Goal: Task Accomplishment & Management: Complete application form

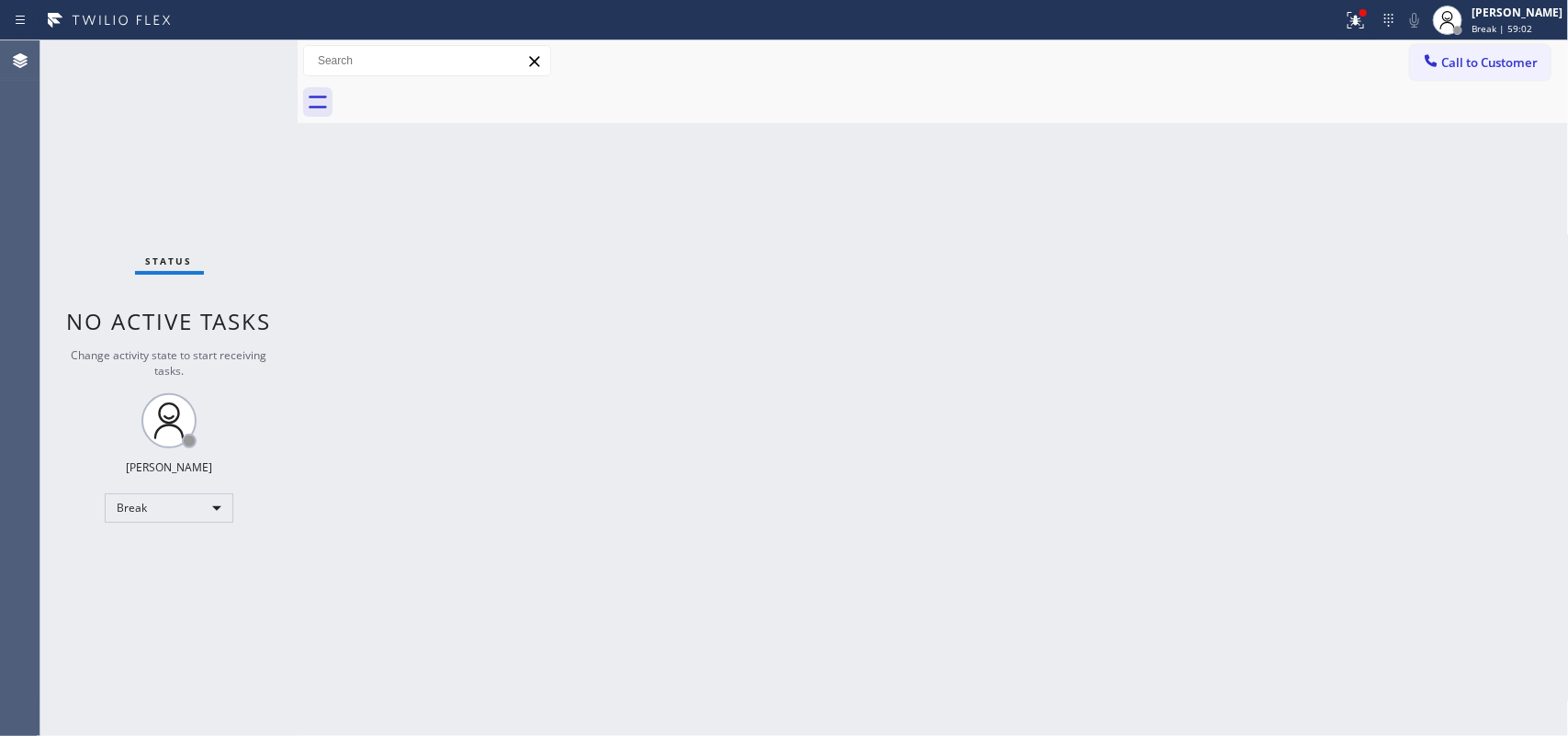
click at [487, 441] on div "Back to Dashboard Change Sender ID Customers Technicians Select a contact Outbo…" at bounding box center [932, 387] width 1271 height 696
click at [1512, 18] on div "[PERSON_NAME]" at bounding box center [1516, 13] width 91 height 16
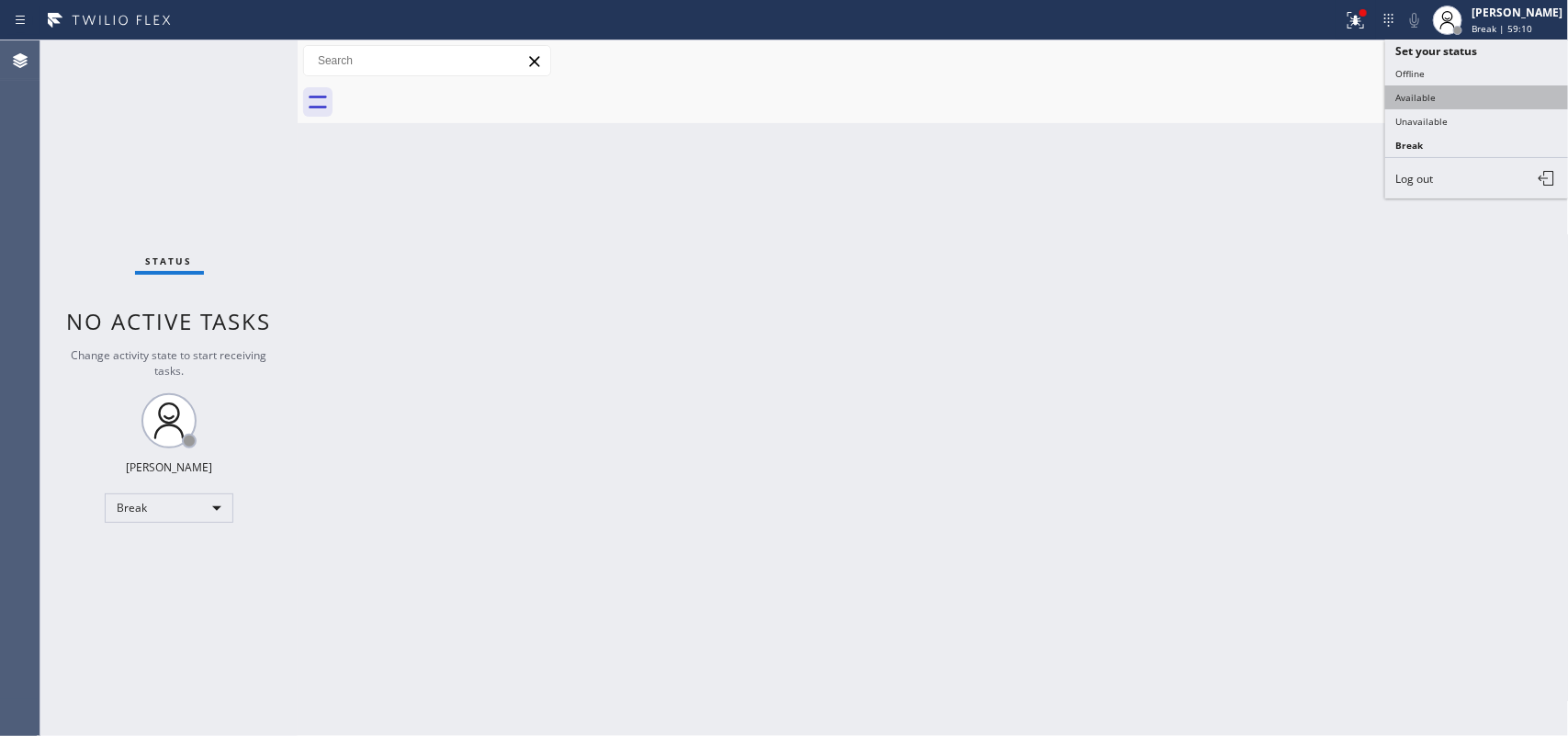
click at [1457, 103] on button "Available" at bounding box center [1477, 98] width 184 height 24
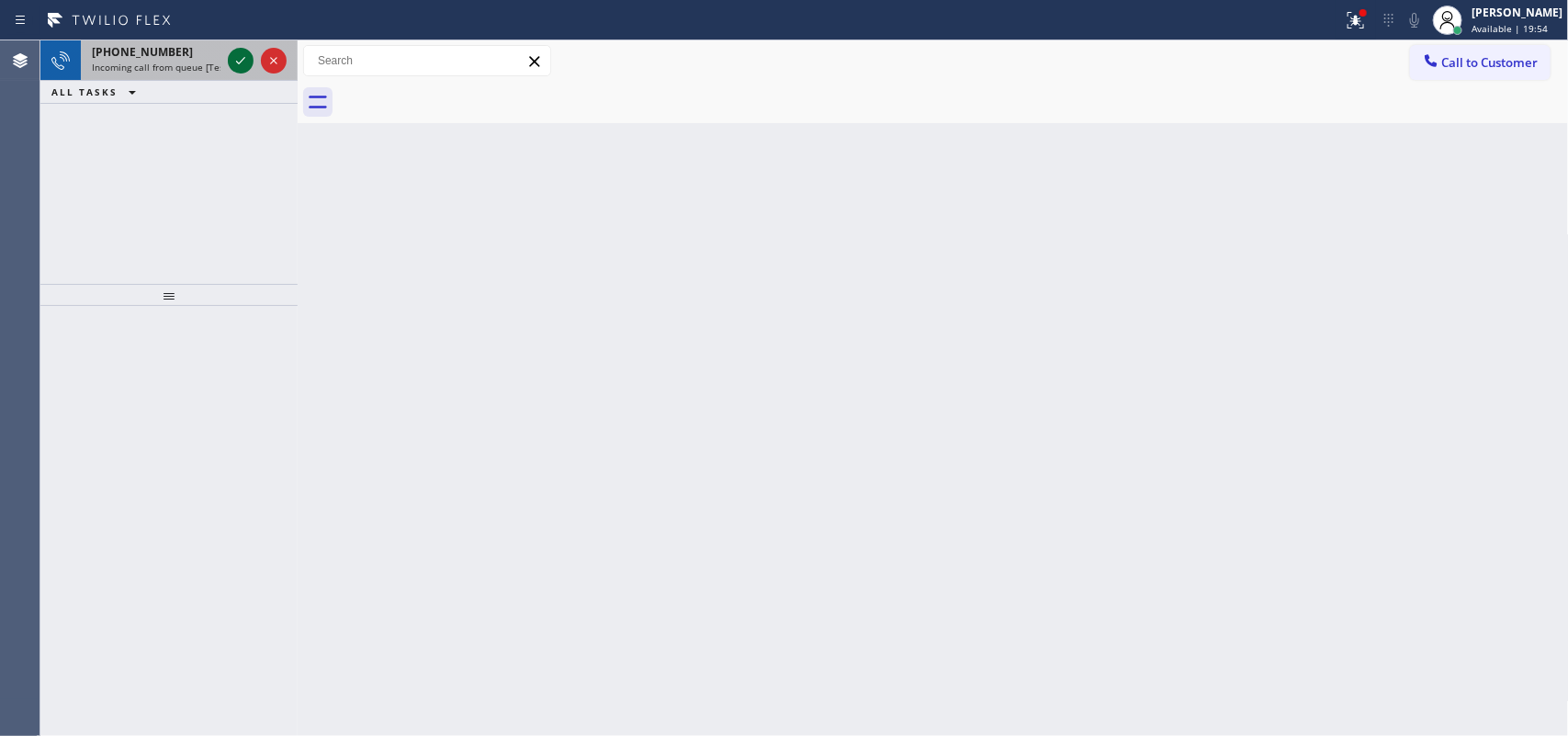
click at [247, 60] on icon at bounding box center [241, 61] width 22 height 22
click at [245, 57] on icon at bounding box center [240, 60] width 9 height 7
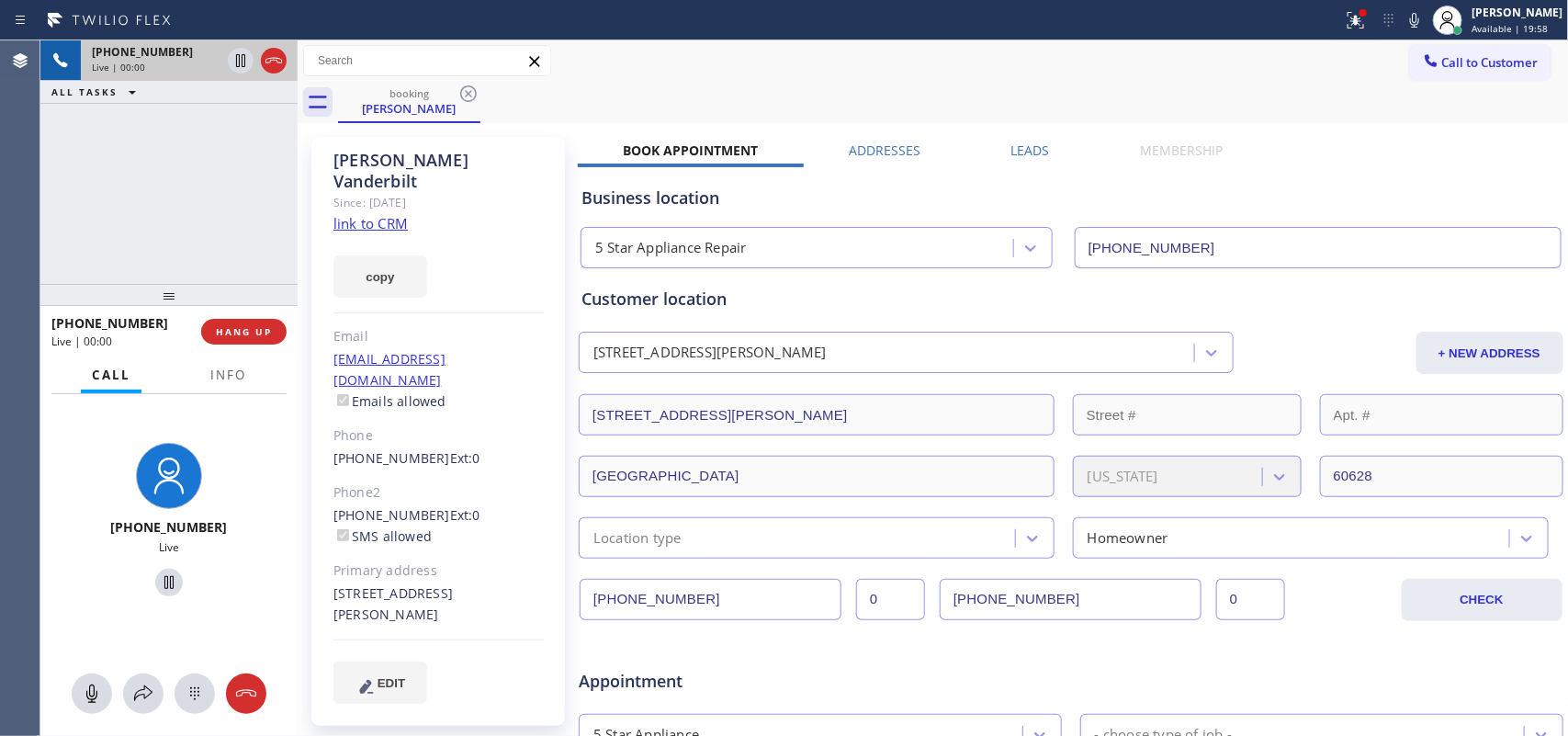
type input "[PHONE_NUMBER]"
click at [379, 214] on link "link to CRM" at bounding box center [370, 223] width 75 height 18
click at [90, 687] on icon at bounding box center [92, 694] width 22 height 22
click at [158, 583] on icon at bounding box center [169, 582] width 22 height 22
drag, startPoint x: 80, startPoint y: 695, endPoint x: 140, endPoint y: 602, distance: 110.7
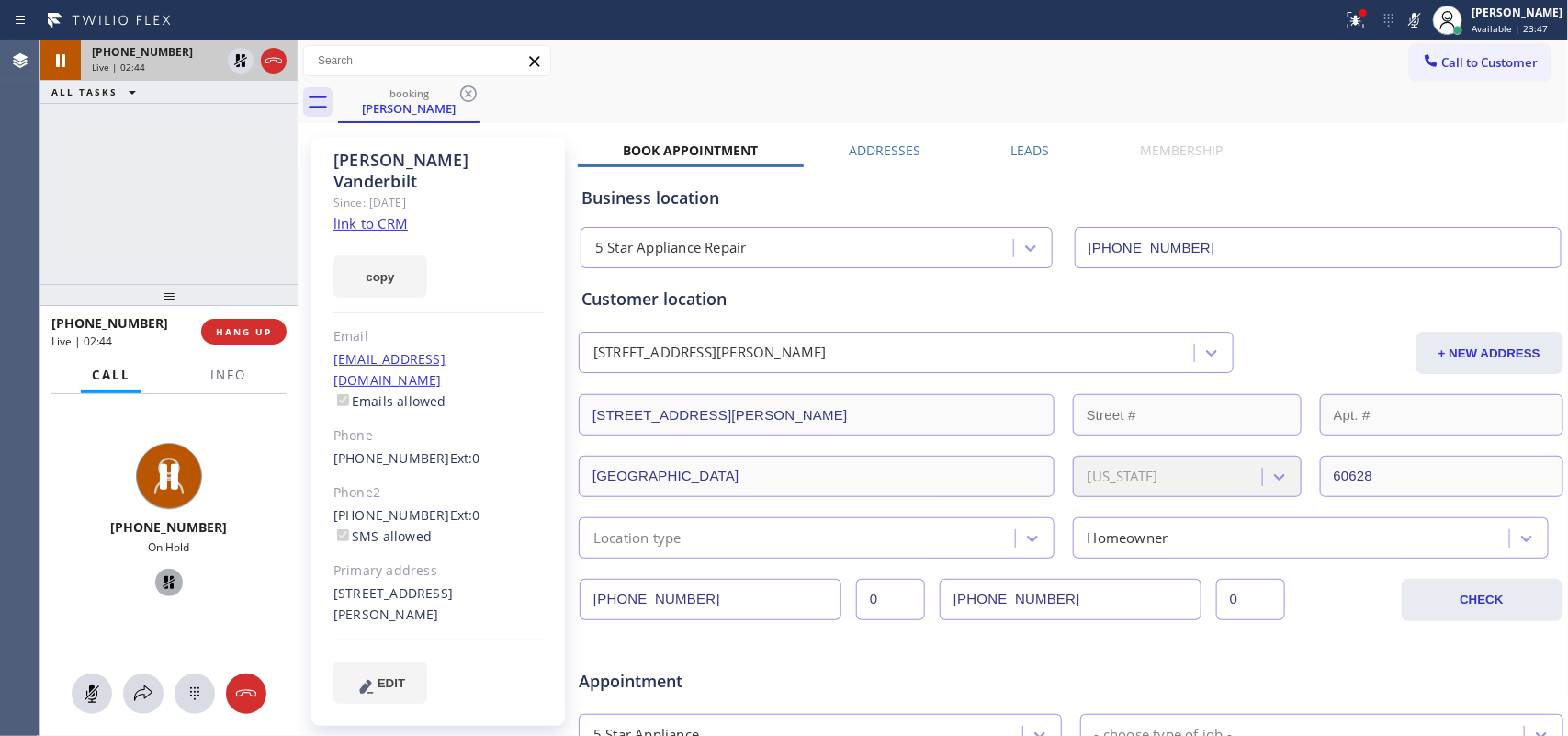
click at [81, 691] on icon at bounding box center [92, 694] width 22 height 22
click at [166, 581] on icon at bounding box center [169, 582] width 22 height 22
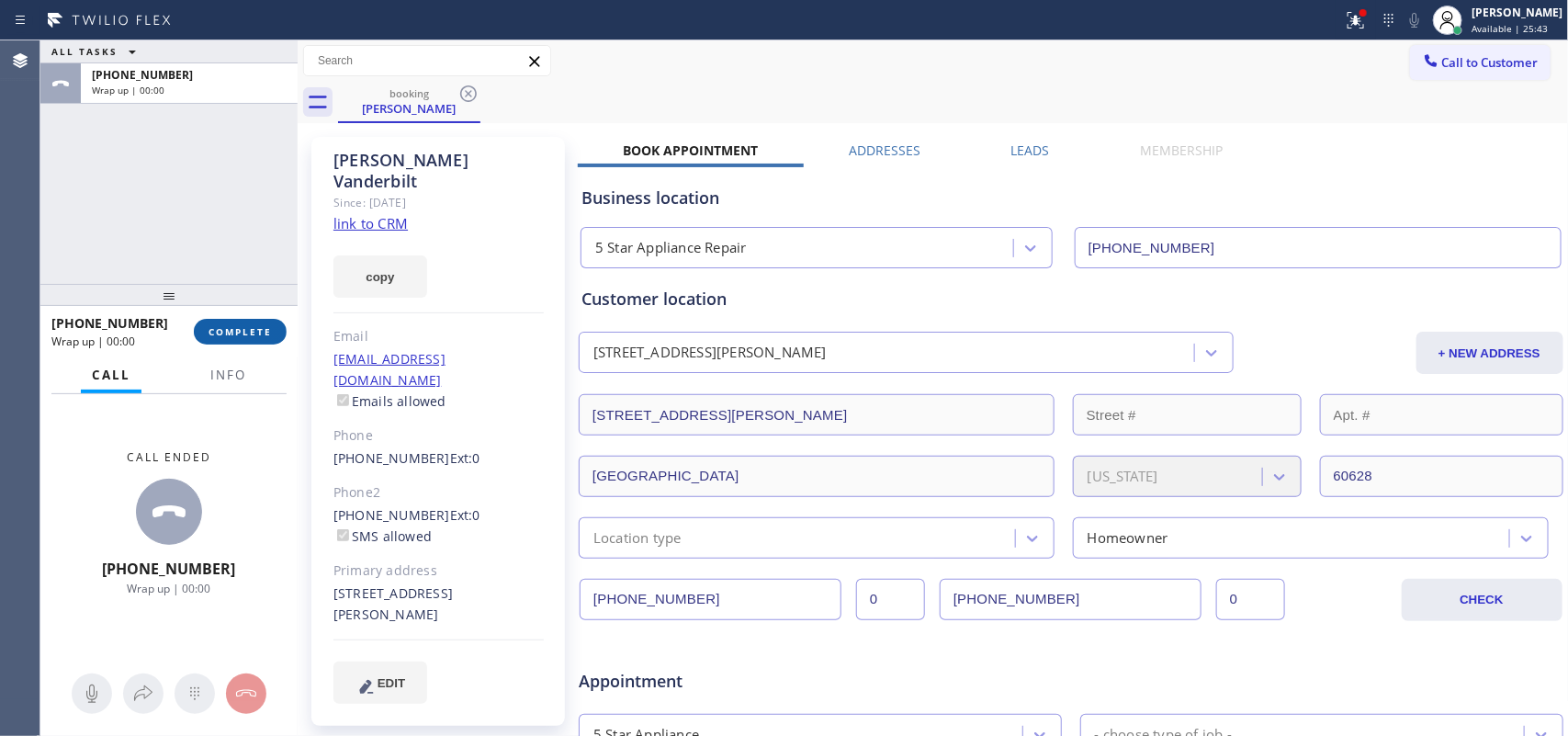
click at [272, 327] on button "COMPLETE" at bounding box center [240, 332] width 93 height 26
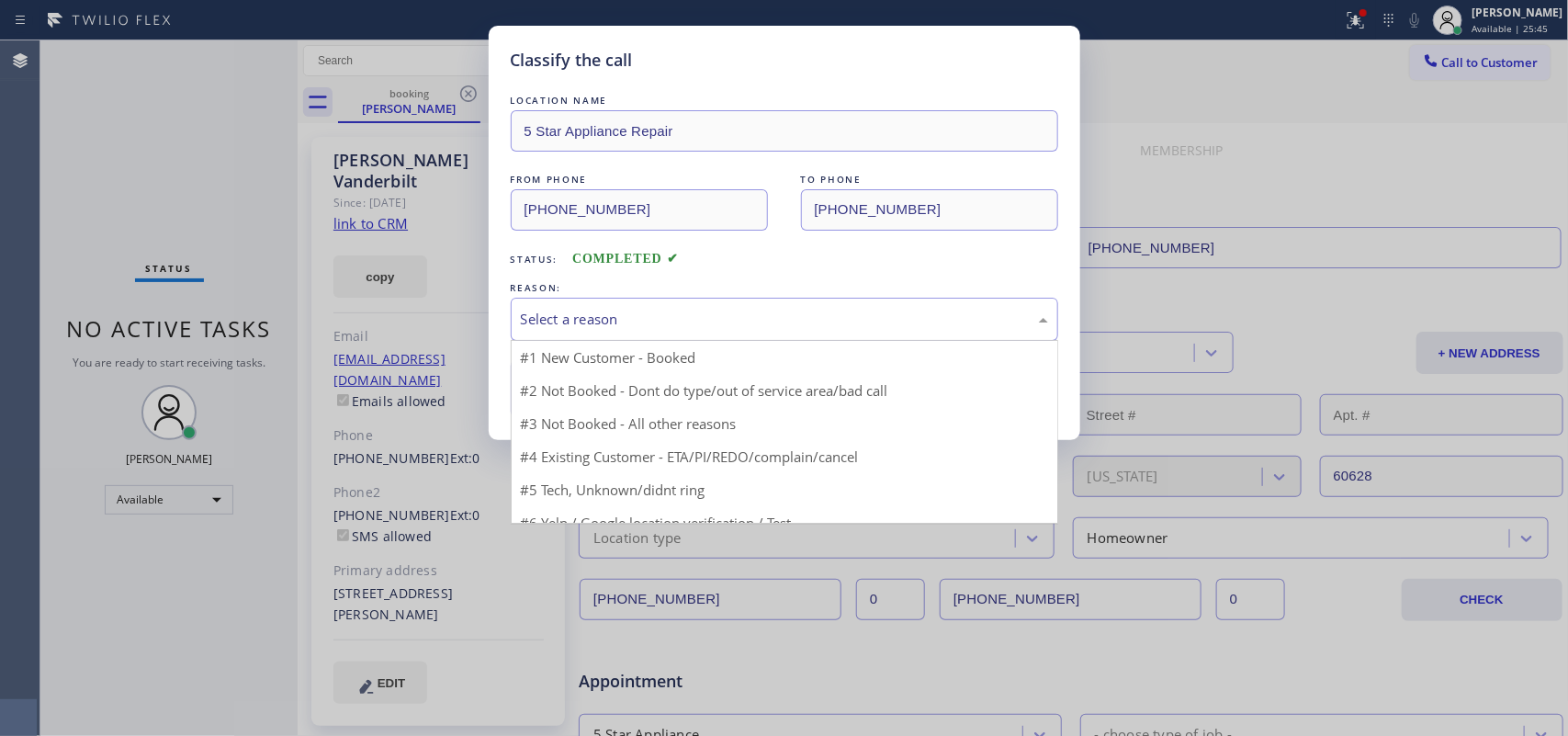
click at [548, 318] on div "Select a reason" at bounding box center [784, 319] width 527 height 21
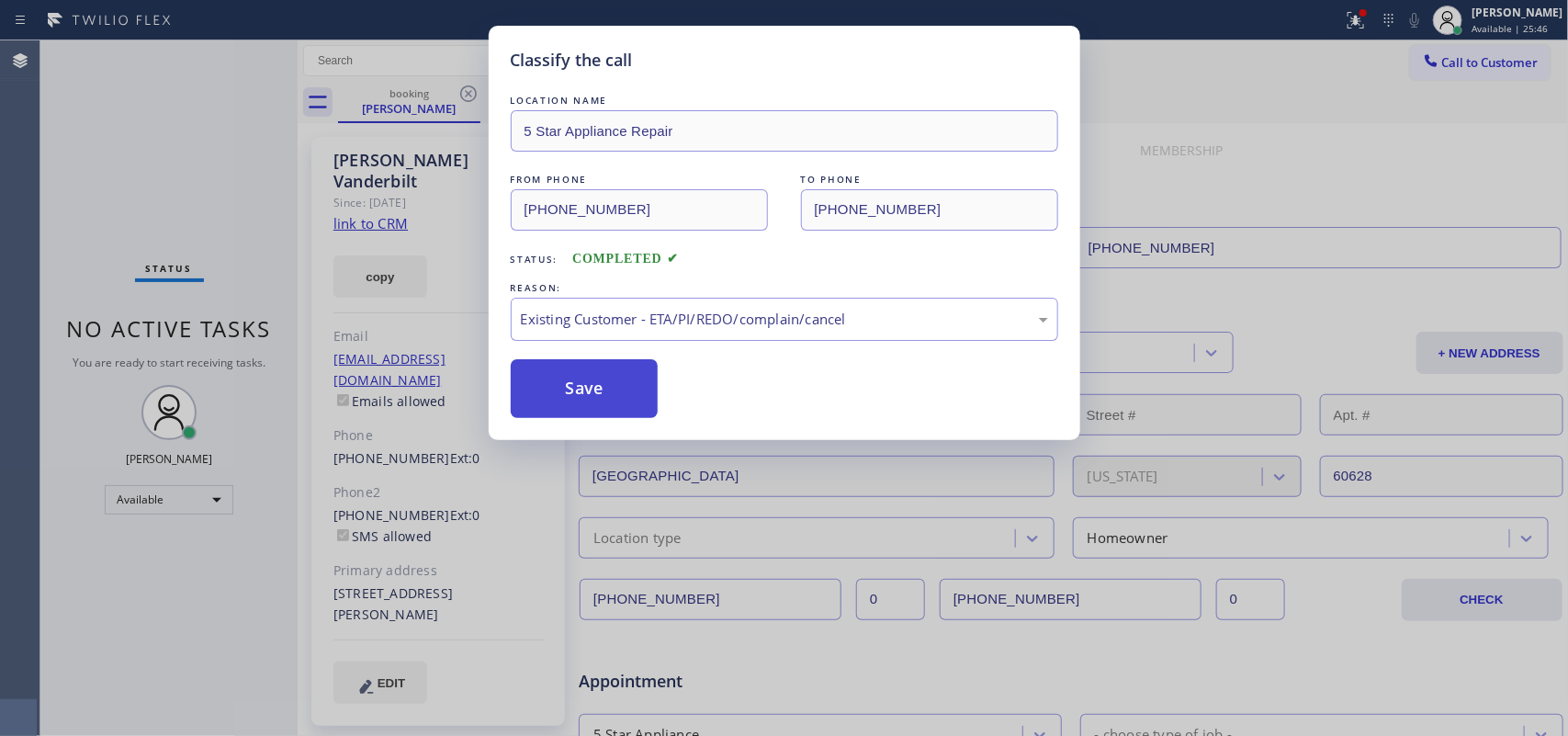
click at [586, 387] on button "Save" at bounding box center [585, 388] width 148 height 59
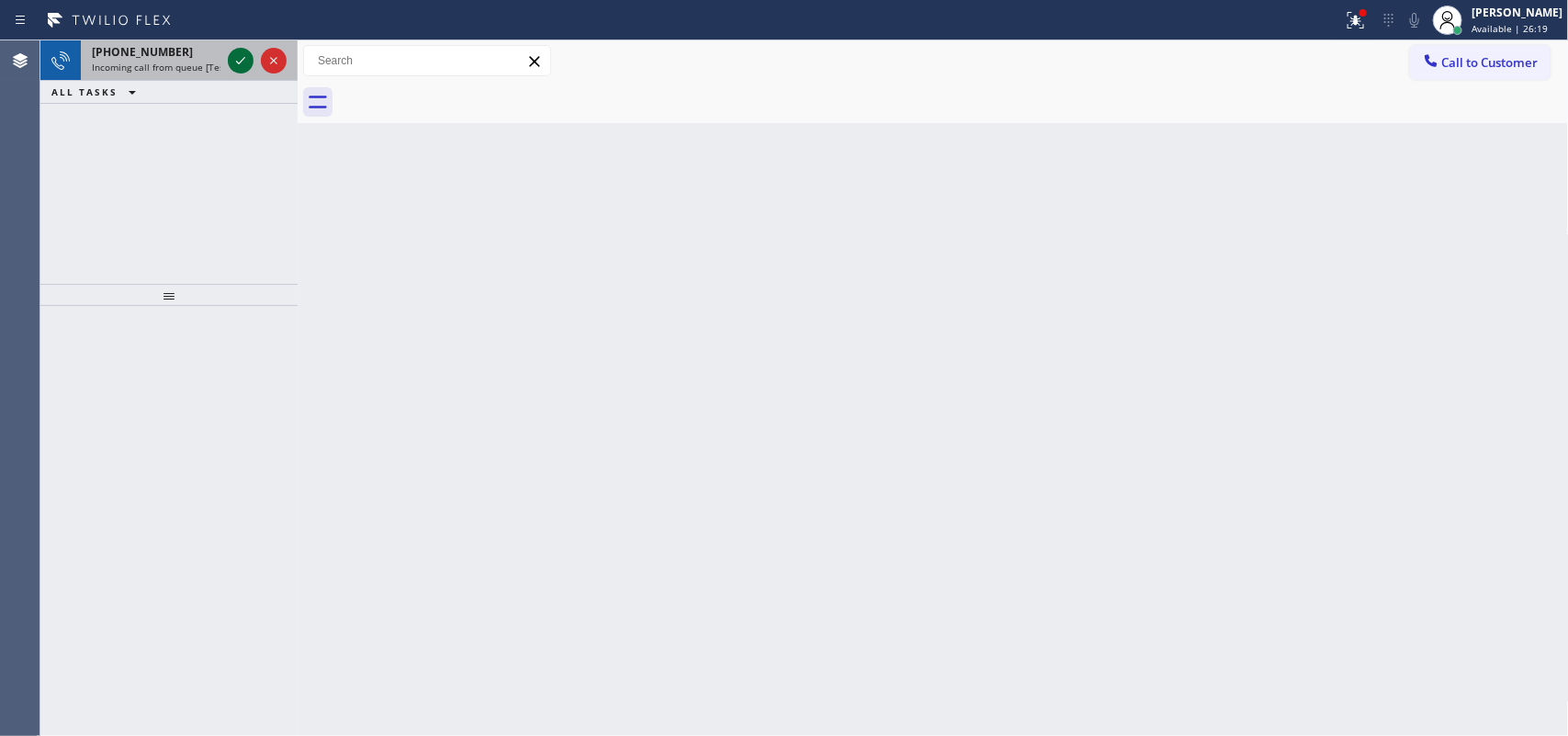
click at [237, 64] on icon at bounding box center [241, 61] width 22 height 22
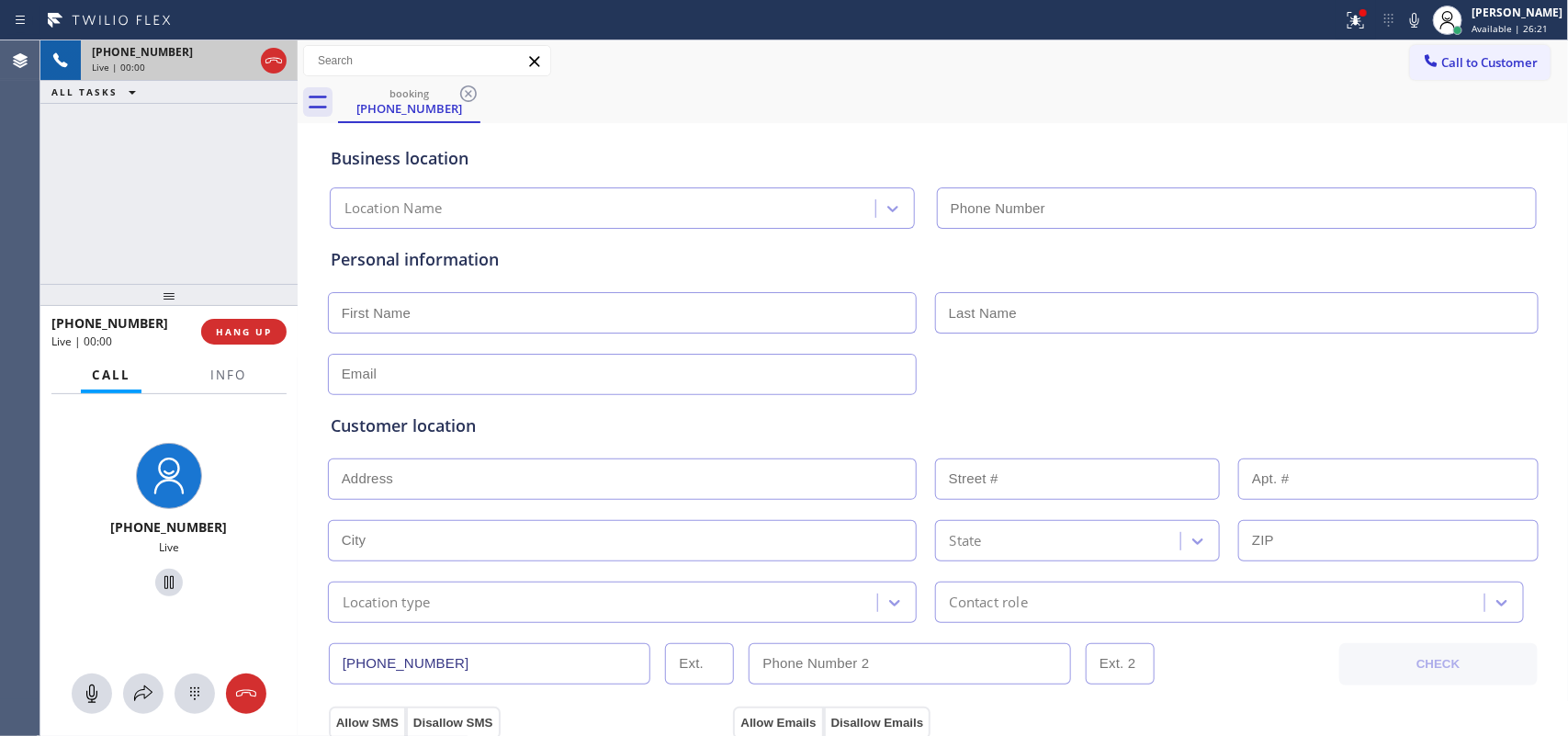
type input "[PHONE_NUMBER]"
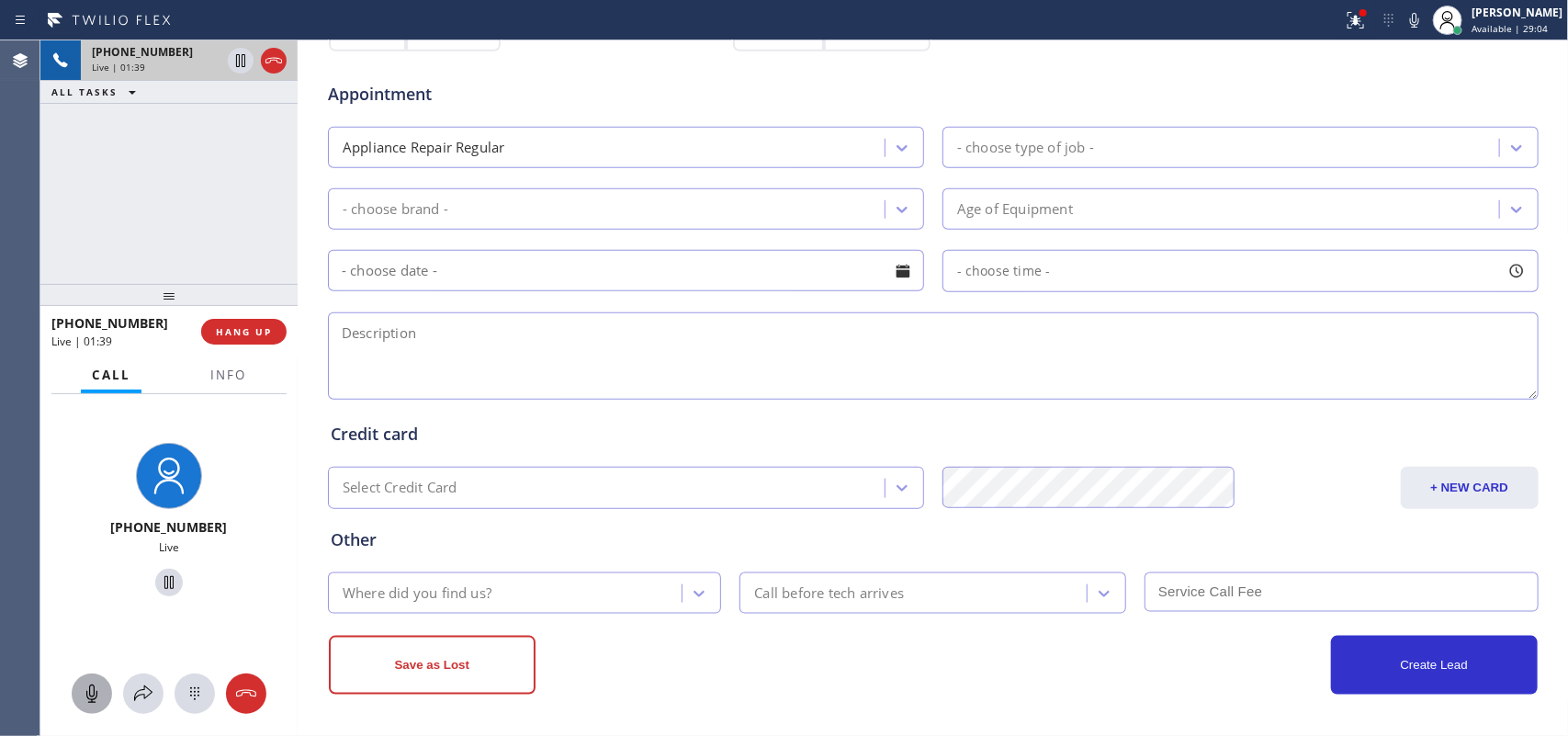
click at [95, 696] on icon at bounding box center [92, 694] width 22 height 22
click at [167, 585] on icon at bounding box center [169, 582] width 22 height 22
click at [933, 695] on div "Create Lead" at bounding box center [1235, 665] width 604 height 59
click at [87, 692] on icon at bounding box center [92, 694] width 22 height 22
click at [163, 580] on icon at bounding box center [169, 582] width 13 height 13
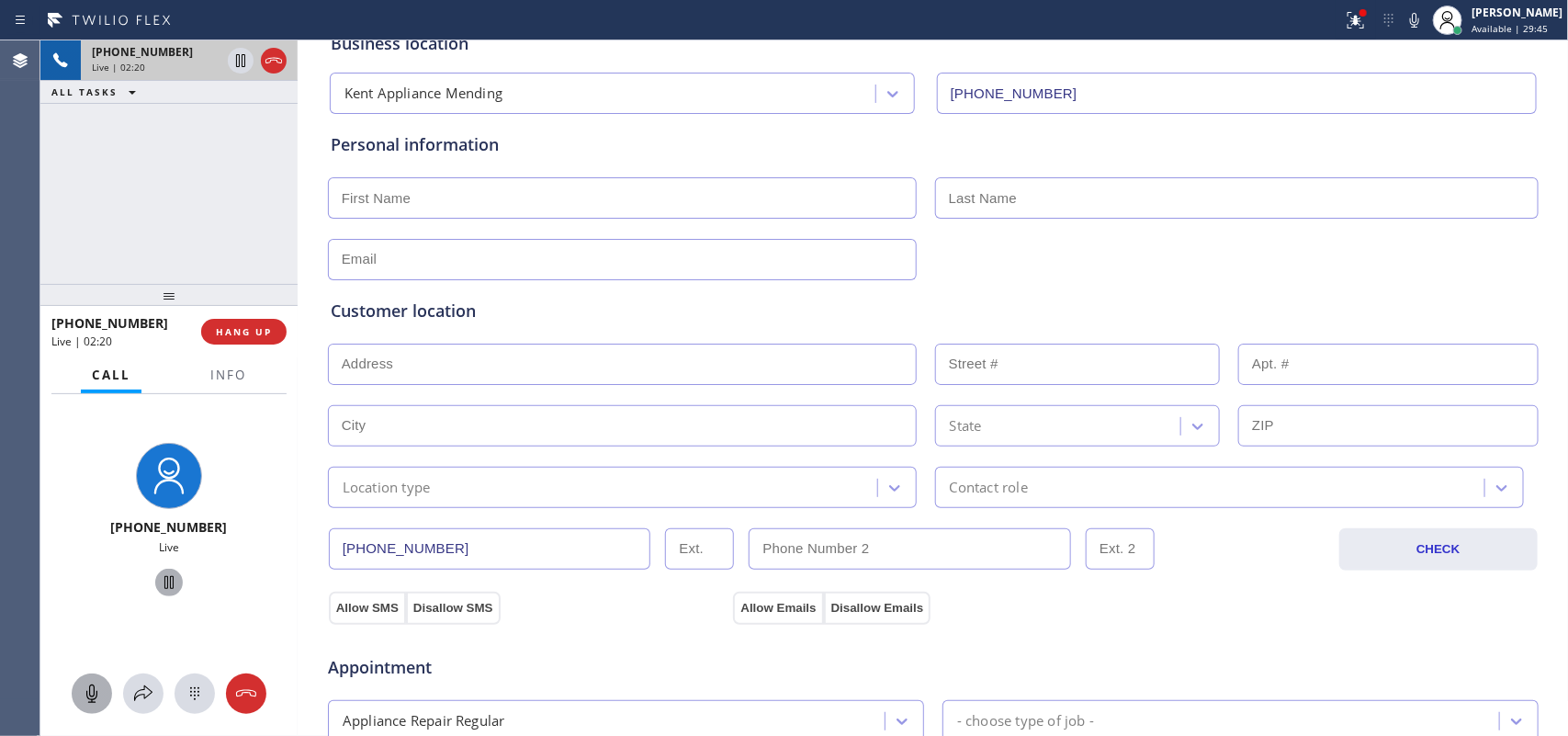
scroll to position [0, 0]
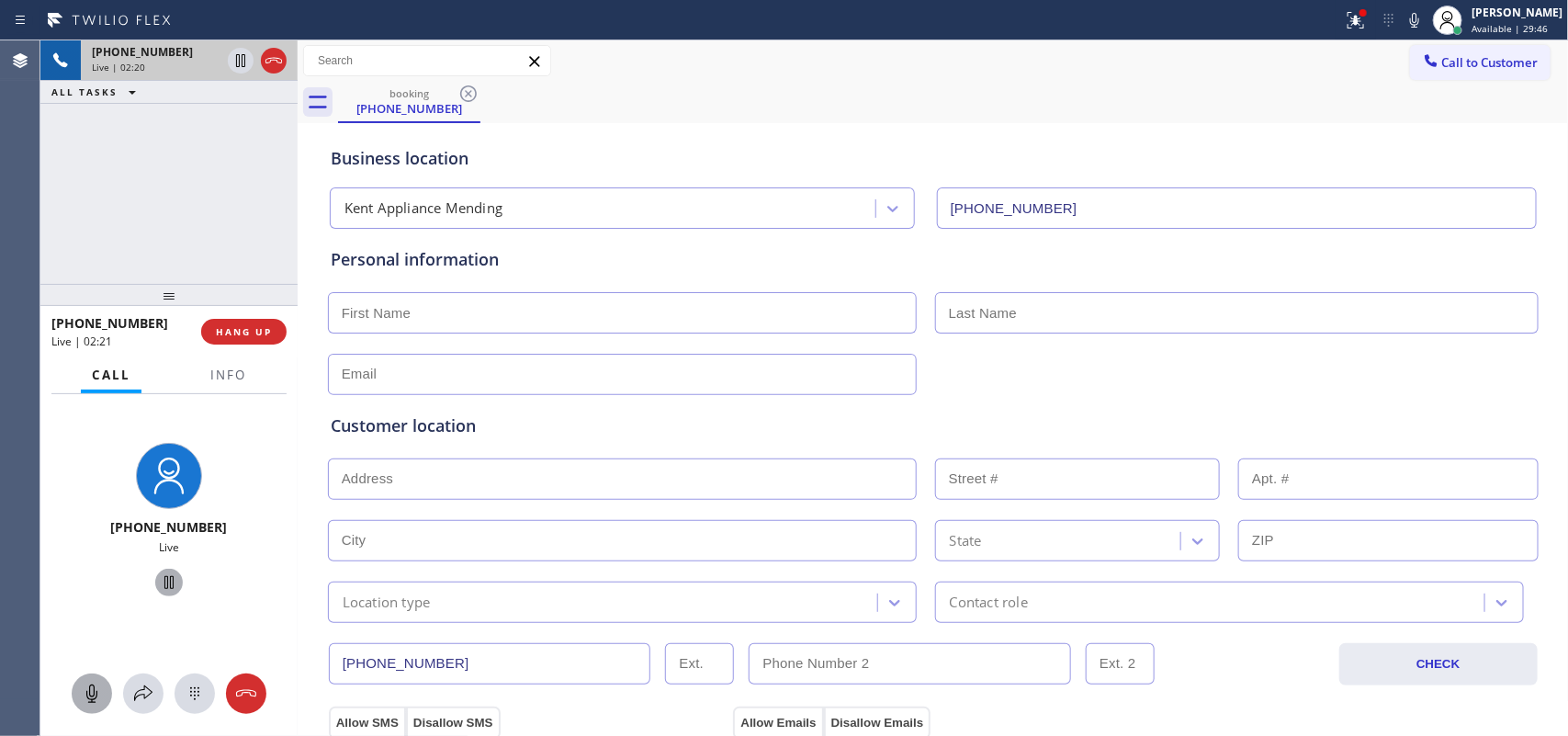
click at [611, 316] on input "text" at bounding box center [622, 313] width 589 height 41
type input "Miss"
type input "[PERSON_NAME]"
click at [423, 369] on input "text" at bounding box center [622, 373] width 589 height 41
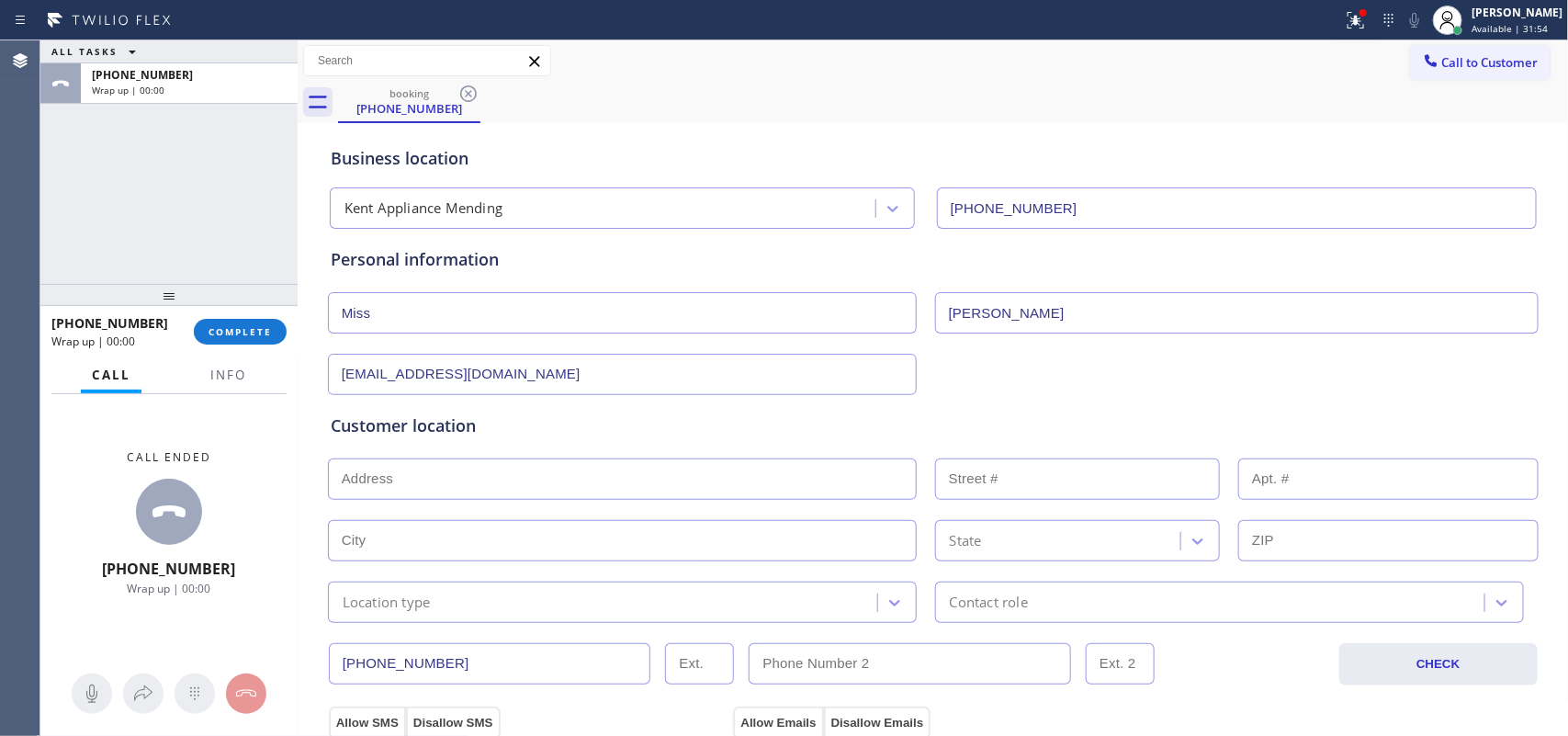
type input "[EMAIL_ADDRESS][DOMAIN_NAME]"
click at [111, 199] on div "ALL TASKS ALL TASKS ACTIVE TASKS TASKS IN WRAP UP [PHONE_NUMBER] Wrap up | 00:00" at bounding box center [169, 162] width 258 height 244
click at [407, 491] on input "text" at bounding box center [622, 478] width 589 height 41
paste input "98031"
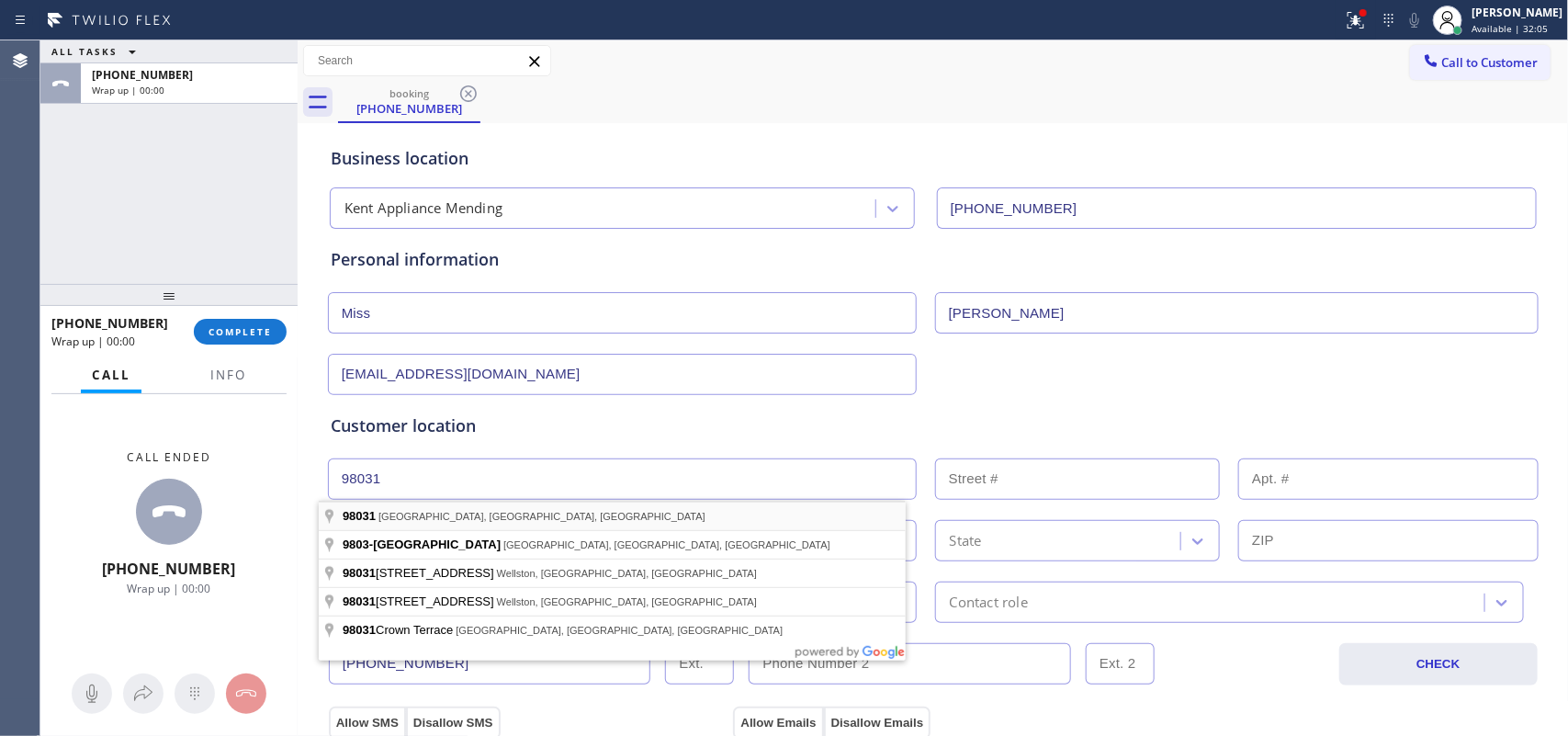
type input "[GEOGRAPHIC_DATA], [GEOGRAPHIC_DATA]"
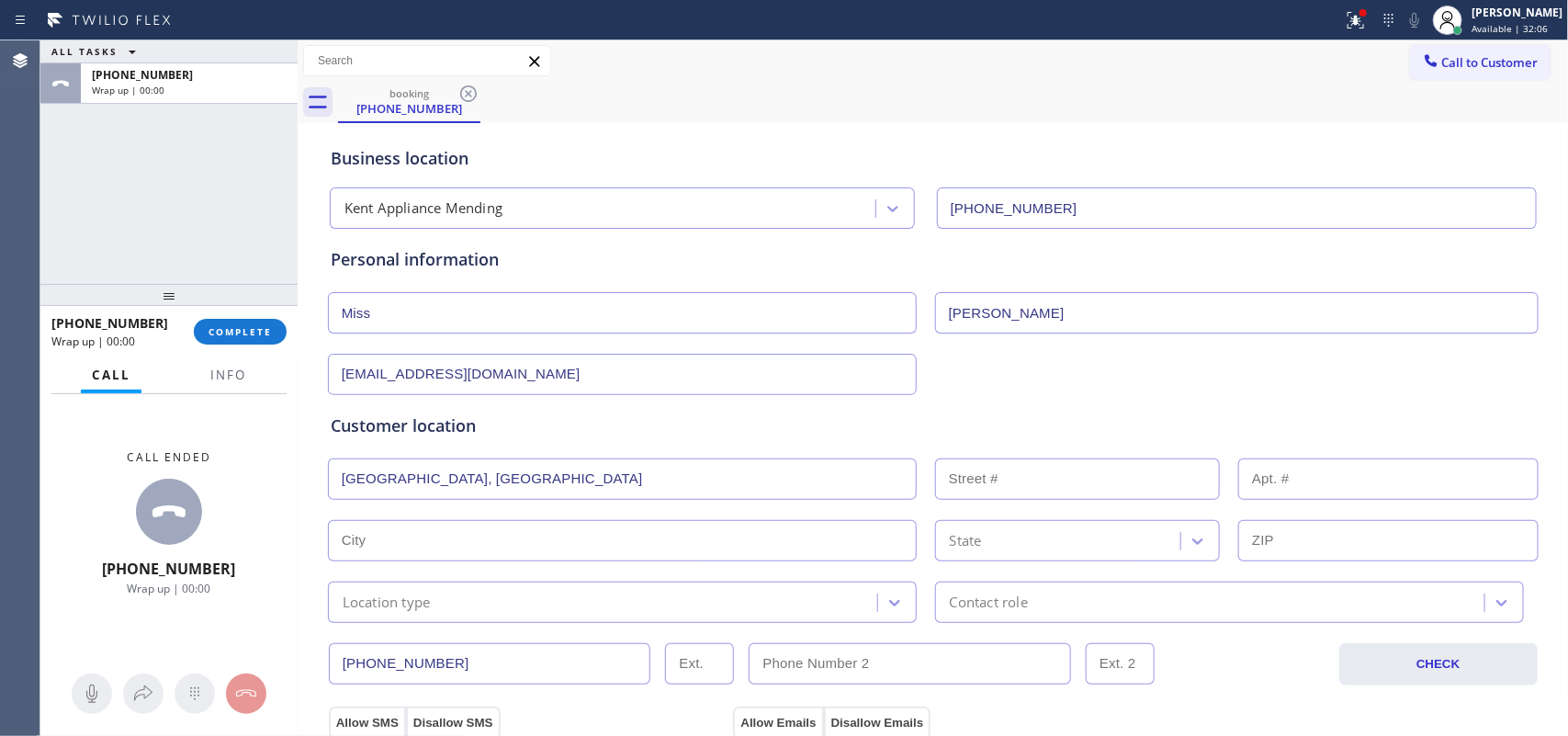
type input "Kent"
type input "98031"
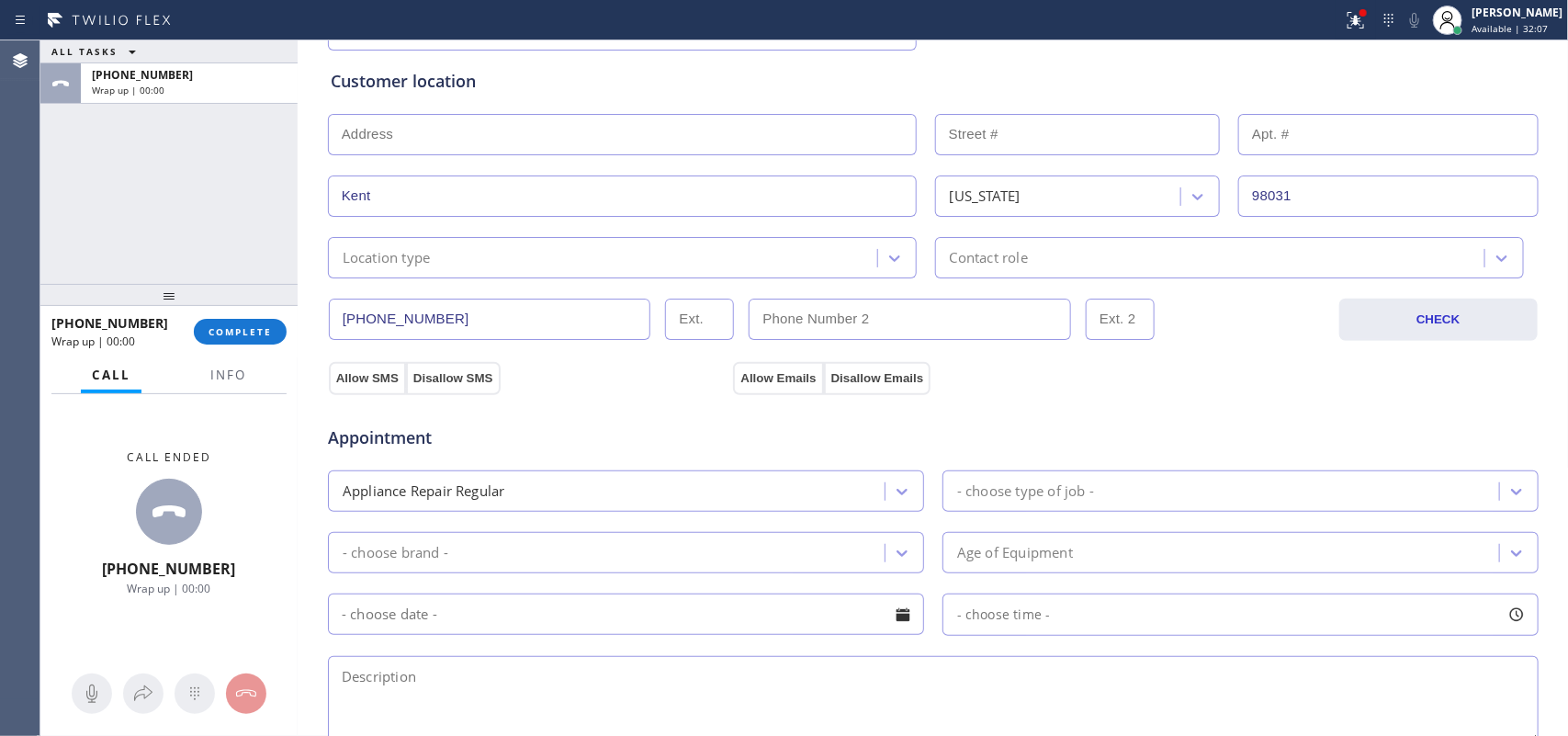
click at [838, 268] on div "Location type" at bounding box center [605, 258] width 544 height 32
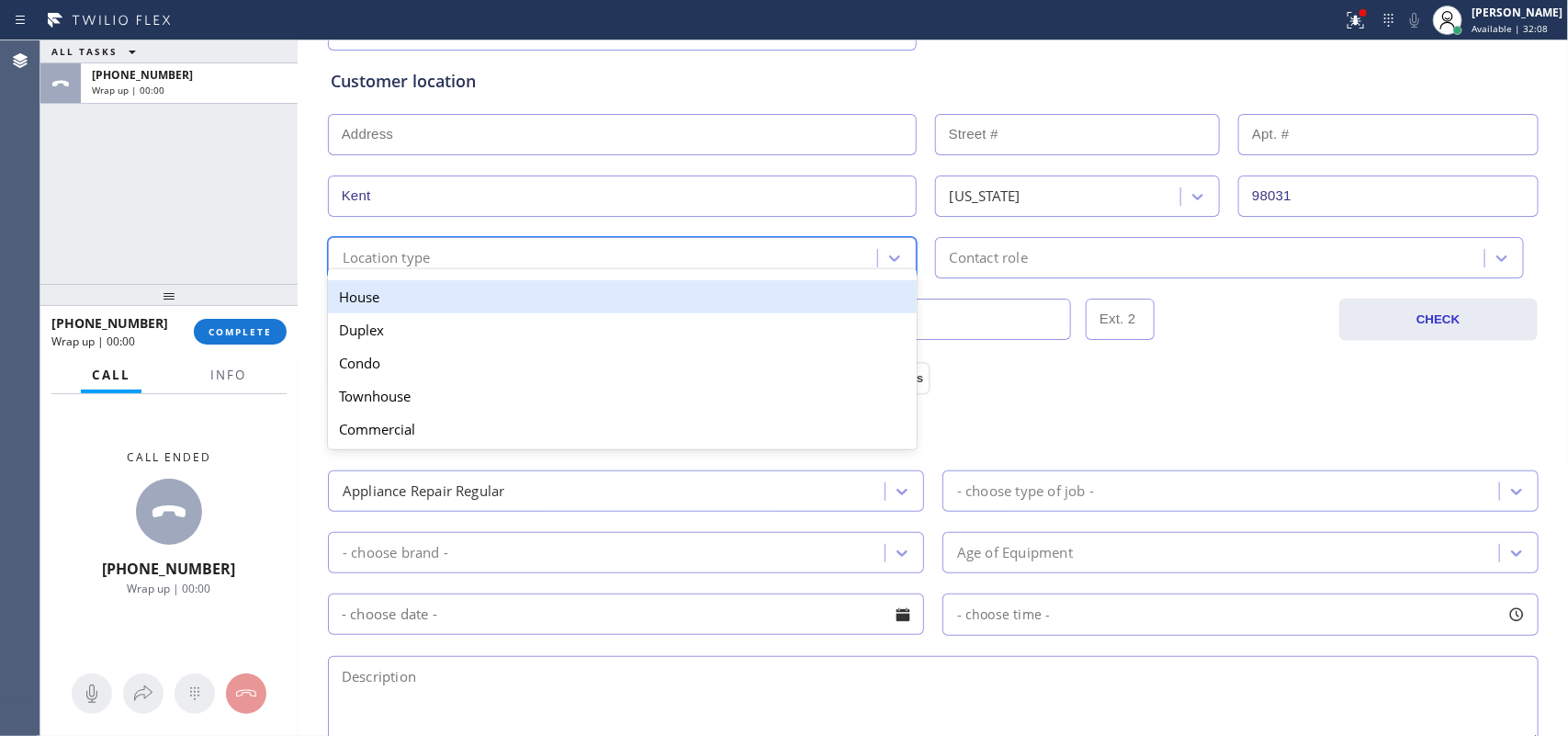
click at [832, 310] on div "House" at bounding box center [622, 297] width 589 height 33
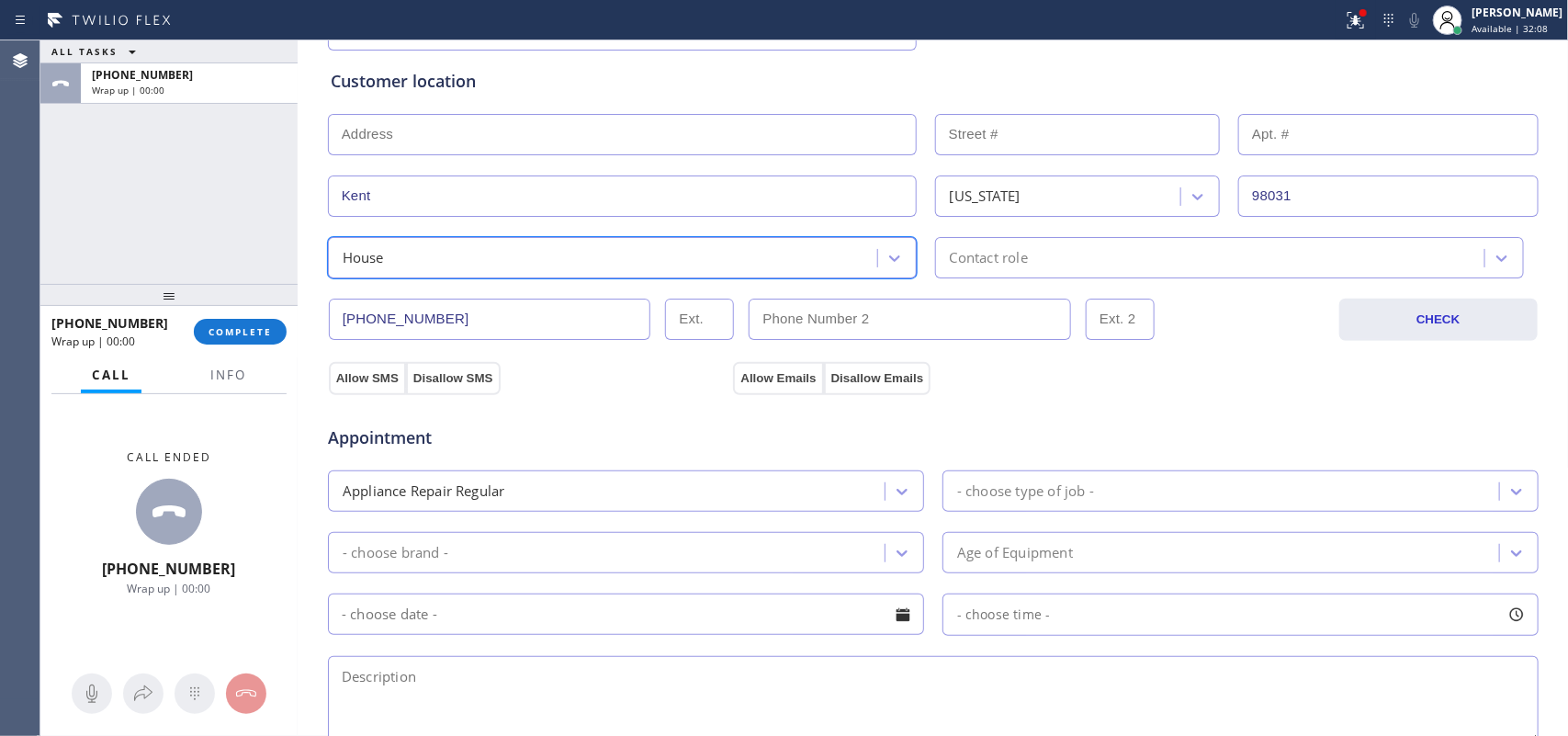
click at [1031, 259] on div "Contact role" at bounding box center [1212, 258] width 544 height 32
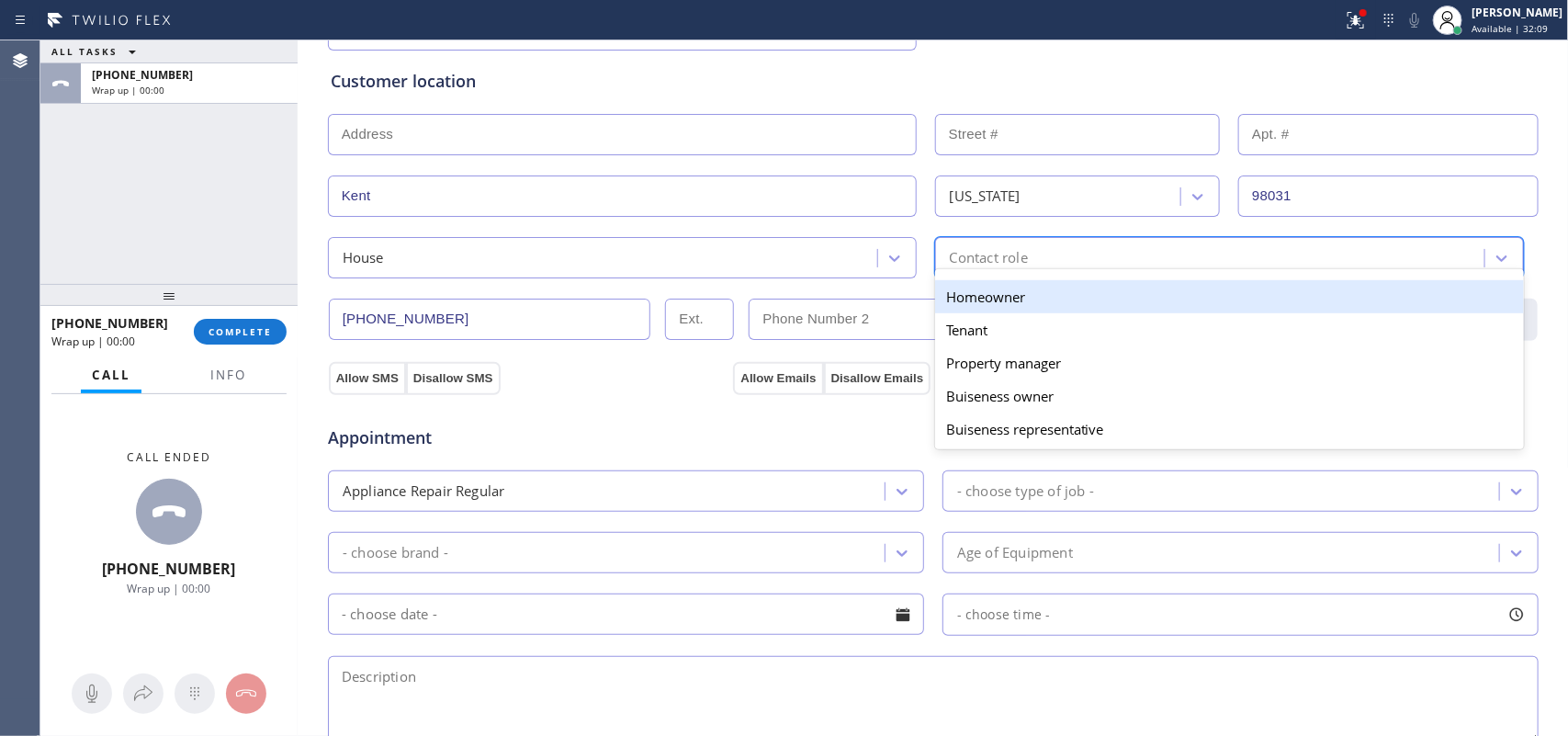
click at [1029, 299] on div "Homeowner" at bounding box center [1230, 297] width 589 height 33
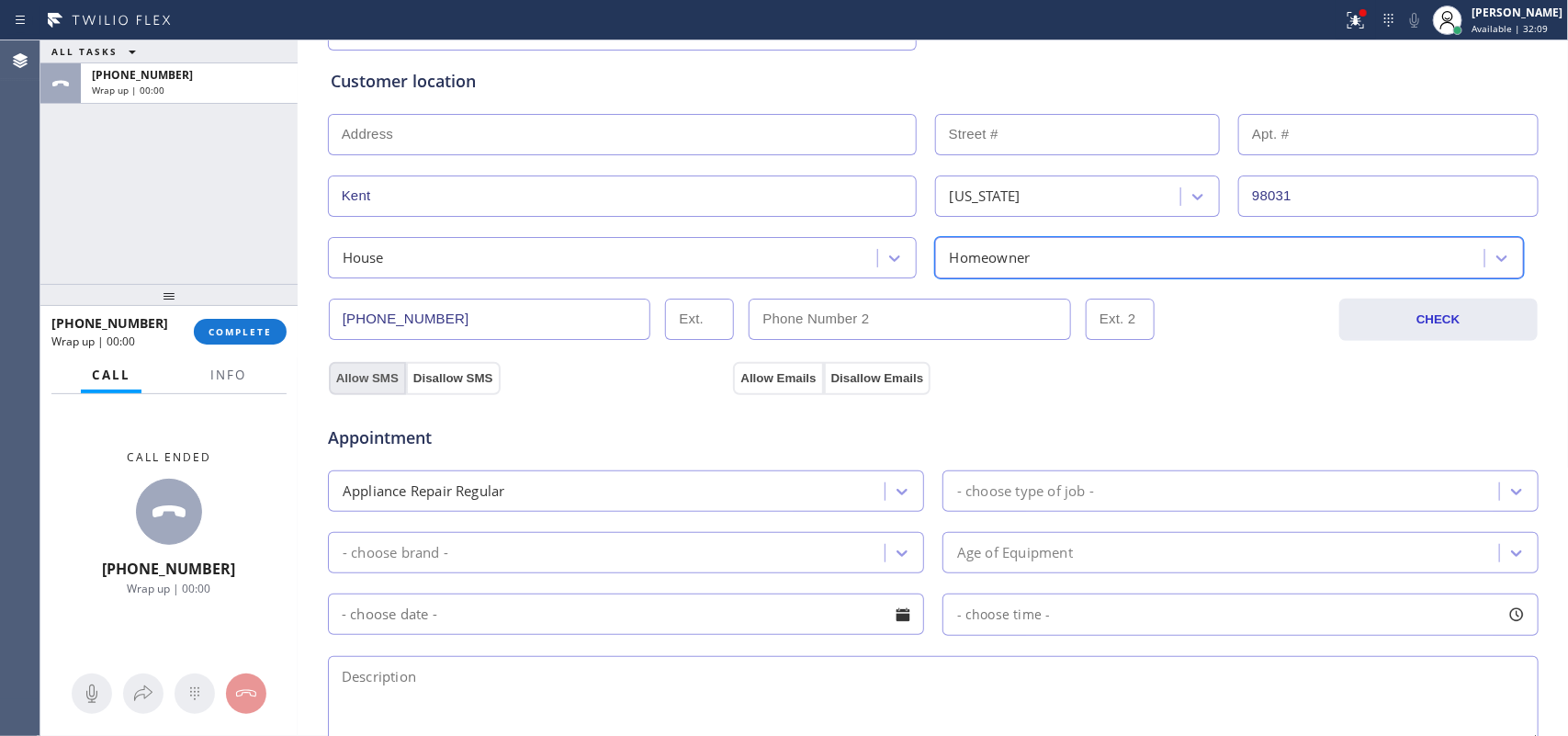
click at [354, 377] on button "Allow SMS" at bounding box center [366, 378] width 77 height 33
click at [777, 376] on button "Allow Emails" at bounding box center [778, 378] width 90 height 33
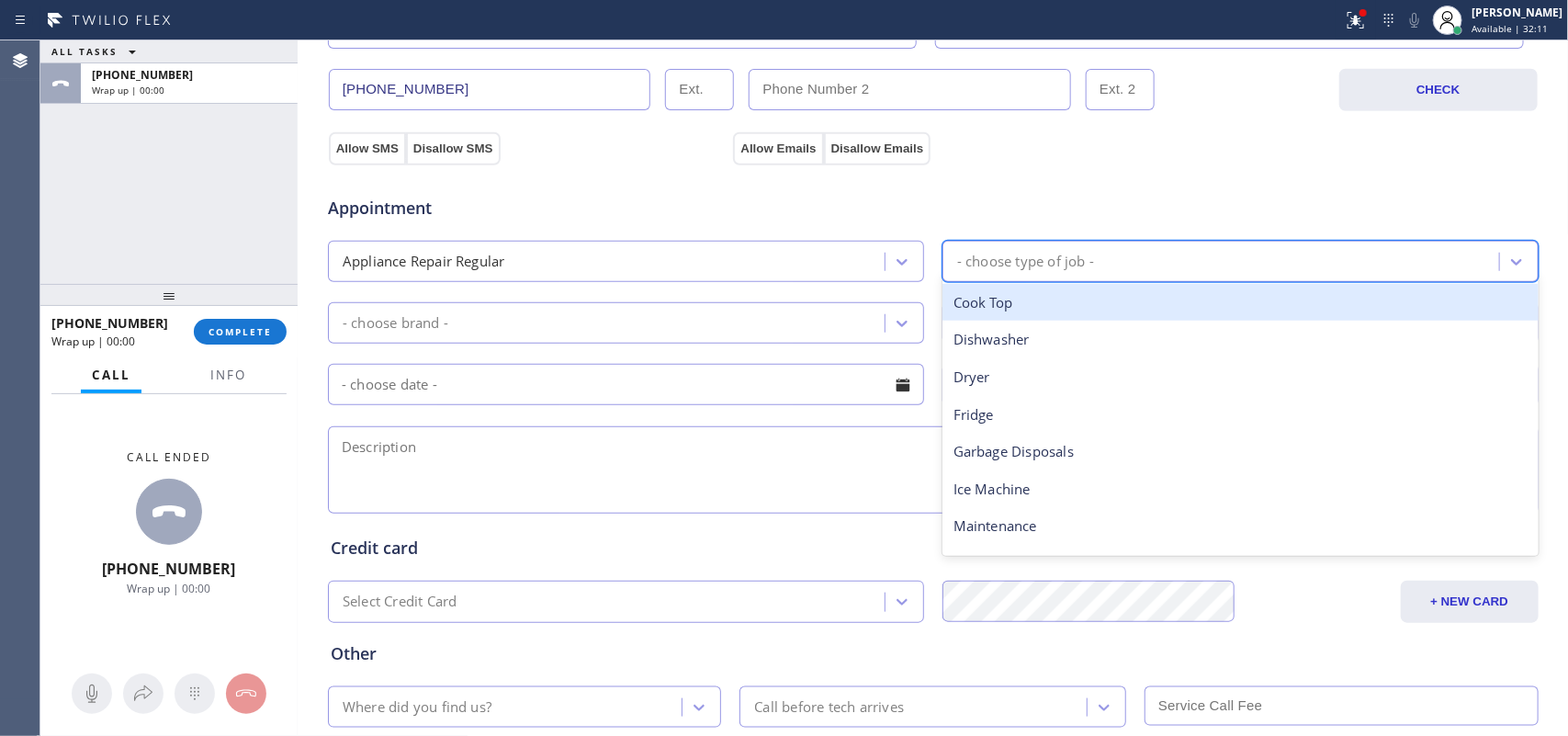
click at [1099, 259] on div "- choose type of job -" at bounding box center [1224, 262] width 551 height 32
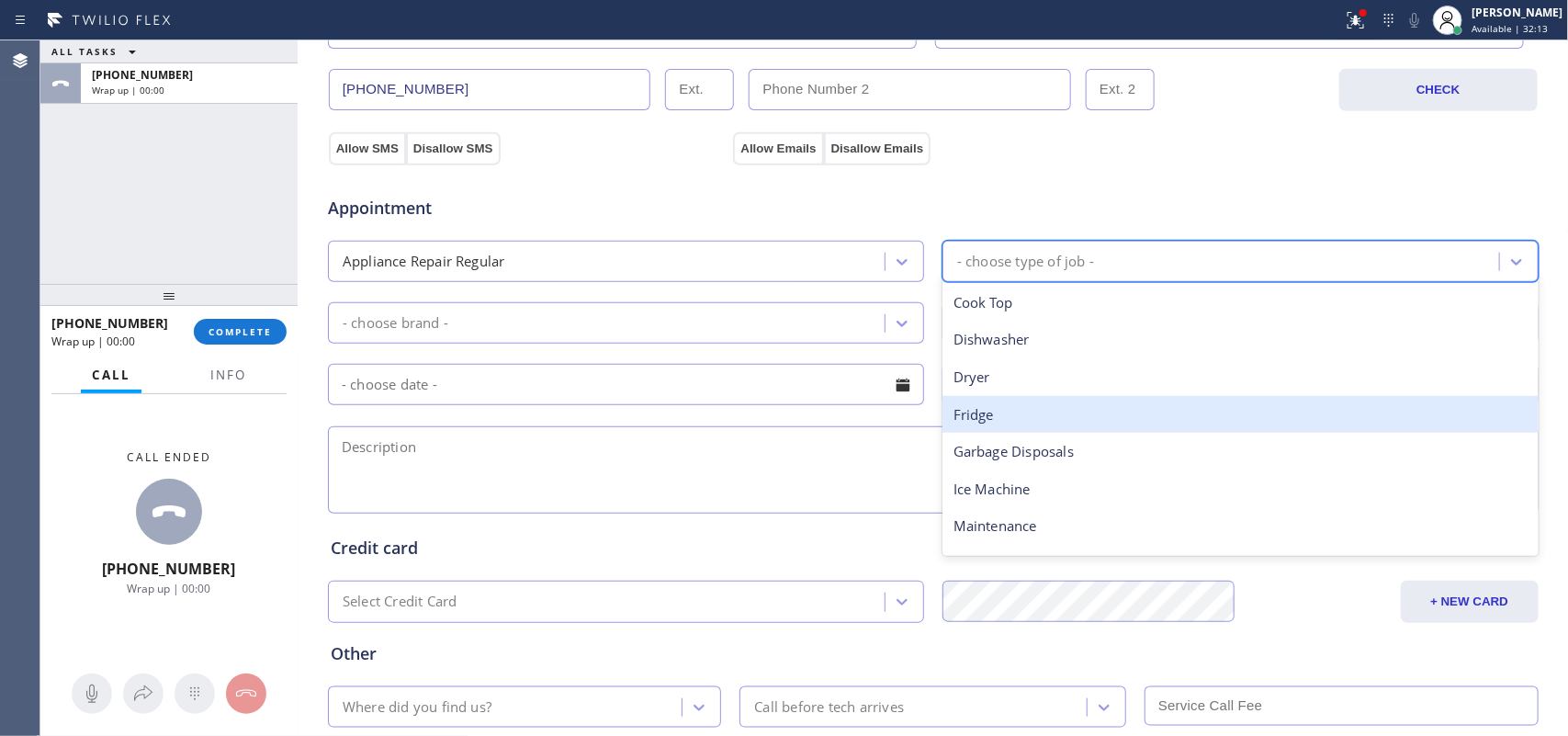
click at [1030, 400] on div "Fridge" at bounding box center [1240, 415] width 596 height 38
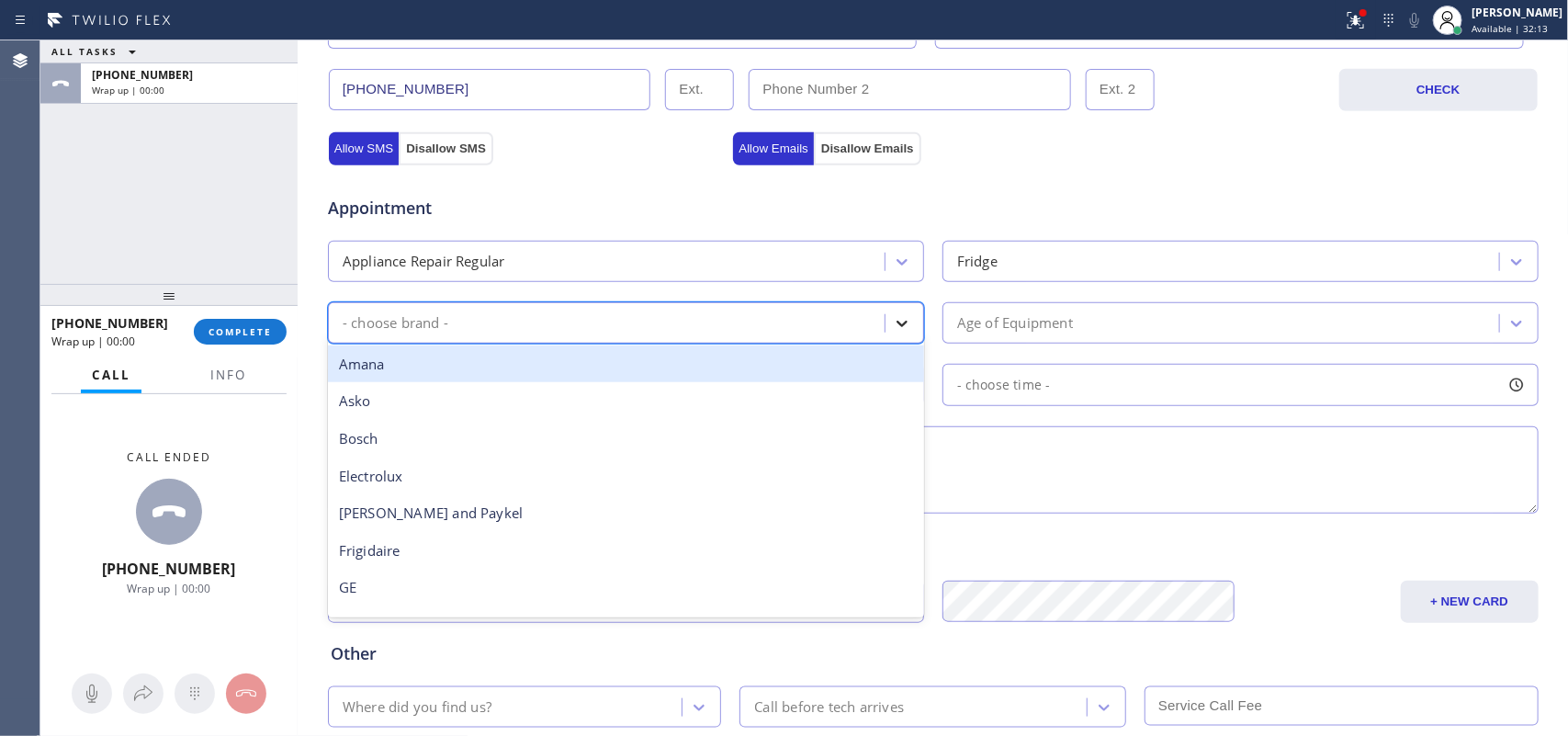
click at [892, 322] on icon at bounding box center [901, 324] width 18 height 18
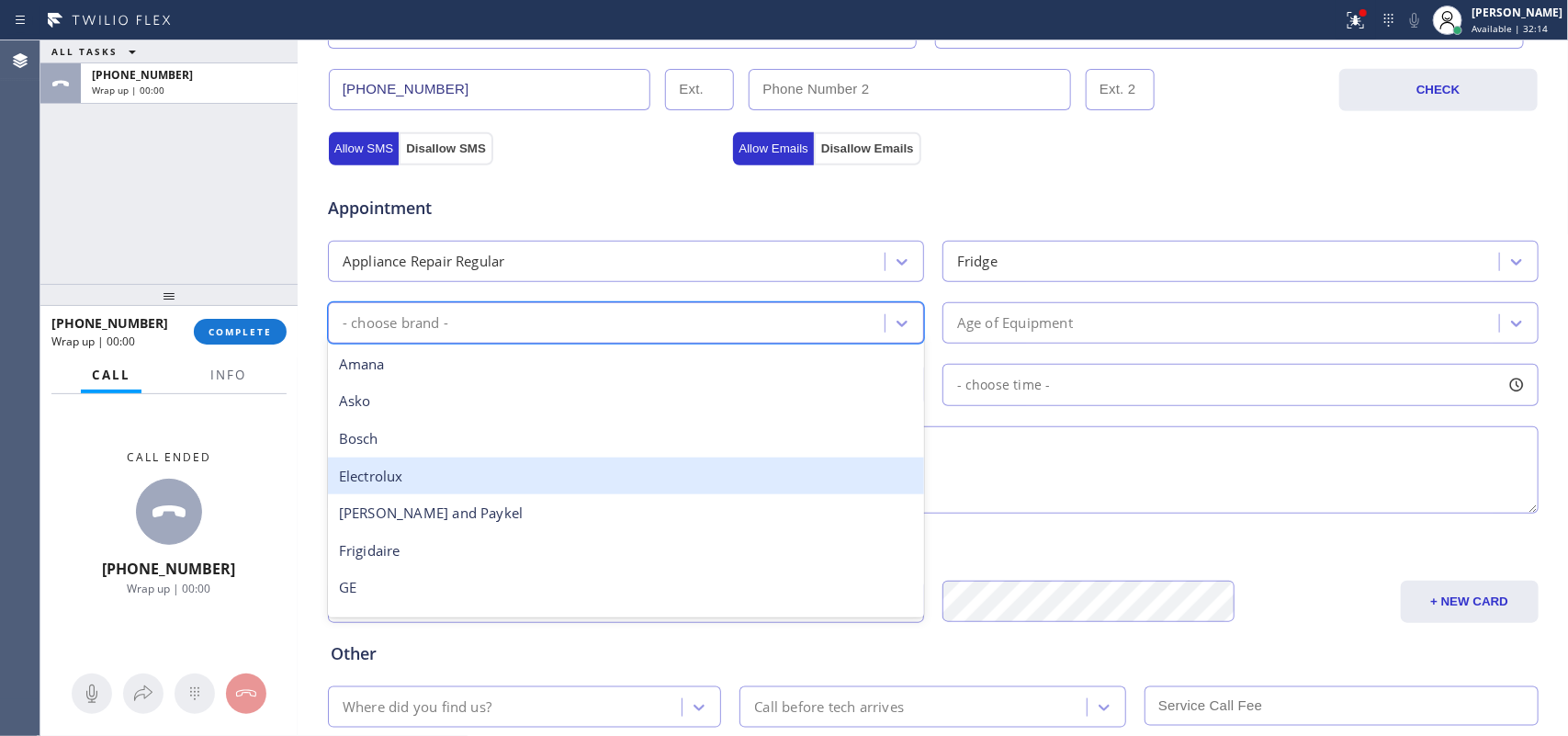
scroll to position [230, 0]
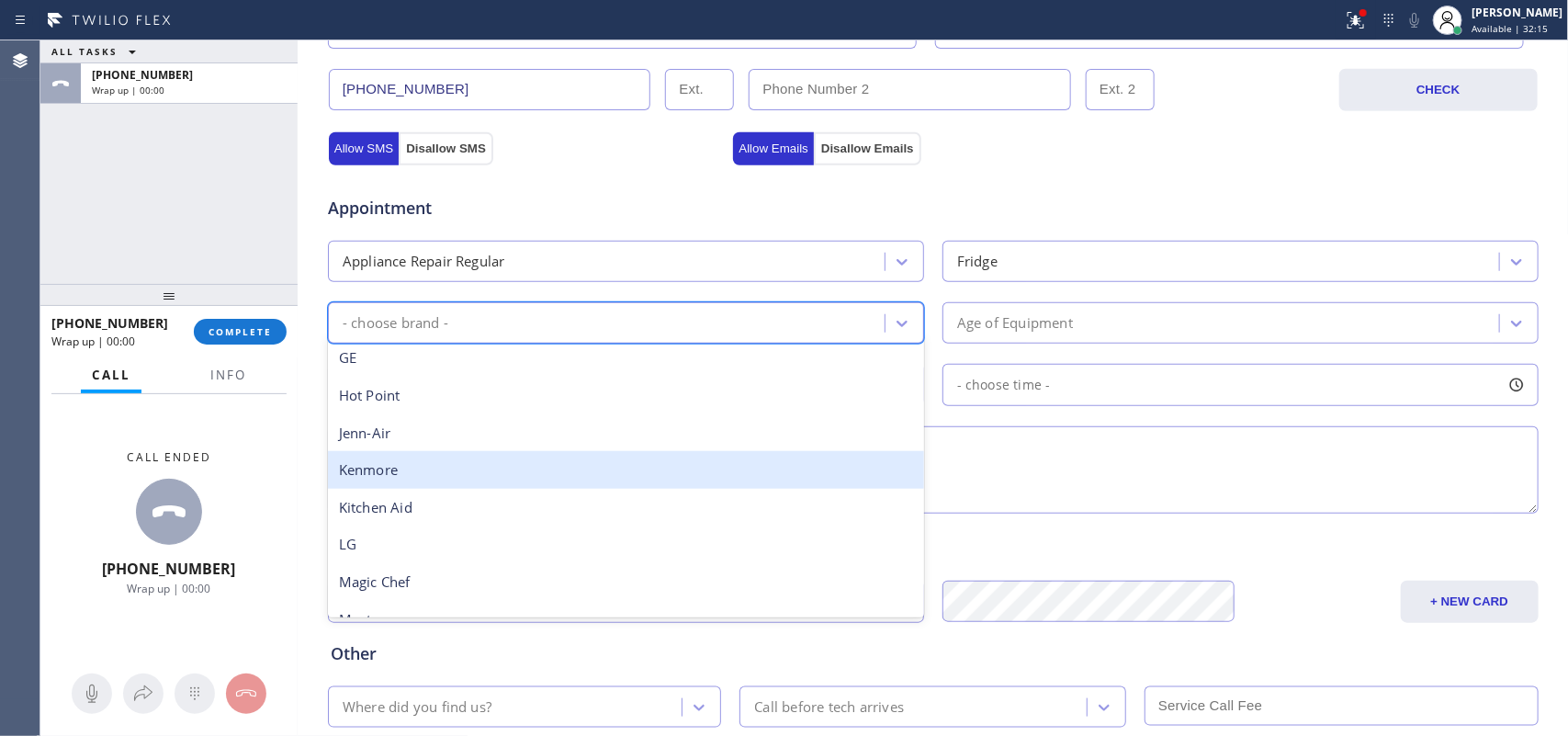
click at [718, 477] on div "Kenmore" at bounding box center [625, 470] width 596 height 38
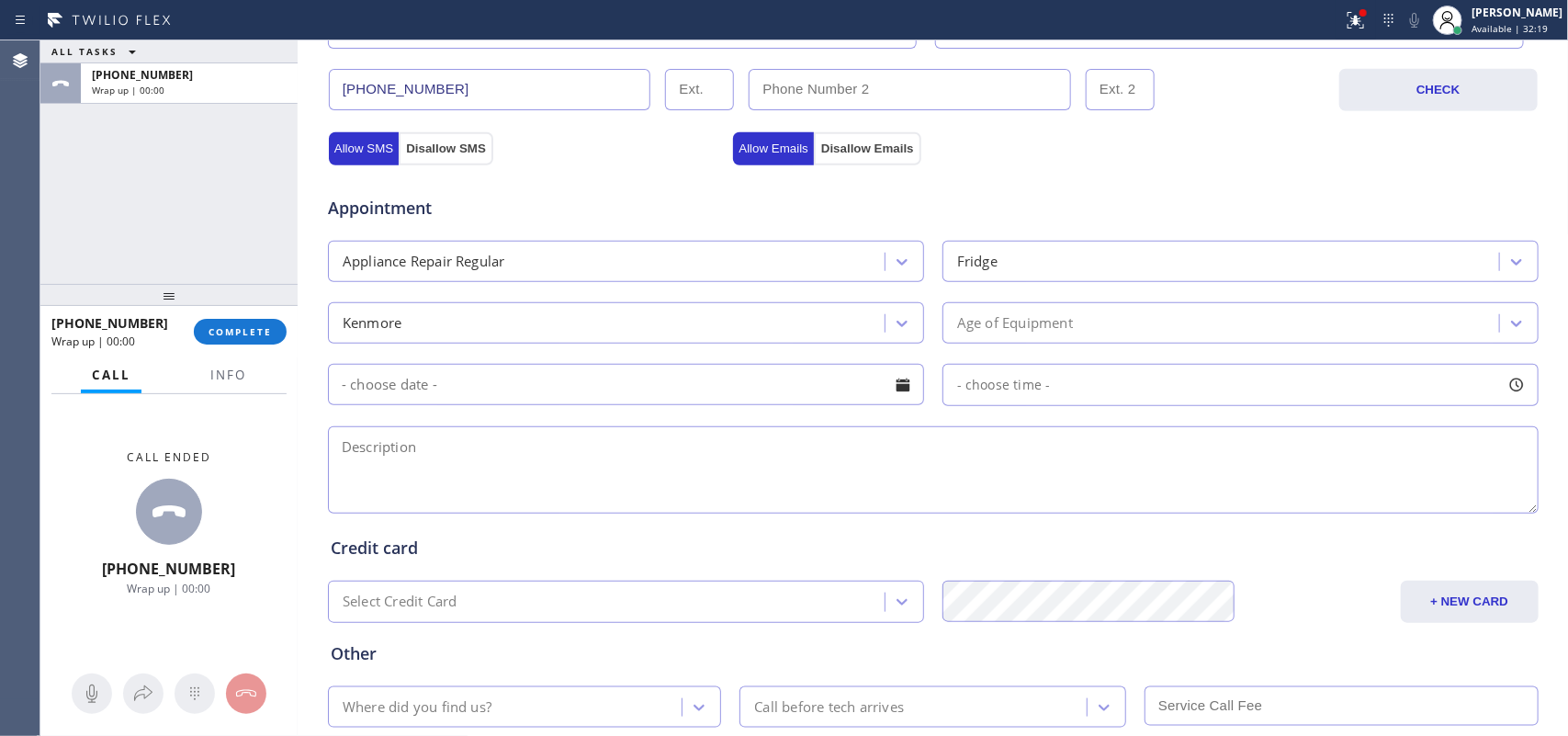
click at [479, 316] on div "Kenmore" at bounding box center [609, 323] width 551 height 32
click at [950, 311] on div "Age of Equipment" at bounding box center [1224, 323] width 551 height 32
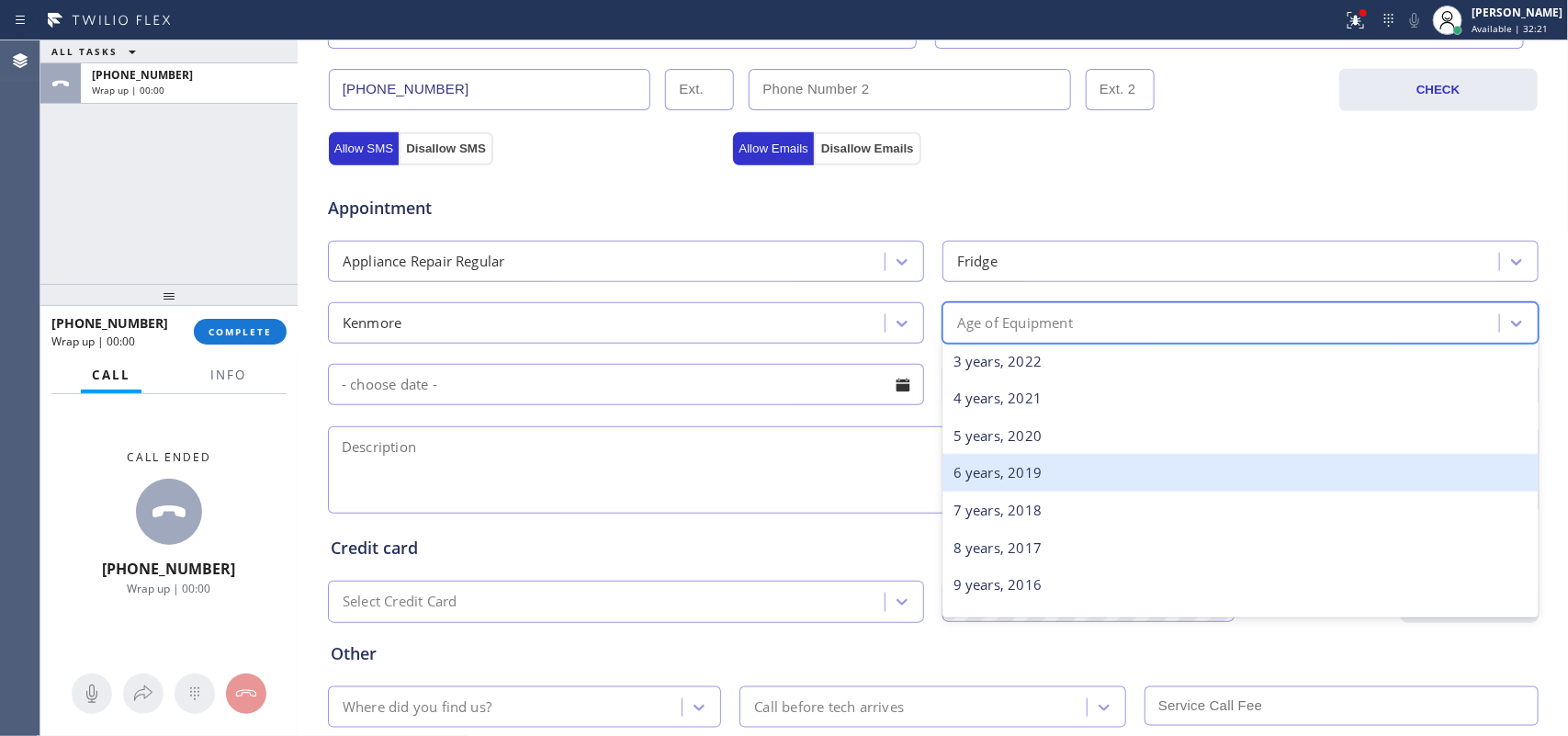
scroll to position [459, 0]
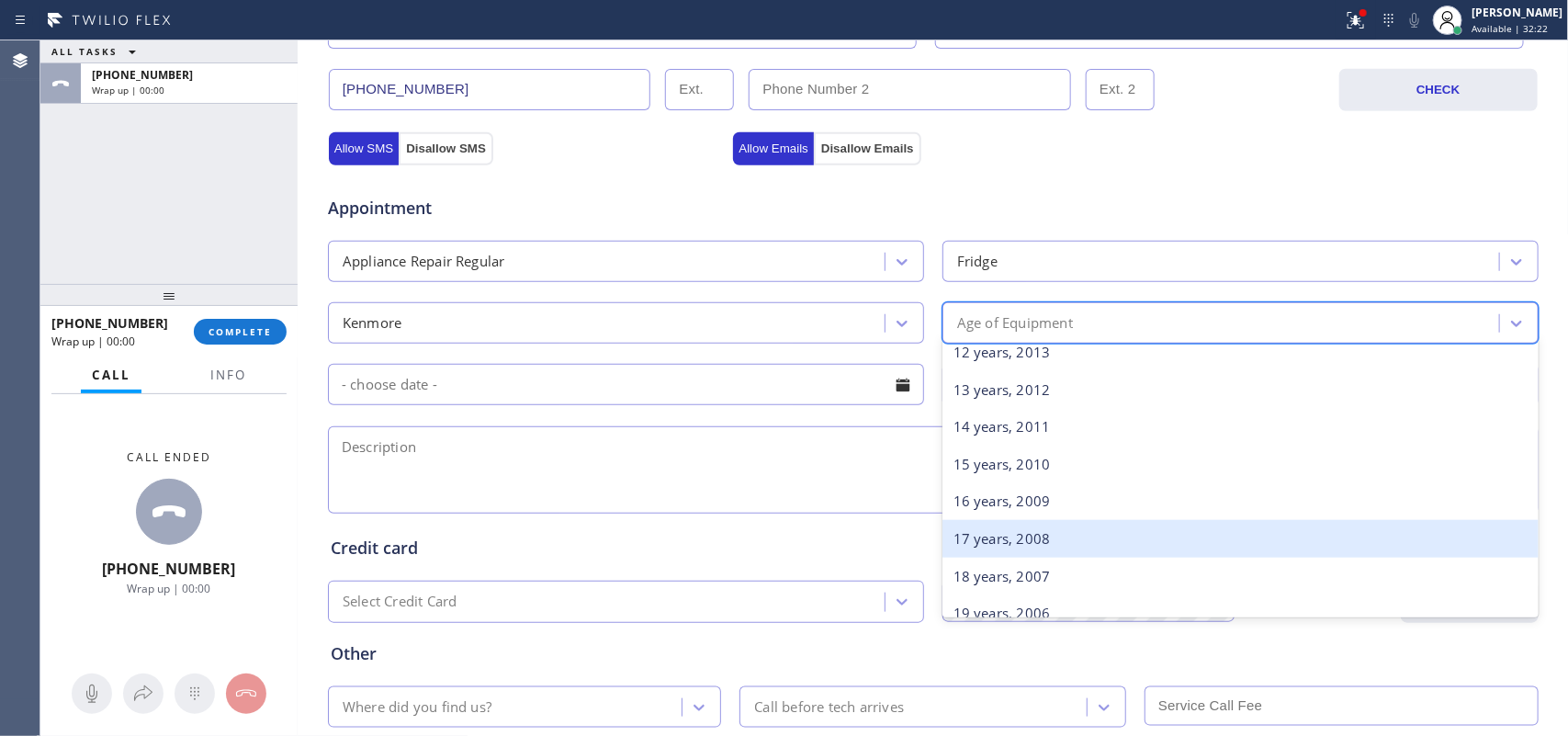
click at [1039, 534] on div "17 years, 2008" at bounding box center [1240, 539] width 596 height 38
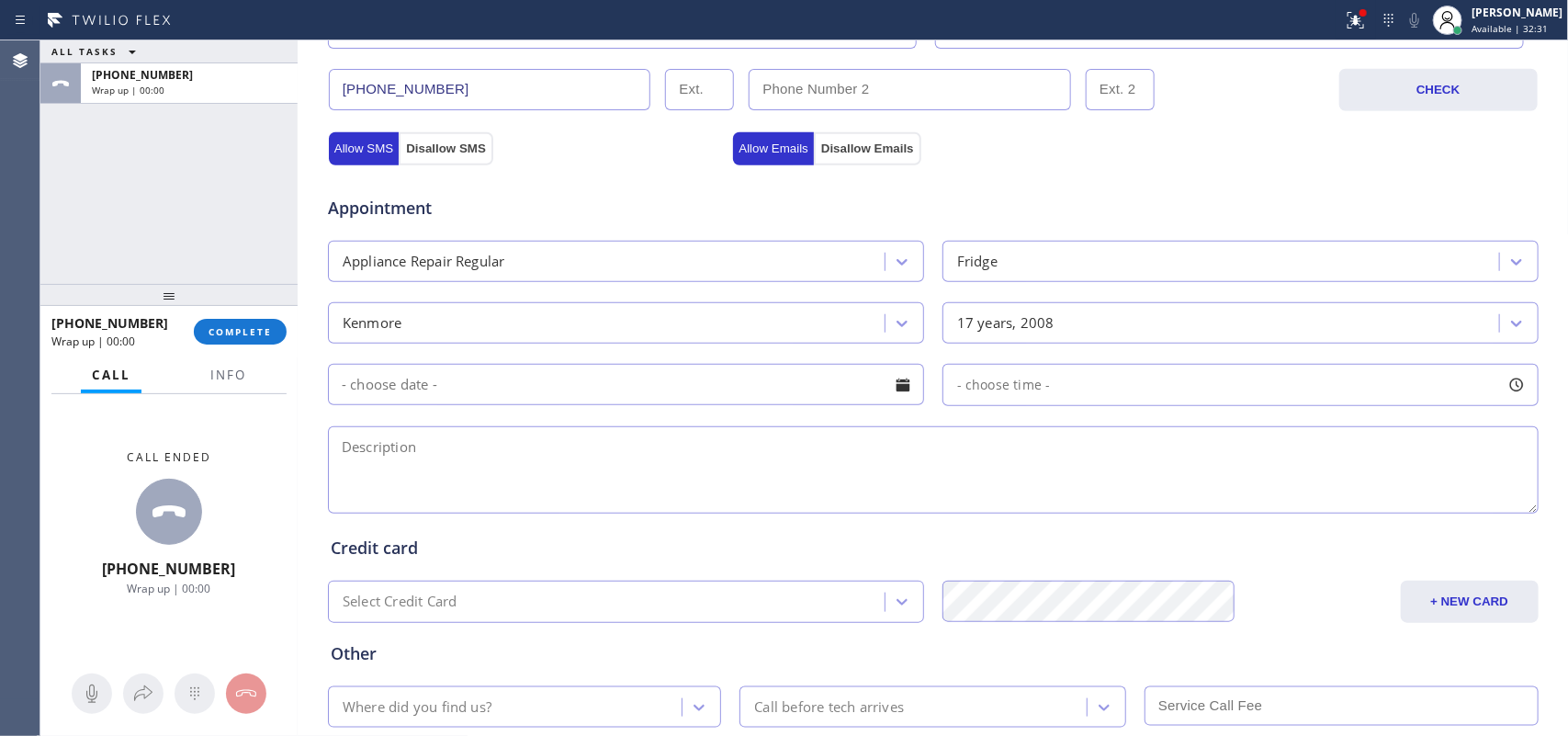
click at [476, 480] on textarea at bounding box center [932, 469] width 1211 height 87
paste textarea "Fridge/ [GEOGRAPHIC_DATA]/ MN79578319801/ SN 806MRCJ19715/since 2008/it's not c…"
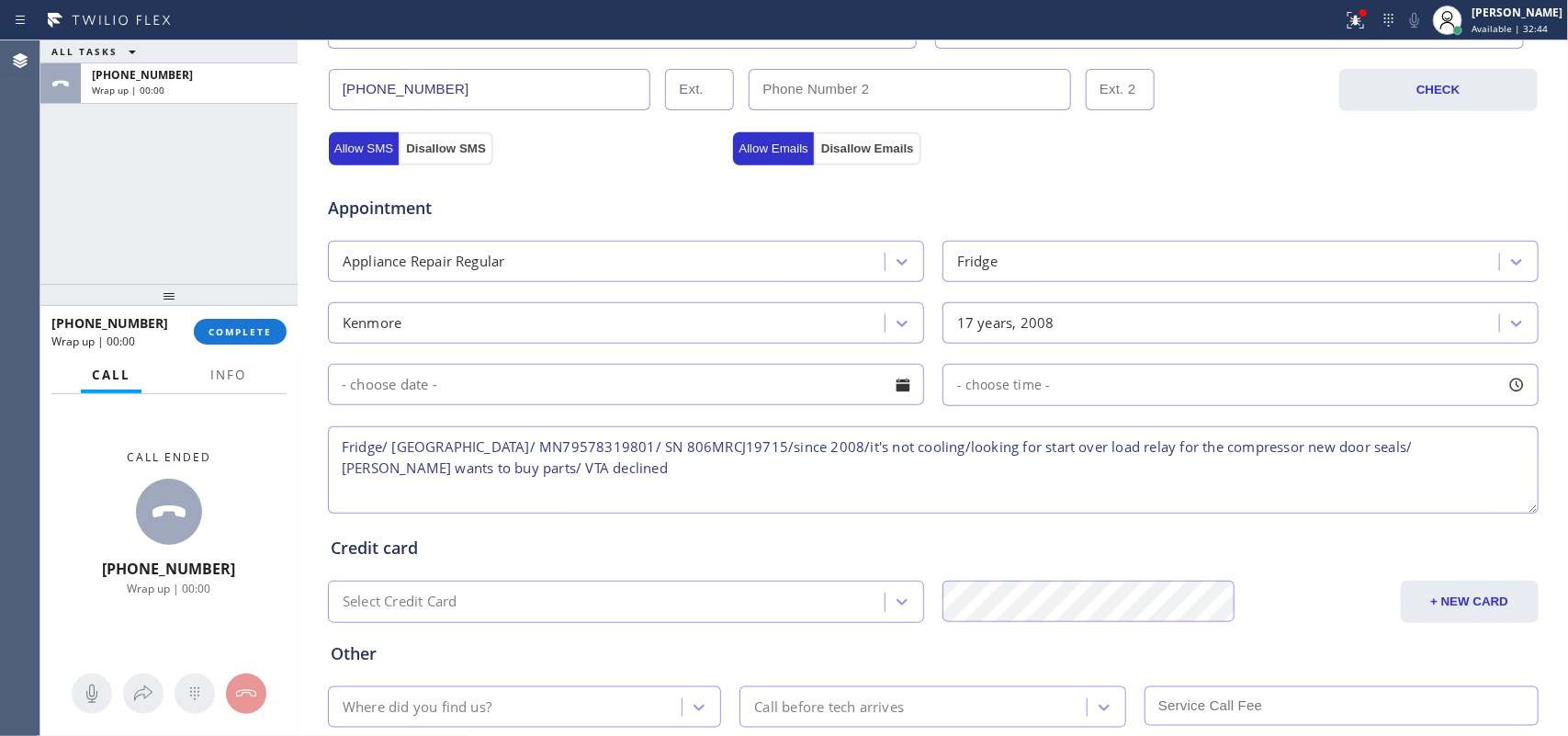
scroll to position [691, 0]
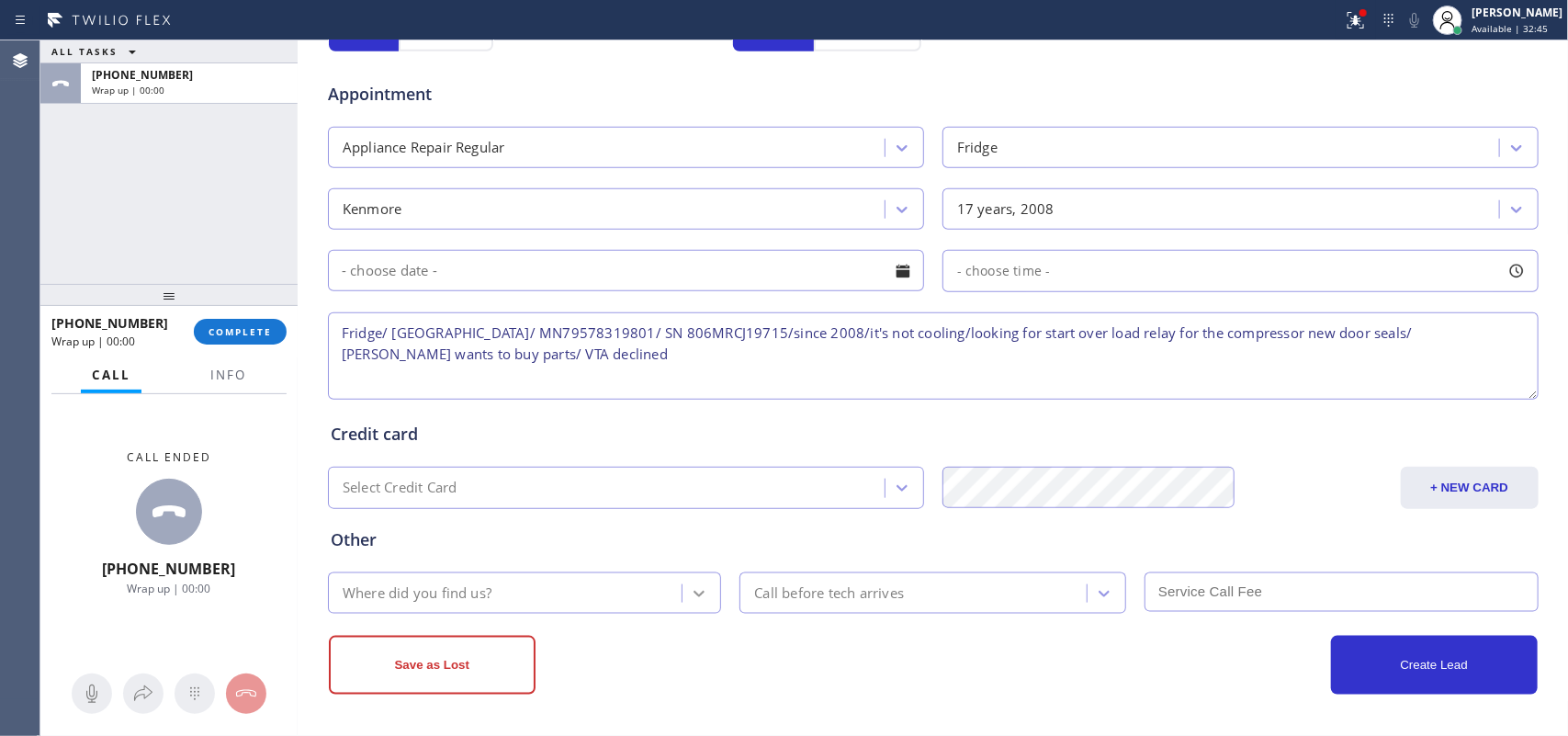
type textarea "Fridge/ [GEOGRAPHIC_DATA]/ MN79578319801/ SN 806MRCJ19715/since 2008/it's not c…"
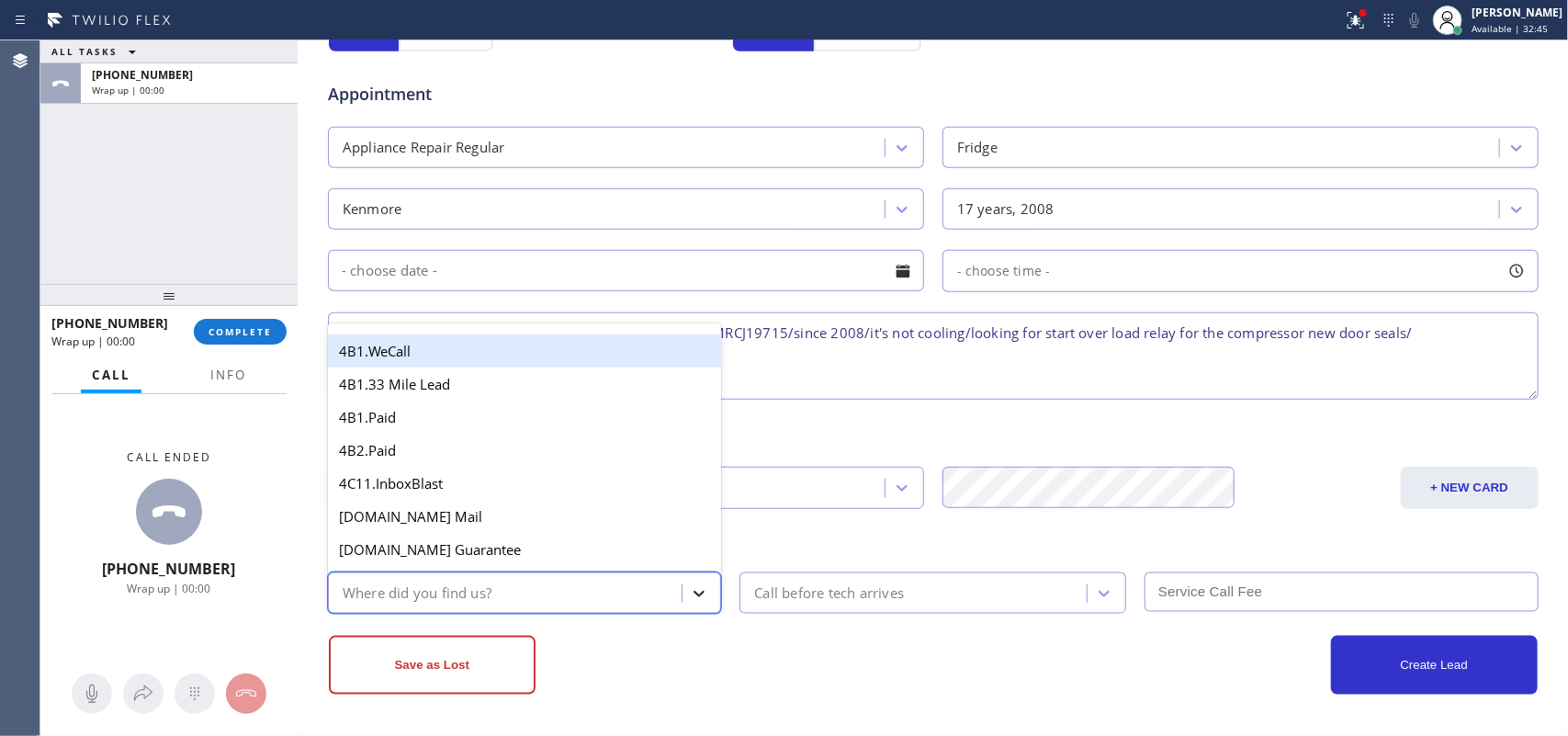
click at [696, 589] on icon at bounding box center [699, 593] width 18 height 18
type input "g"
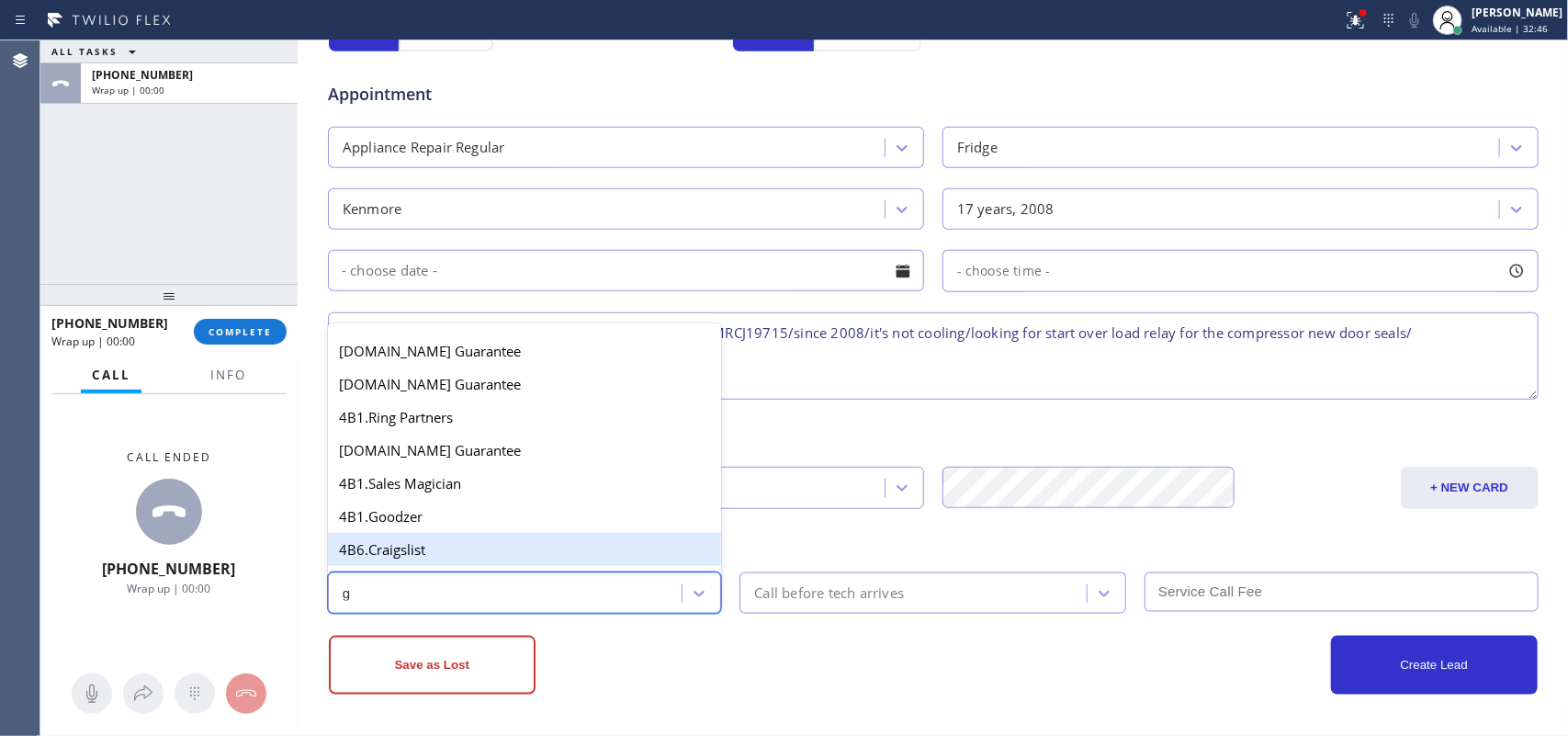
scroll to position [230, 0]
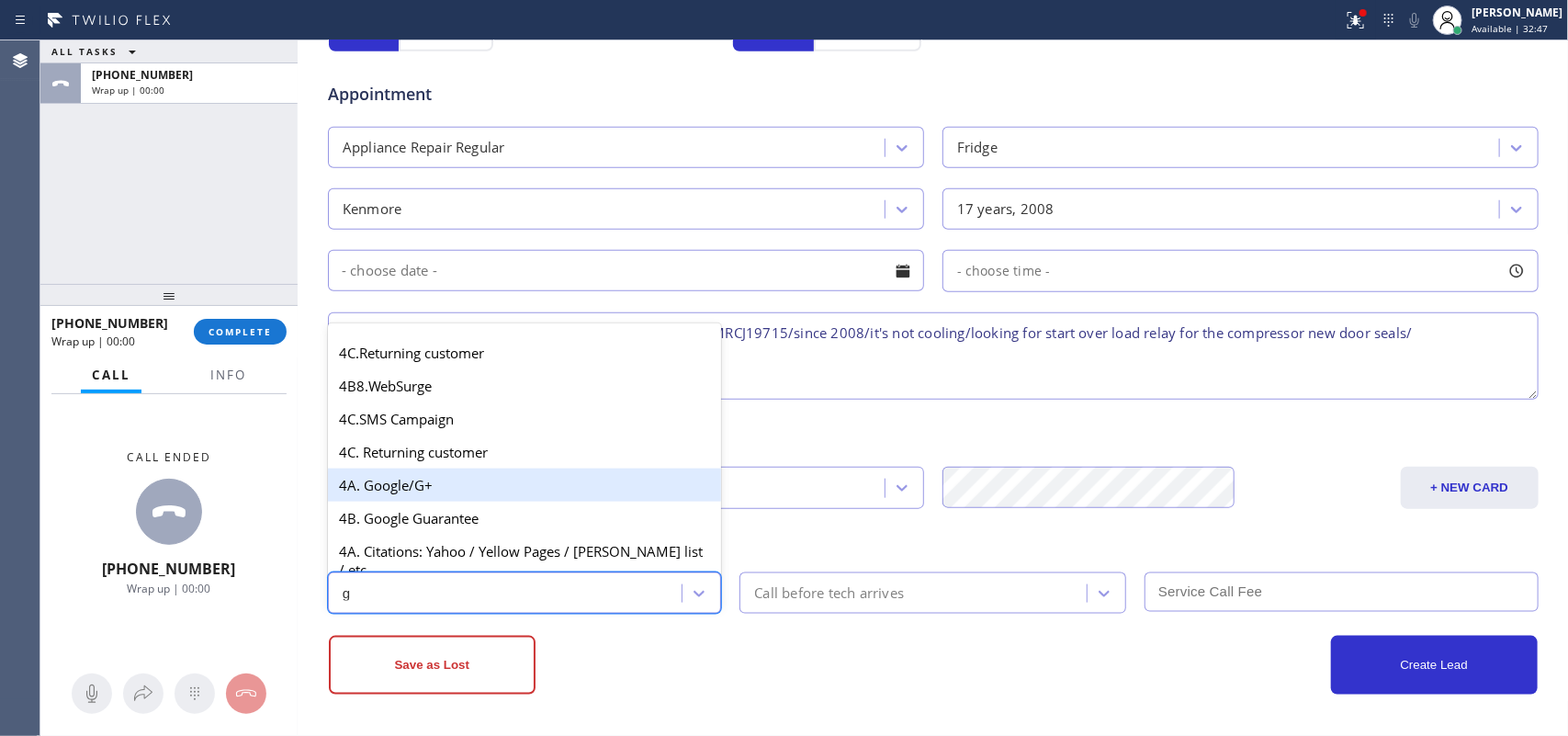
click at [491, 487] on div "4A. Google/G+" at bounding box center [524, 484] width 394 height 33
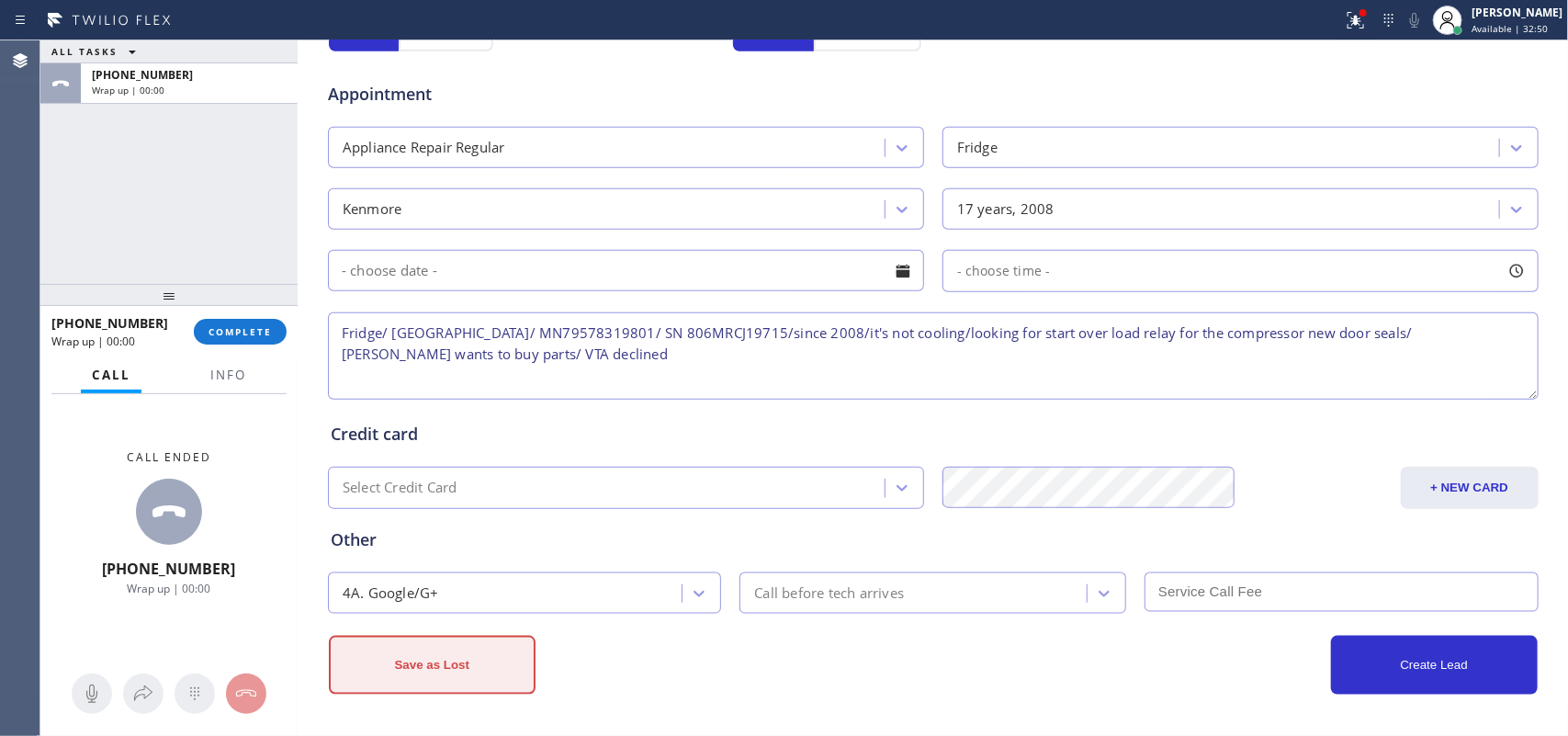
click at [489, 668] on button "Save as Lost" at bounding box center [431, 665] width 207 height 59
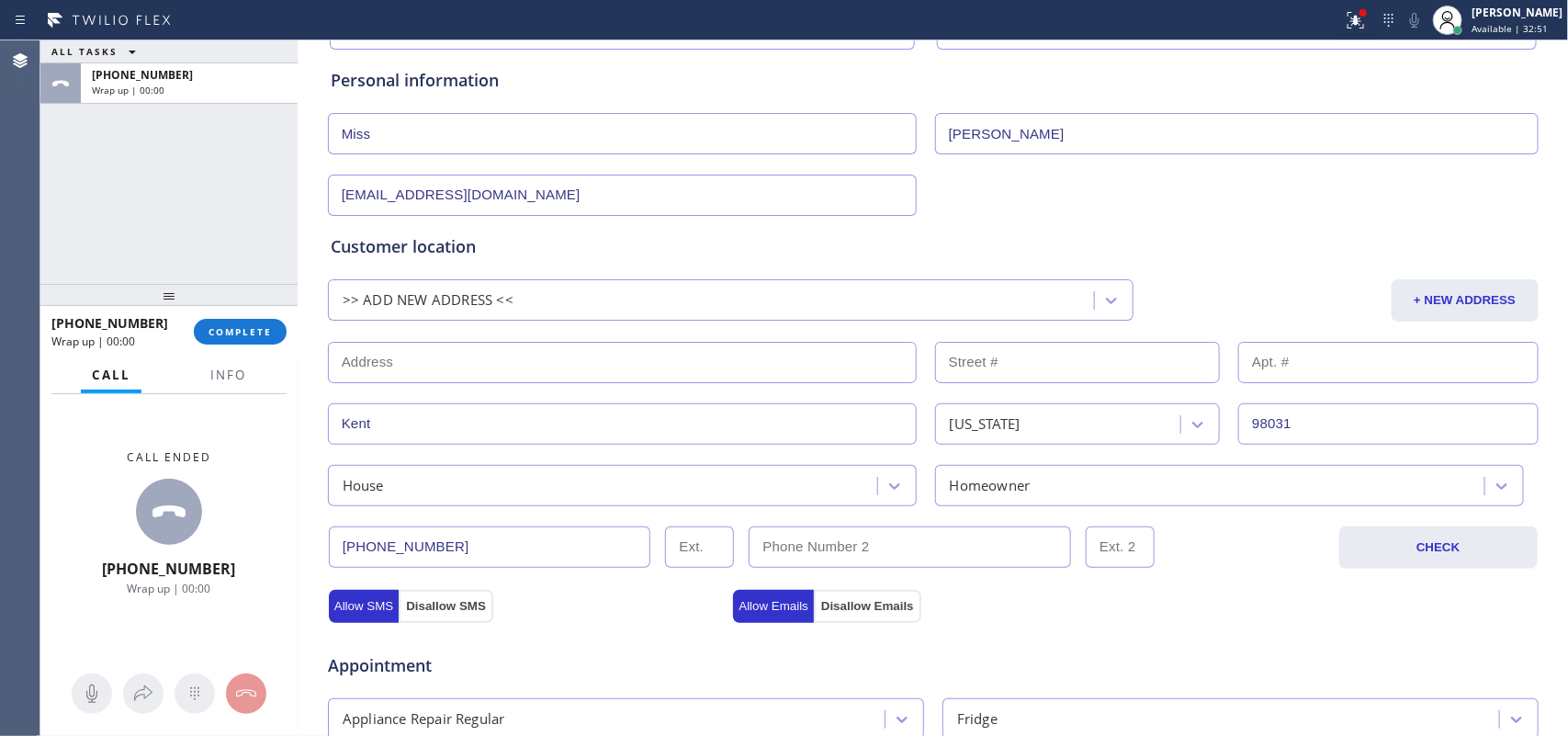
scroll to position [0, 0]
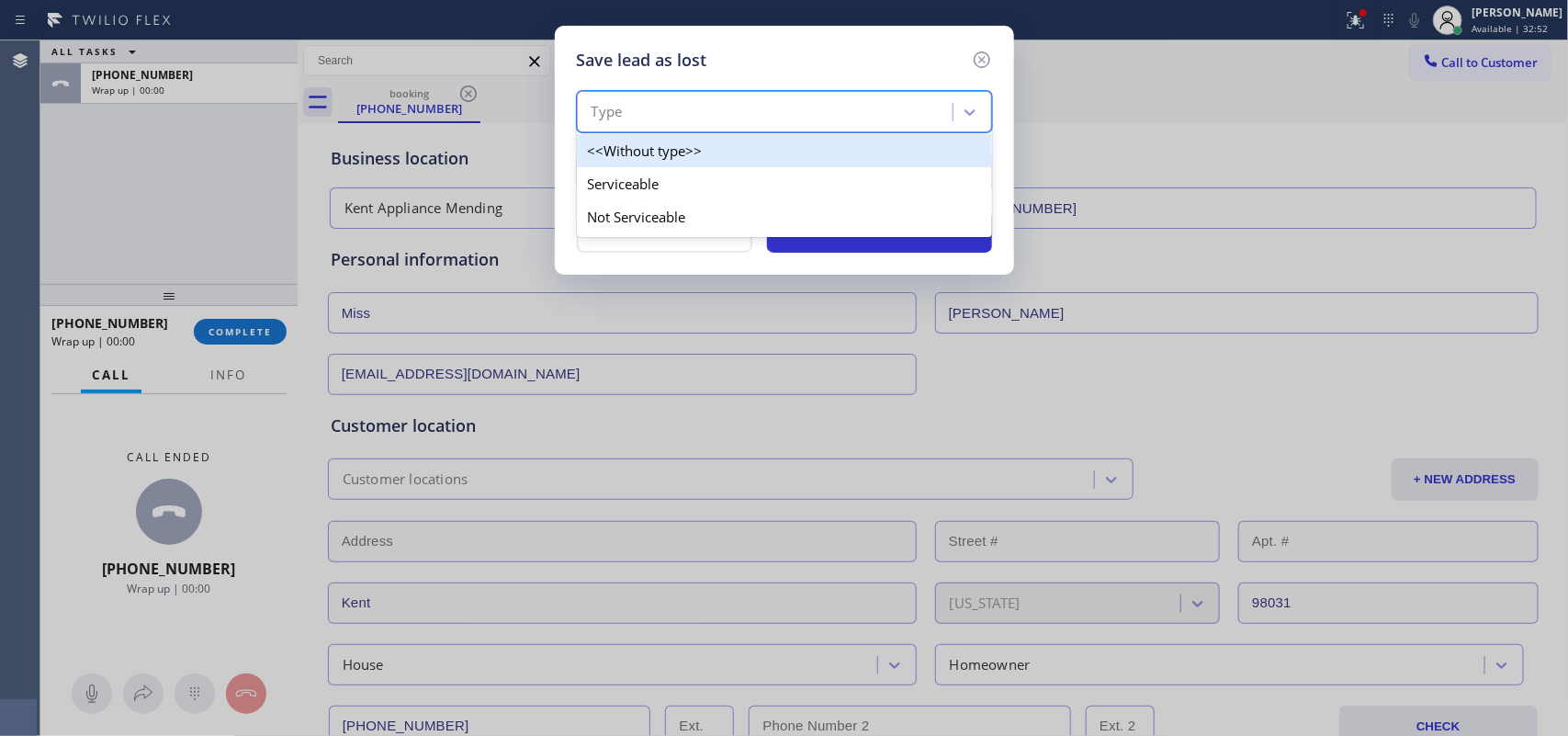
click at [845, 125] on div "Type" at bounding box center [767, 113] width 370 height 32
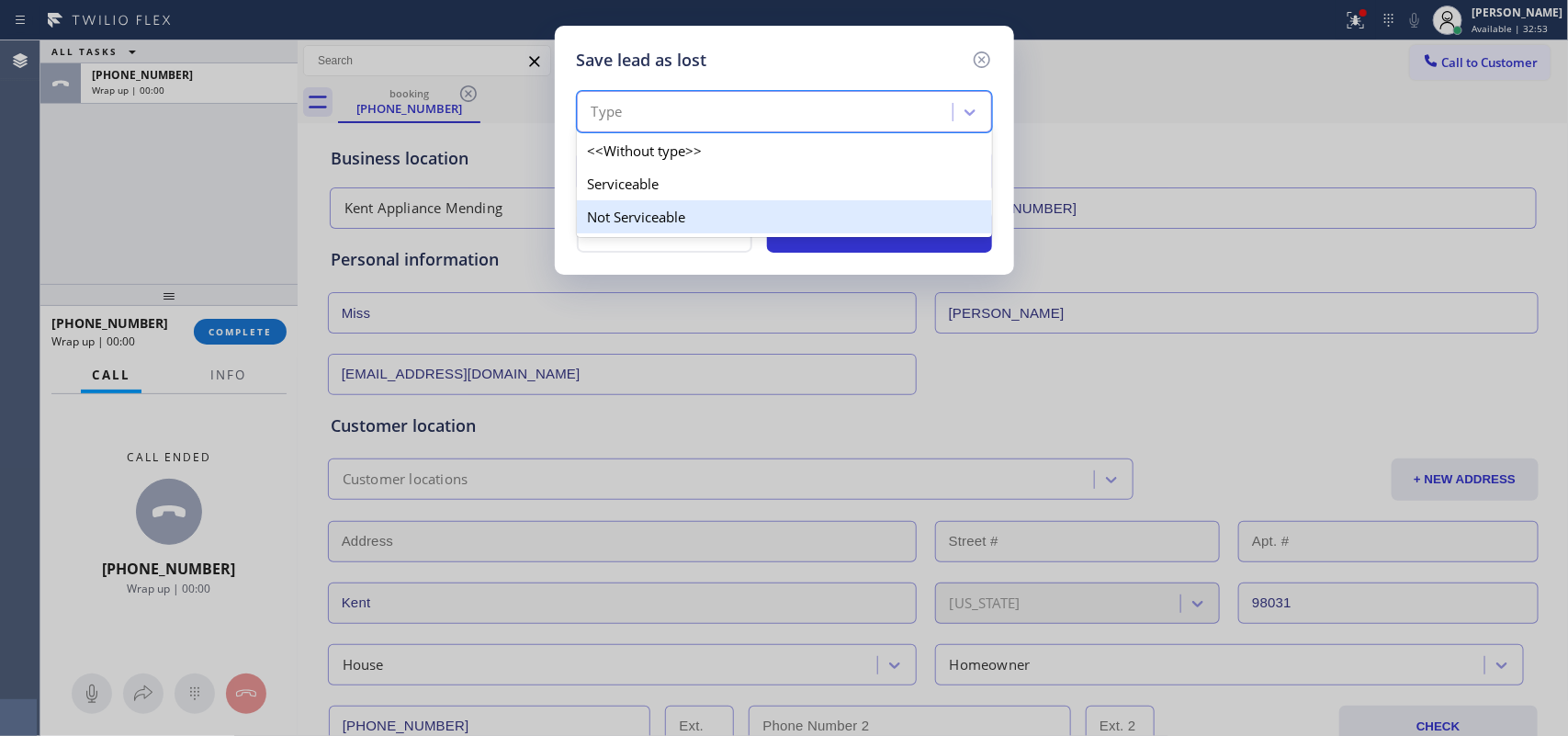
click at [824, 224] on div "Not Serviceable" at bounding box center [784, 217] width 415 height 33
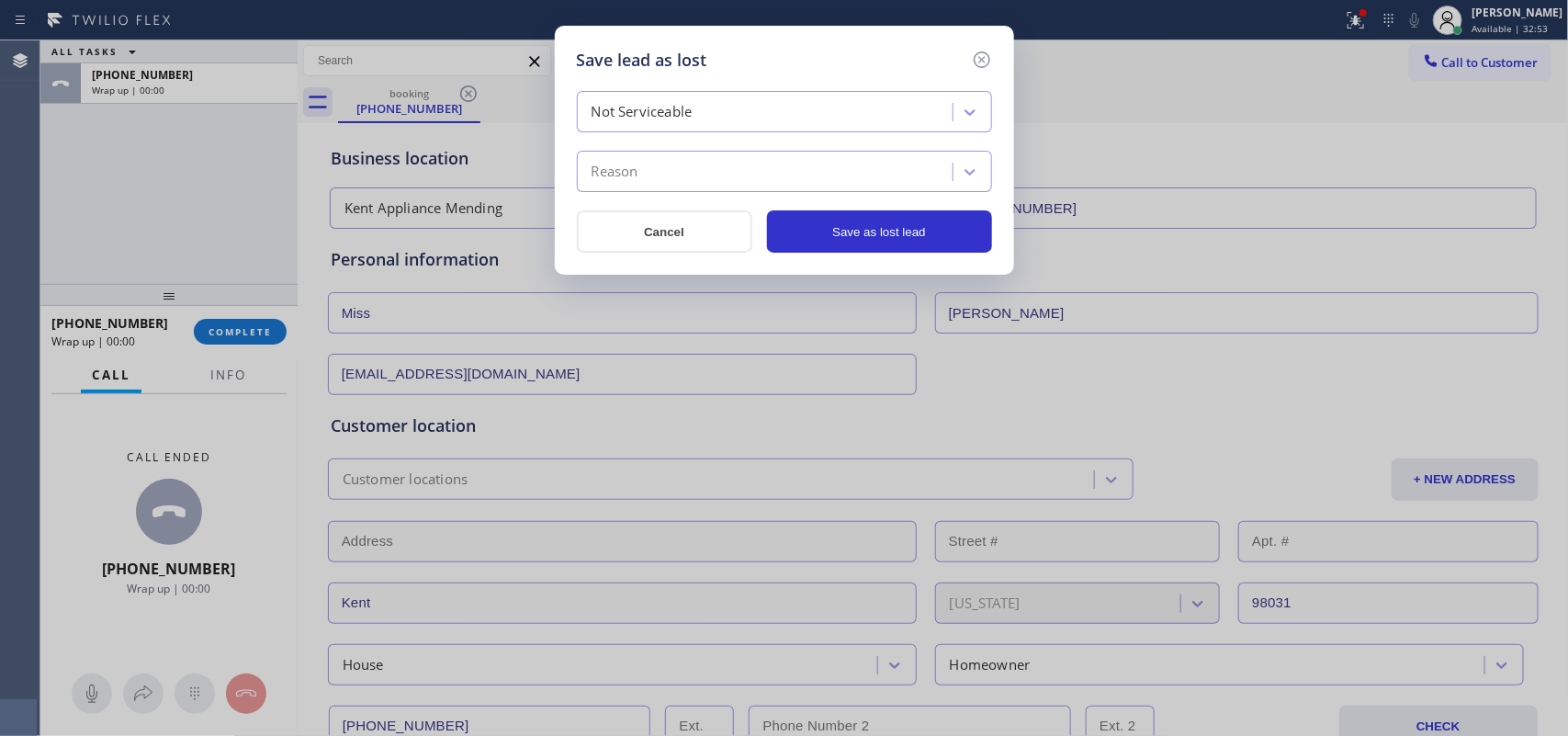
click at [828, 184] on div "Reason" at bounding box center [767, 172] width 370 height 32
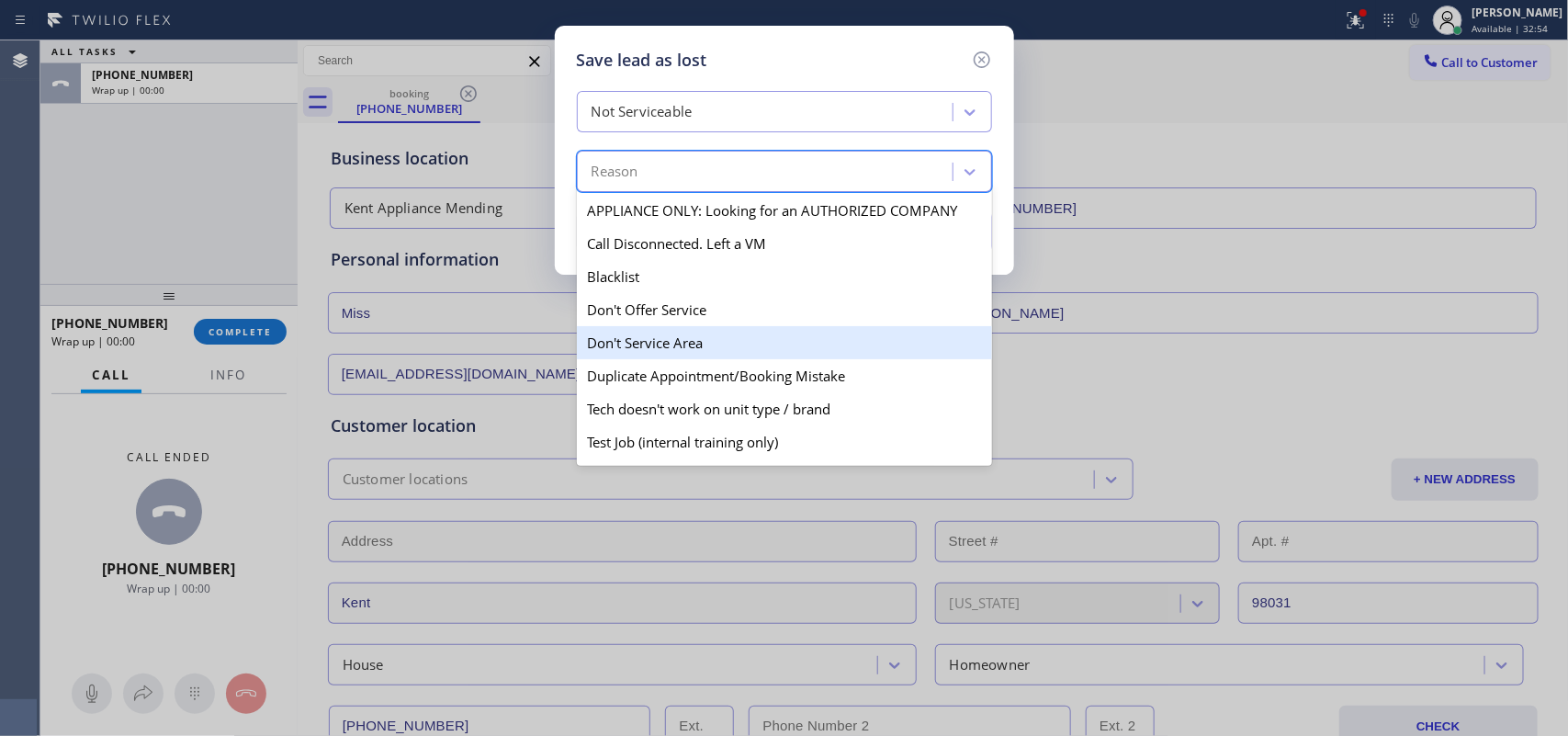
scroll to position [177, 0]
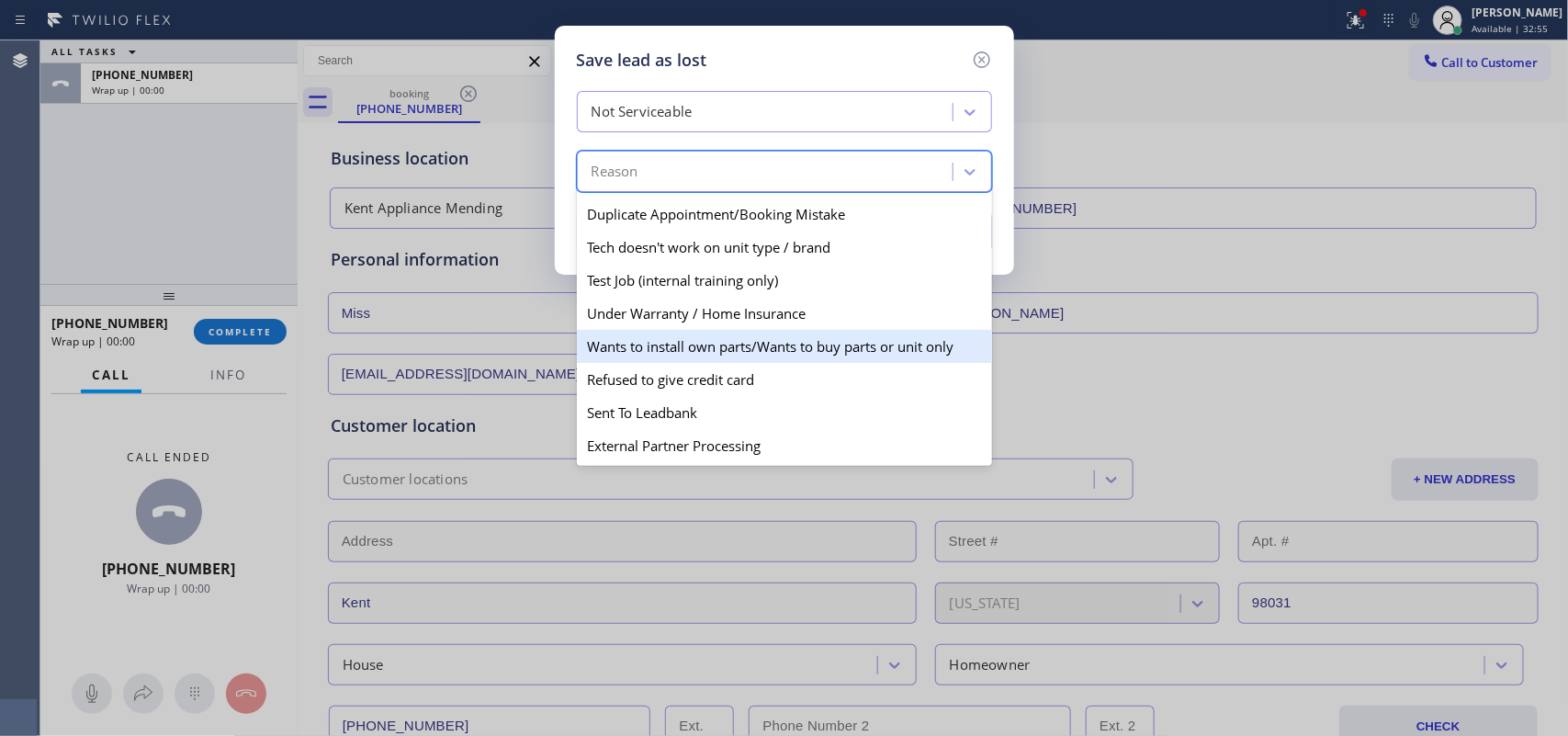
click at [840, 347] on div "Wants to install own parts/Wants to buy parts or unit only" at bounding box center [784, 346] width 415 height 33
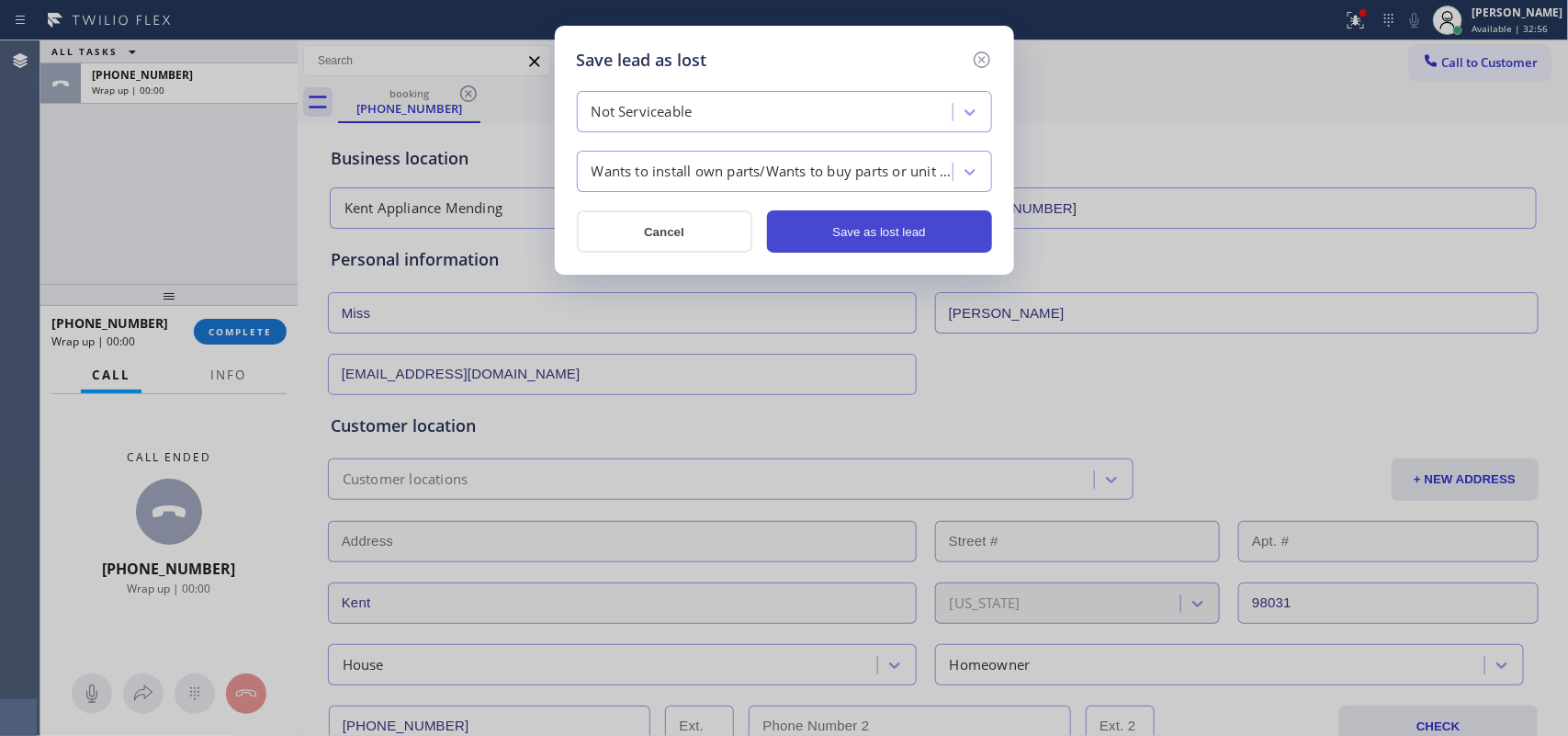
click at [832, 225] on button "Save as lost lead" at bounding box center [878, 232] width 225 height 42
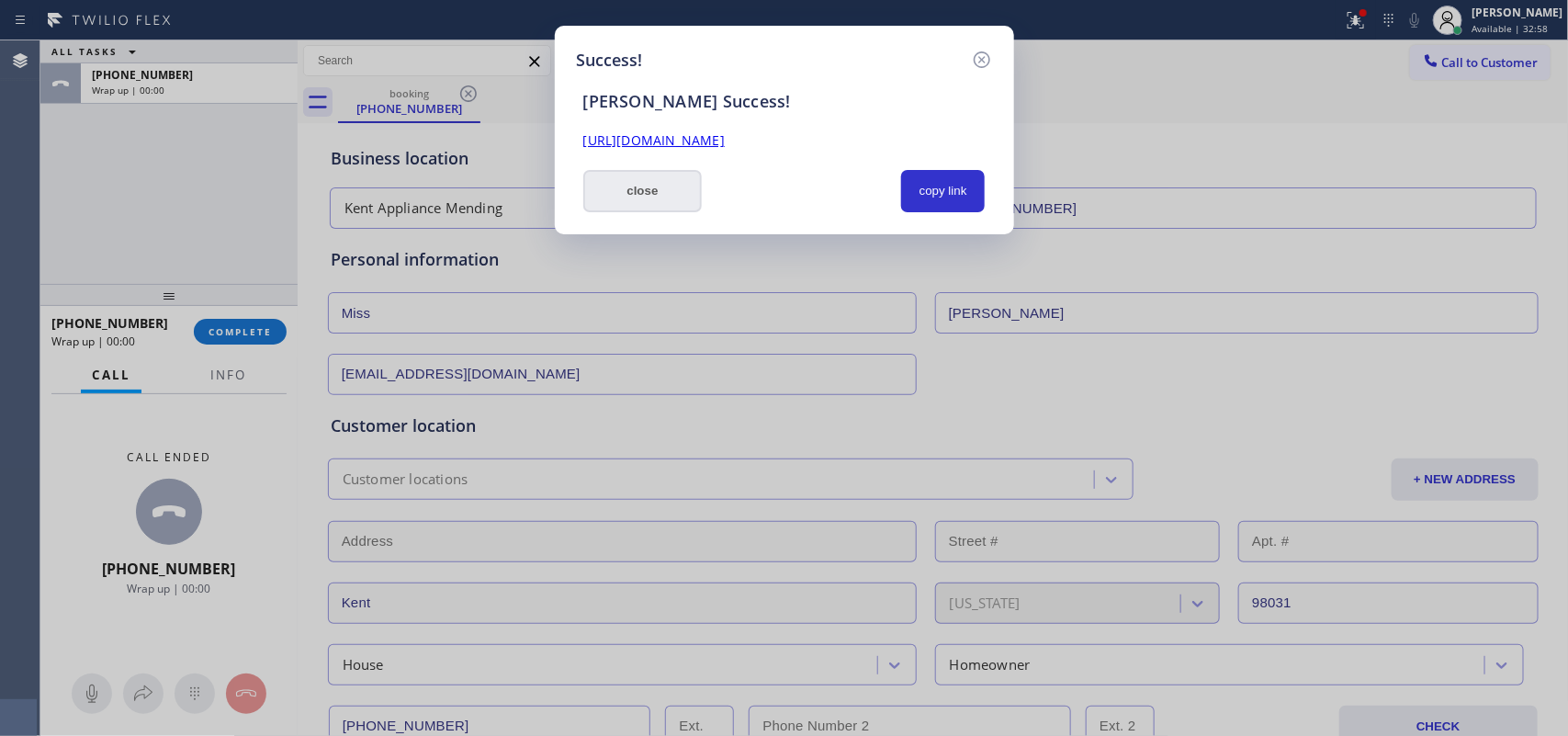
click at [643, 203] on button "close" at bounding box center [643, 191] width 120 height 42
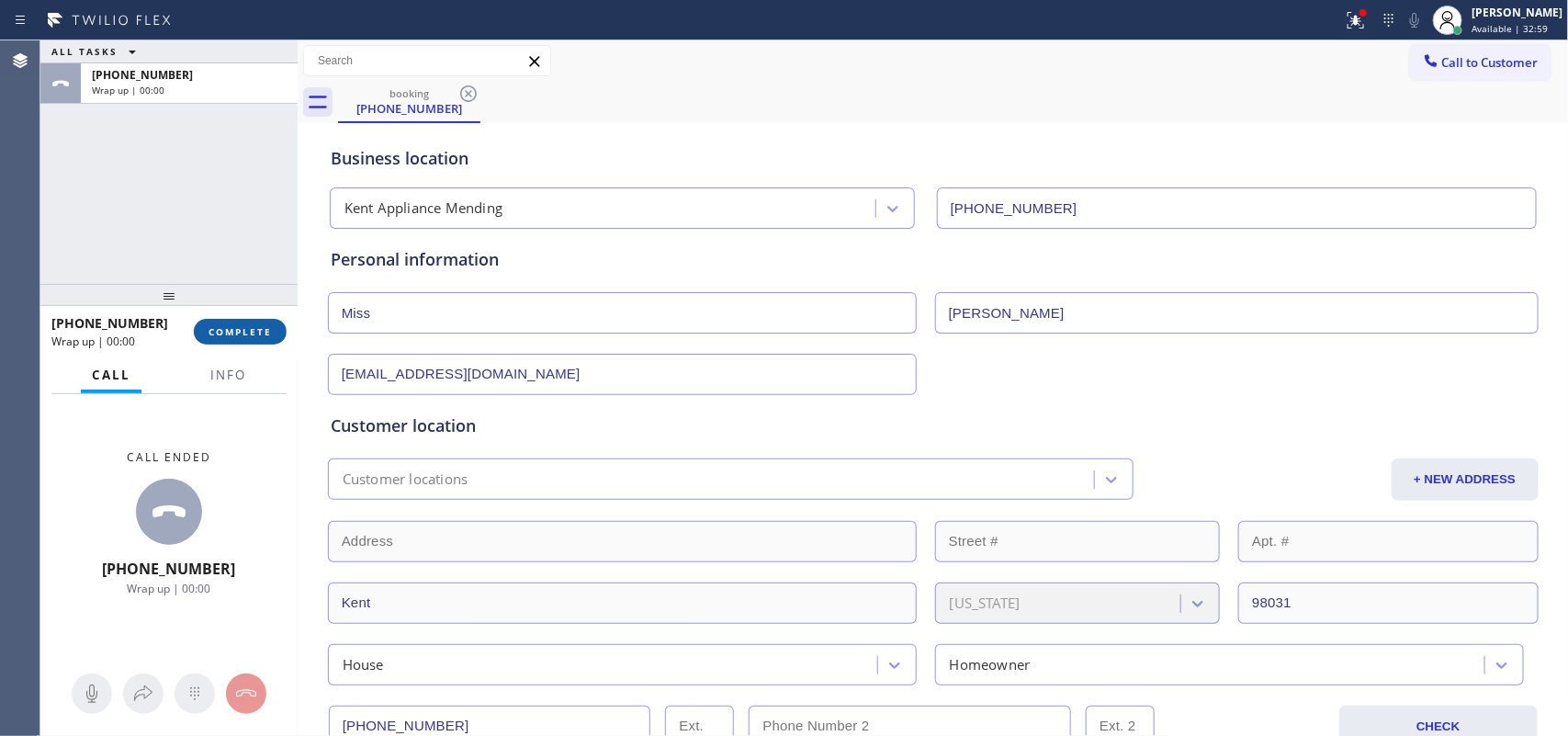
click at [255, 326] on span "COMPLETE" at bounding box center [240, 332] width 63 height 13
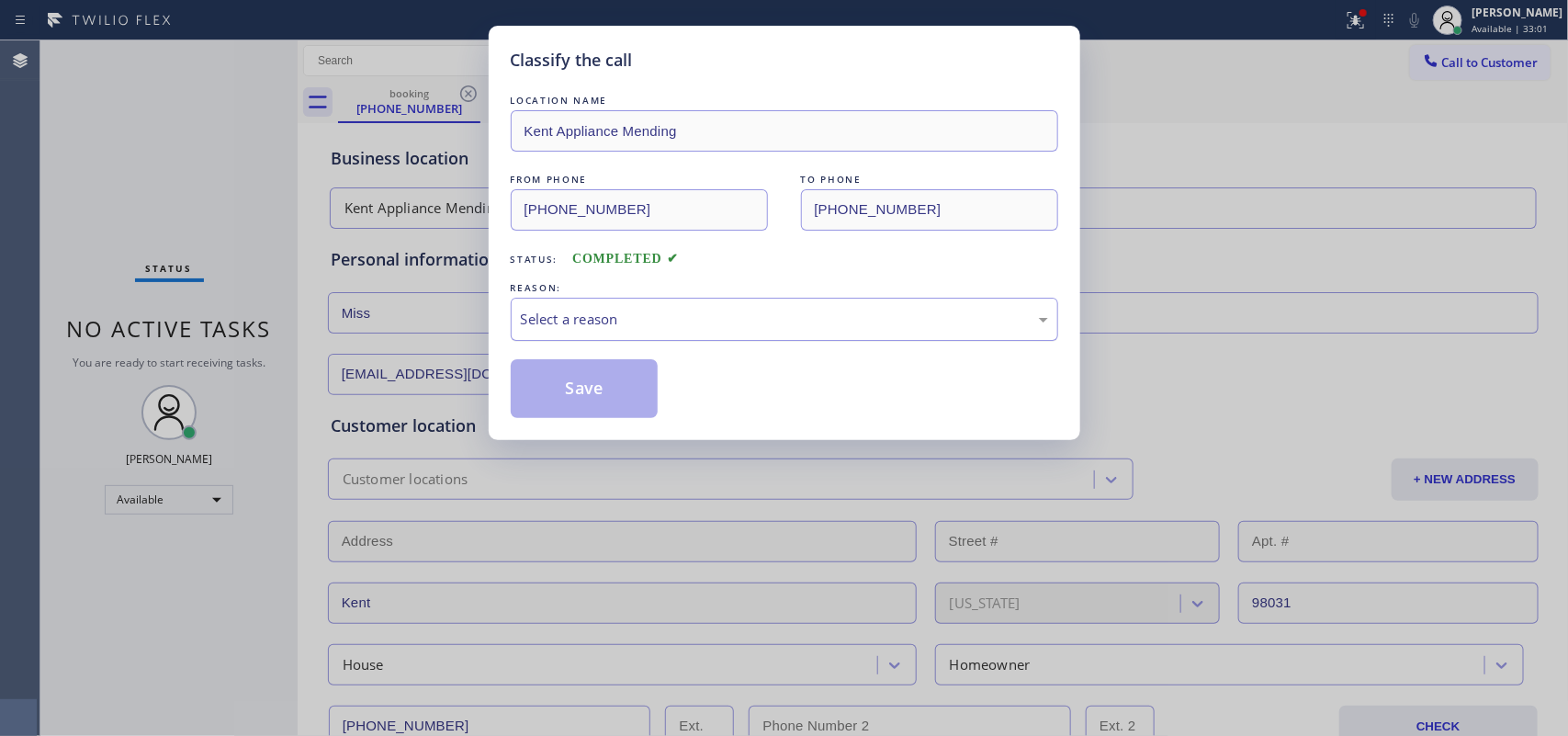
click at [796, 311] on div "Select a reason" at bounding box center [784, 319] width 527 height 21
drag, startPoint x: 746, startPoint y: 395, endPoint x: 759, endPoint y: 373, distance: 25.6
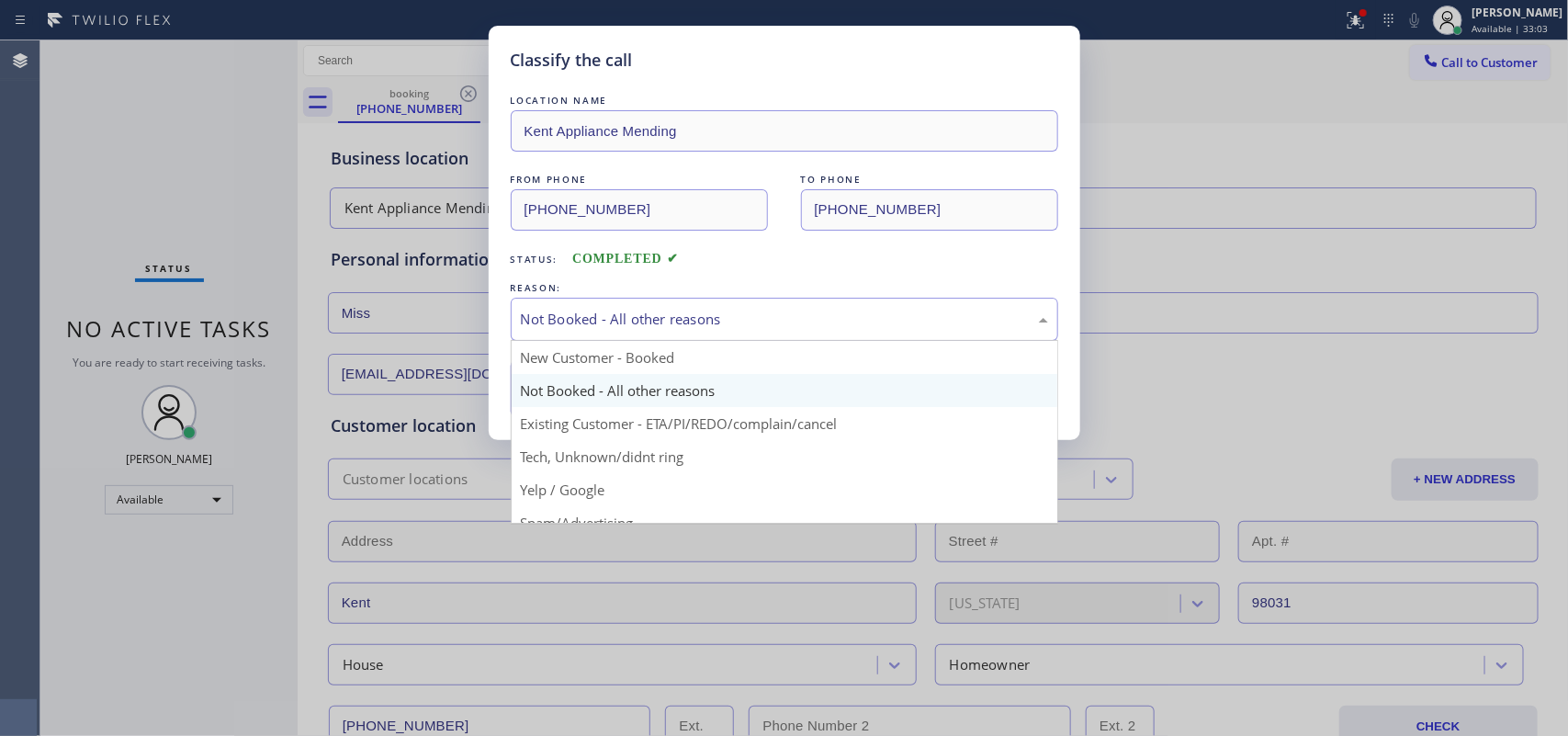
click at [777, 318] on div "Not Booked - All other reasons" at bounding box center [784, 319] width 527 height 21
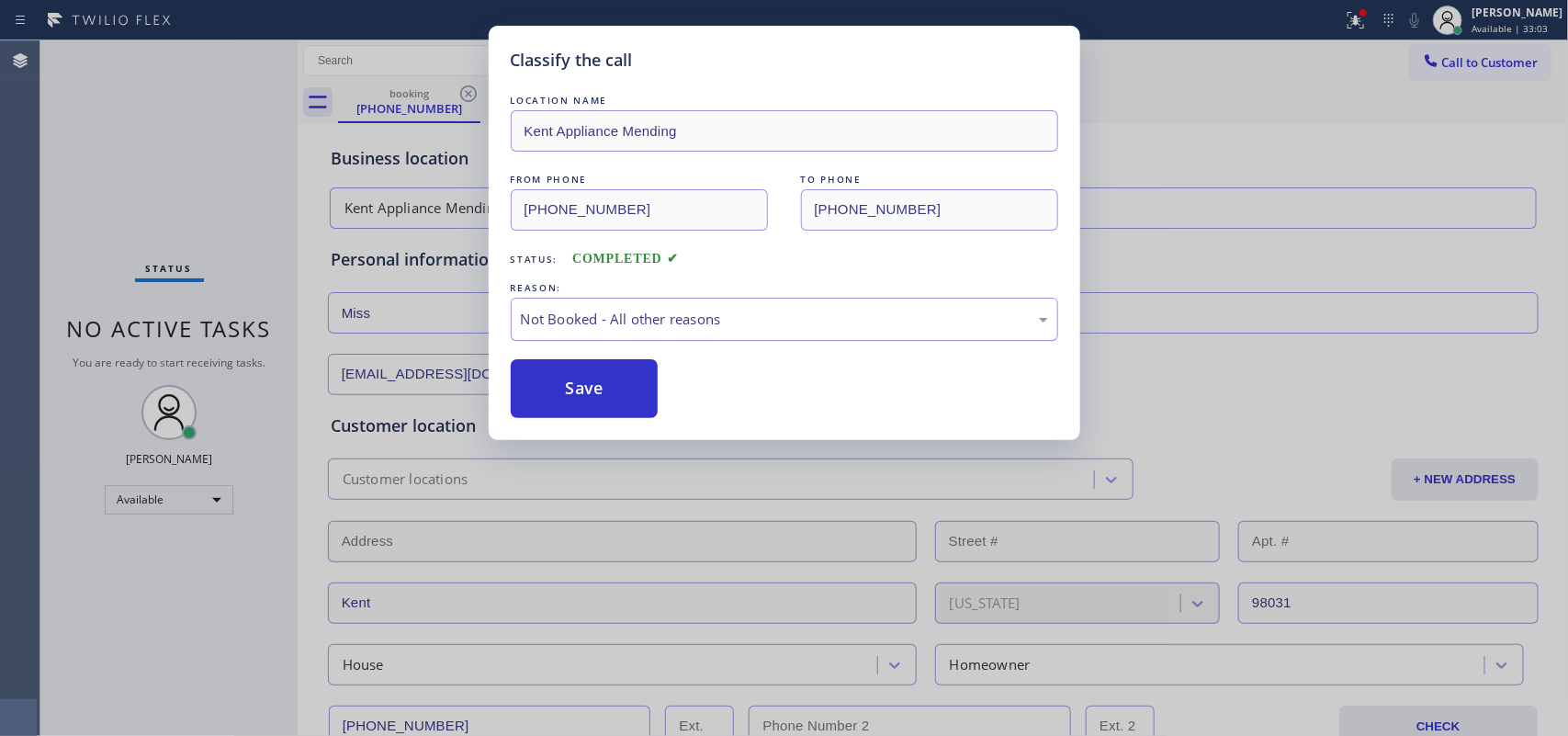
click at [777, 318] on div "Not Booked - All other reasons" at bounding box center [784, 319] width 527 height 21
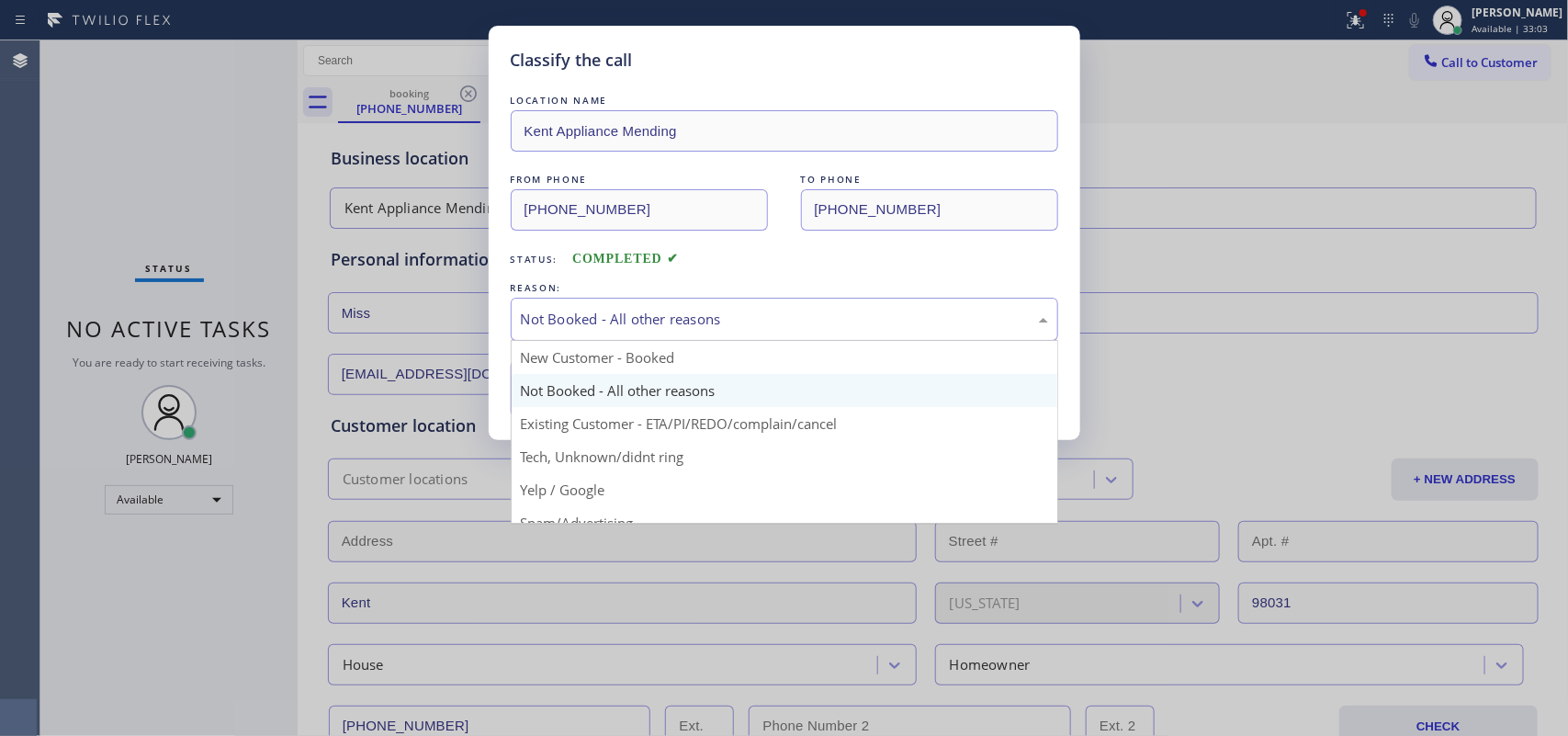
click at [777, 318] on div "Not Booked - All other reasons" at bounding box center [784, 319] width 527 height 21
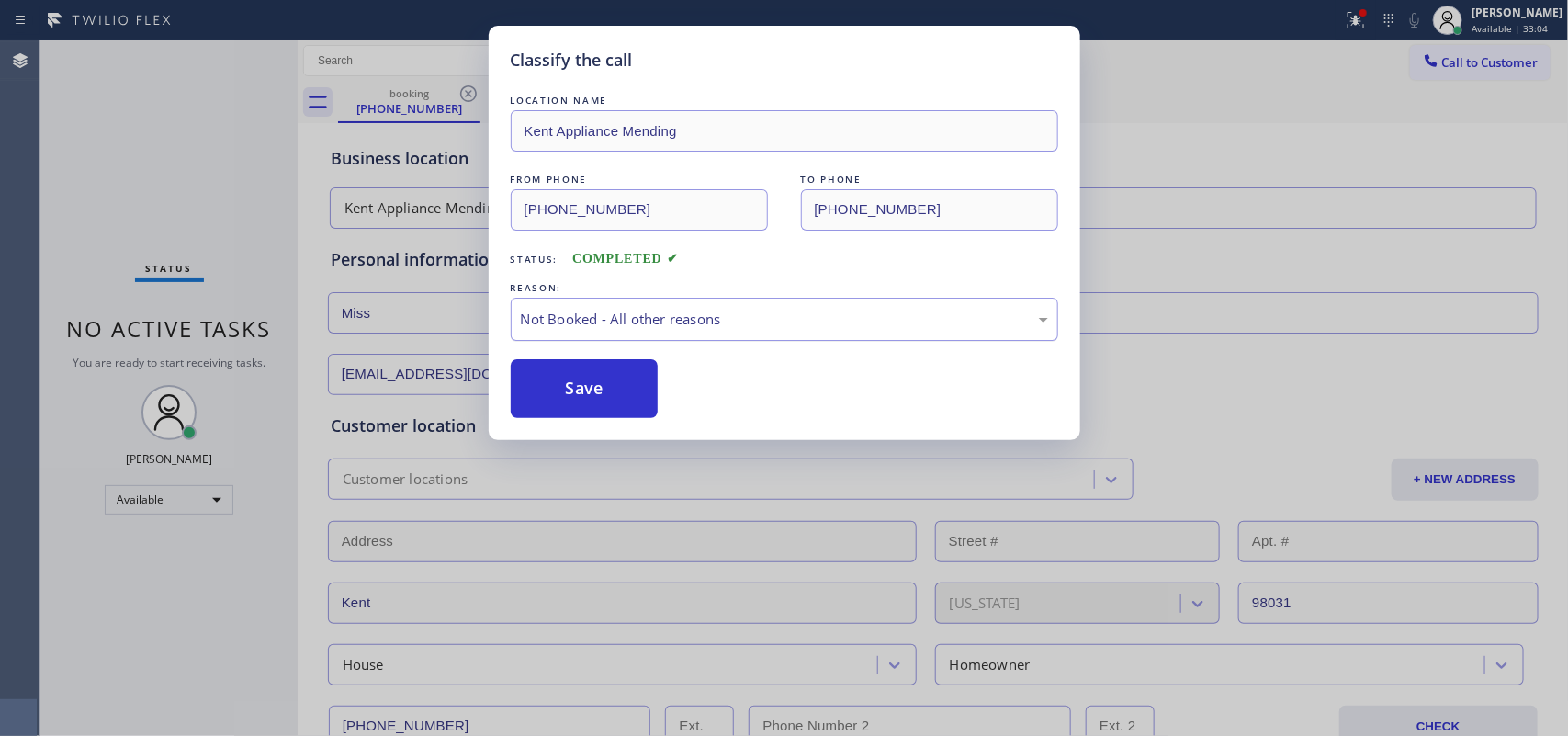
click at [777, 318] on div "Not Booked - All other reasons" at bounding box center [784, 319] width 527 height 21
click at [607, 390] on button "Save" at bounding box center [585, 388] width 148 height 59
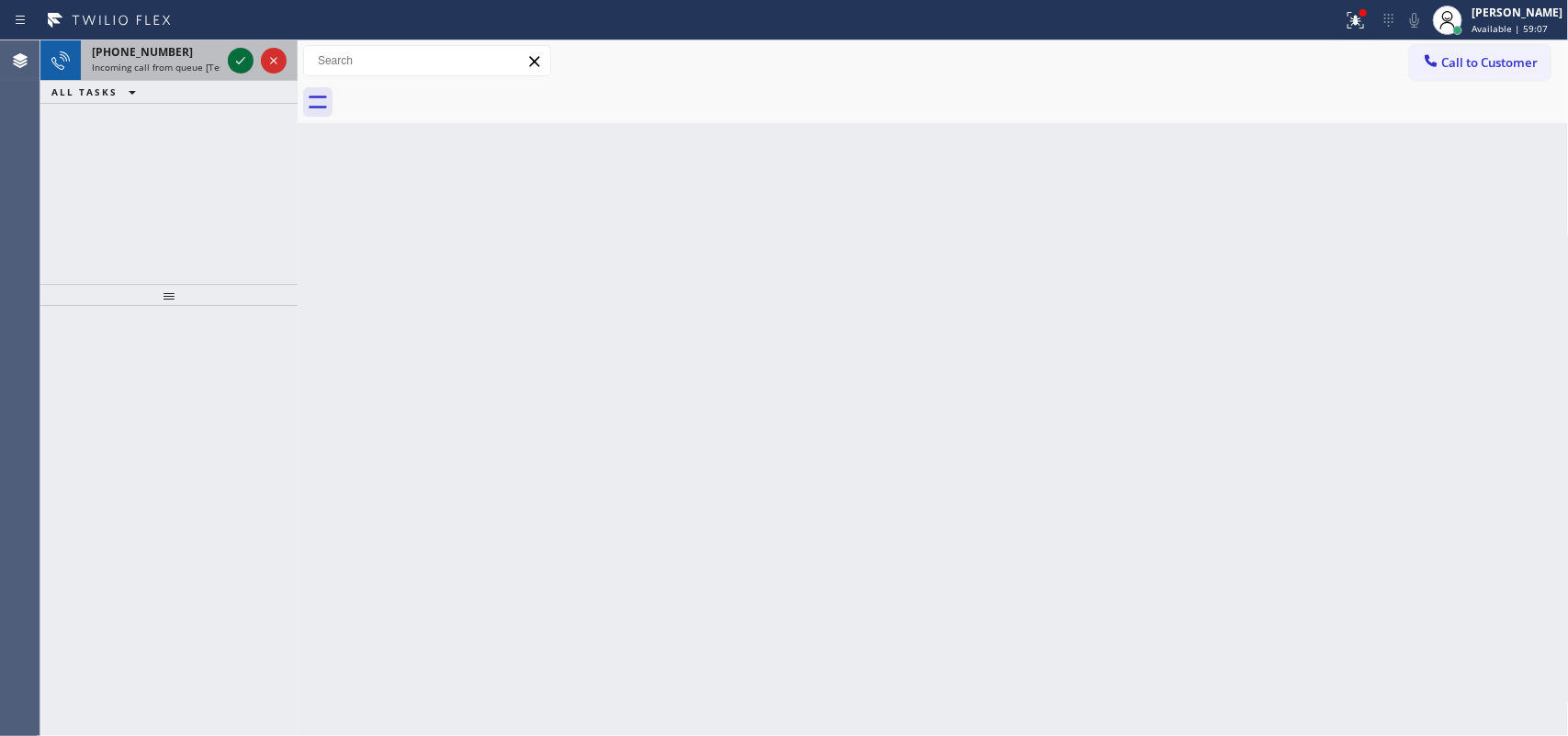
click at [239, 60] on icon at bounding box center [241, 61] width 22 height 22
click at [235, 58] on icon at bounding box center [241, 61] width 22 height 22
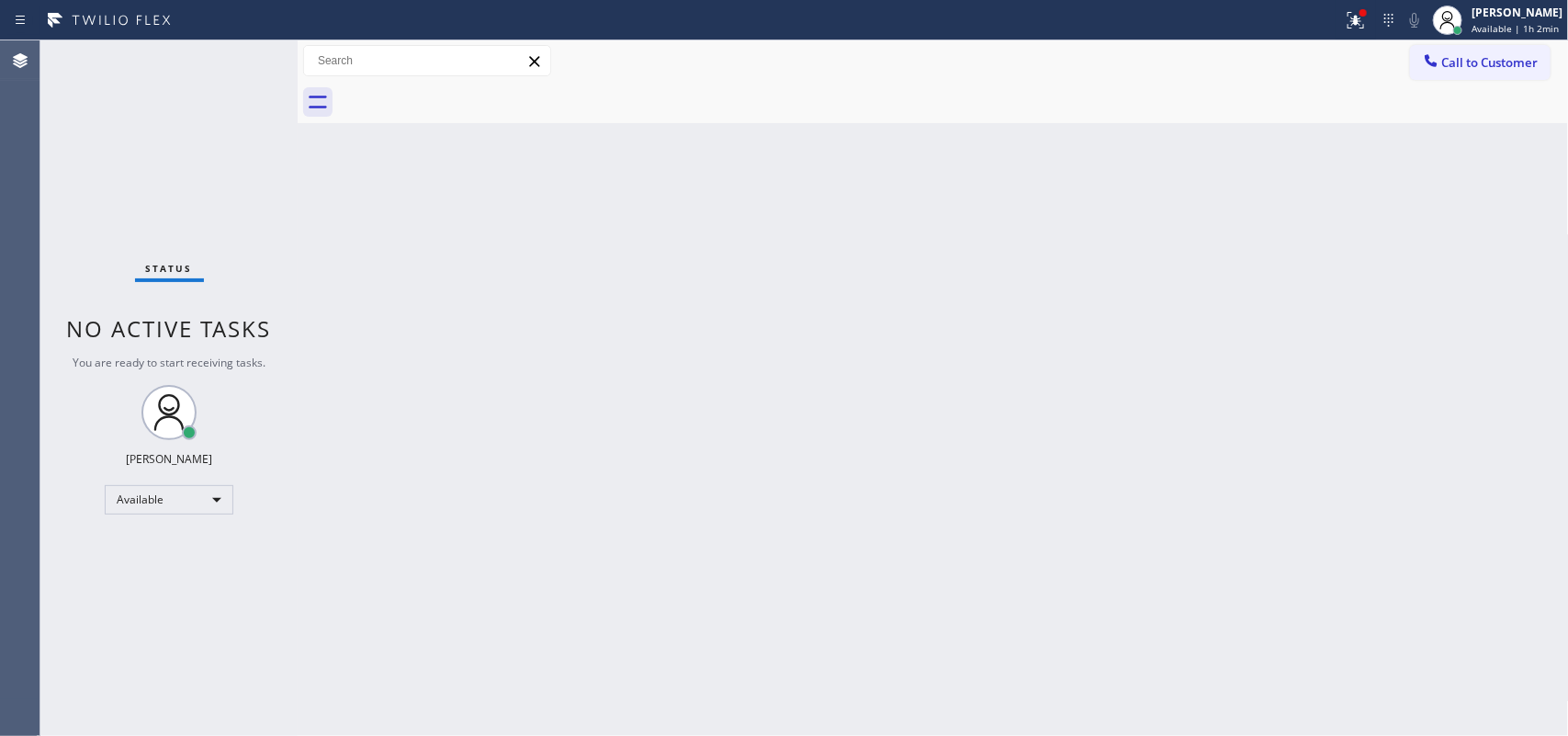
click at [235, 58] on div "Status No active tasks You are ready to start receiving tasks. [PERSON_NAME] Av…" at bounding box center [169, 387] width 258 height 696
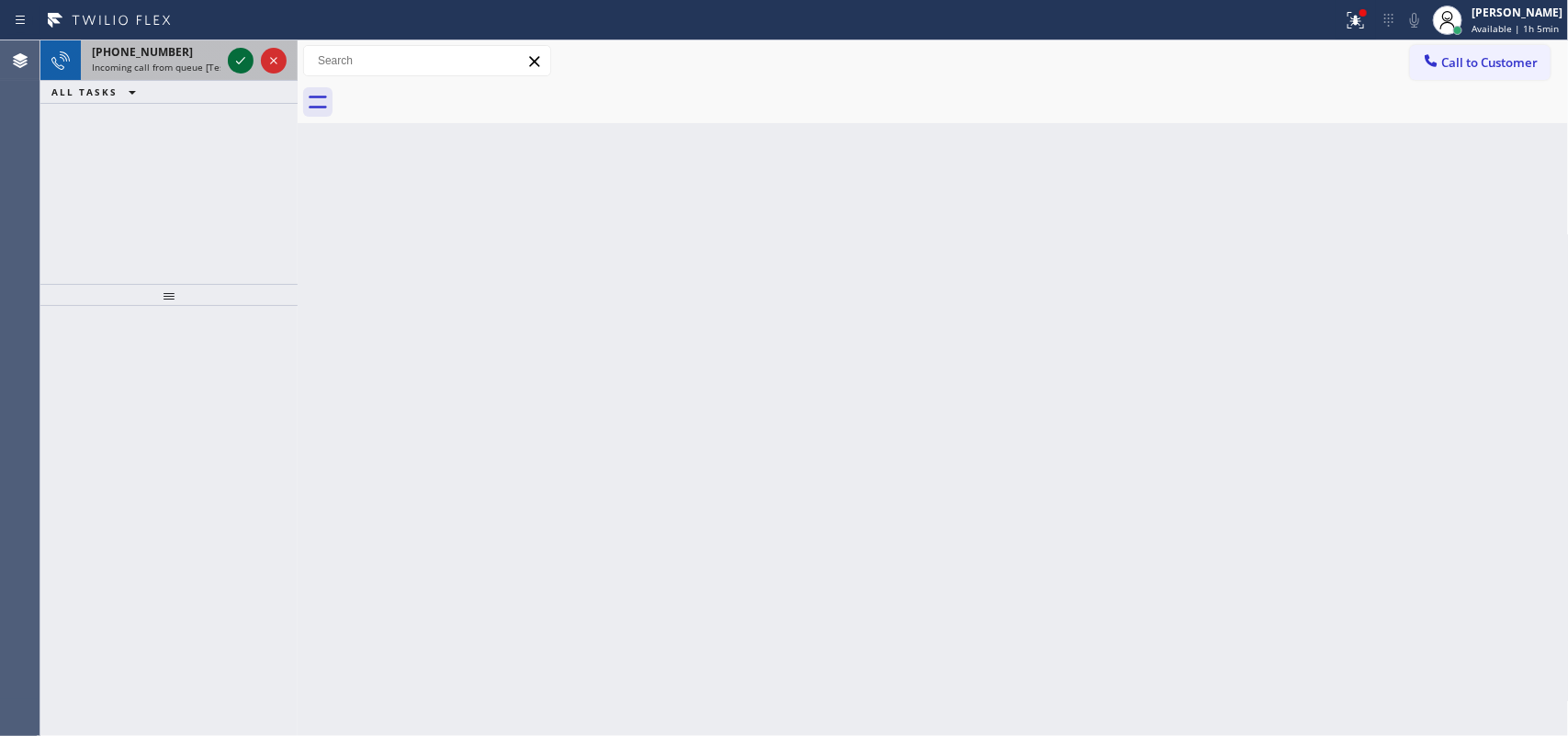
click at [232, 60] on icon at bounding box center [241, 61] width 22 height 22
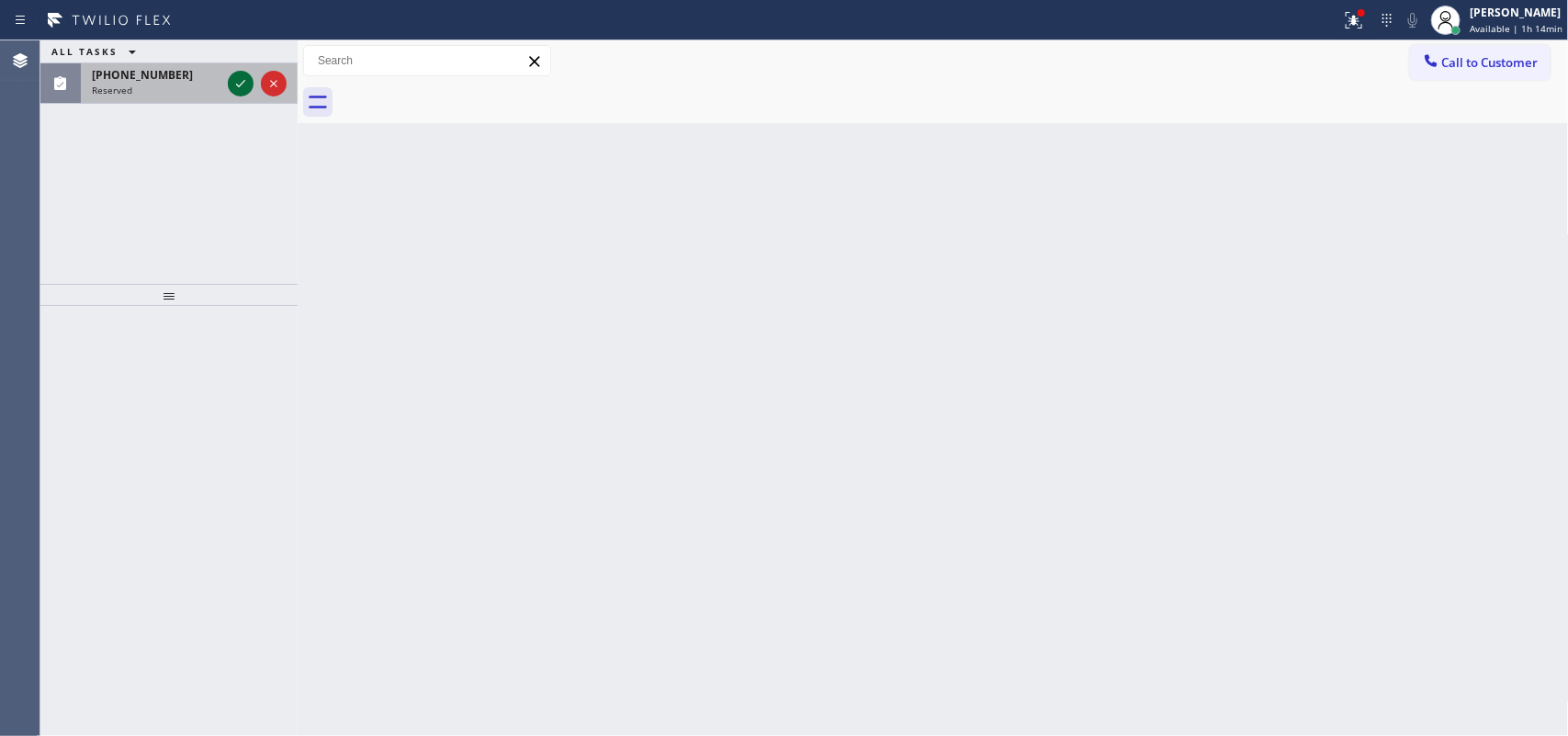
click at [241, 83] on icon at bounding box center [241, 84] width 22 height 22
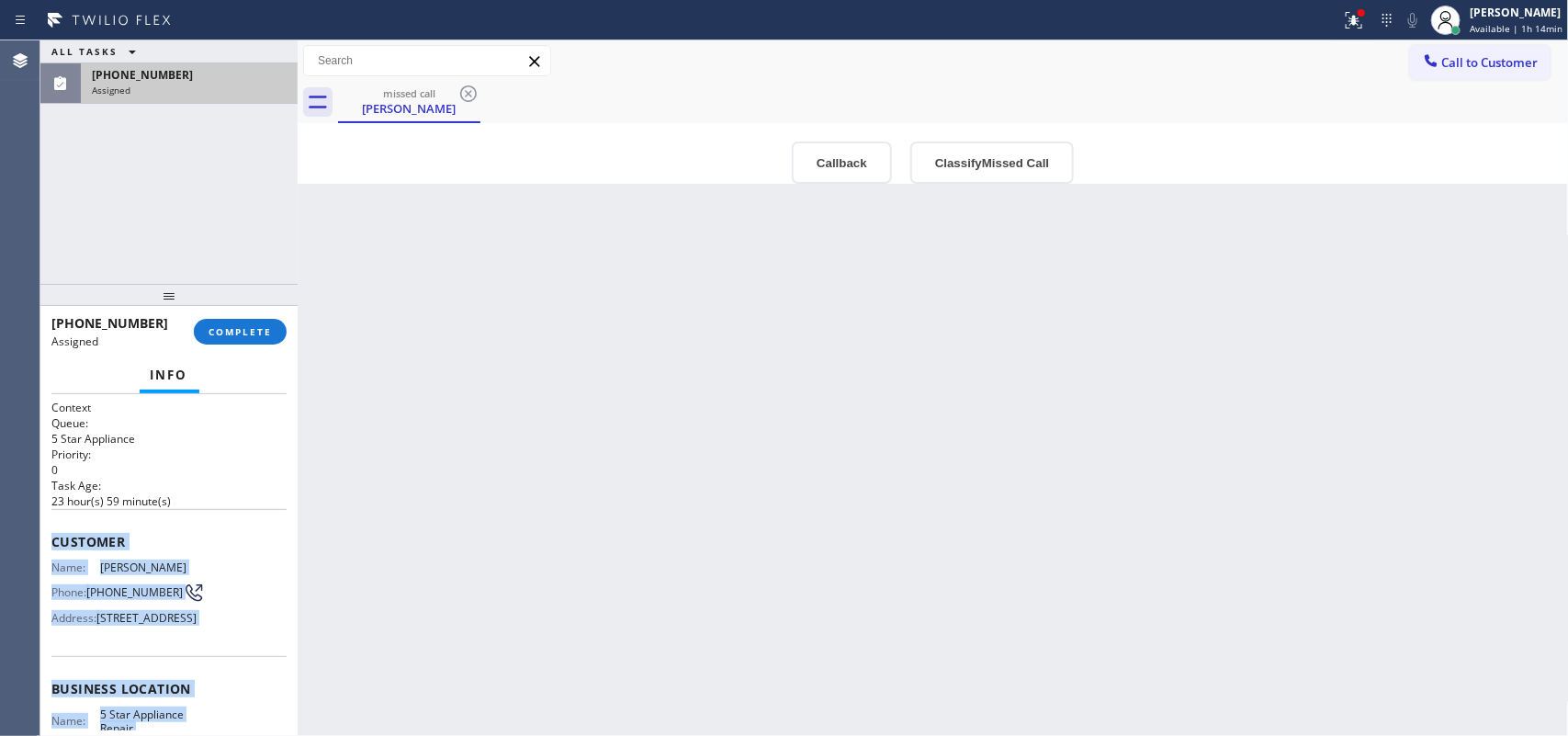
drag, startPoint x: 213, startPoint y: 568, endPoint x: 53, endPoint y: 534, distance: 163.6
click at [53, 534] on div "Context Queue: 5 Star Appliance Priority: 0 Task Age: [DEMOGRAPHIC_DATA] hour(s…" at bounding box center [170, 673] width 236 height 548
copy div "Customer Name: [PERSON_NAME] Phone: [PHONE_NUMBER] Address: [STREET_ADDRESS] Bu…"
click at [1053, 150] on button "Classify Missed Call" at bounding box center [992, 163] width 164 height 42
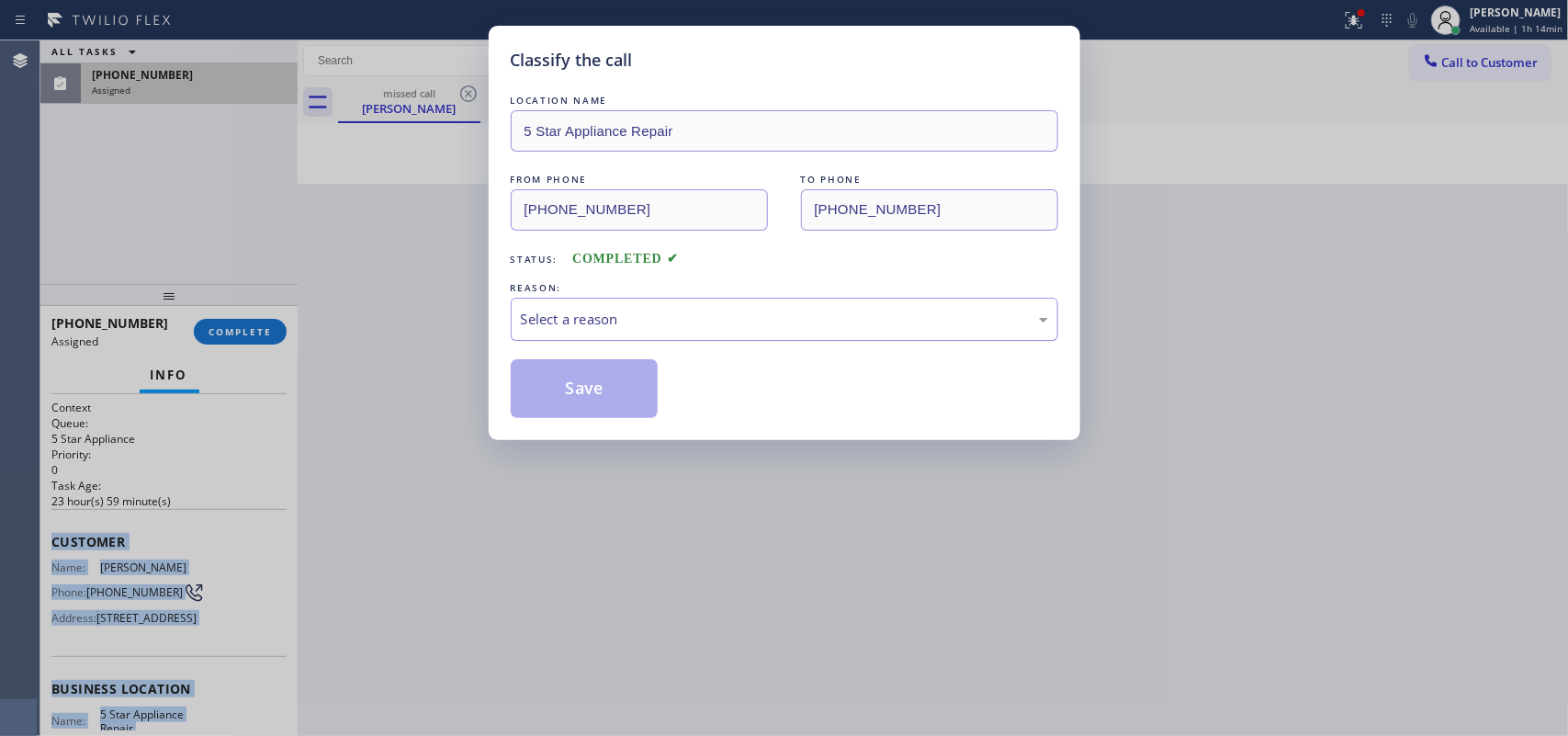
click at [787, 316] on div "Select a reason" at bounding box center [784, 319] width 527 height 21
click at [583, 404] on button "Save" at bounding box center [585, 388] width 148 height 59
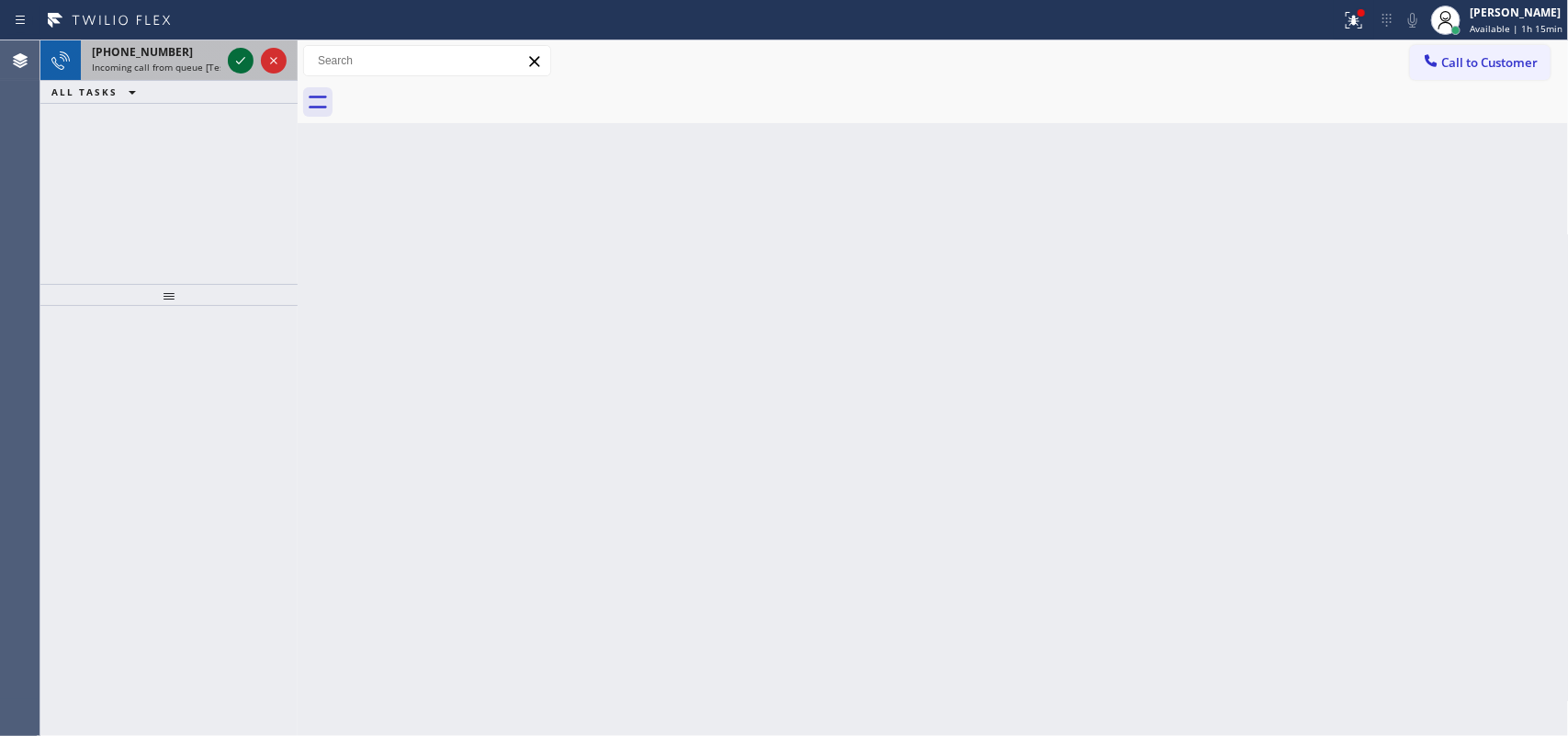
click at [240, 69] on icon at bounding box center [241, 61] width 22 height 22
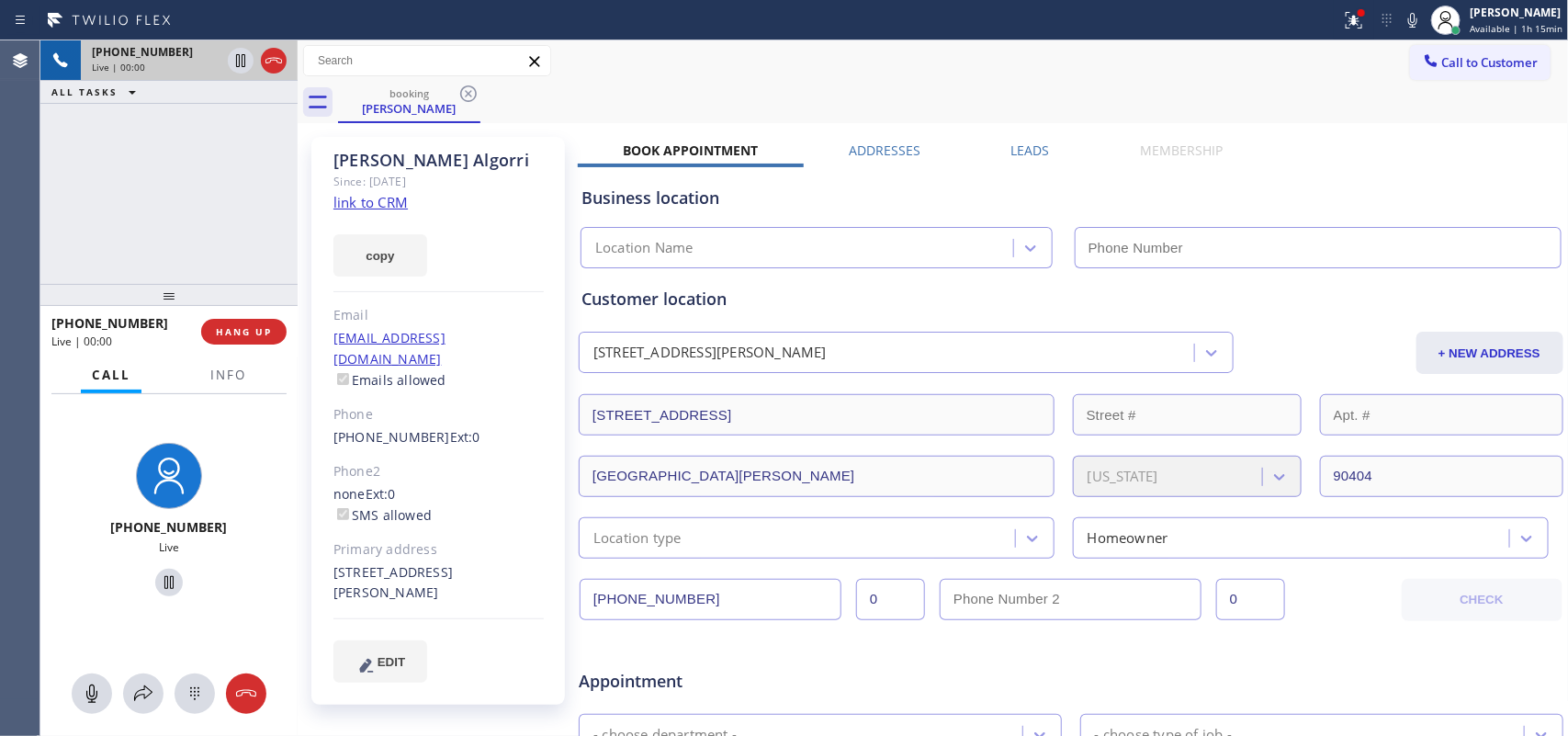
type input "[PHONE_NUMBER]"
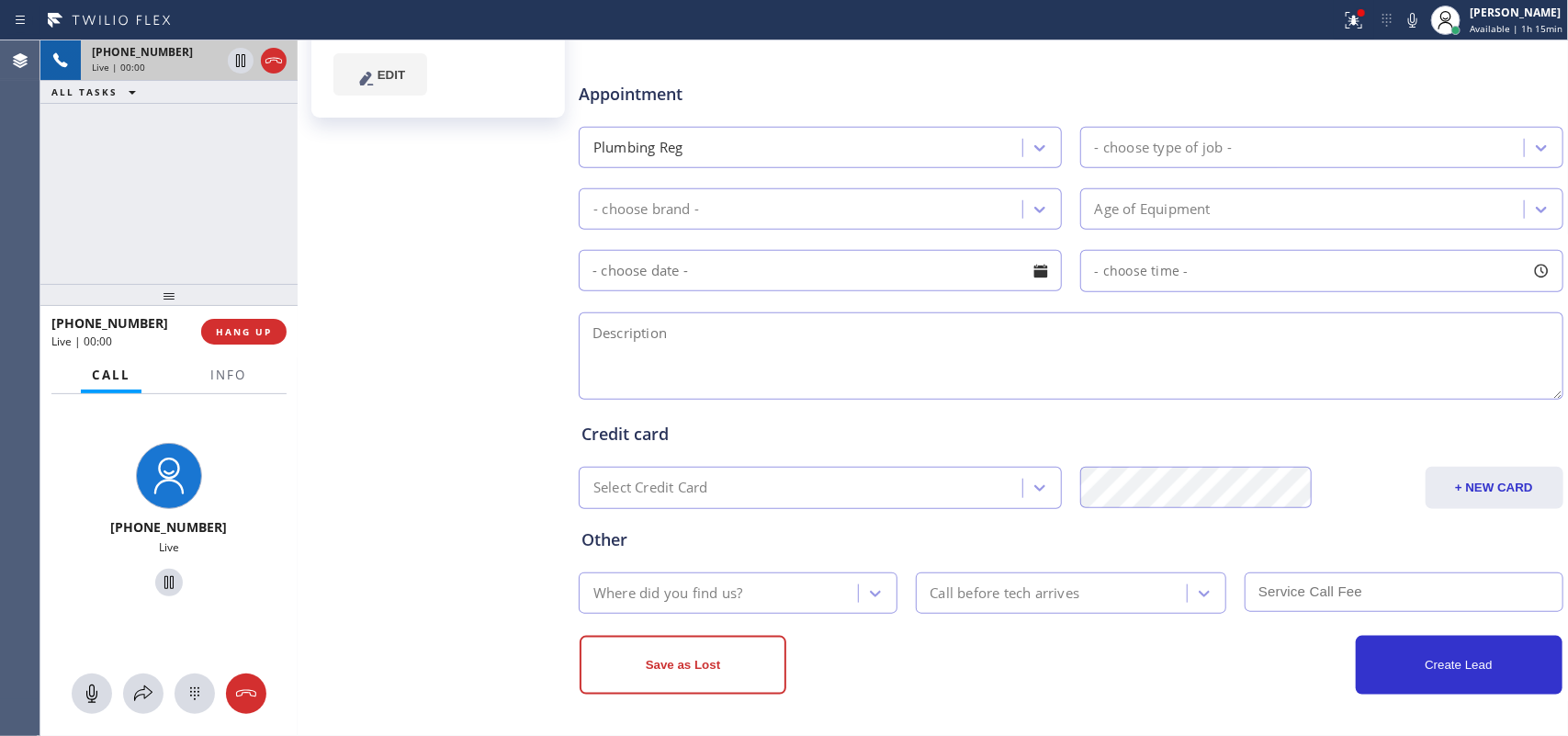
scroll to position [14, 0]
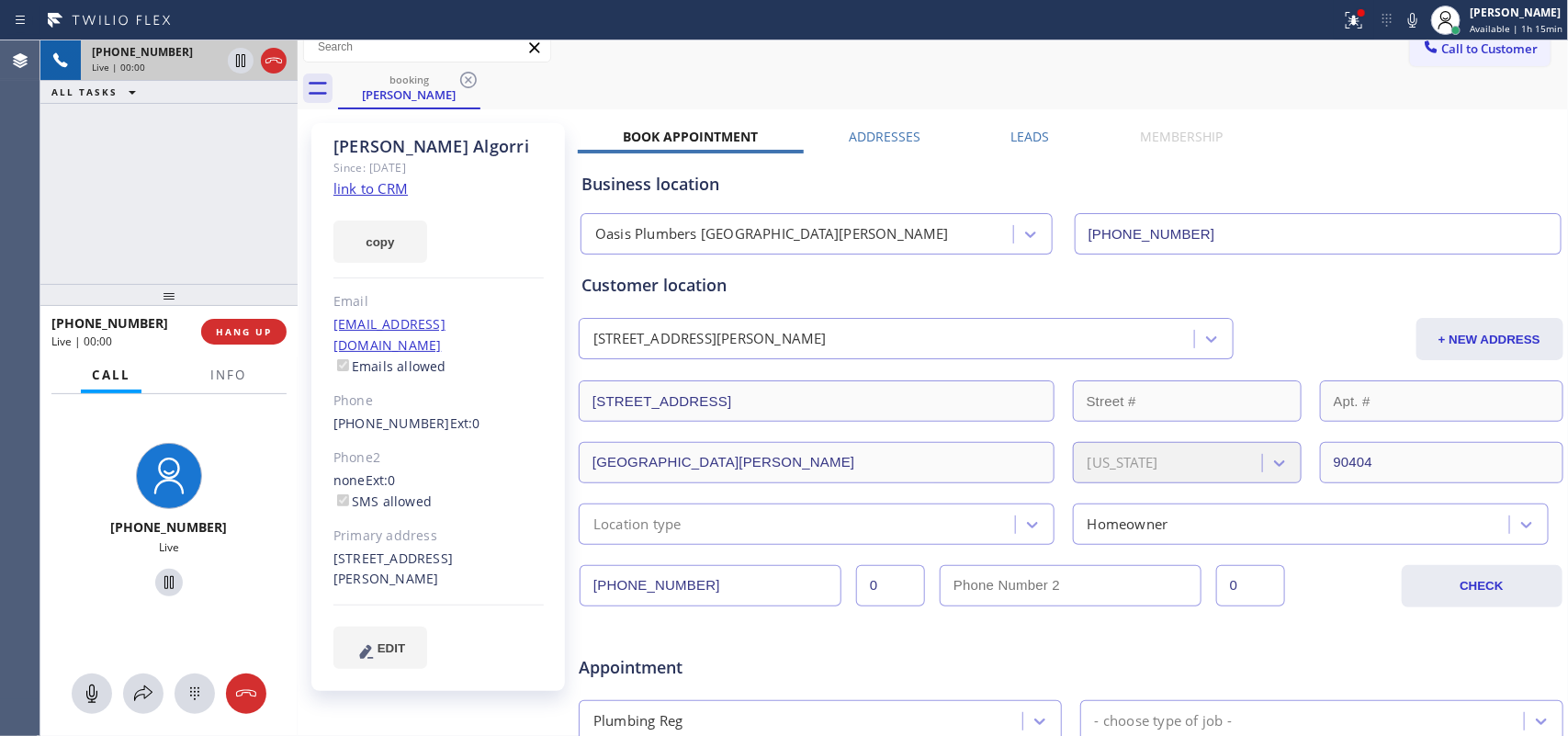
click at [383, 181] on link "link to CRM" at bounding box center [370, 188] width 75 height 18
click at [98, 696] on icon at bounding box center [92, 694] width 22 height 22
drag, startPoint x: 157, startPoint y: 581, endPoint x: 350, endPoint y: 379, distance: 279.4
click at [158, 584] on icon at bounding box center [169, 582] width 22 height 22
drag, startPoint x: 88, startPoint y: 695, endPoint x: 155, endPoint y: 609, distance: 109.0
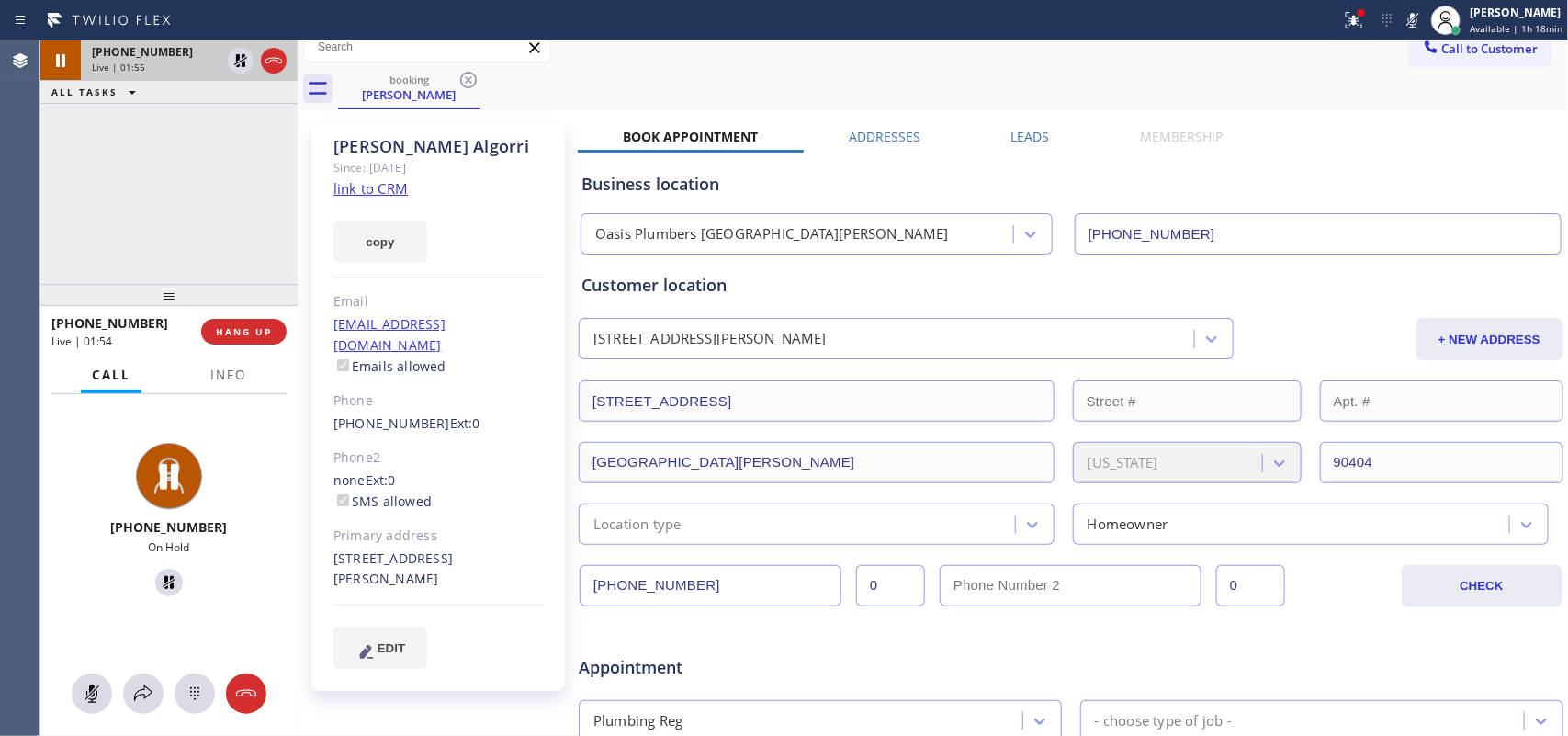
click at [87, 692] on icon at bounding box center [92, 694] width 22 height 22
click at [167, 584] on icon at bounding box center [169, 582] width 22 height 22
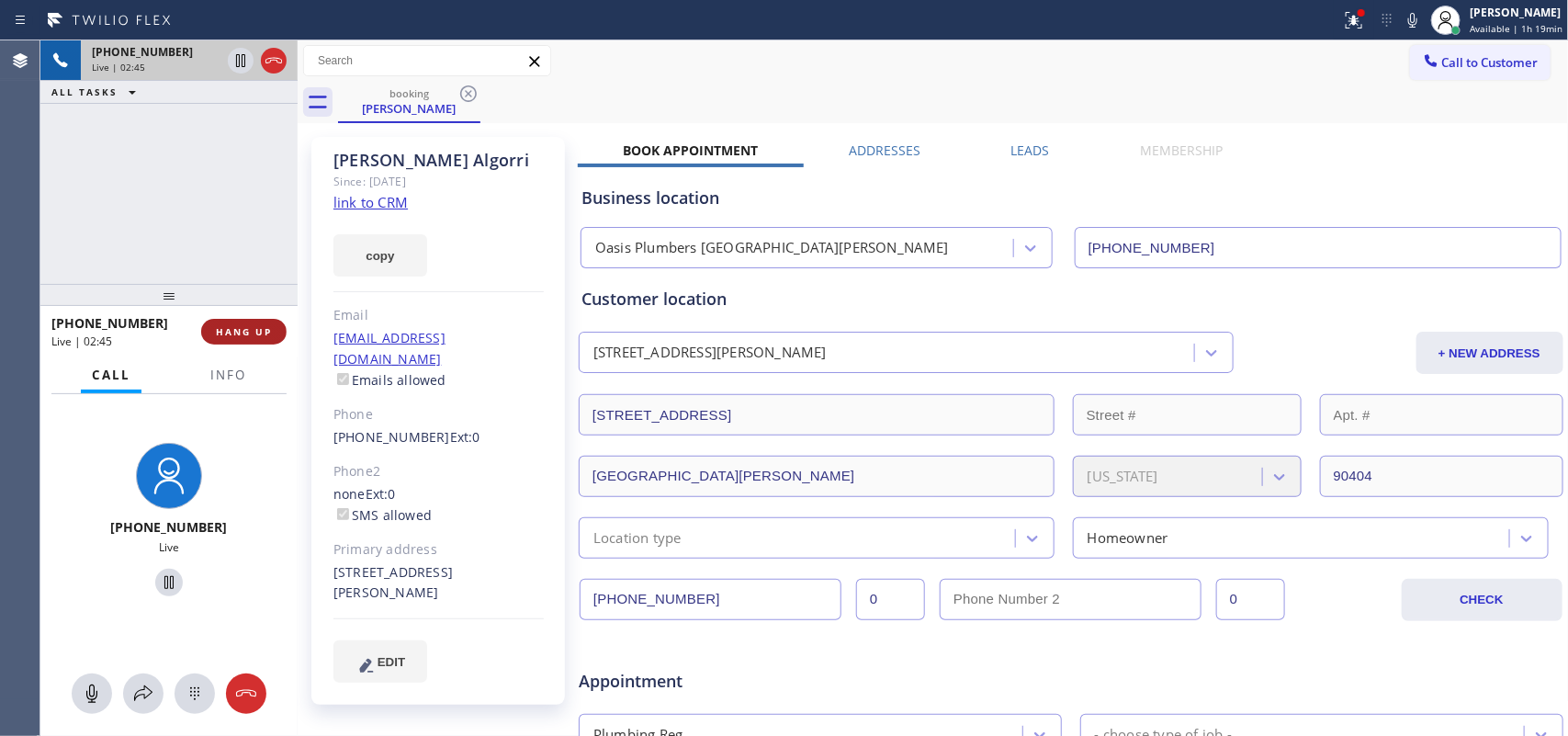
click at [241, 340] on button "HANG UP" at bounding box center [245, 332] width 86 height 26
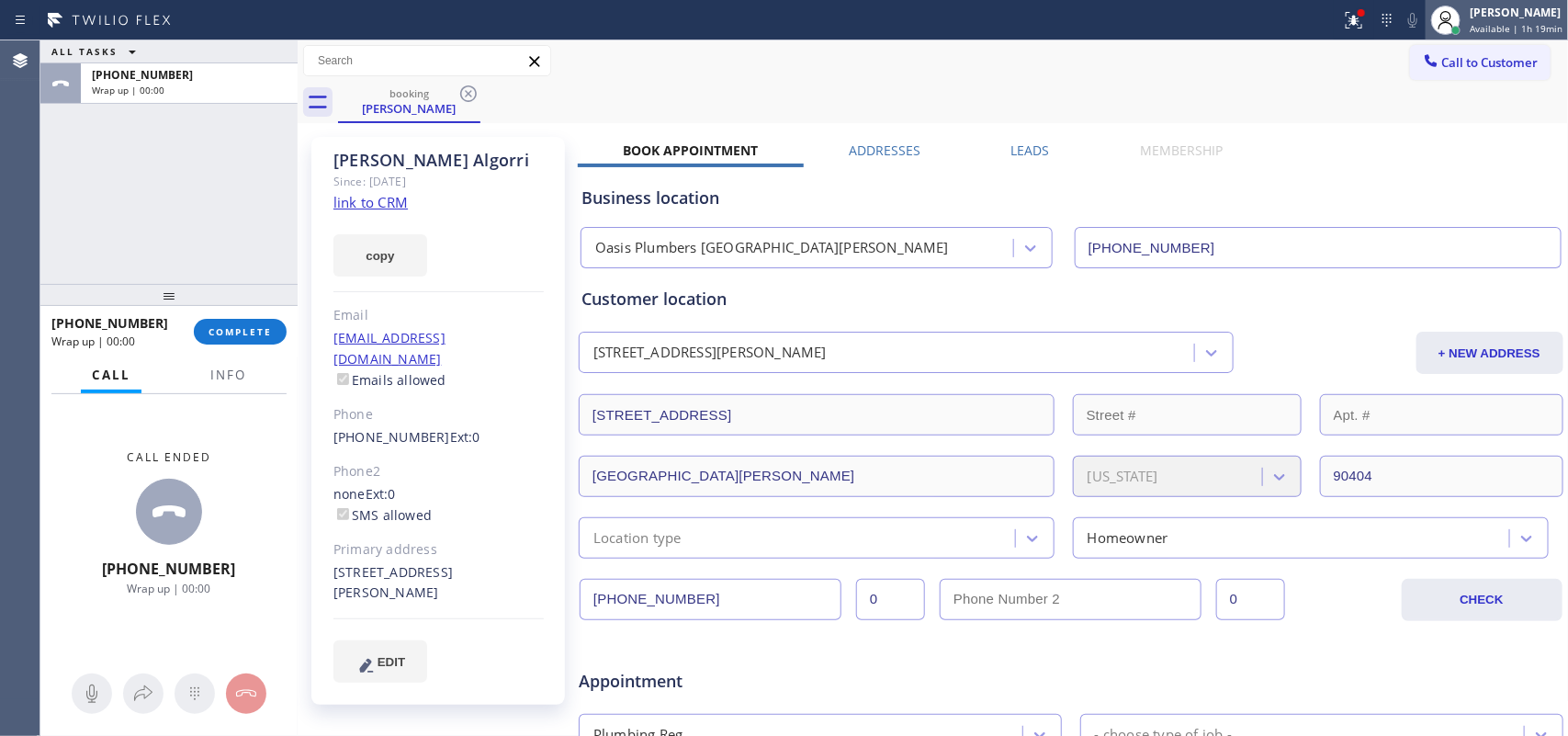
click at [1499, 24] on span "Available | 1h 19min" at bounding box center [1515, 28] width 93 height 13
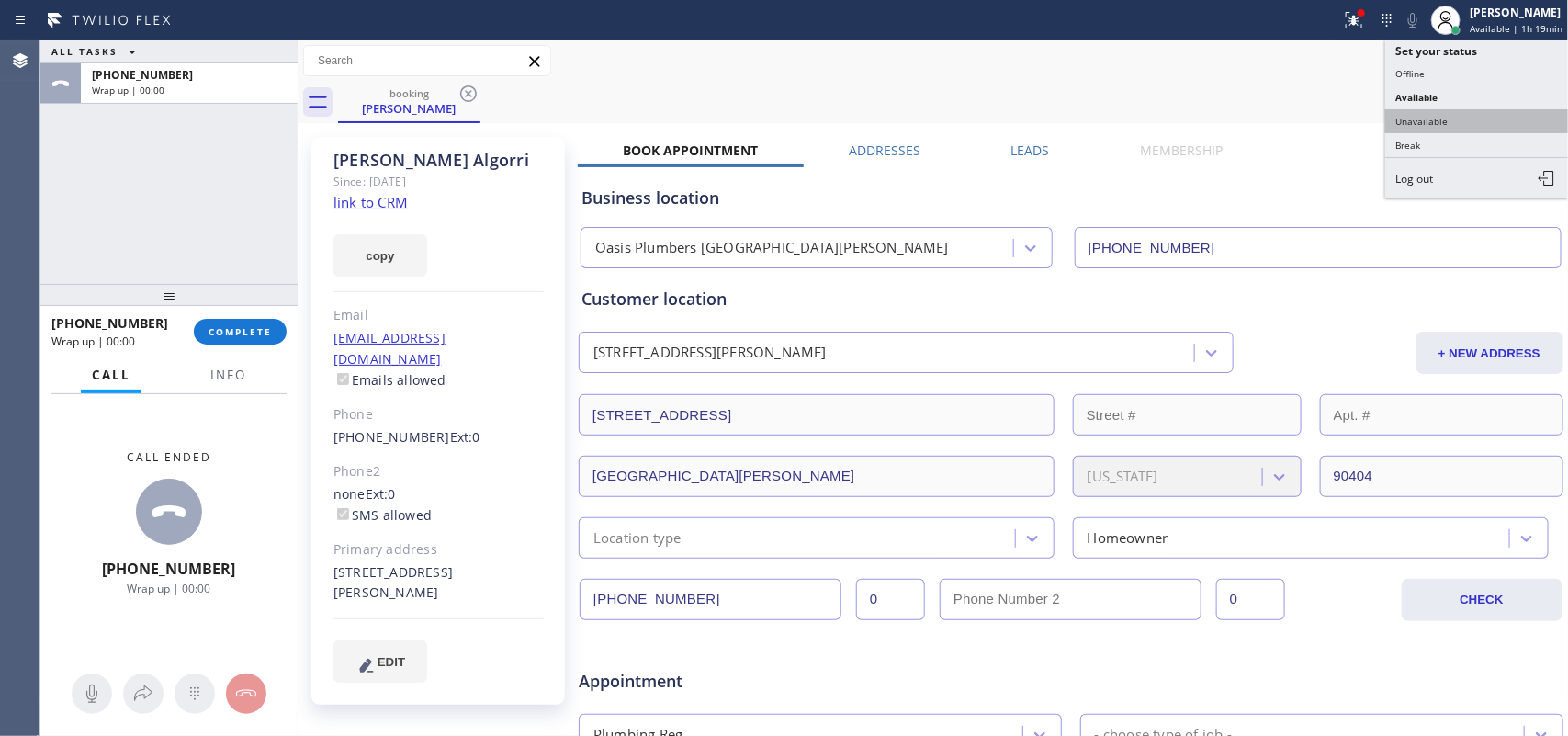
click at [1443, 109] on button "Unavailable" at bounding box center [1477, 121] width 184 height 24
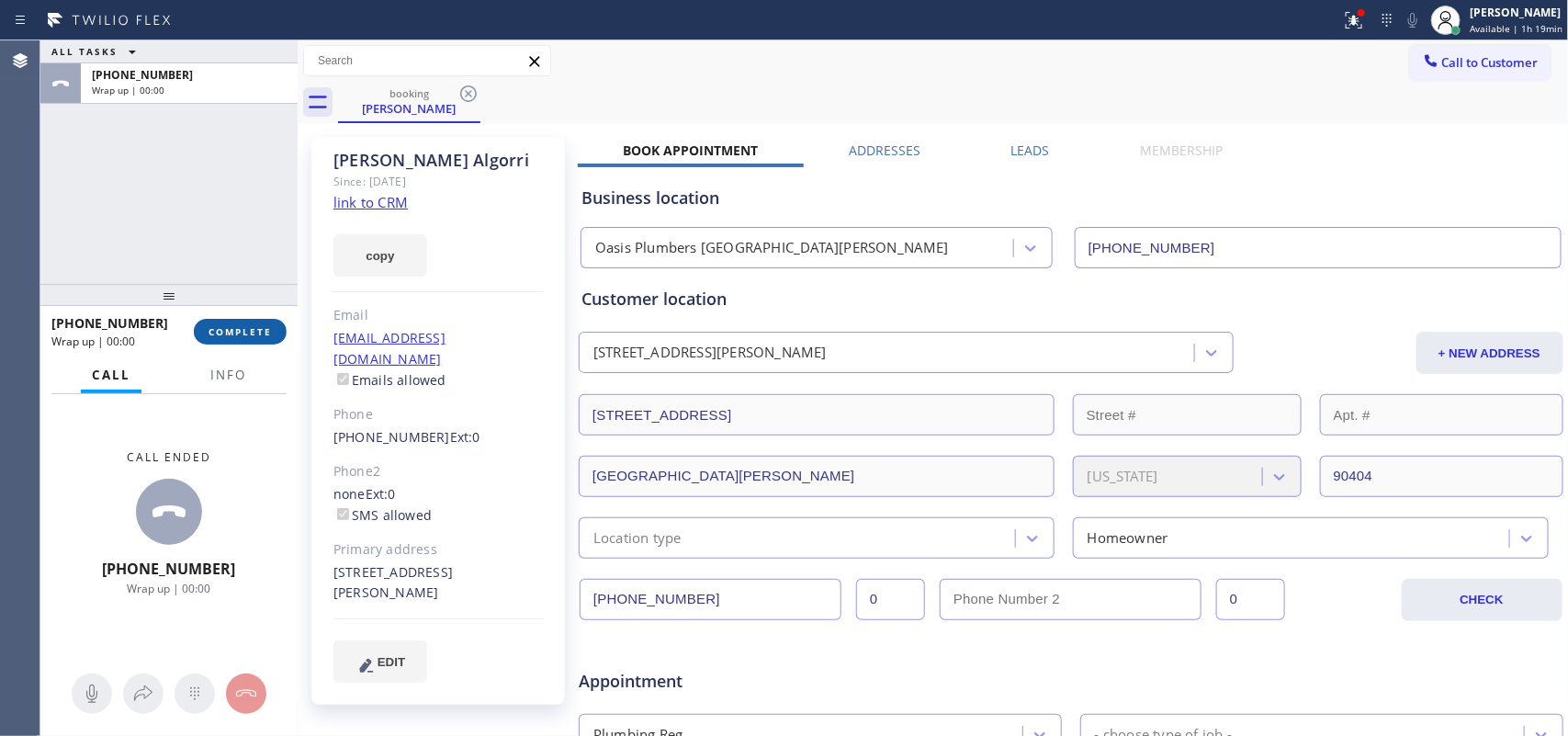
click at [260, 329] on span "COMPLETE" at bounding box center [240, 332] width 63 height 13
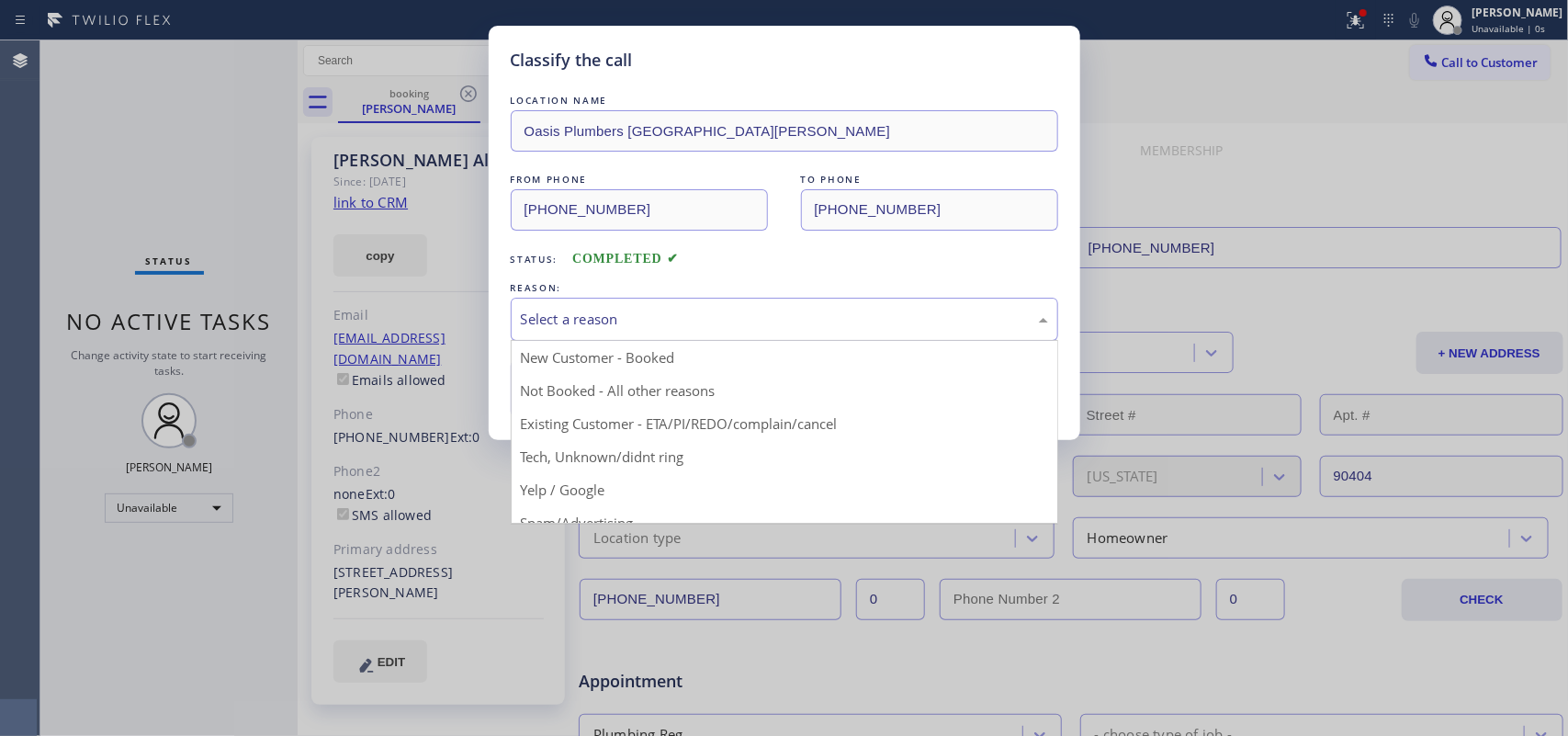
click at [687, 318] on div "Select a reason" at bounding box center [784, 319] width 527 height 21
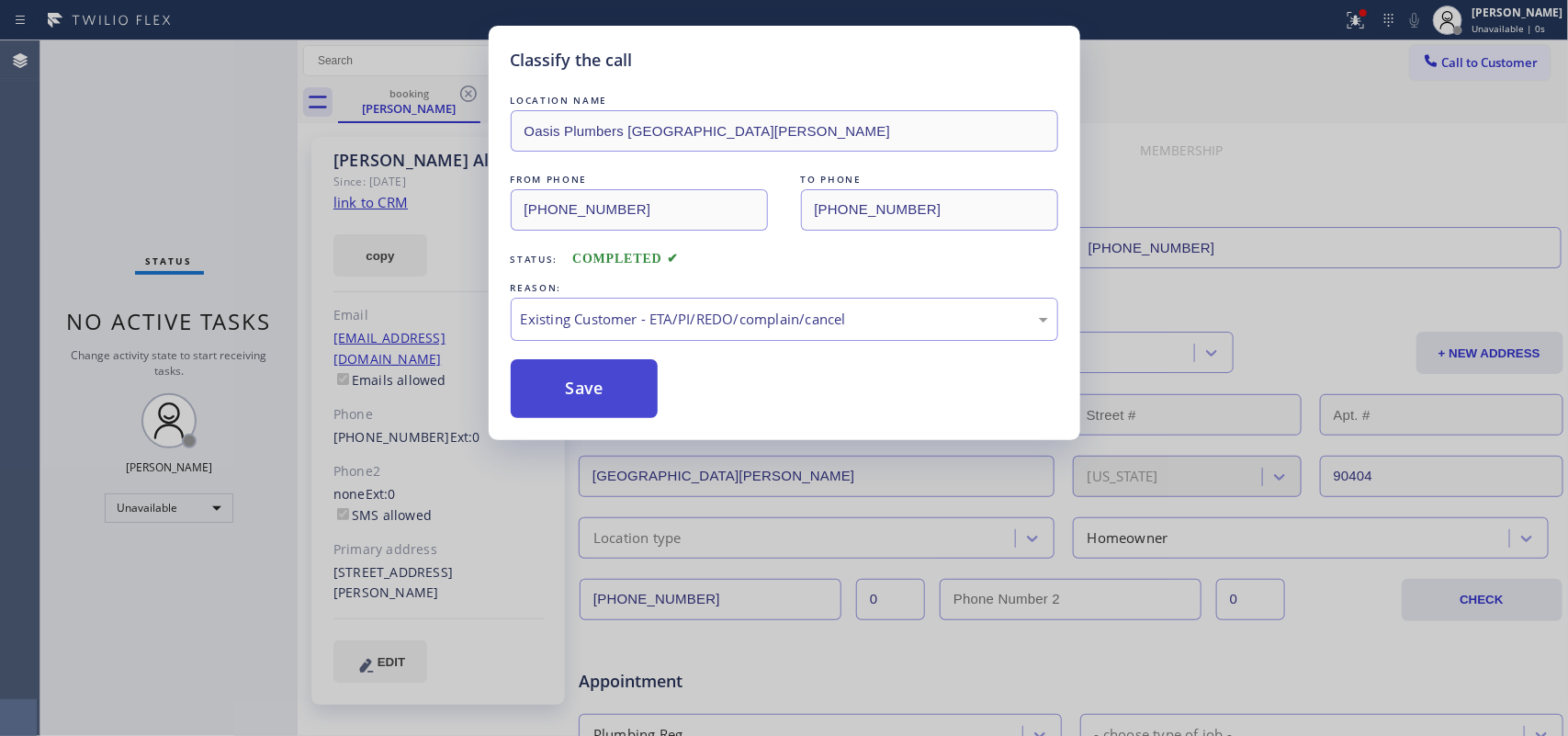
click at [592, 392] on button "Save" at bounding box center [585, 388] width 148 height 59
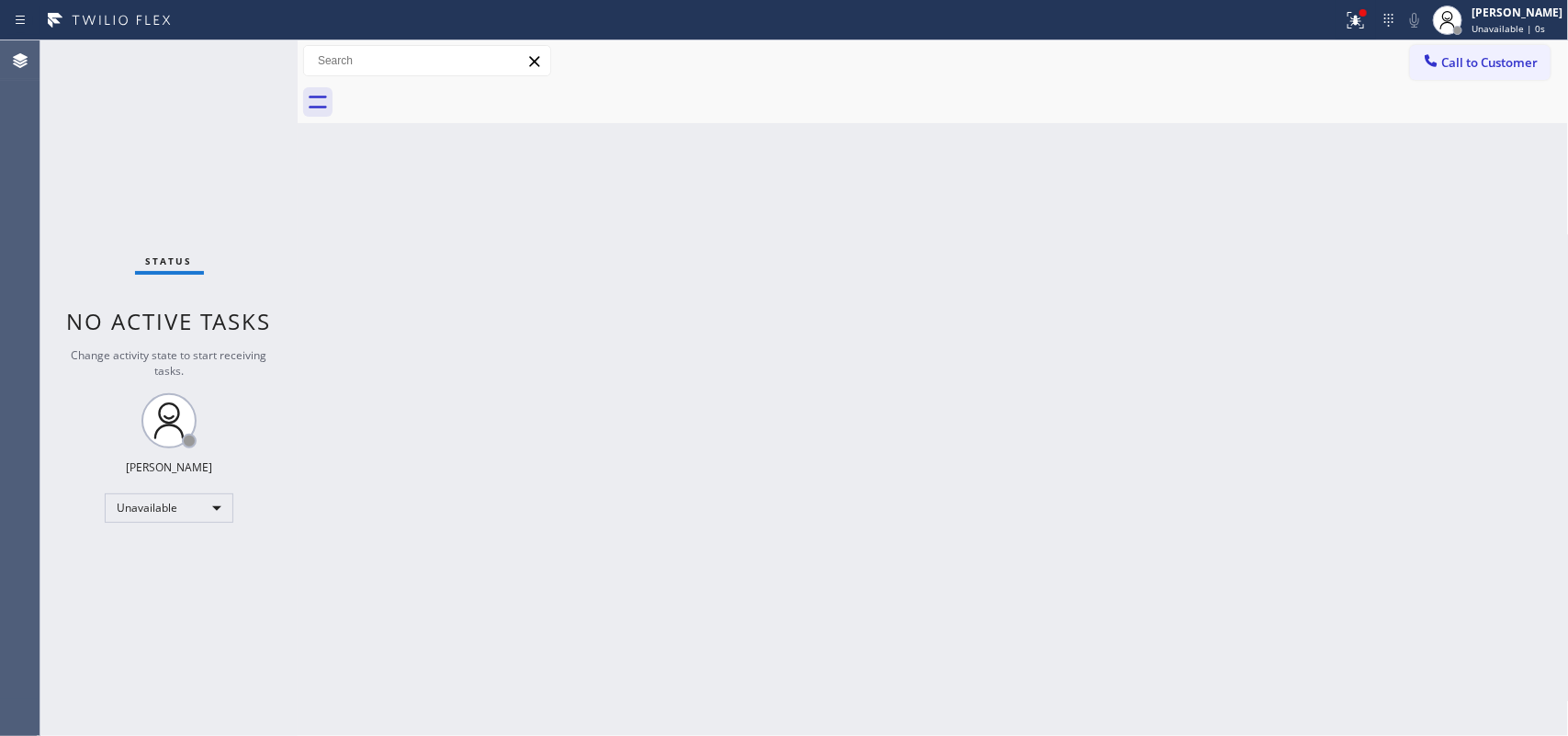
click at [1515, 65] on span "Call to Customer" at bounding box center [1490, 62] width 97 height 17
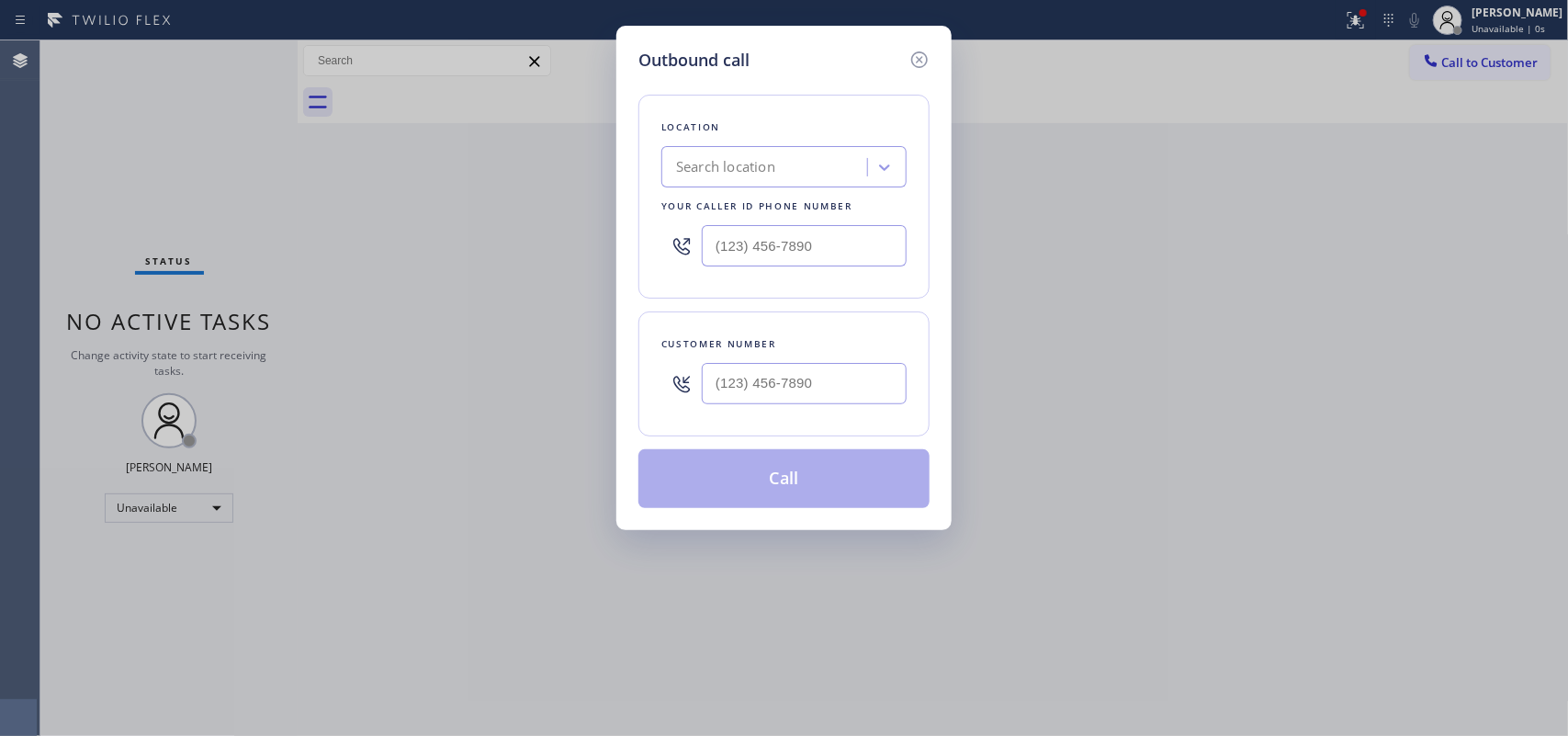
click at [863, 38] on div "Outbound call Location Search location Your caller id phone number Customer num…" at bounding box center [784, 278] width 335 height 504
click at [826, 385] on input "(___) ___-____" at bounding box center [803, 382] width 205 height 41
paste input "305) 610-9881"
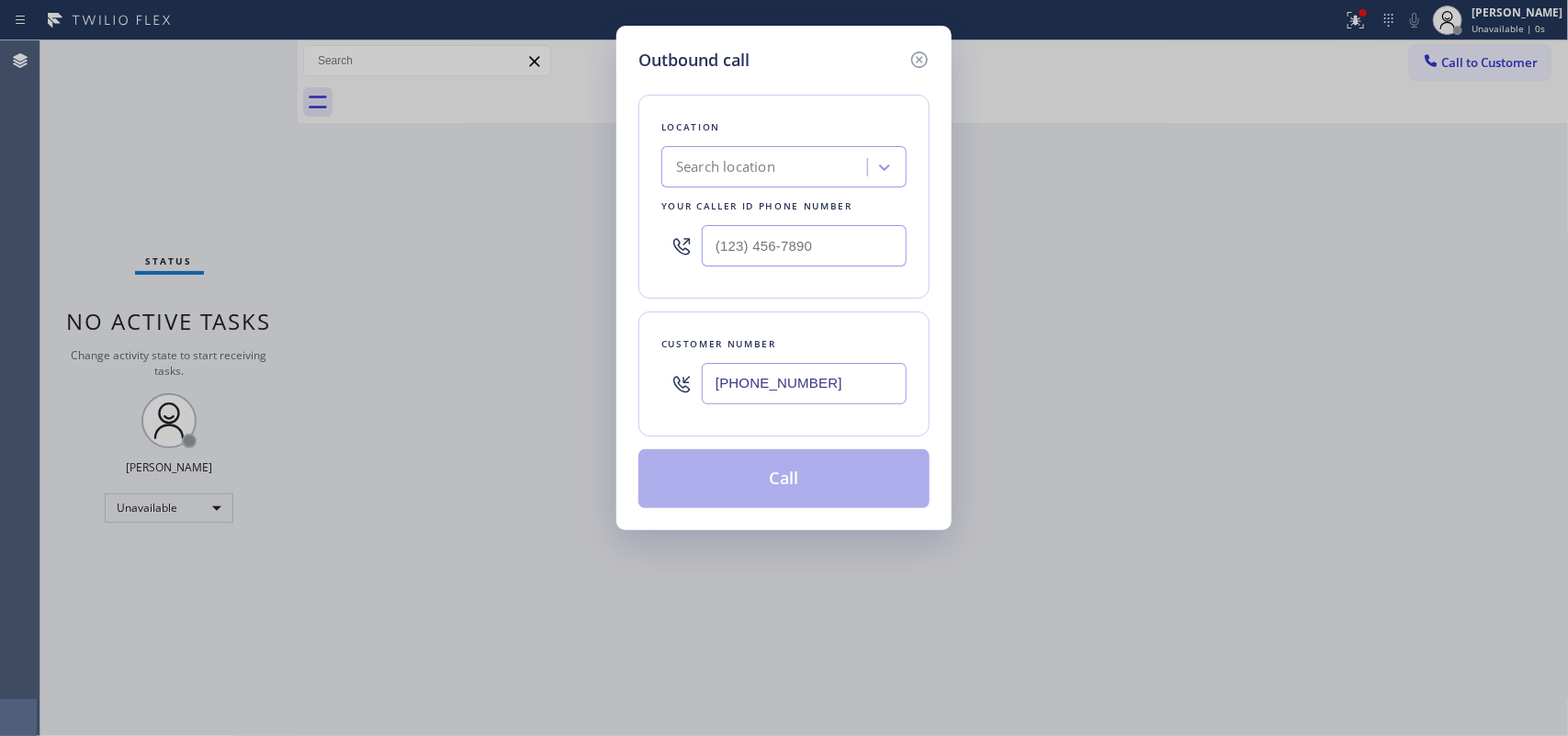
type input "[PHONE_NUMBER]"
click at [777, 38] on div "Outbound call Location Search location Your caller id phone number Customer num…" at bounding box center [784, 278] width 335 height 504
click at [779, 254] on input "(___) ___-____" at bounding box center [803, 245] width 205 height 41
paste input "855) 731-4952"
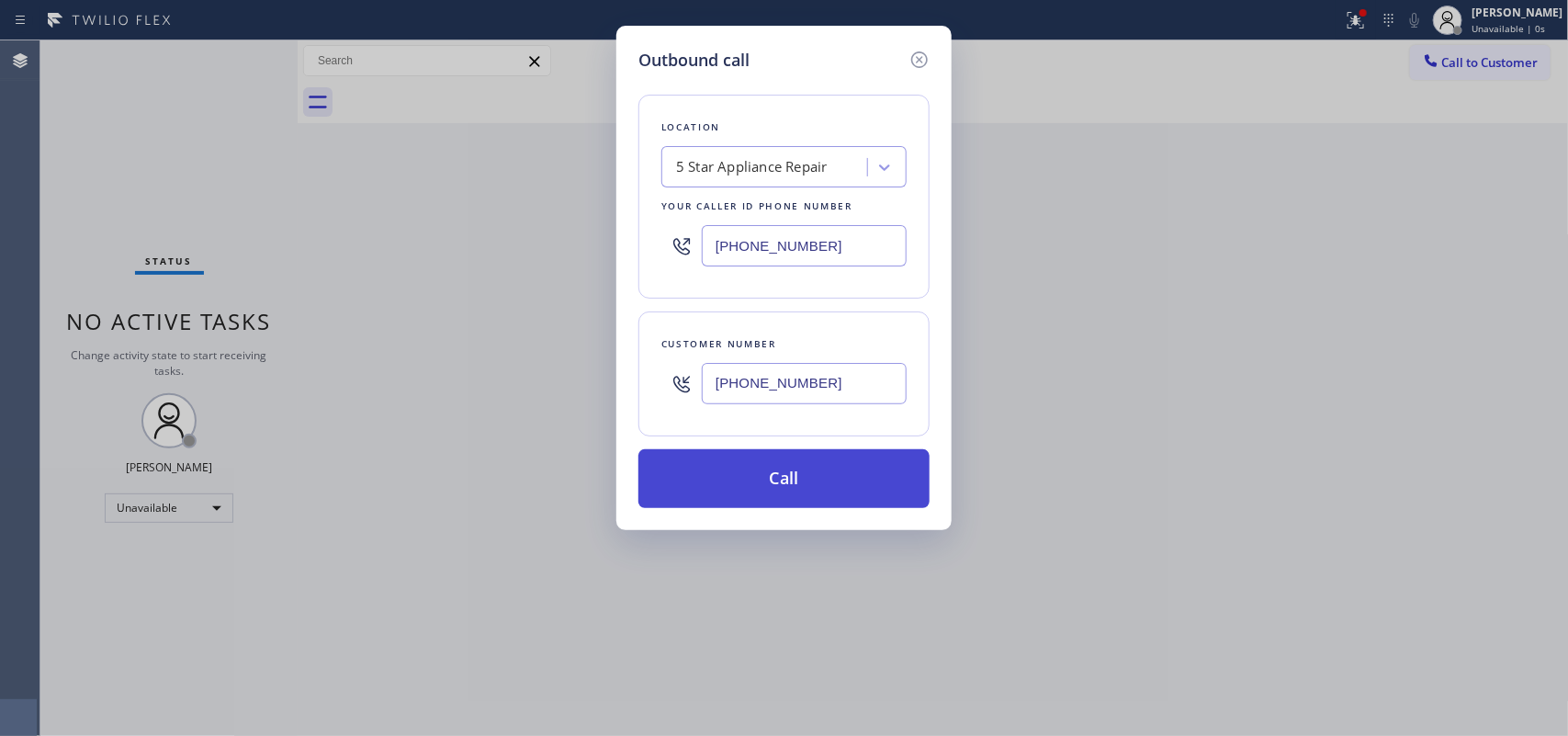
type input "[PHONE_NUMBER]"
click at [758, 469] on button "Call" at bounding box center [784, 478] width 291 height 59
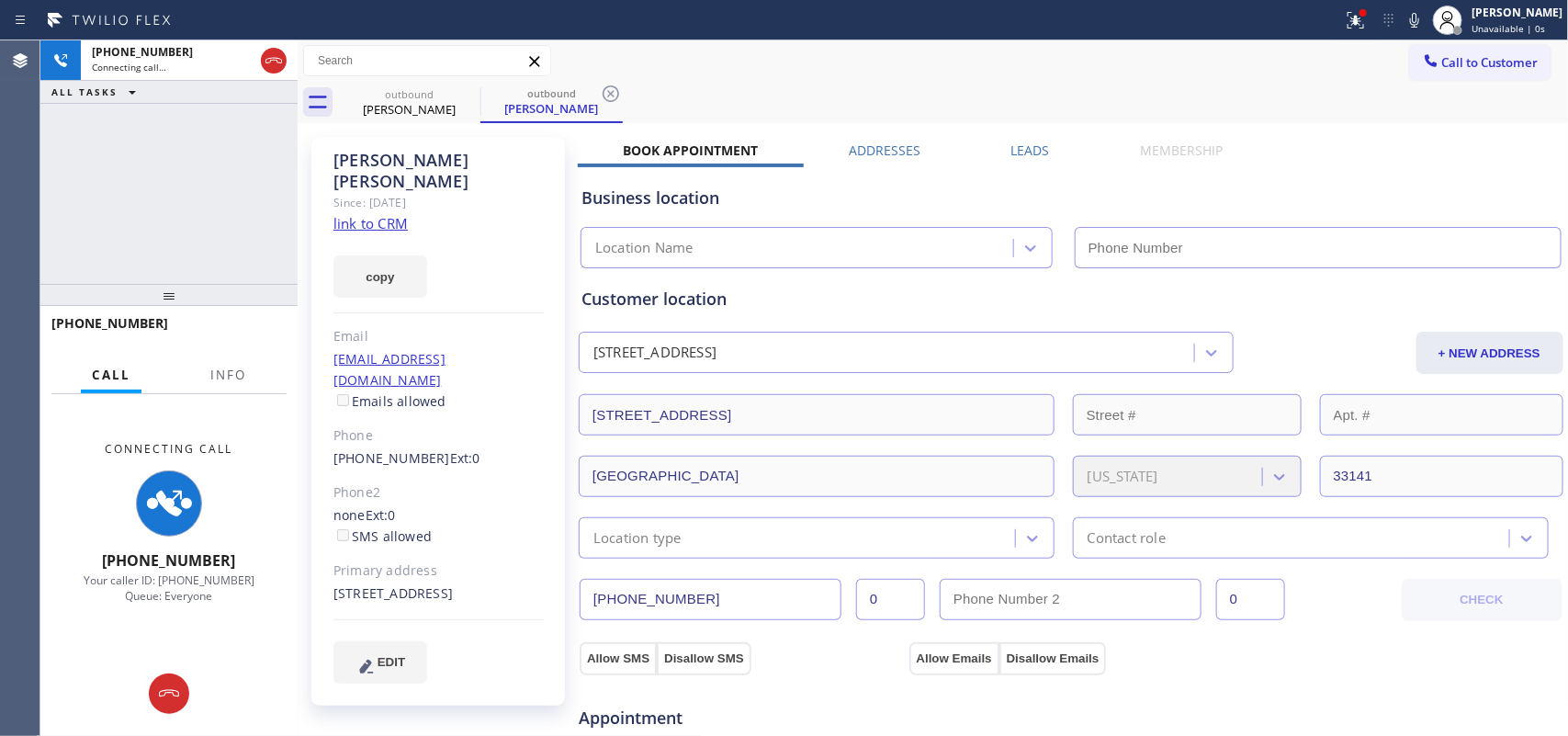
click at [365, 214] on link "link to CRM" at bounding box center [370, 223] width 75 height 18
type input "[PHONE_NUMBER]"
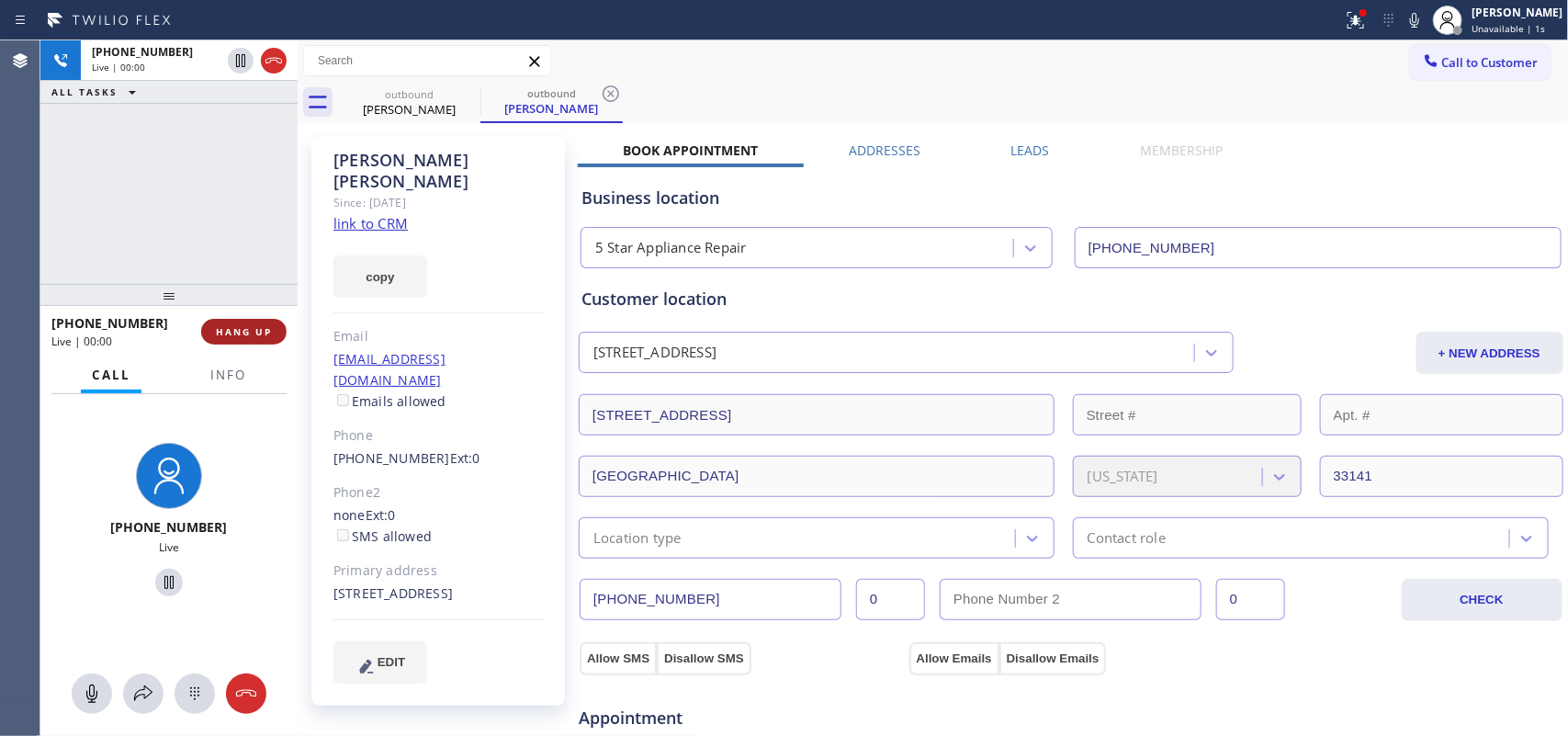
click at [251, 337] on span "HANG UP" at bounding box center [244, 332] width 56 height 13
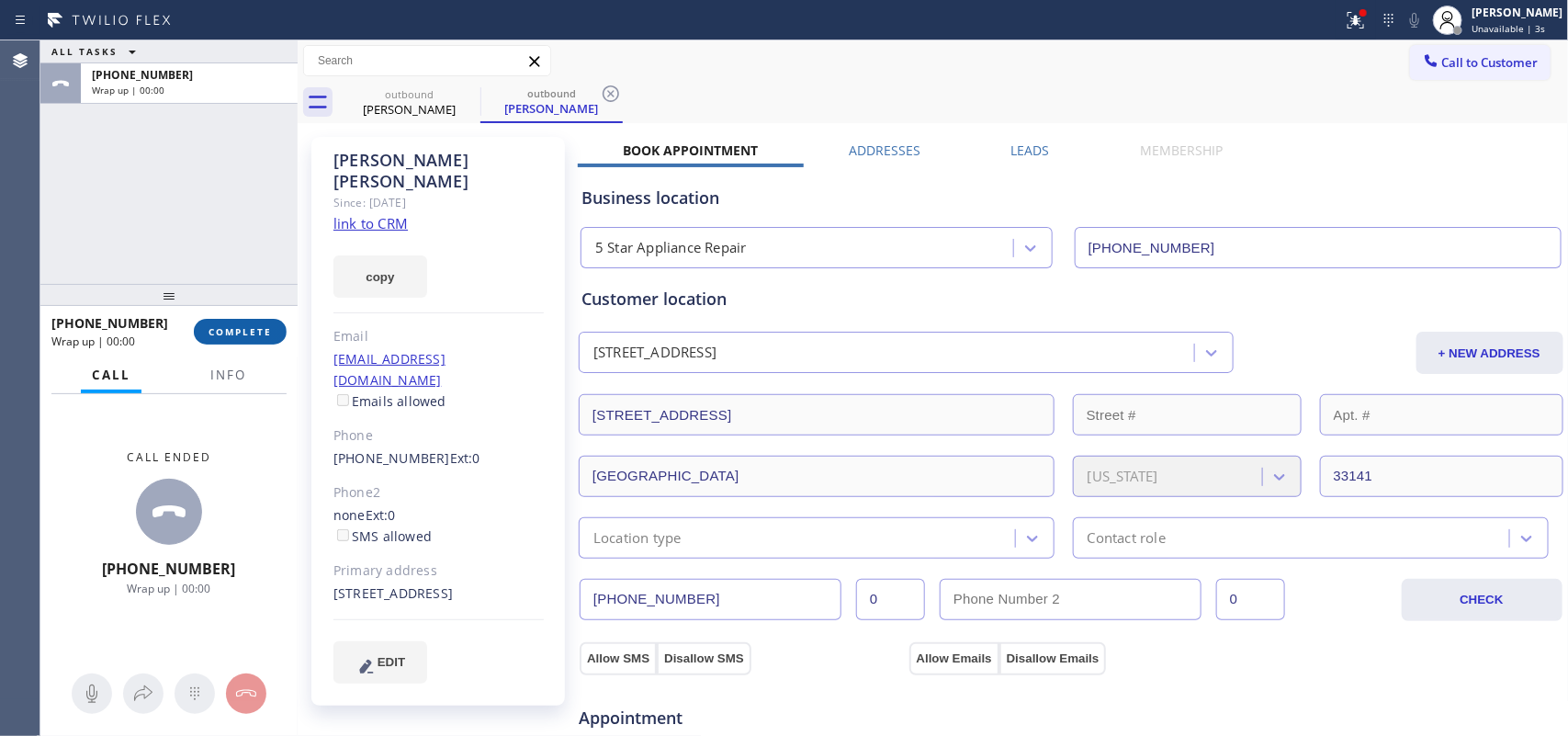
click at [251, 337] on span "COMPLETE" at bounding box center [240, 332] width 63 height 13
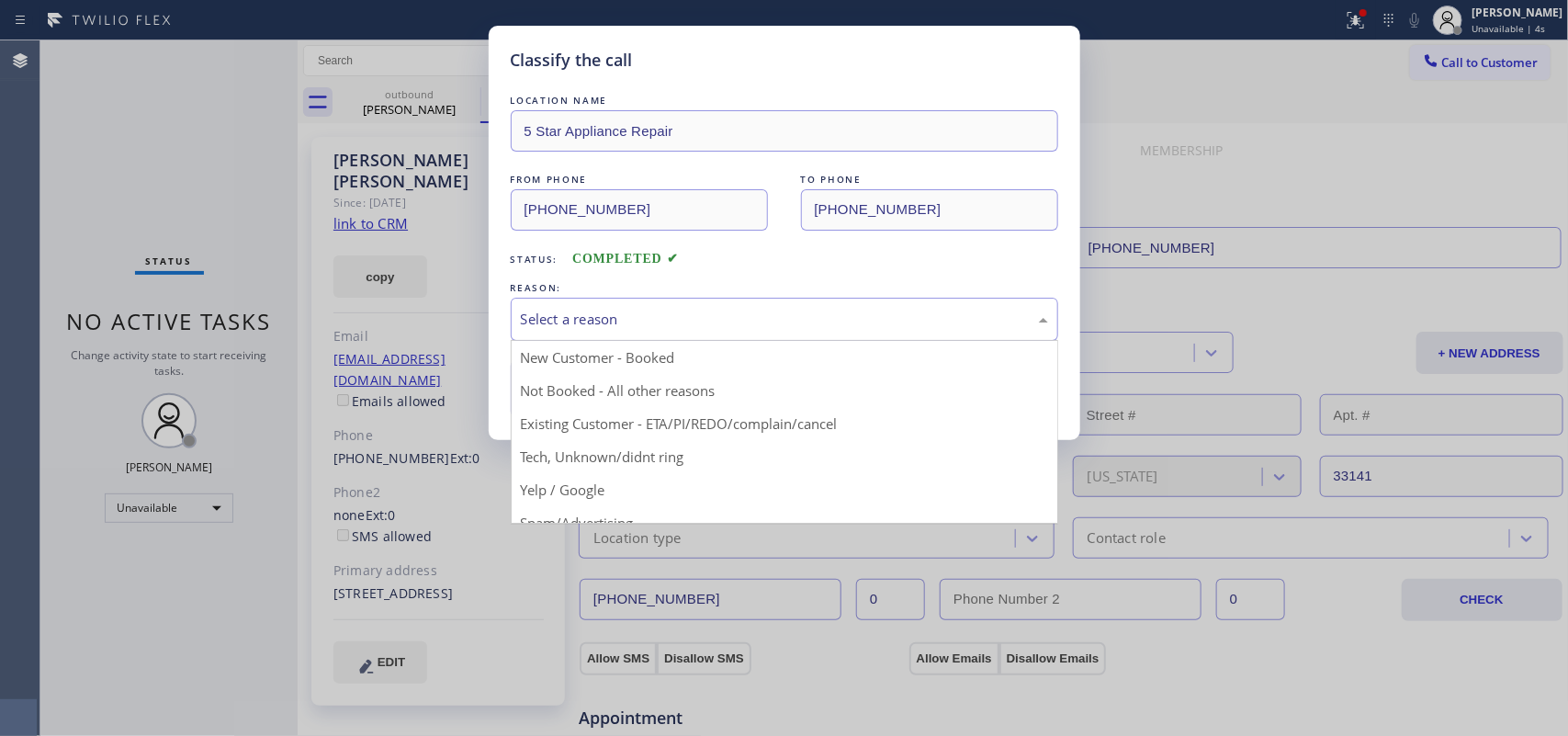
click at [630, 325] on div "Select a reason" at bounding box center [784, 319] width 527 height 21
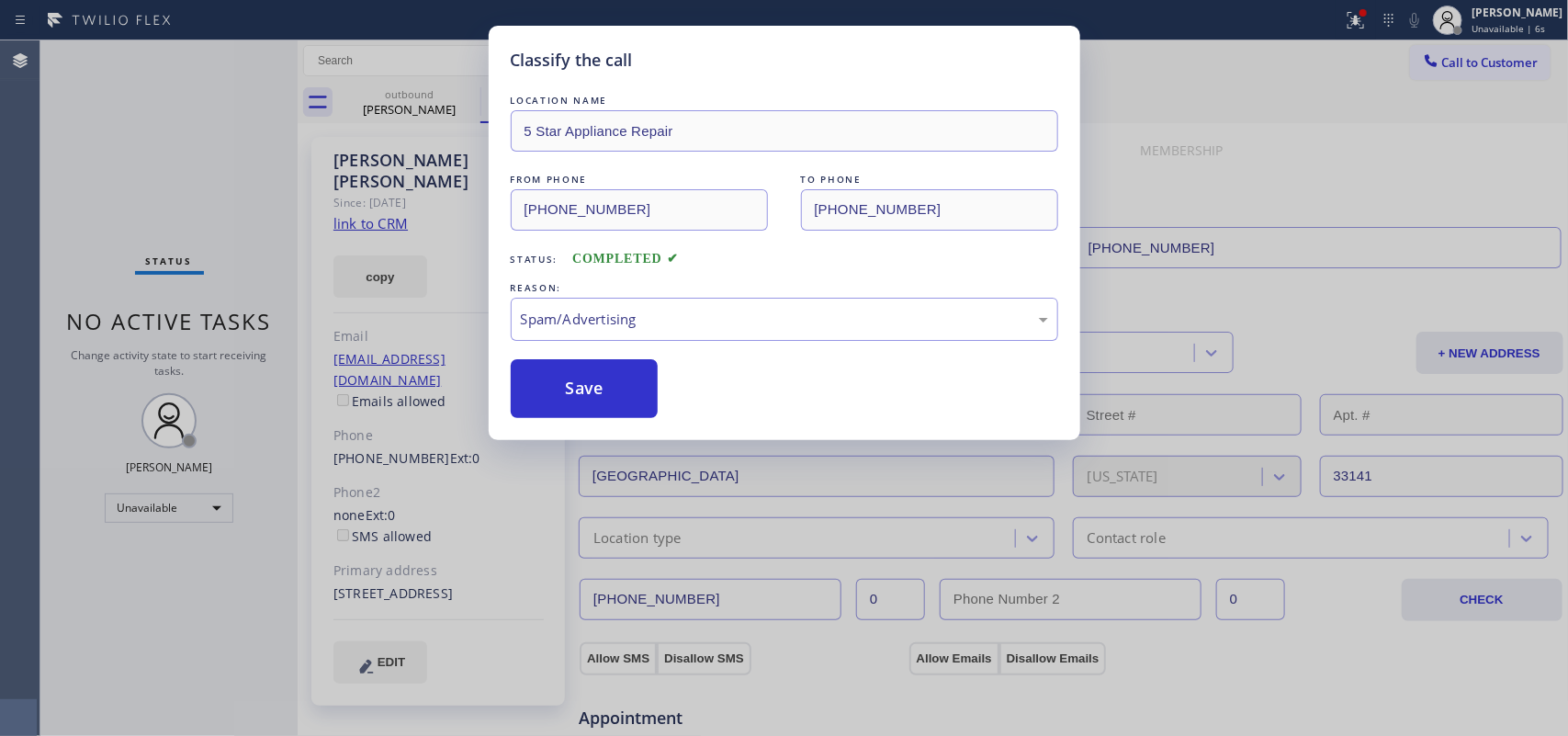
click at [92, 161] on div "Classify the call LOCATION NAME 5 Star Appliance Repair FROM PHONE [PHONE_NUMBE…" at bounding box center [784, 368] width 1568 height 736
click at [589, 316] on div "Spam/Advertising" at bounding box center [784, 319] width 527 height 21
click at [606, 411] on button "Save" at bounding box center [585, 388] width 148 height 59
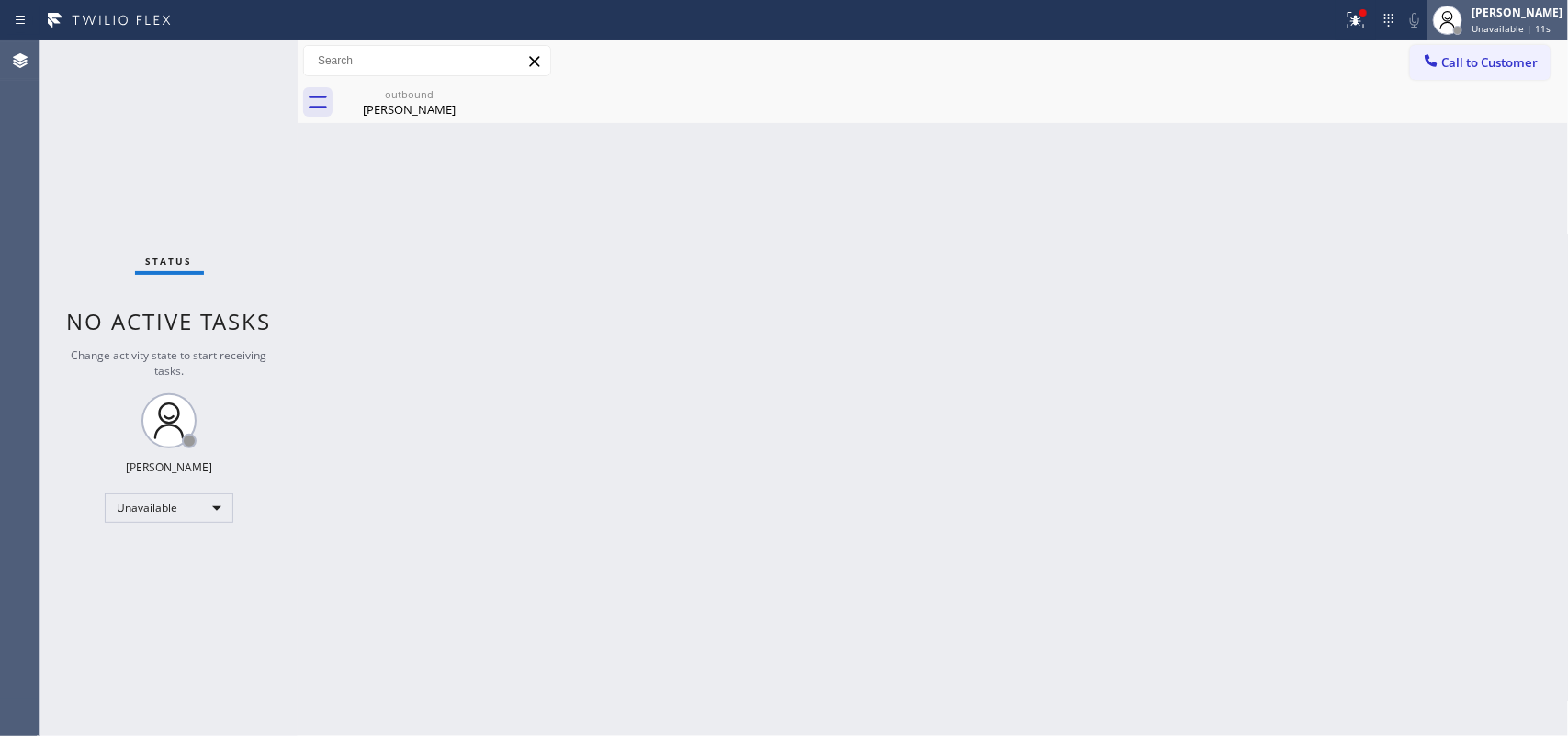
click at [1522, 22] on span "Unavailable | 11s" at bounding box center [1510, 28] width 79 height 13
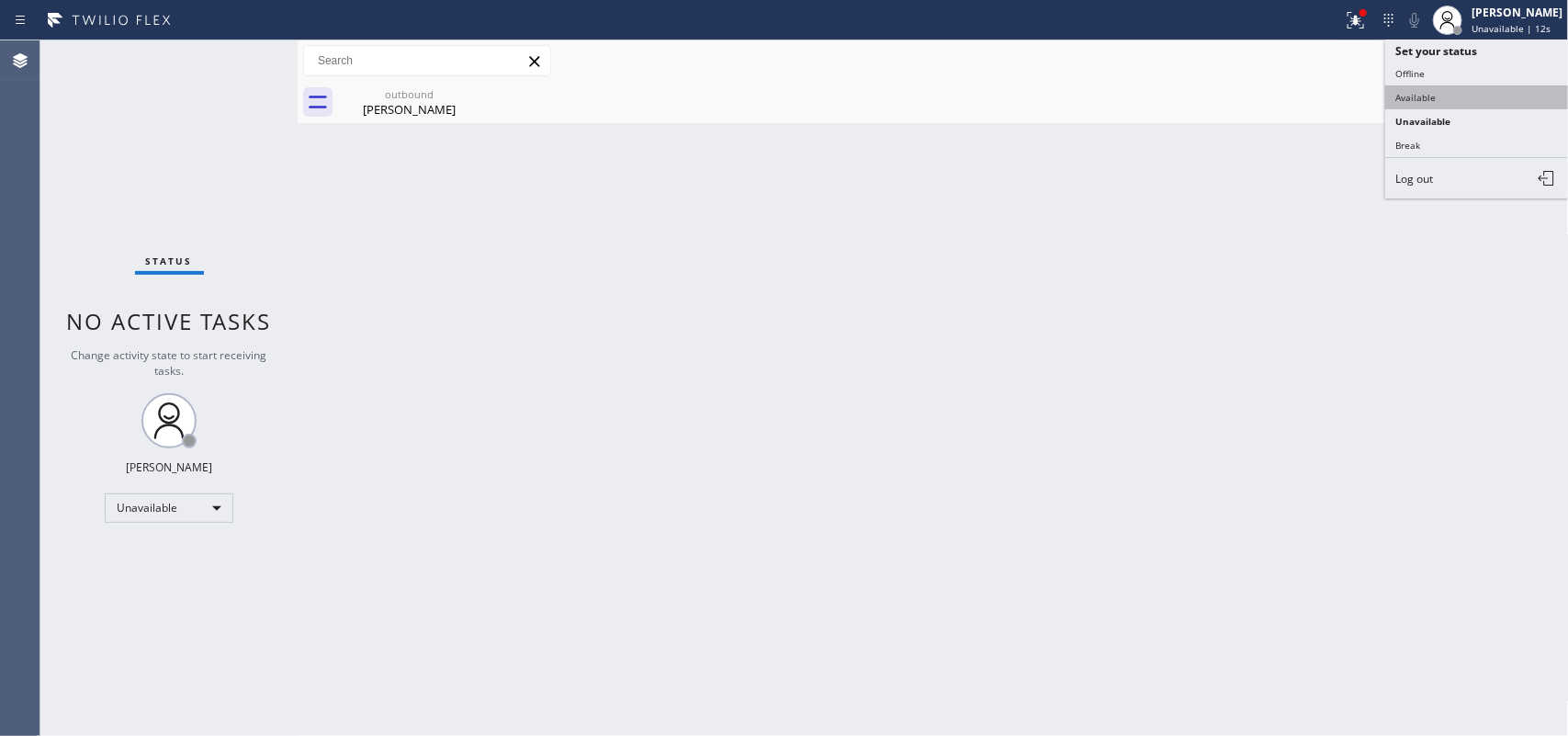
click at [1466, 102] on button "Available" at bounding box center [1477, 98] width 184 height 24
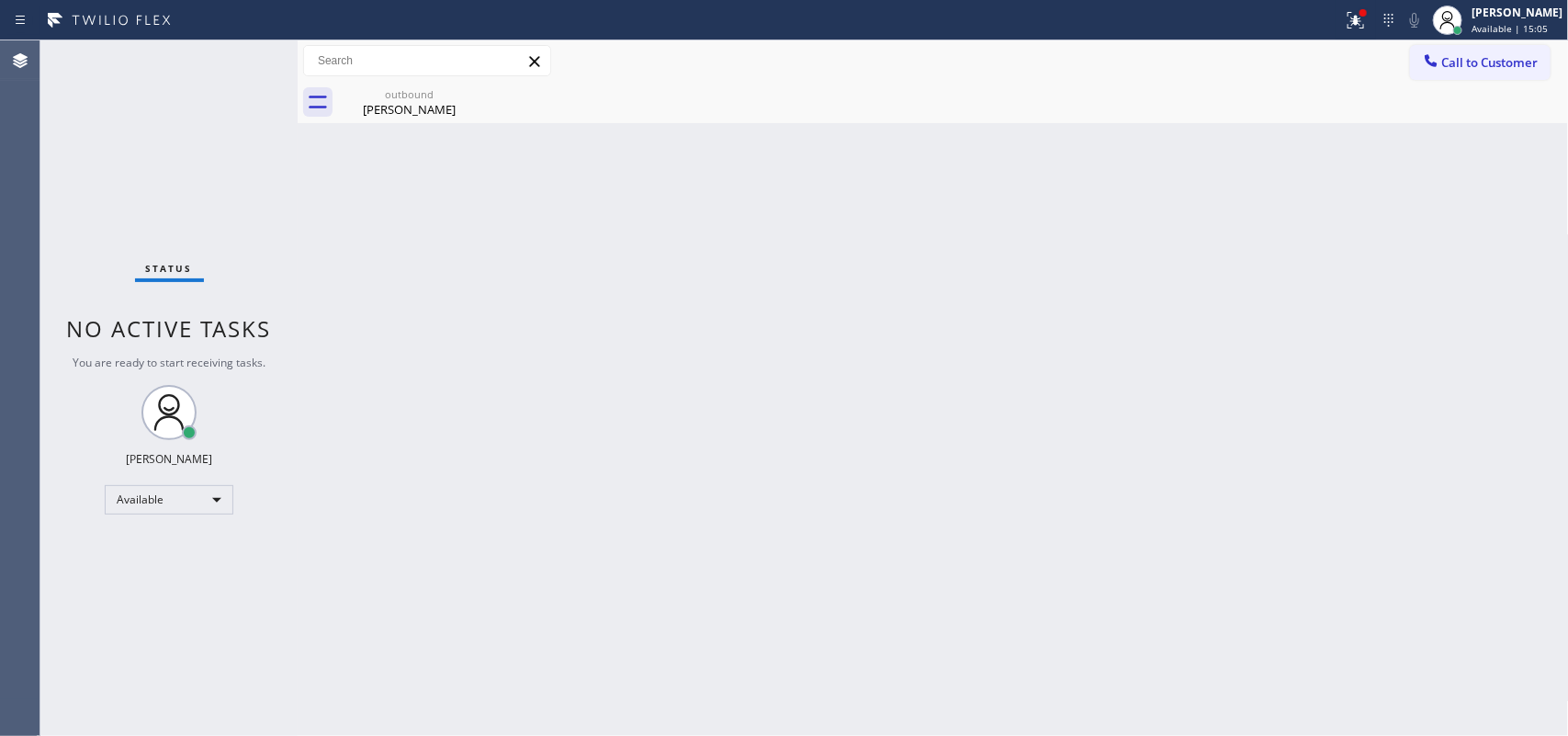
drag, startPoint x: 370, startPoint y: 324, endPoint x: 393, endPoint y: 549, distance: 226.2
click at [393, 549] on div "Back to Dashboard Change Sender ID Customers Technicians Select a contact Outbo…" at bounding box center [932, 387] width 1271 height 696
click at [248, 63] on div "Status No active tasks You are ready to start receiving tasks. [PERSON_NAME] Av…" at bounding box center [169, 387] width 258 height 696
click at [1509, 19] on div "[PERSON_NAME]" at bounding box center [1516, 13] width 91 height 16
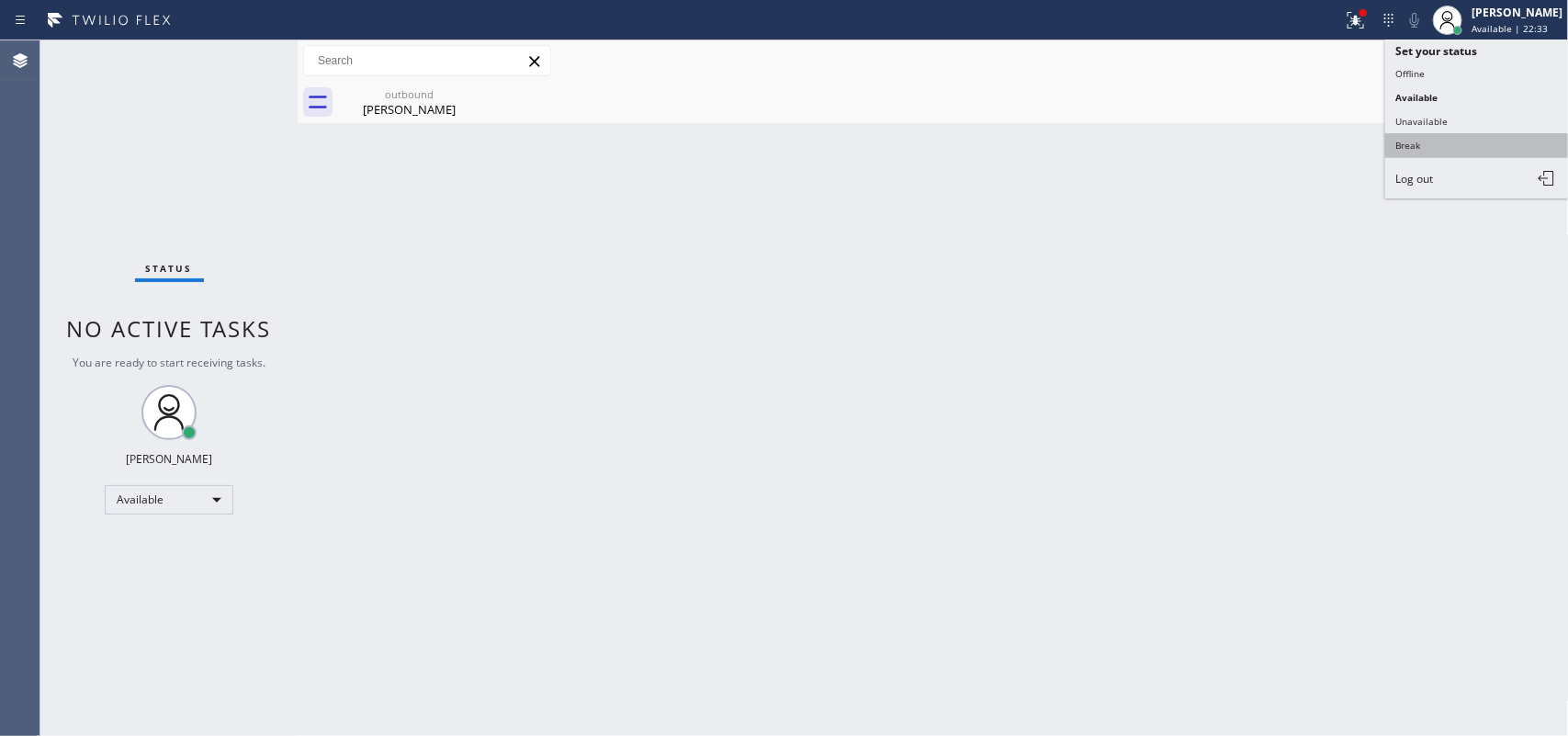
click at [1455, 140] on button "Break" at bounding box center [1477, 145] width 184 height 24
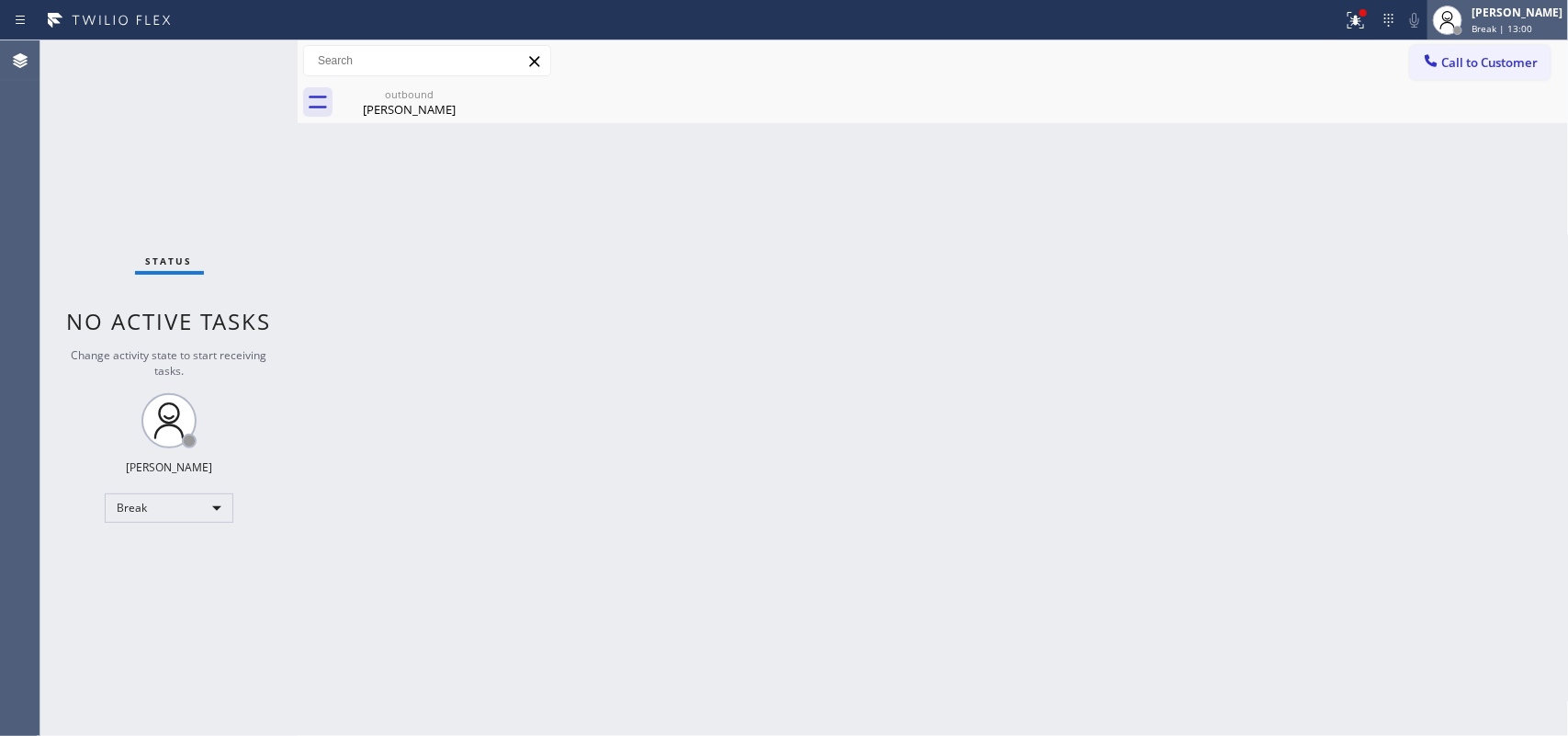
click at [1489, 22] on span "Break | 13:00" at bounding box center [1501, 28] width 61 height 13
click at [1488, 21] on div "[PERSON_NAME] Break | 13:01" at bounding box center [1517, 20] width 100 height 32
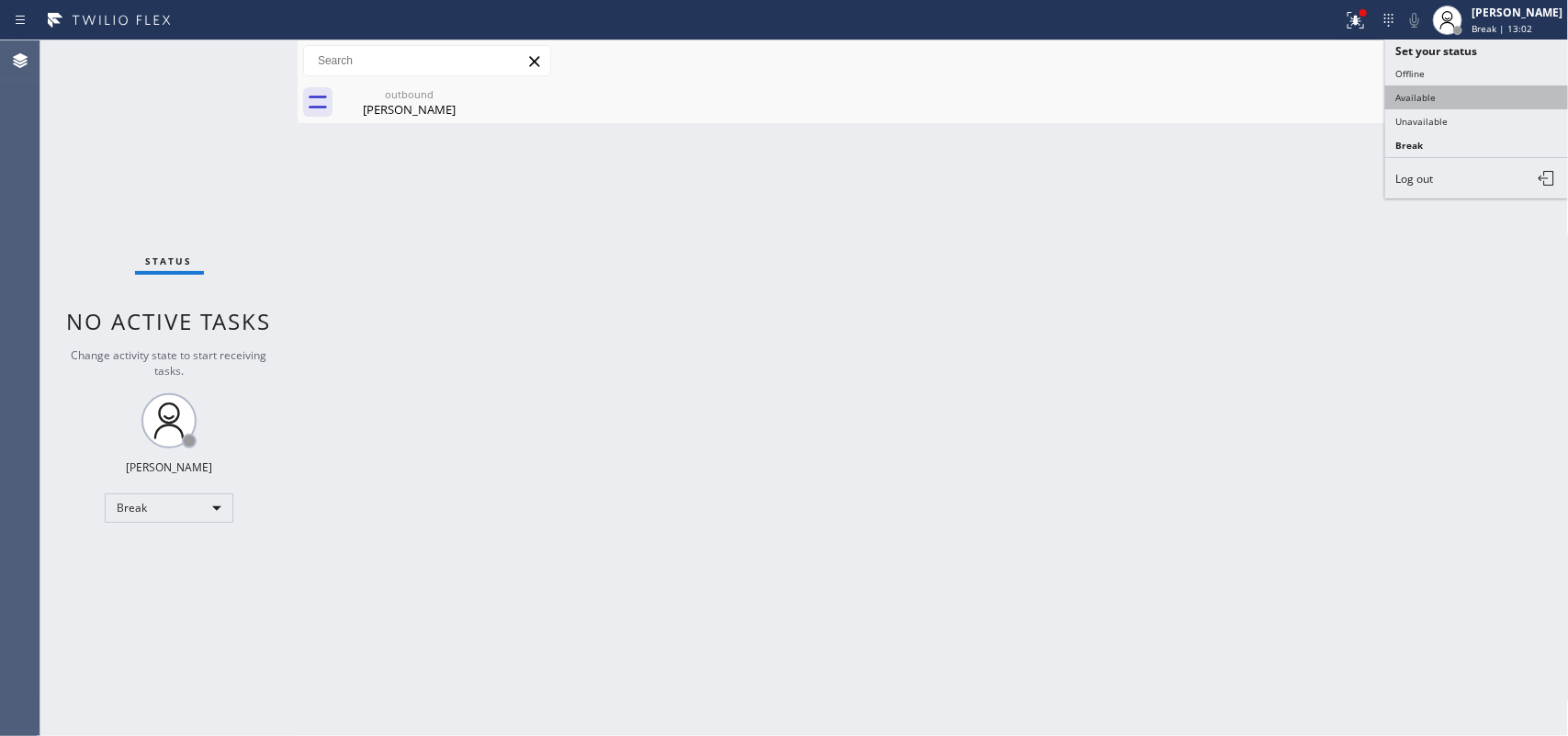
click at [1460, 89] on button "Available" at bounding box center [1477, 98] width 184 height 24
click at [1460, 89] on div "outbound [PERSON_NAME]" at bounding box center [953, 102] width 1231 height 41
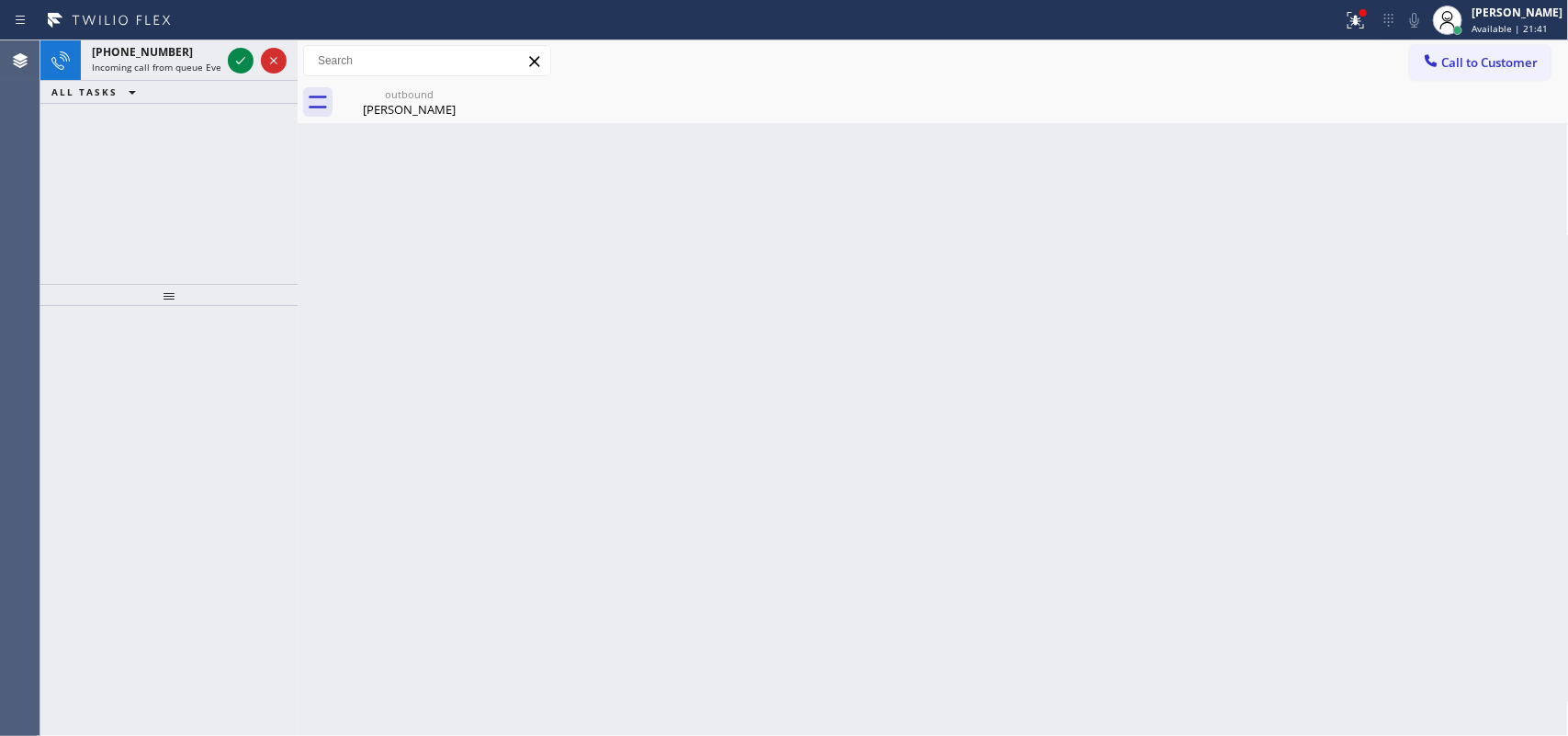
click at [222, 368] on div at bounding box center [169, 520] width 258 height 430
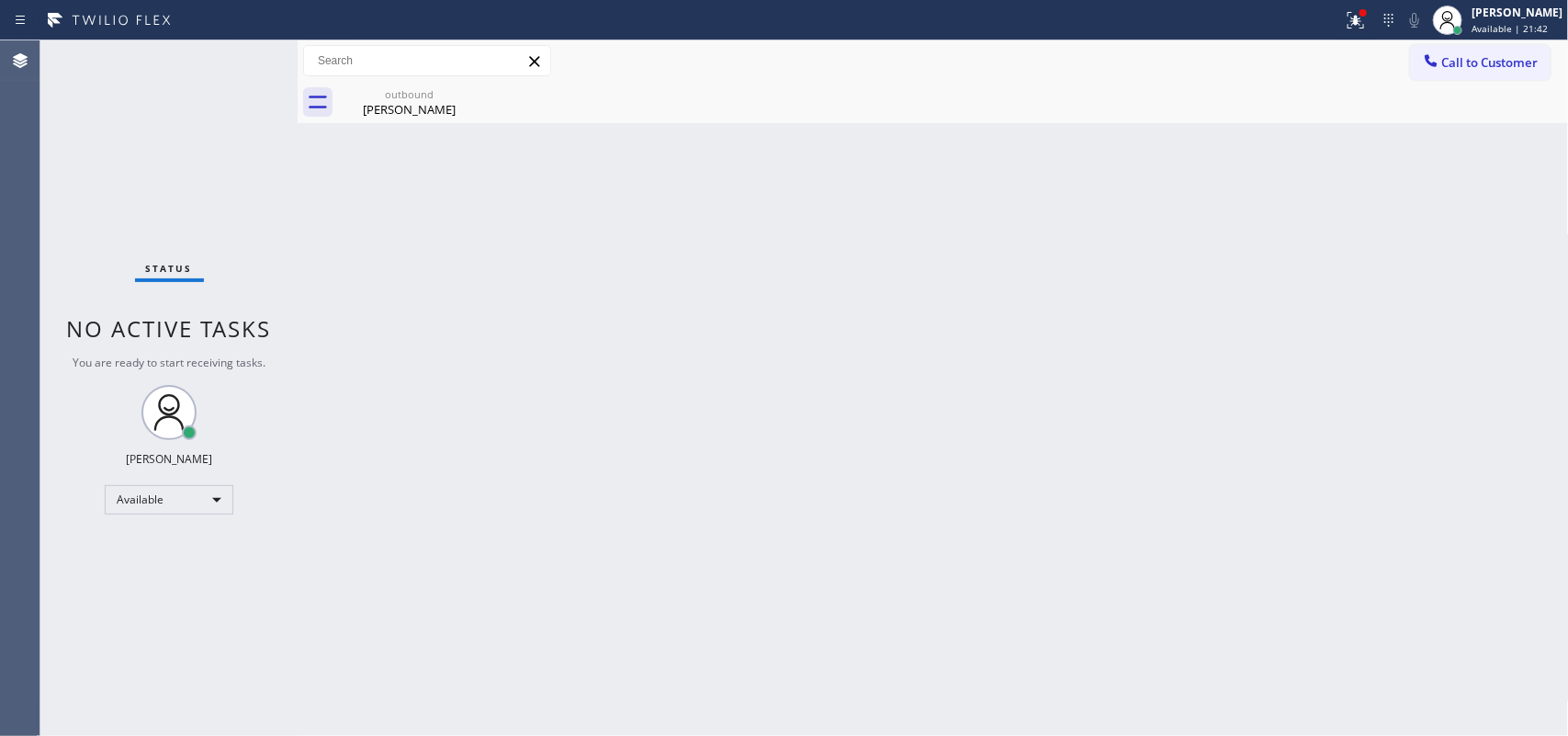
click at [228, 60] on div "Status No active tasks You are ready to start receiving tasks. [PERSON_NAME] Av…" at bounding box center [169, 387] width 258 height 696
click at [604, 374] on div "Back to Dashboard Change Sender ID Customers Technicians Select a contact Outbo…" at bounding box center [932, 387] width 1271 height 696
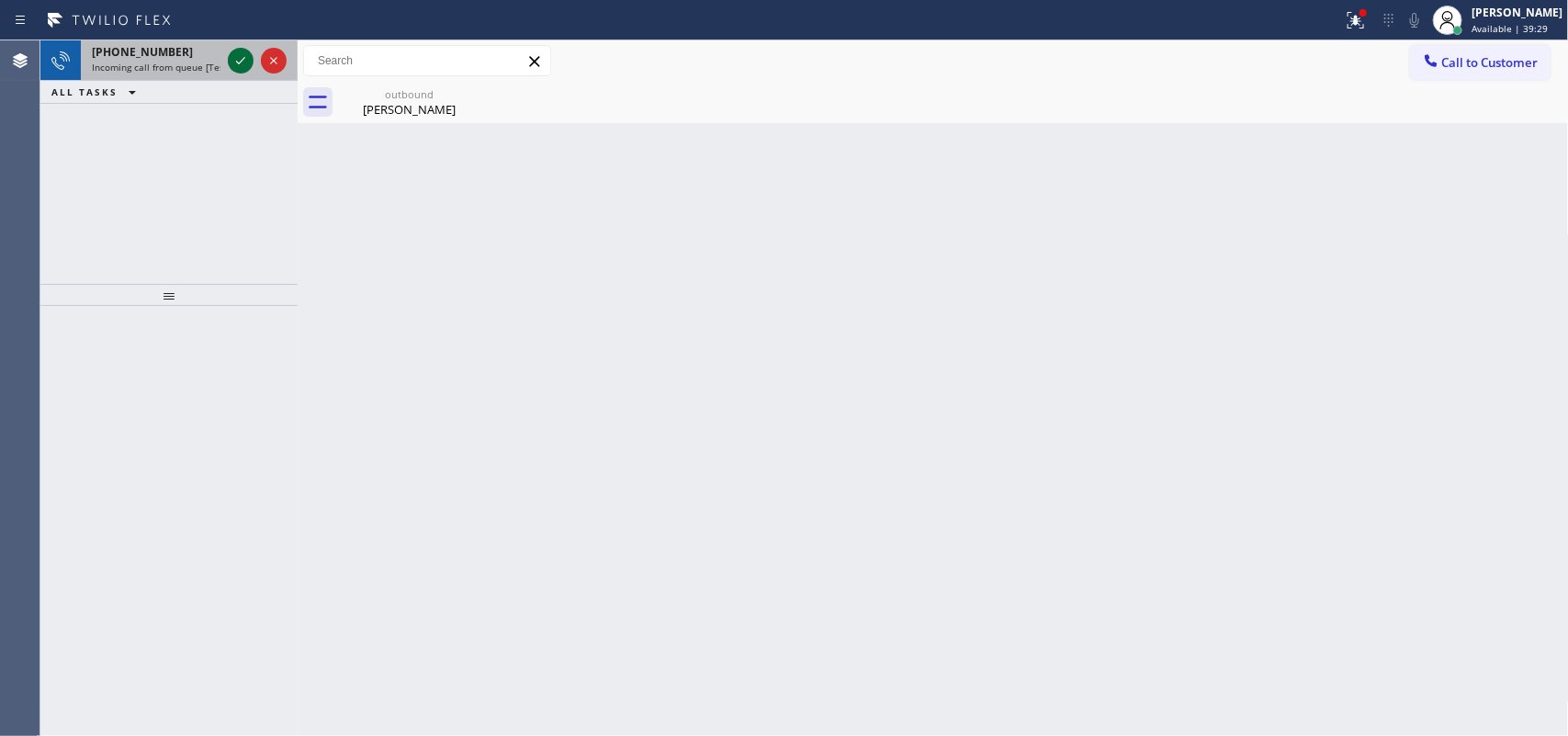
click at [240, 61] on icon at bounding box center [241, 61] width 22 height 22
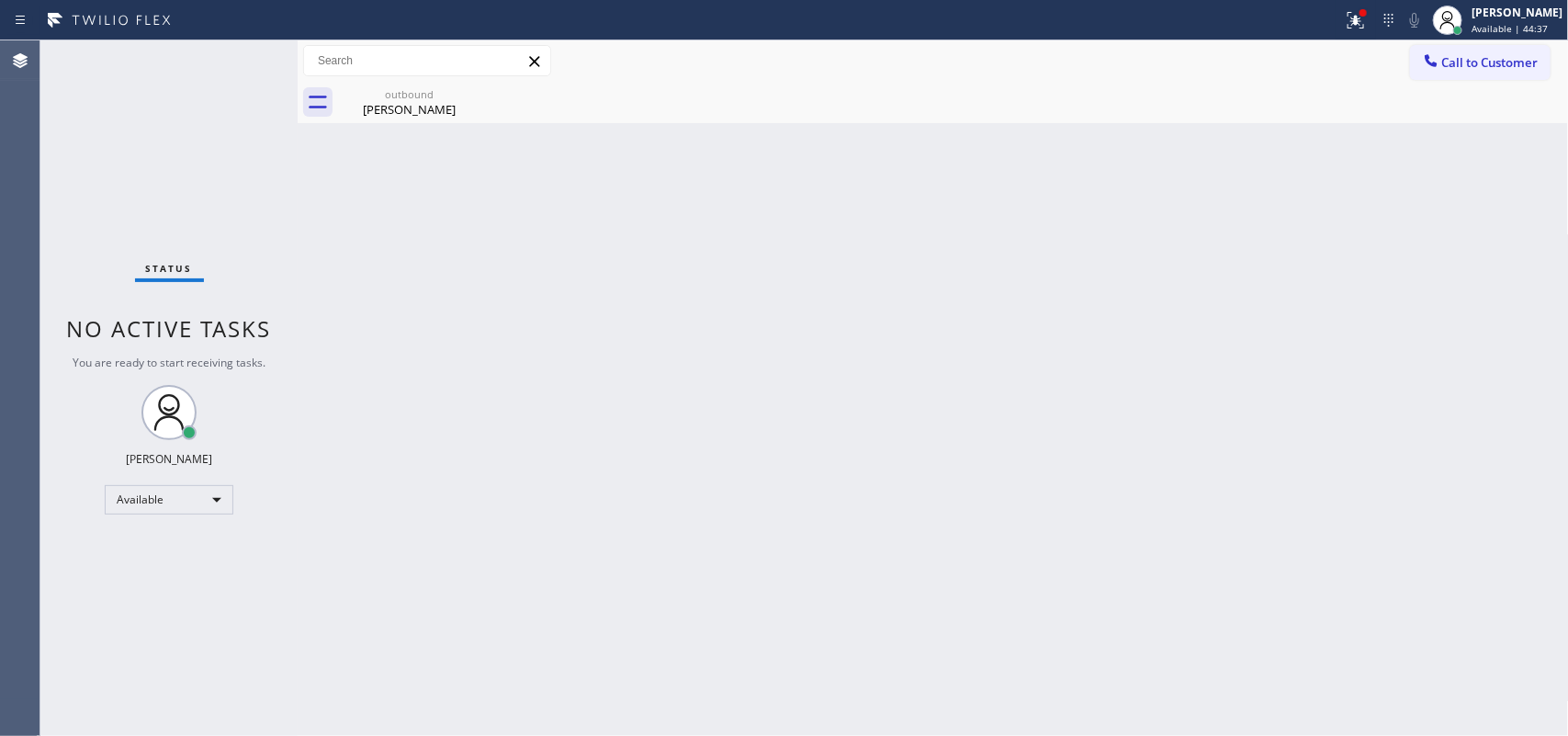
click at [418, 310] on div "Back to Dashboard Change Sender ID Customers Technicians Select a contact Outbo…" at bounding box center [932, 387] width 1271 height 696
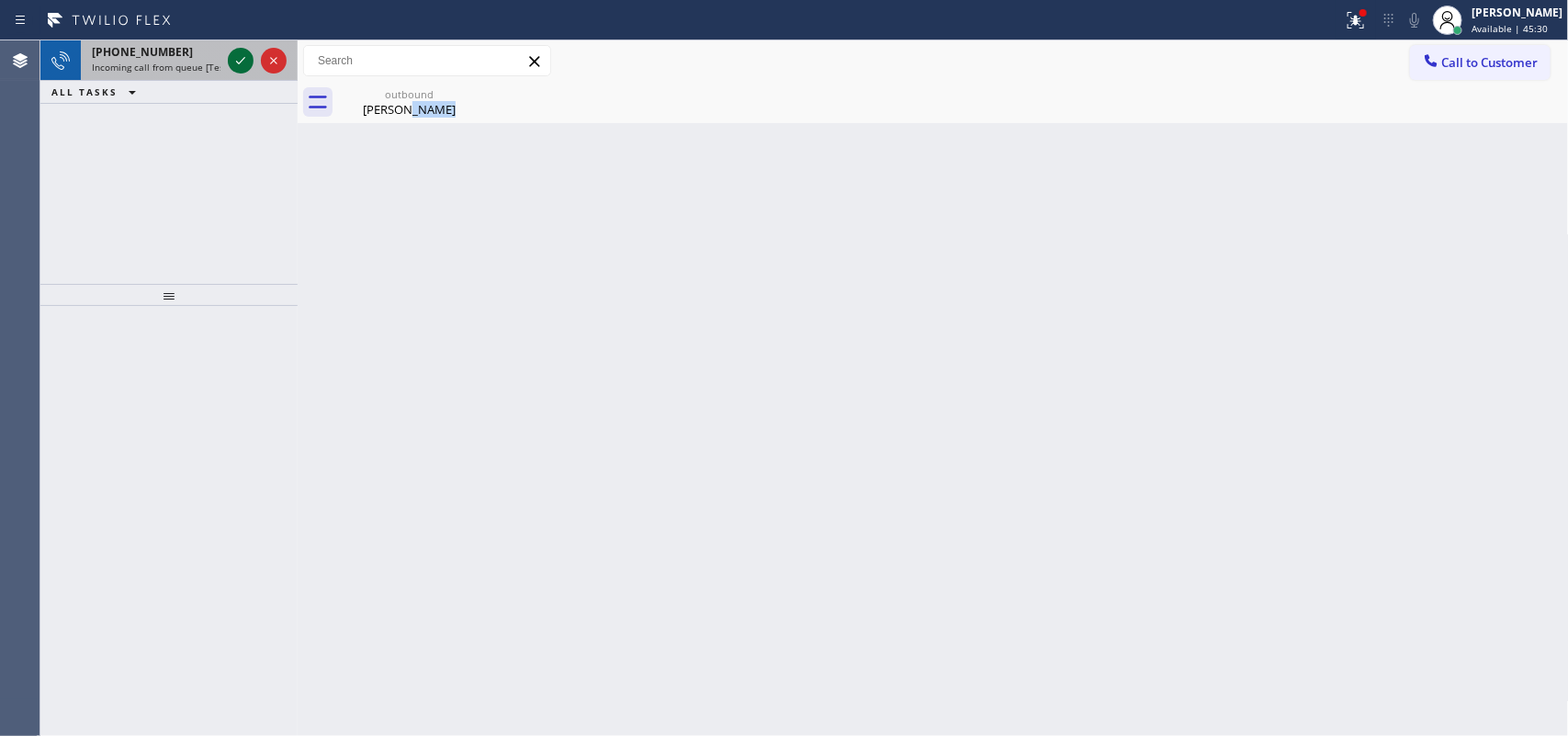
click at [240, 61] on icon at bounding box center [241, 61] width 22 height 22
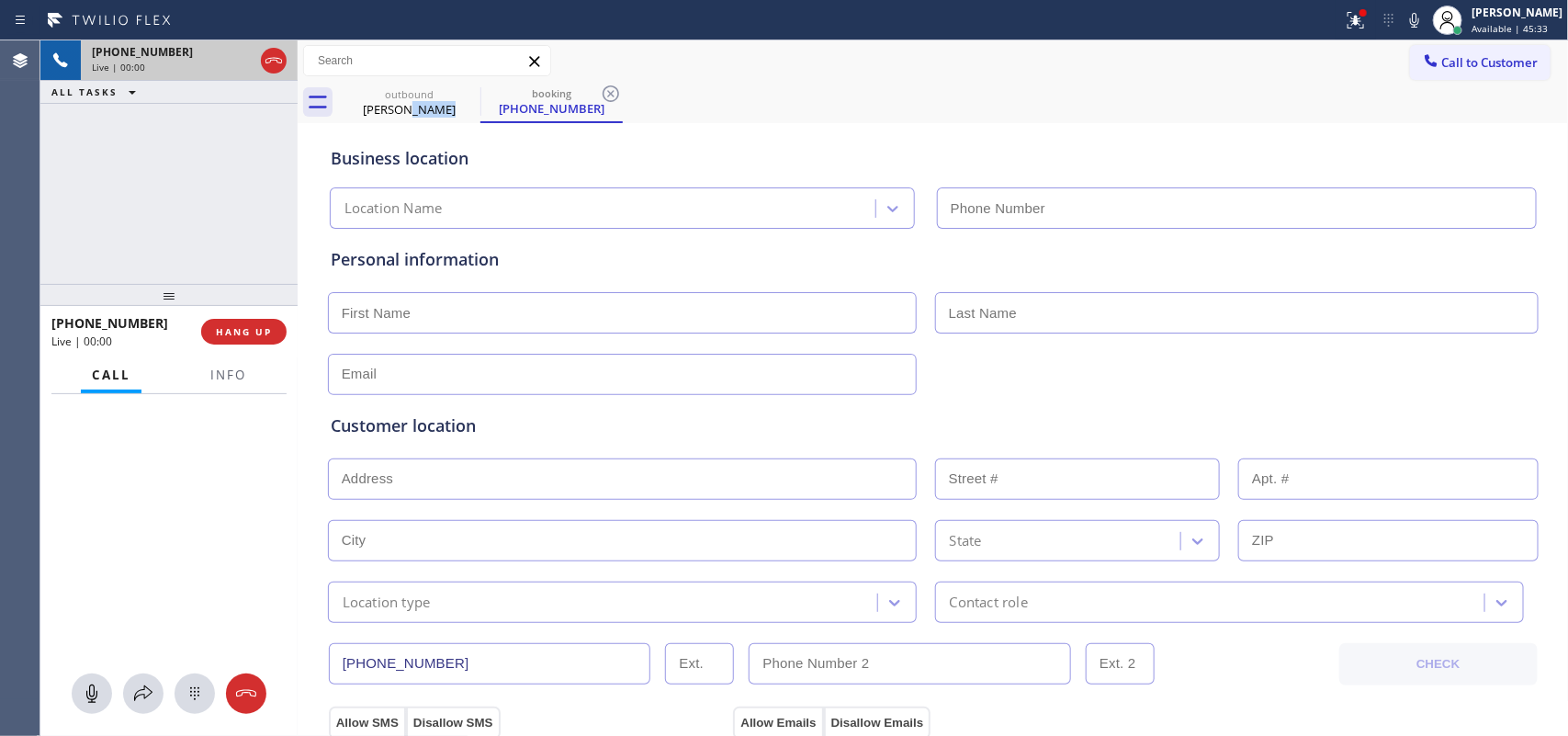
type input "[PHONE_NUMBER]"
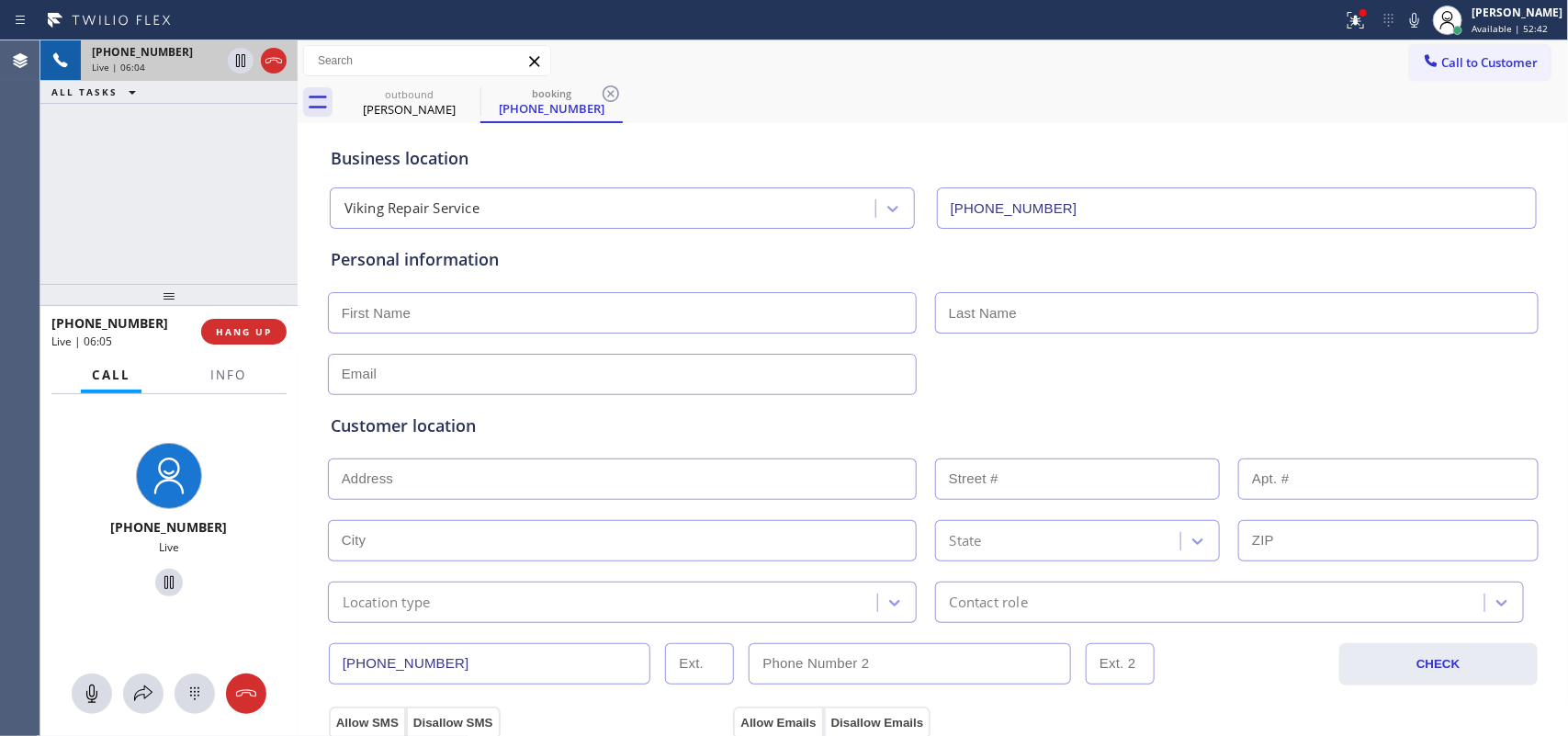
click at [466, 318] on input "text" at bounding box center [622, 313] width 589 height 41
type input "[PERSON_NAME]"
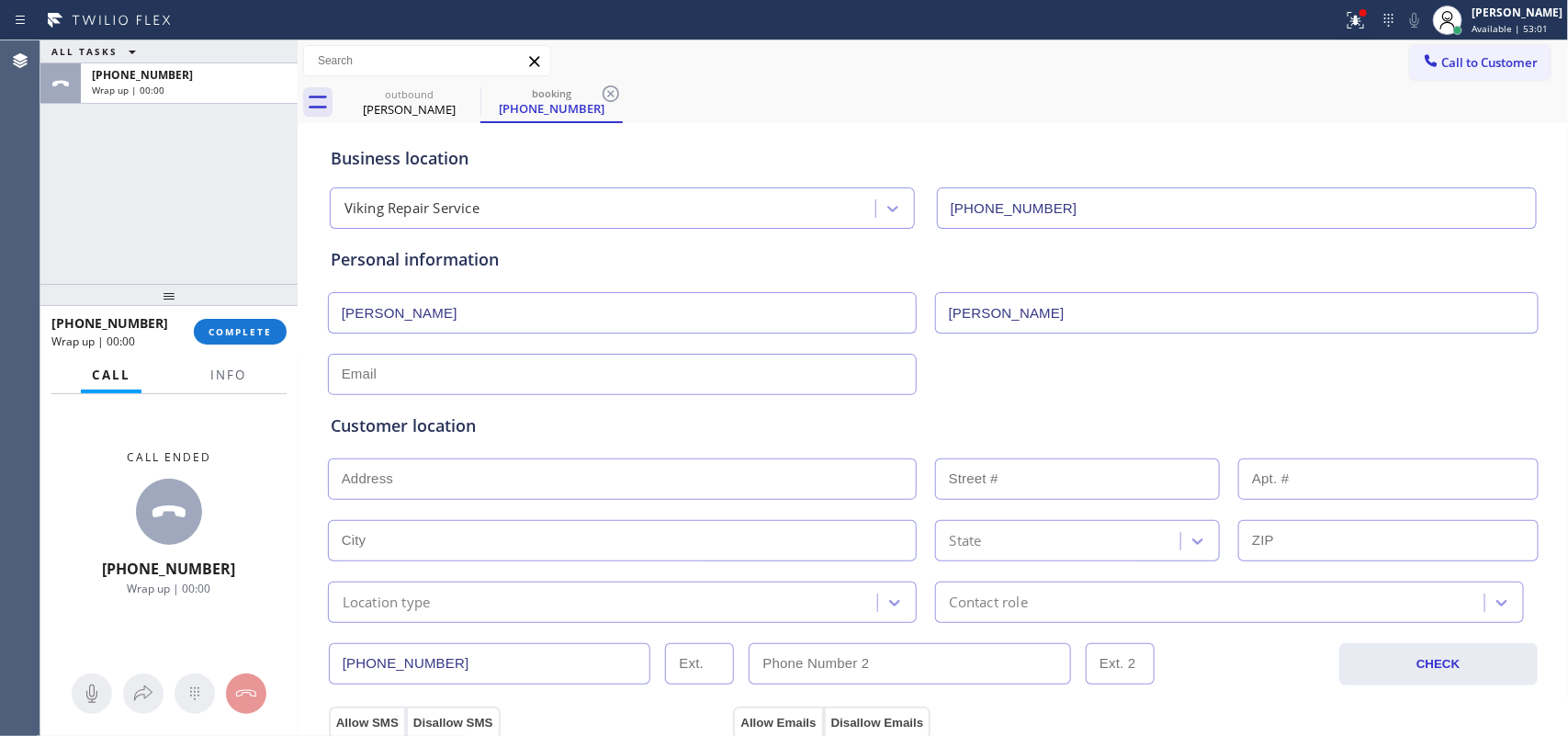
click at [420, 373] on input "text" at bounding box center [622, 373] width 589 height 41
paste input "[EMAIL_ADDRESS][DOMAIN_NAME]"
type input "[EMAIL_ADDRESS][DOMAIN_NAME]"
click at [84, 170] on div "ALL TASKS ALL TASKS ACTIVE TASKS TASKS IN WRAP UP [PHONE_NUMBER] Wrap up | 00:00" at bounding box center [169, 162] width 258 height 244
click at [479, 474] on input "text" at bounding box center [622, 478] width 589 height 41
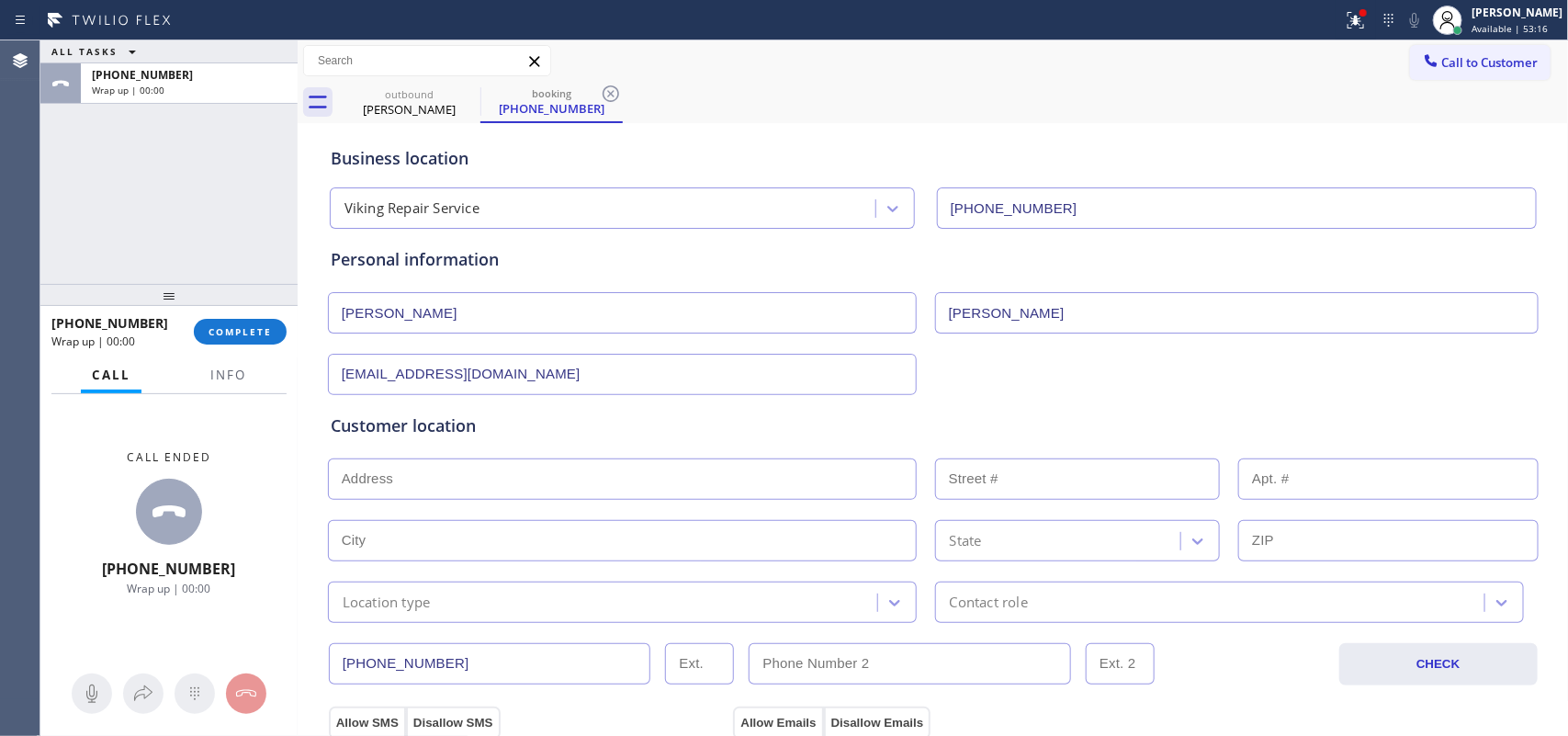
paste input "[STREET_ADDRESS][PERSON_NAME]"
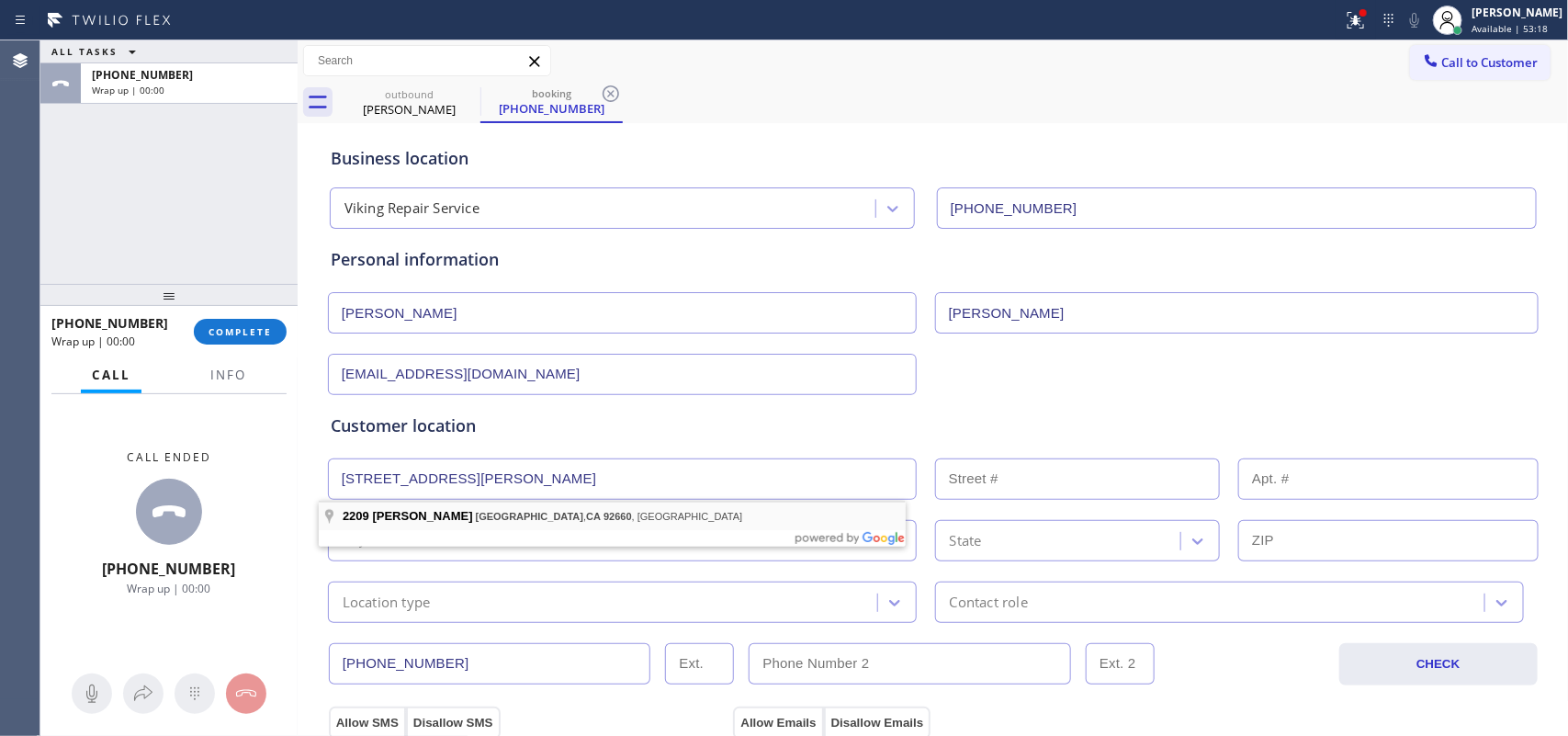
type input "[STREET_ADDRESS][PERSON_NAME]"
type input "2209"
type input "[GEOGRAPHIC_DATA]"
type input "92660"
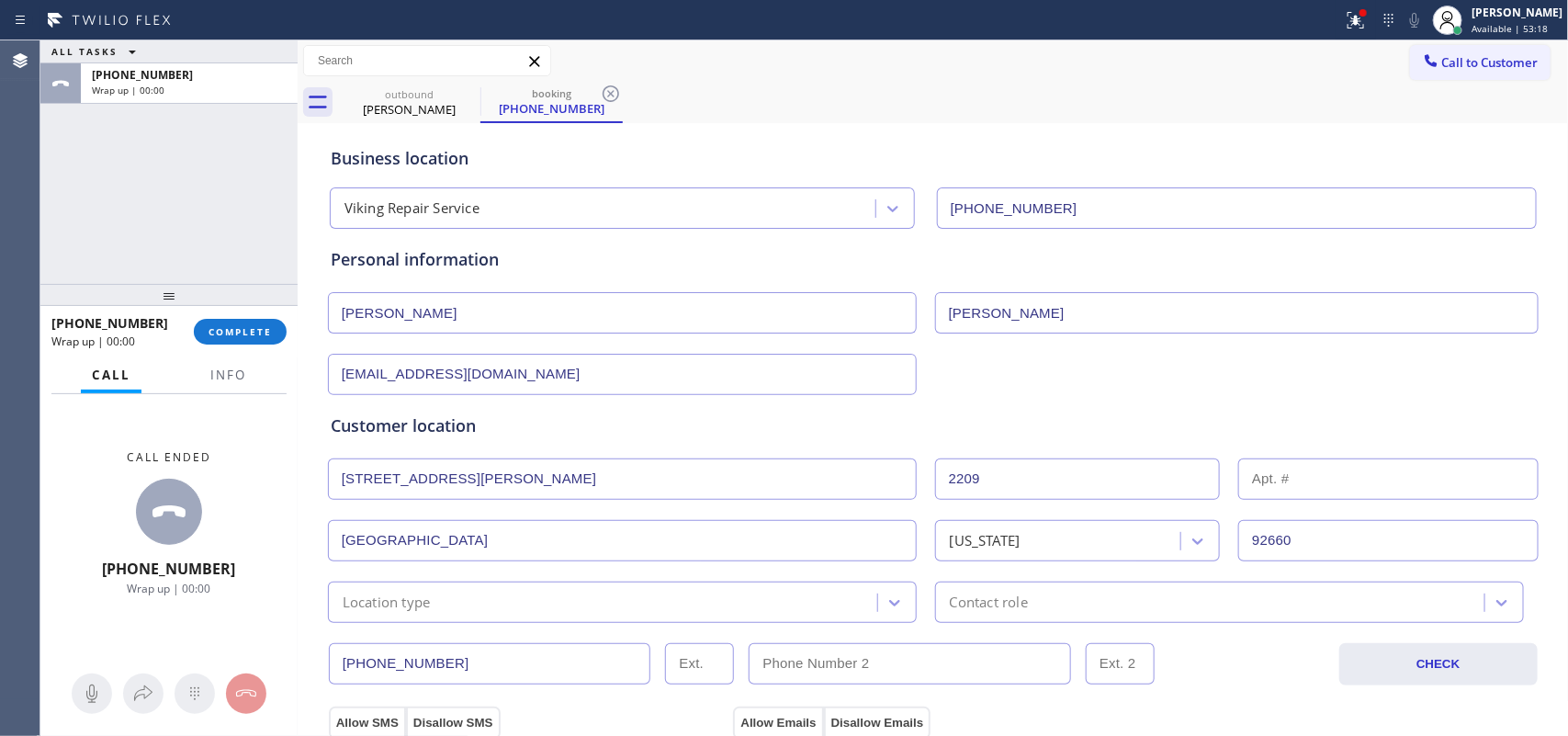
scroll to position [230, 0]
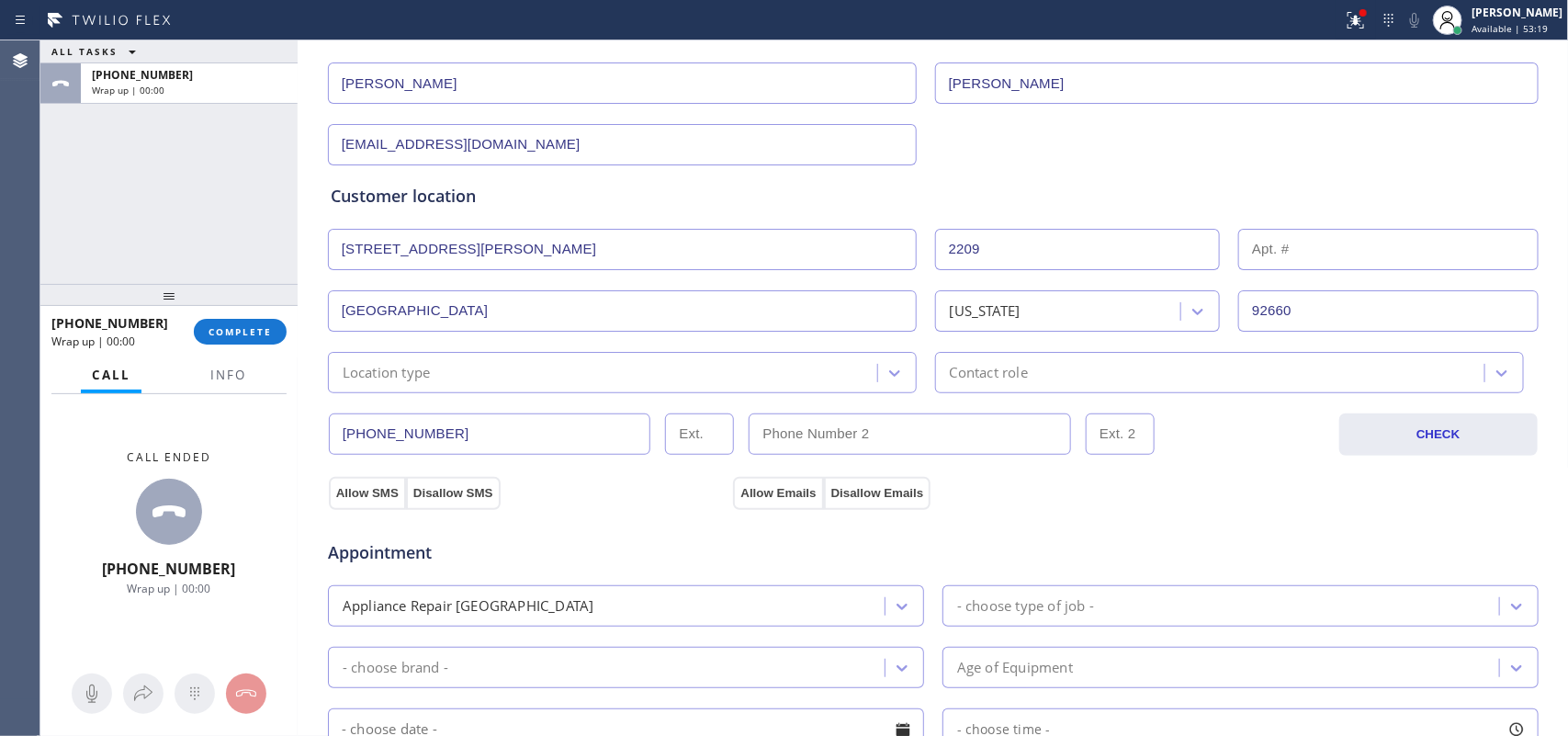
click at [682, 377] on div "Location type" at bounding box center [605, 372] width 544 height 32
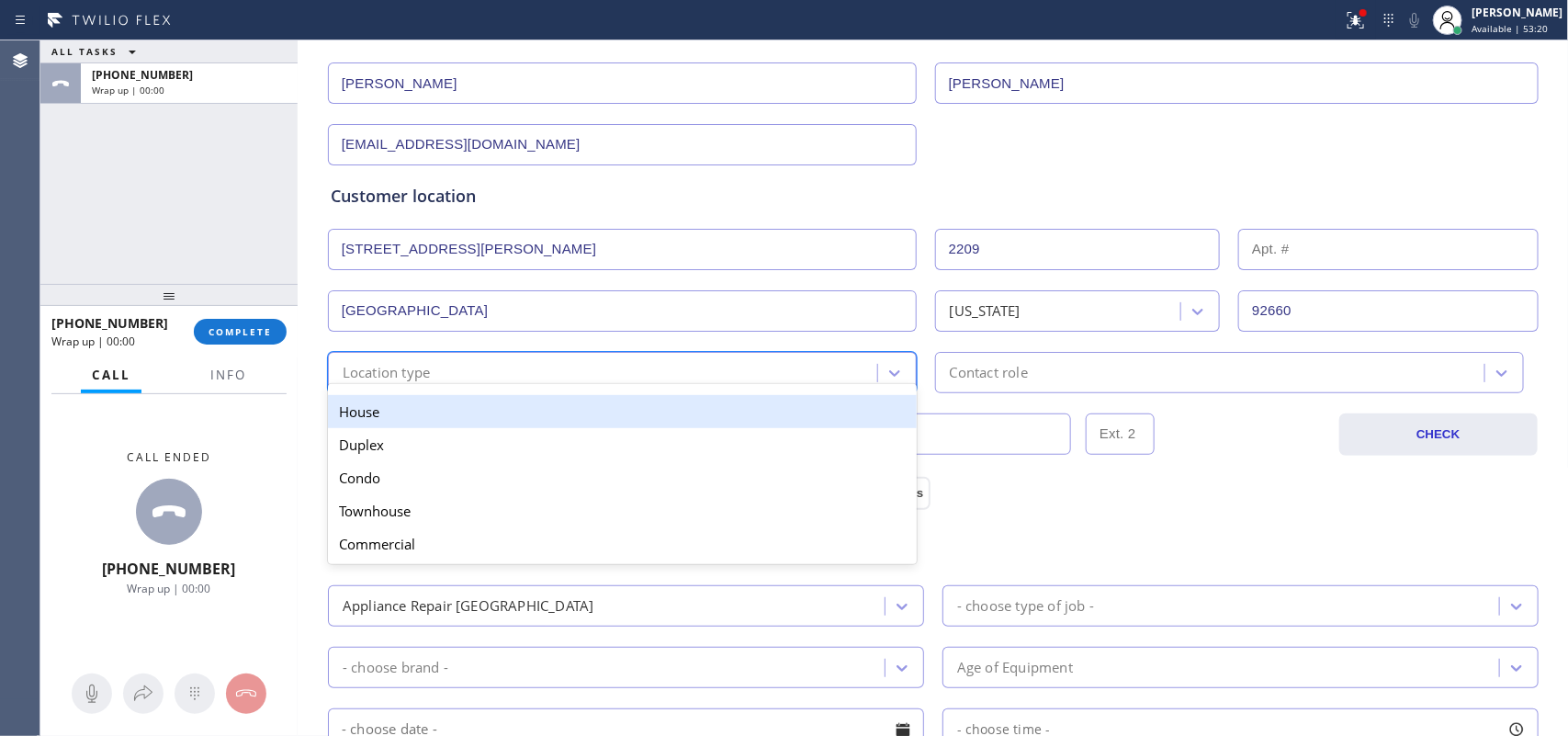
click at [685, 409] on div "House" at bounding box center [622, 411] width 589 height 33
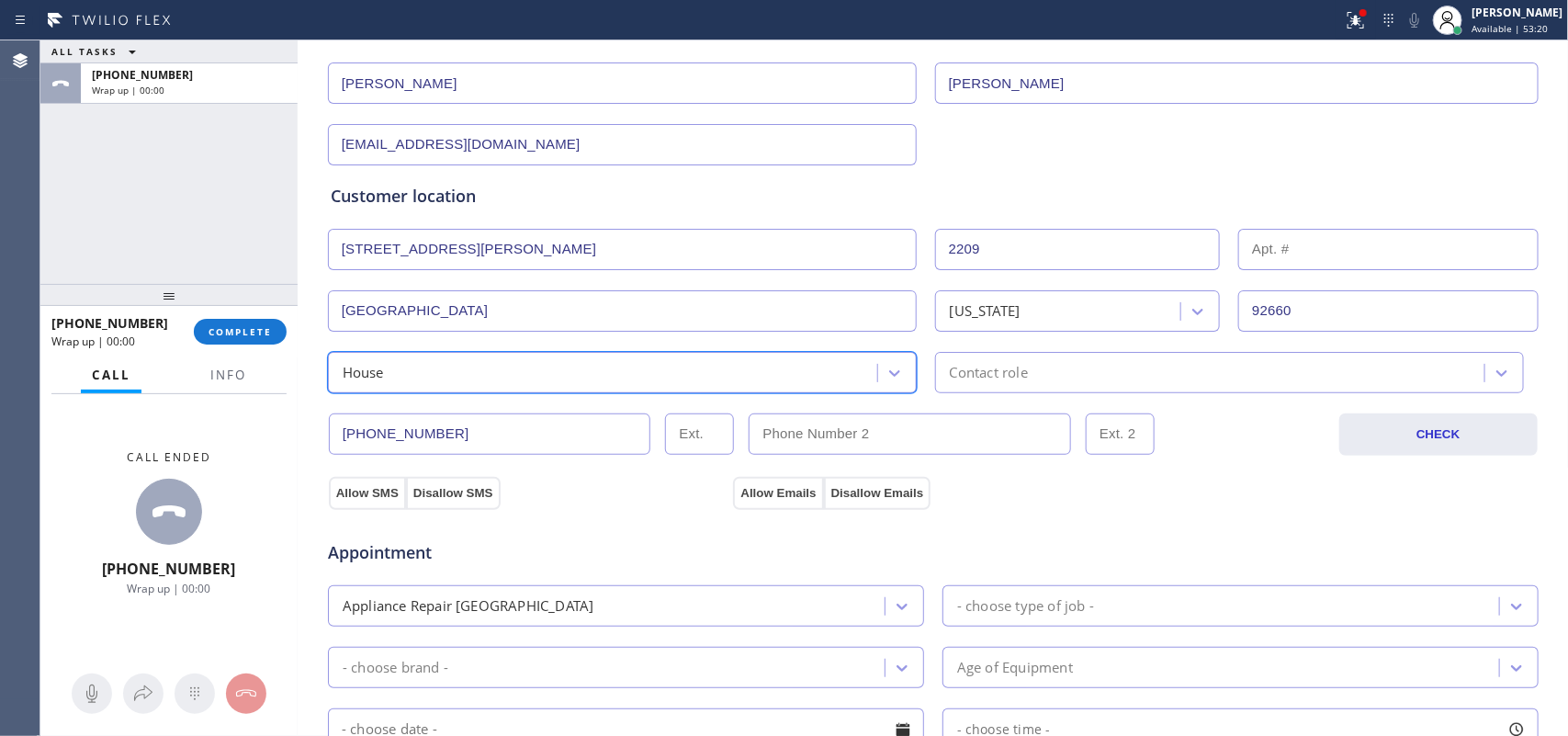
click at [962, 362] on div "Contact role" at bounding box center [1212, 372] width 544 height 32
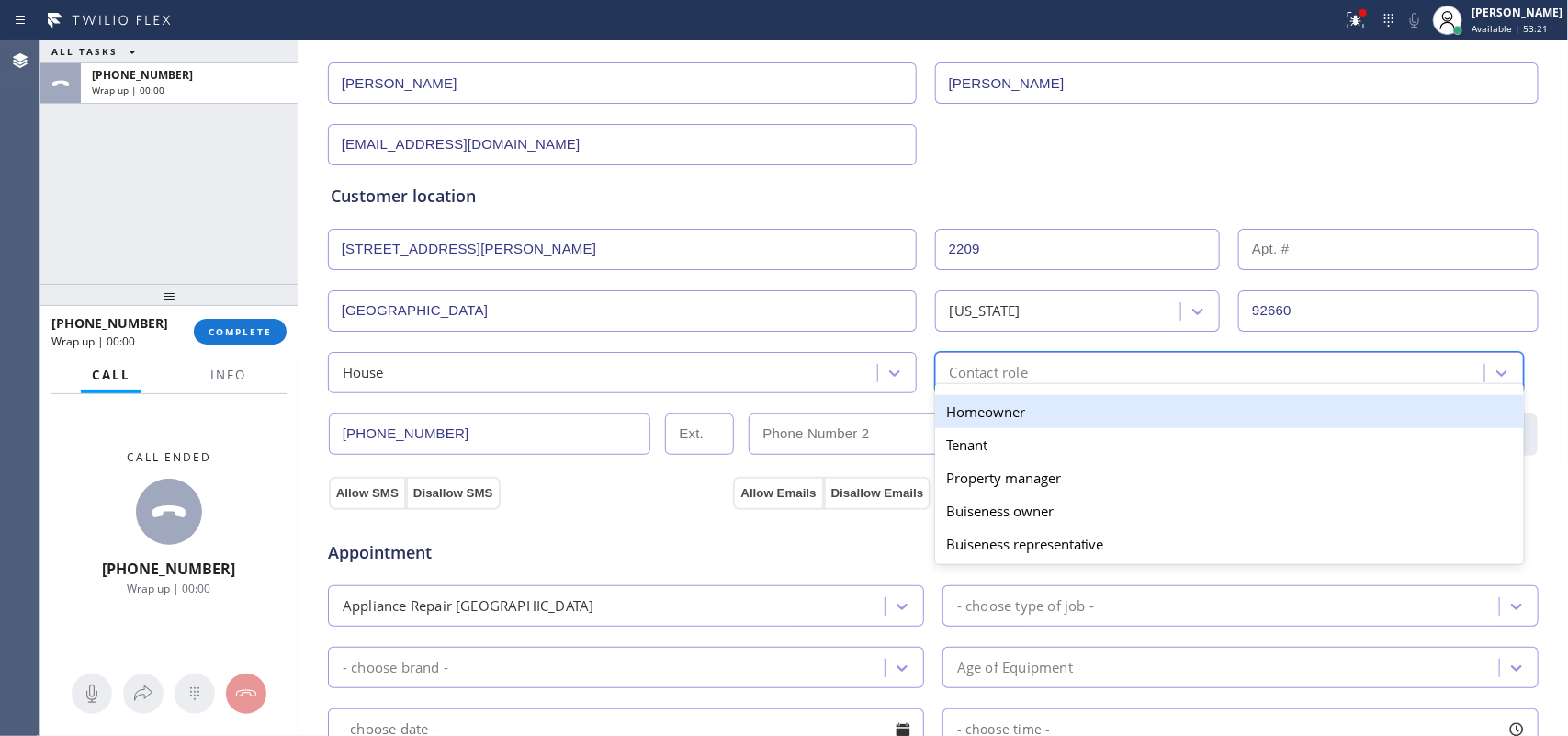
click at [976, 406] on div "Homeowner" at bounding box center [1230, 411] width 589 height 33
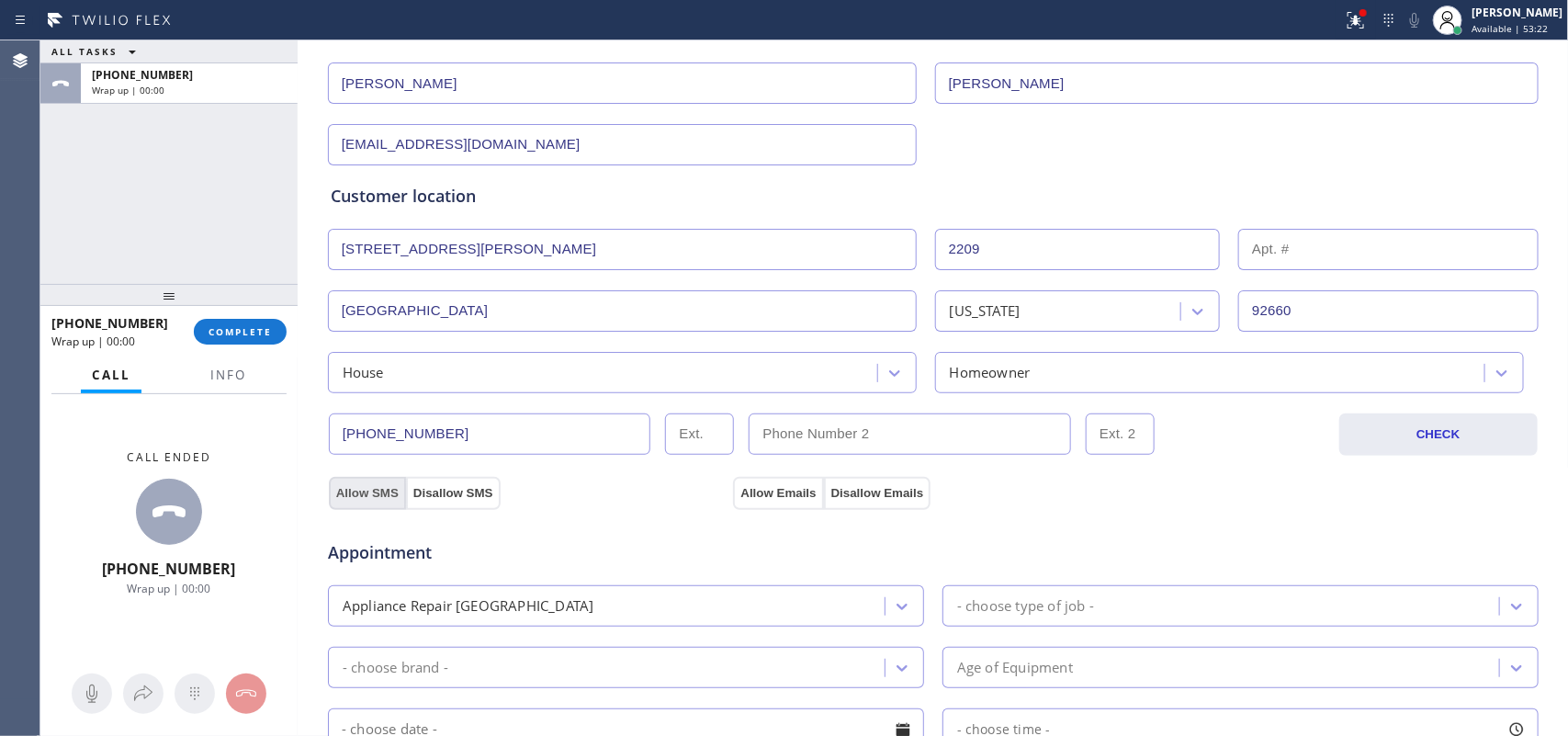
click at [364, 484] on button "Allow SMS" at bounding box center [366, 493] width 77 height 33
click at [765, 485] on button "Allow Emails" at bounding box center [778, 493] width 90 height 33
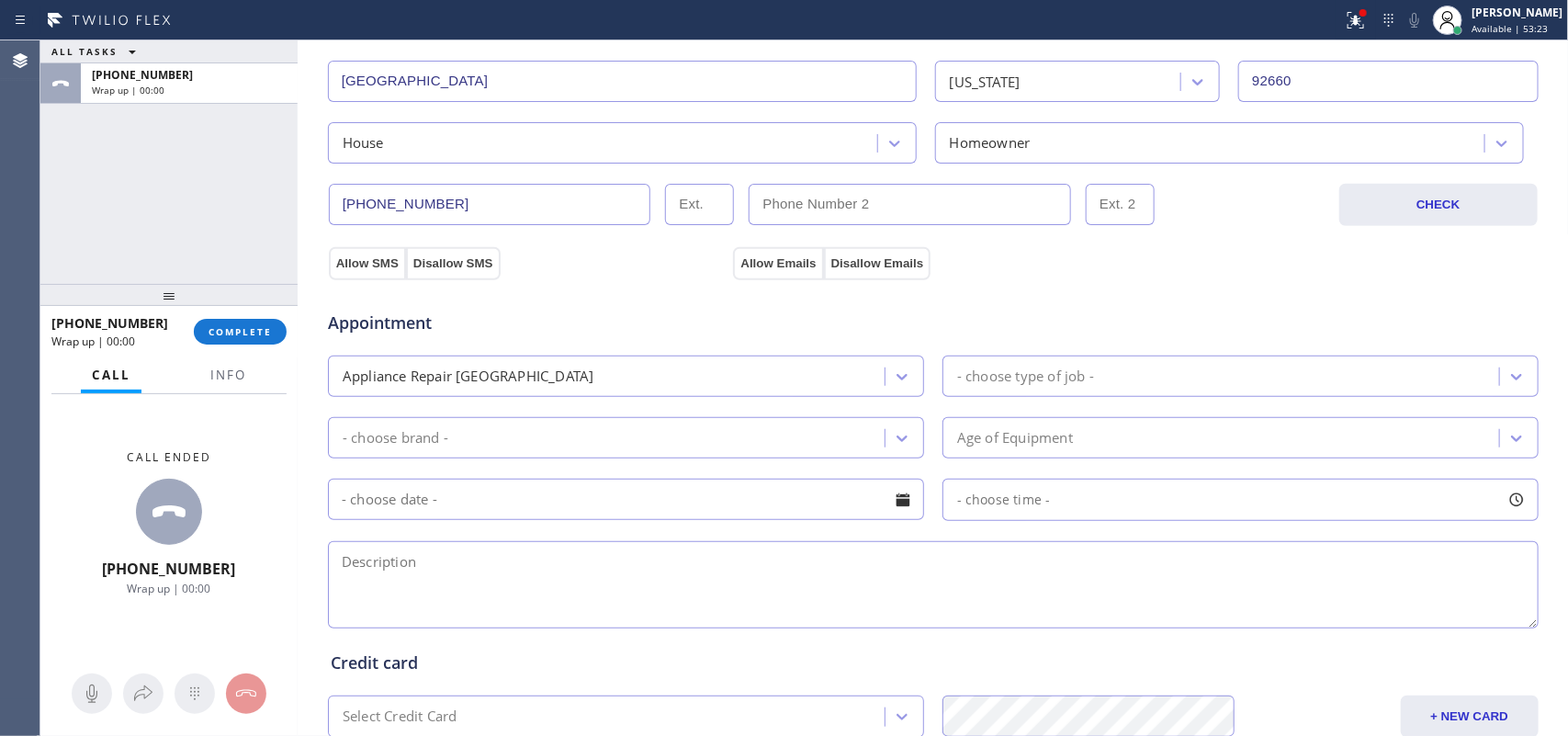
click at [1125, 381] on div "- choose type of job -" at bounding box center [1224, 376] width 551 height 32
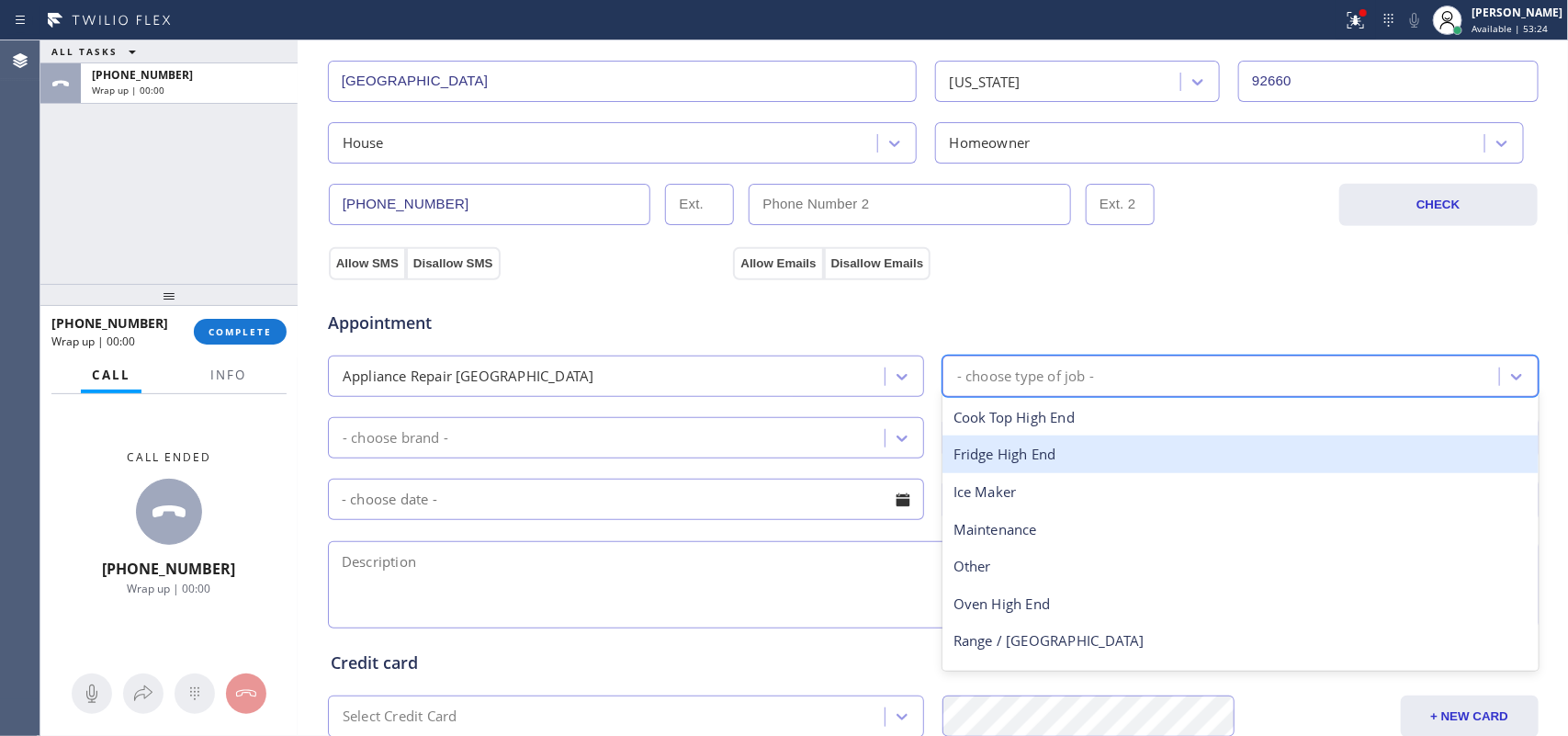
click at [1079, 451] on div "Fridge High End" at bounding box center [1240, 454] width 596 height 38
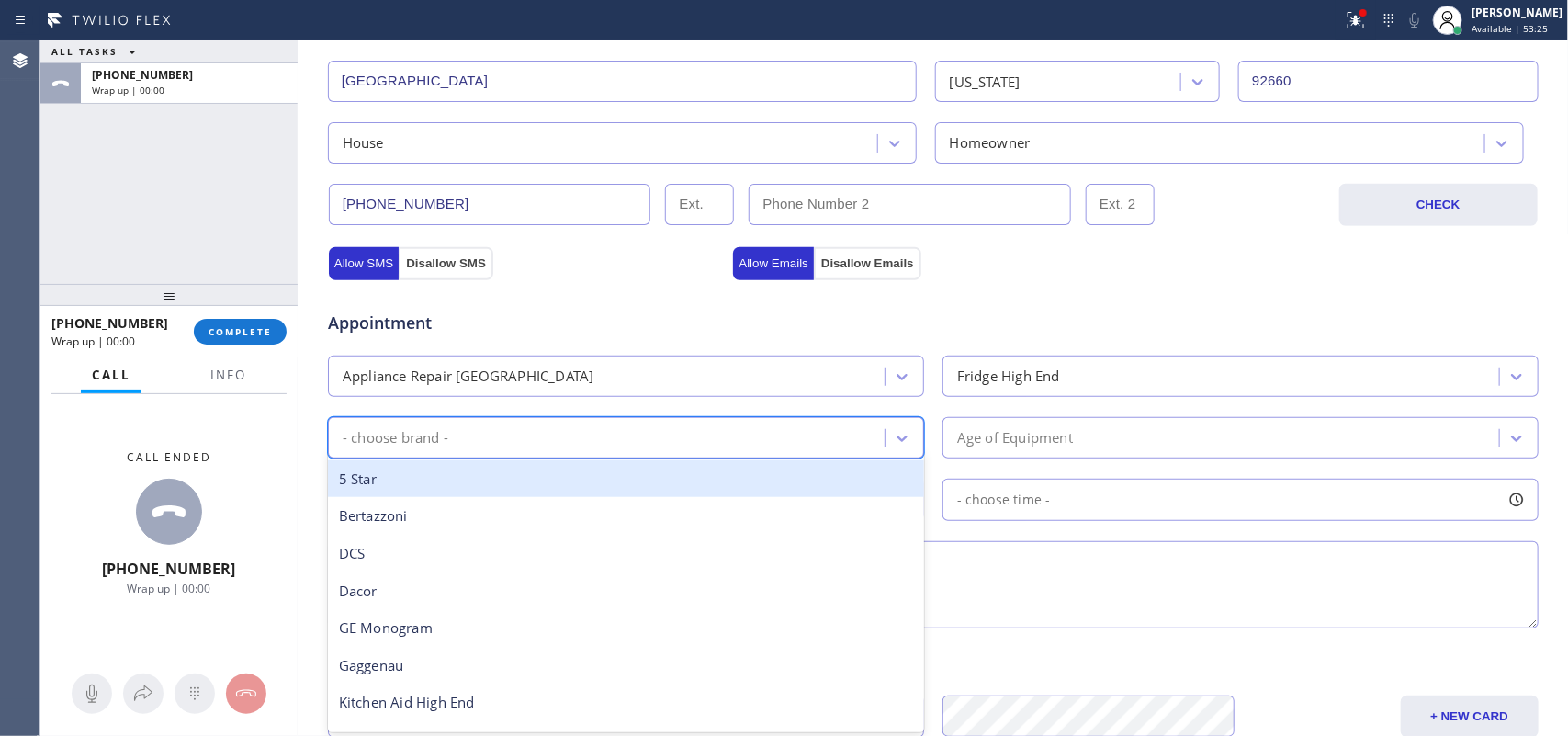
click at [685, 439] on div "- choose brand -" at bounding box center [609, 437] width 551 height 32
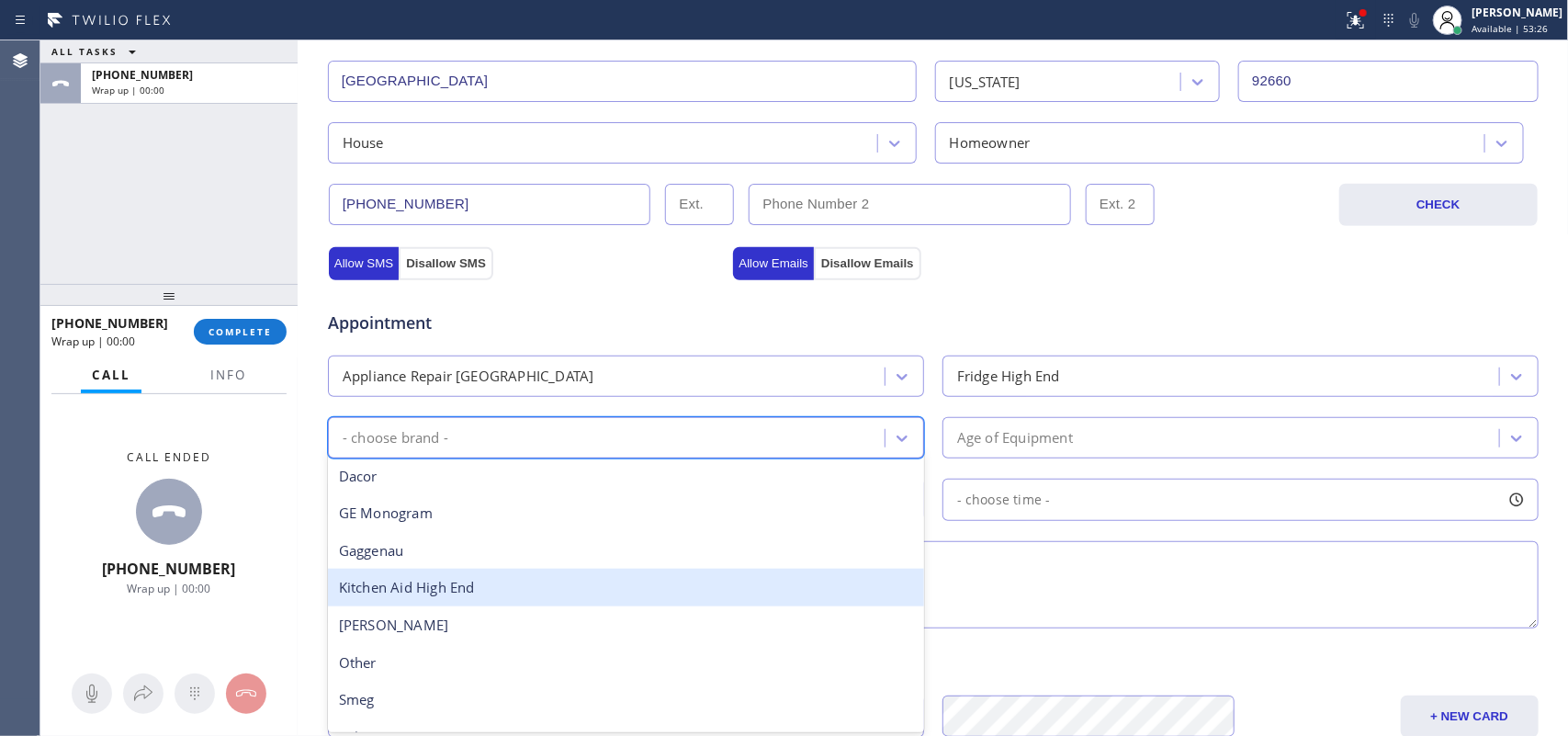
scroll to position [254, 0]
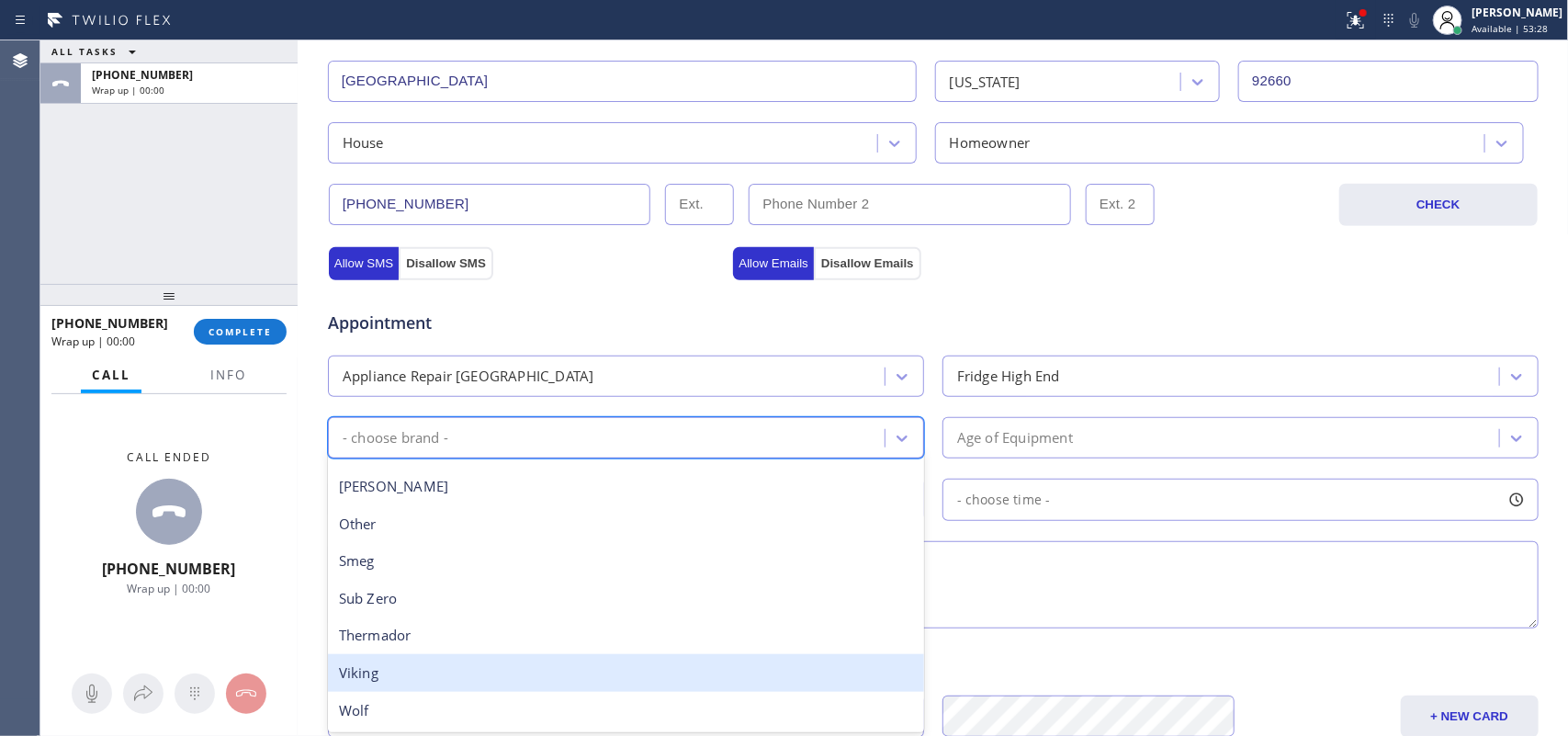
click at [569, 663] on div "Viking" at bounding box center [625, 673] width 596 height 38
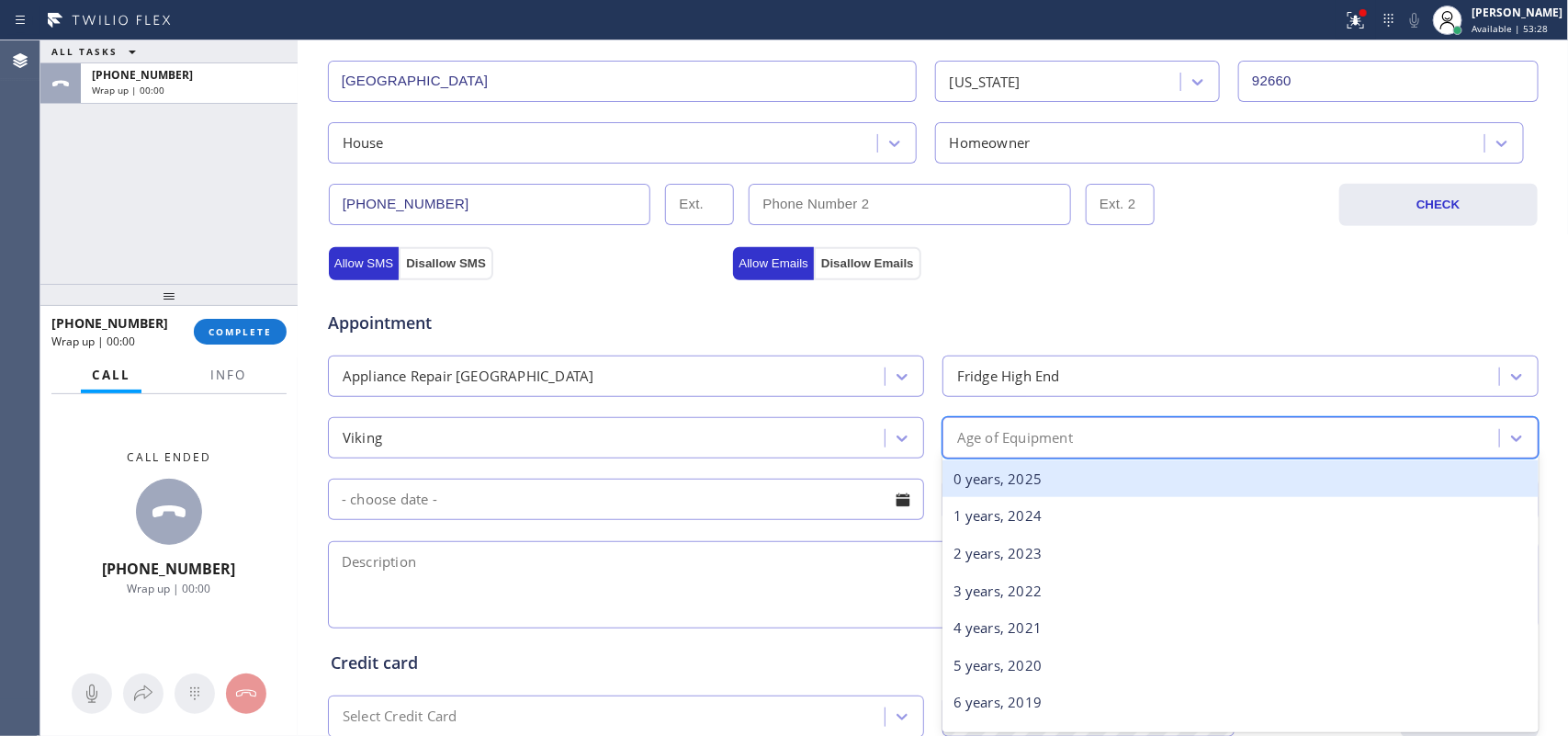
click at [1065, 431] on div "Age of Equipment" at bounding box center [1015, 437] width 116 height 21
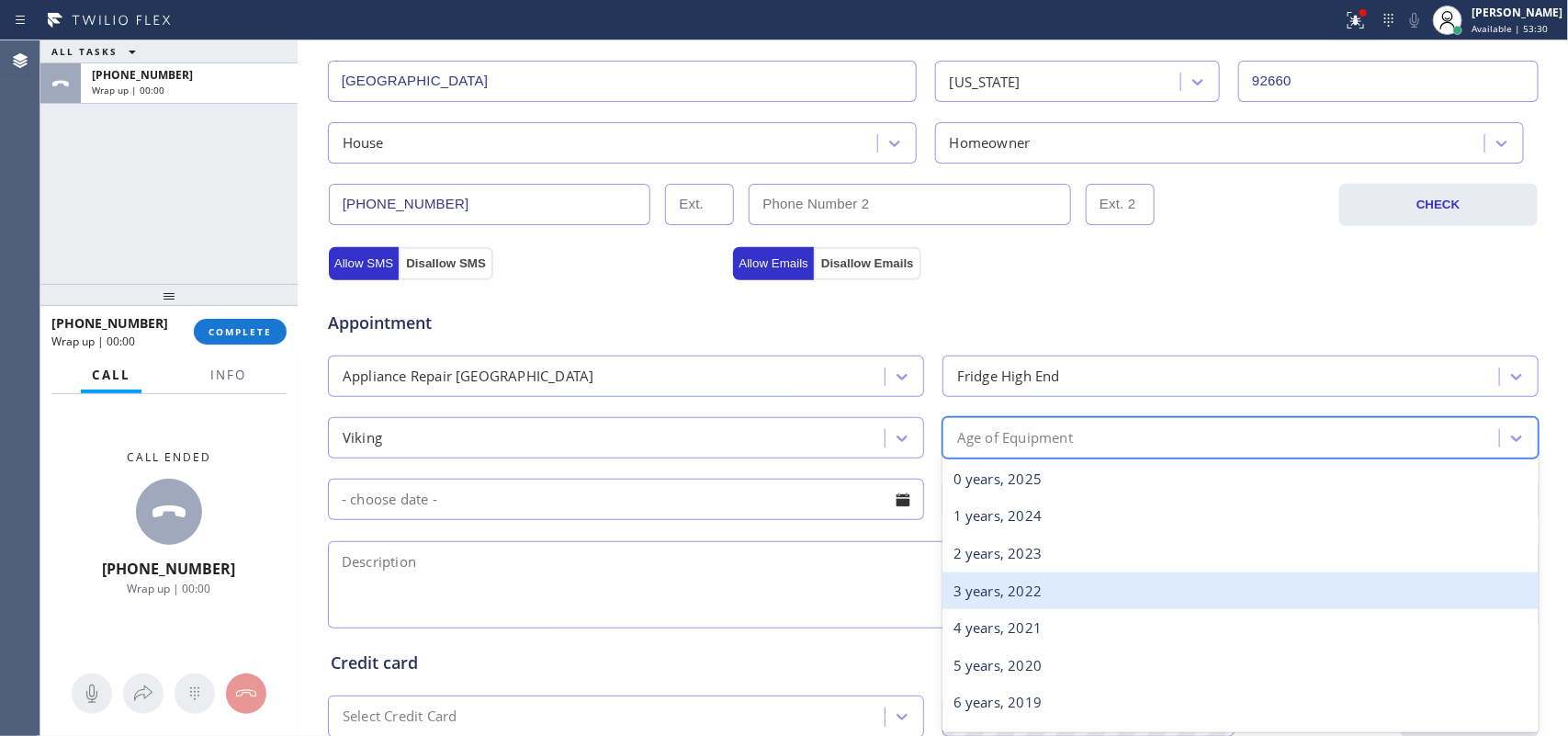
scroll to position [230, 0]
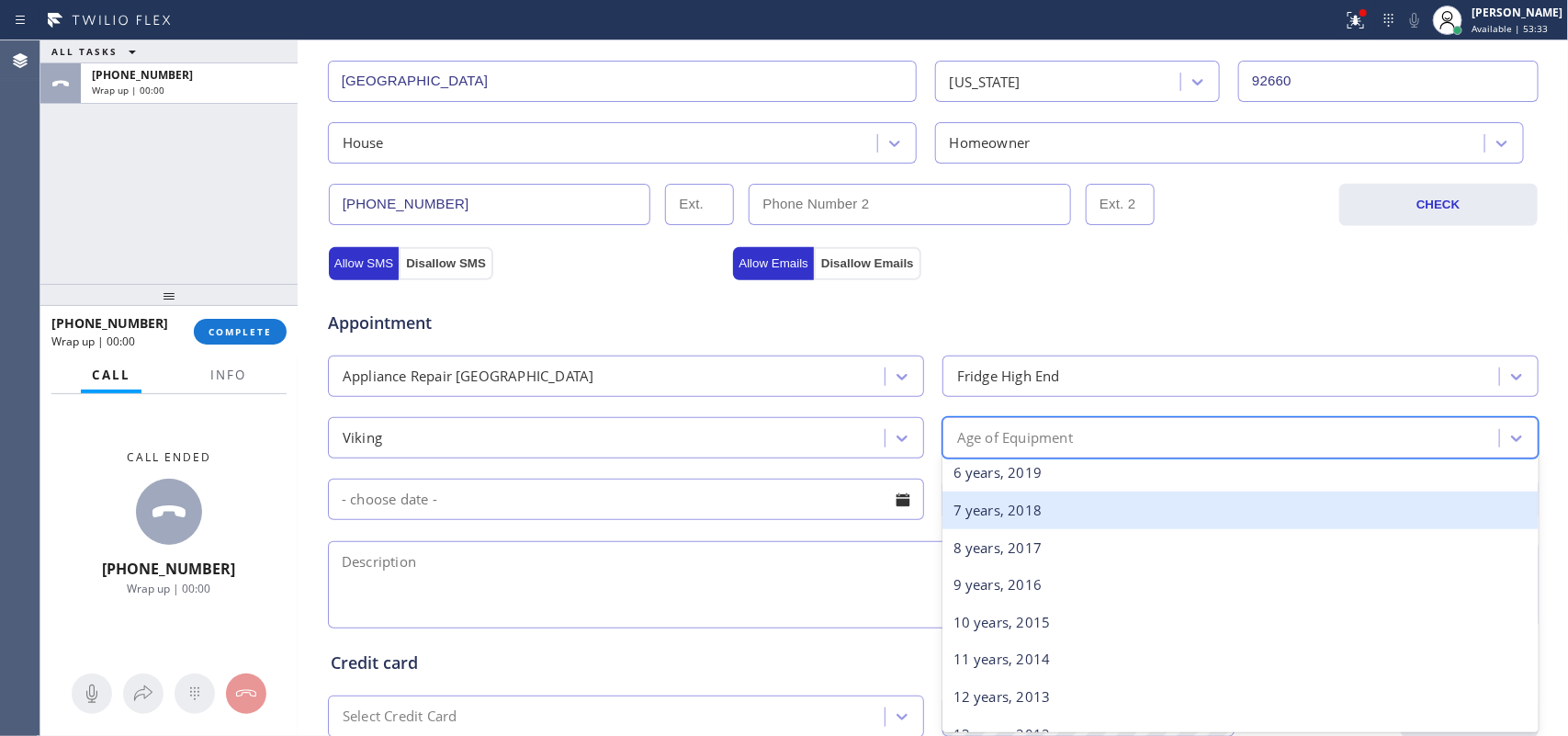
click at [1145, 520] on div "7 years, 2018" at bounding box center [1240, 510] width 596 height 38
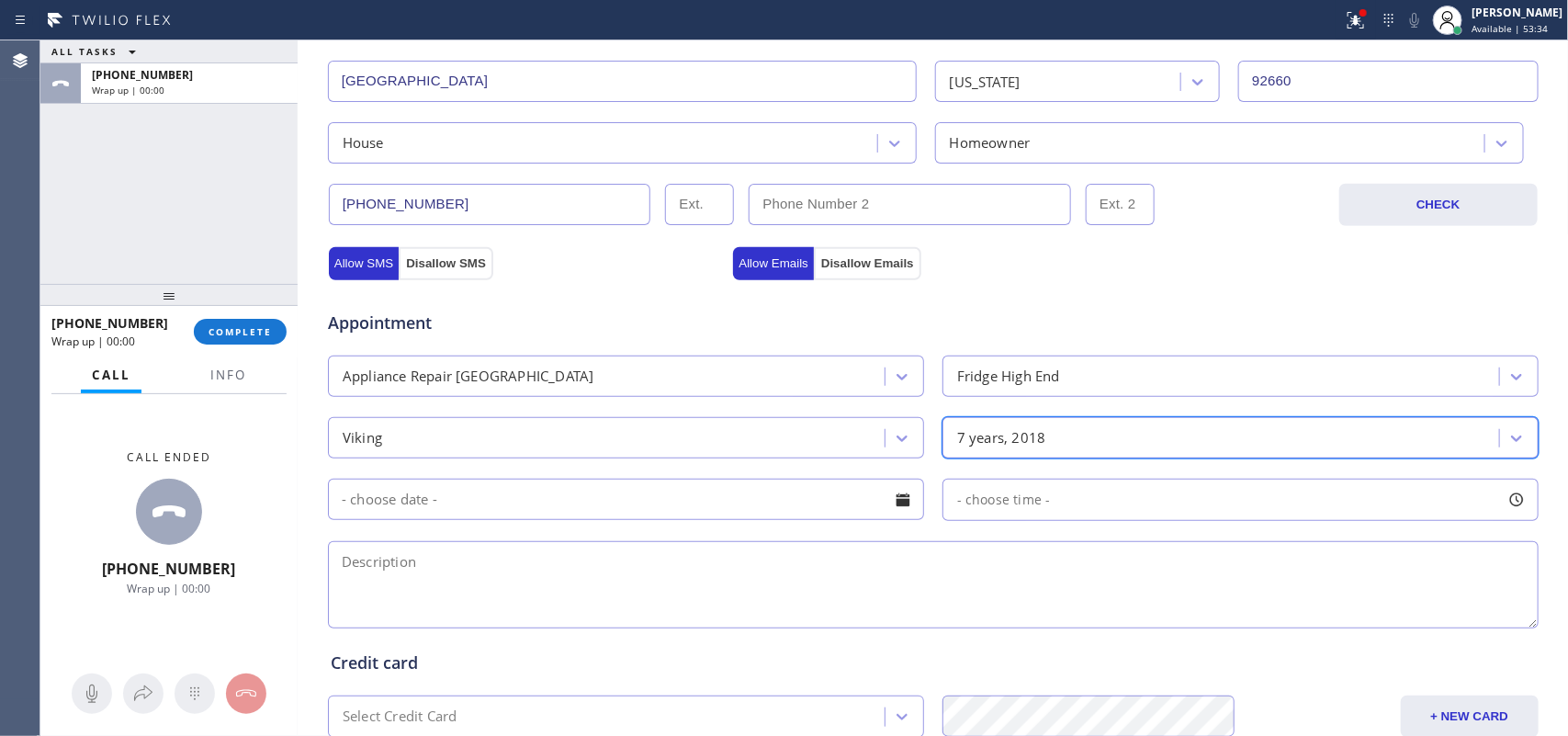
click at [905, 506] on div at bounding box center [902, 499] width 31 height 31
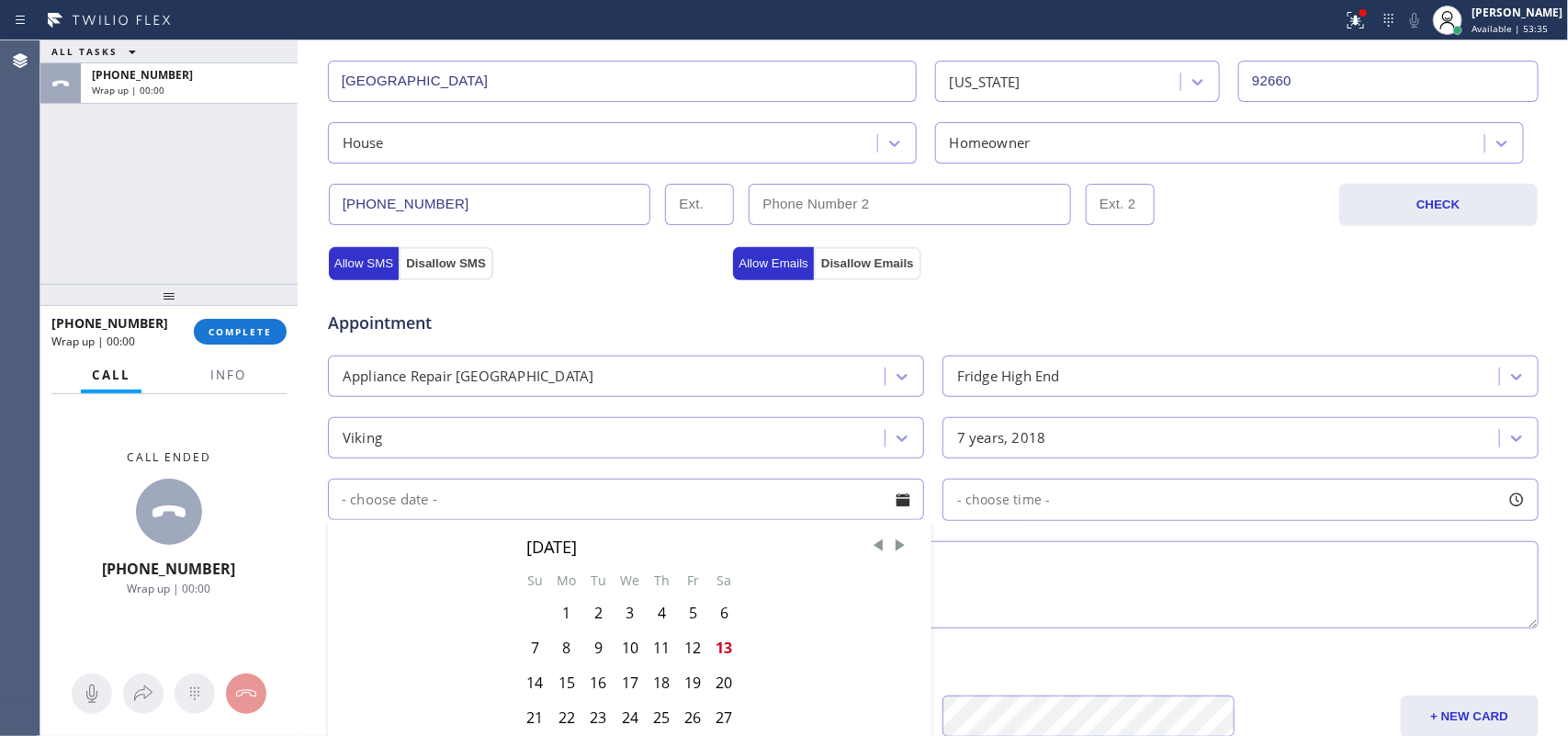
scroll to position [689, 0]
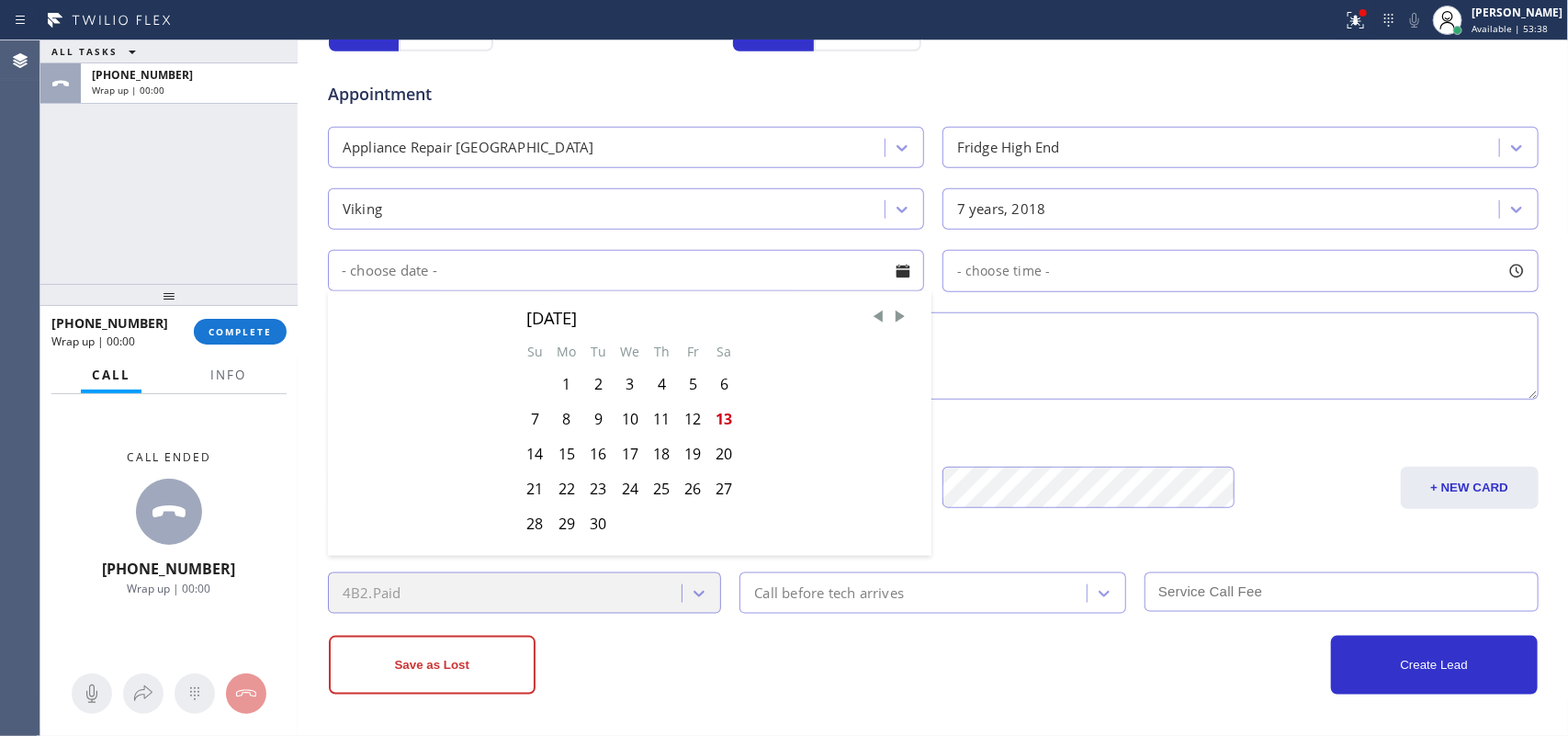
click at [563, 460] on div "15" at bounding box center [566, 453] width 32 height 35
type input "[DATE]"
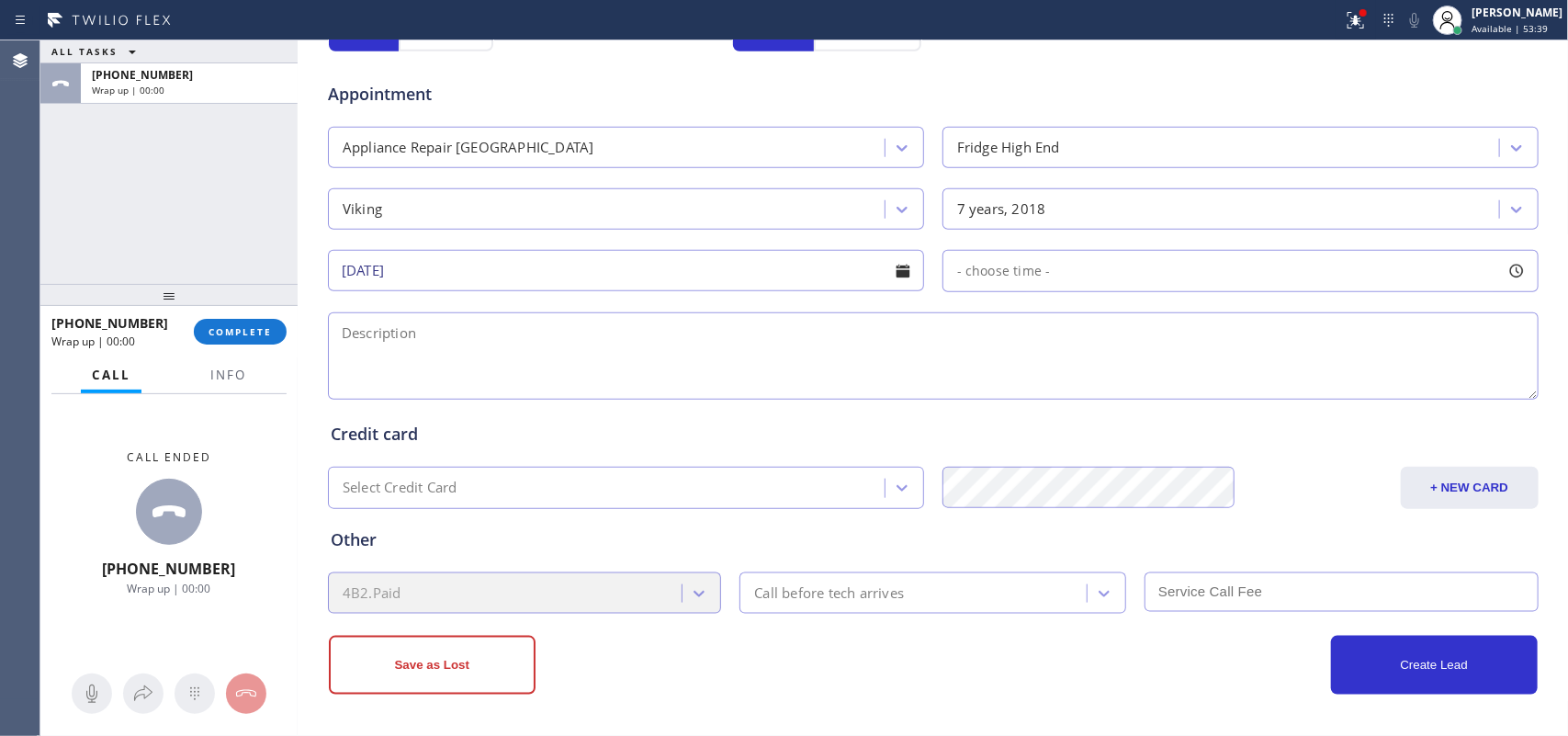
click at [1506, 271] on div at bounding box center [1515, 271] width 31 height 31
drag, startPoint x: 948, startPoint y: 386, endPoint x: 1133, endPoint y: 390, distance: 185.0
click at [1133, 390] on div at bounding box center [1136, 382] width 22 height 39
drag, startPoint x: 946, startPoint y: 386, endPoint x: 1006, endPoint y: 384, distance: 60.0
click at [1006, 383] on div at bounding box center [1224, 383] width 527 height 0
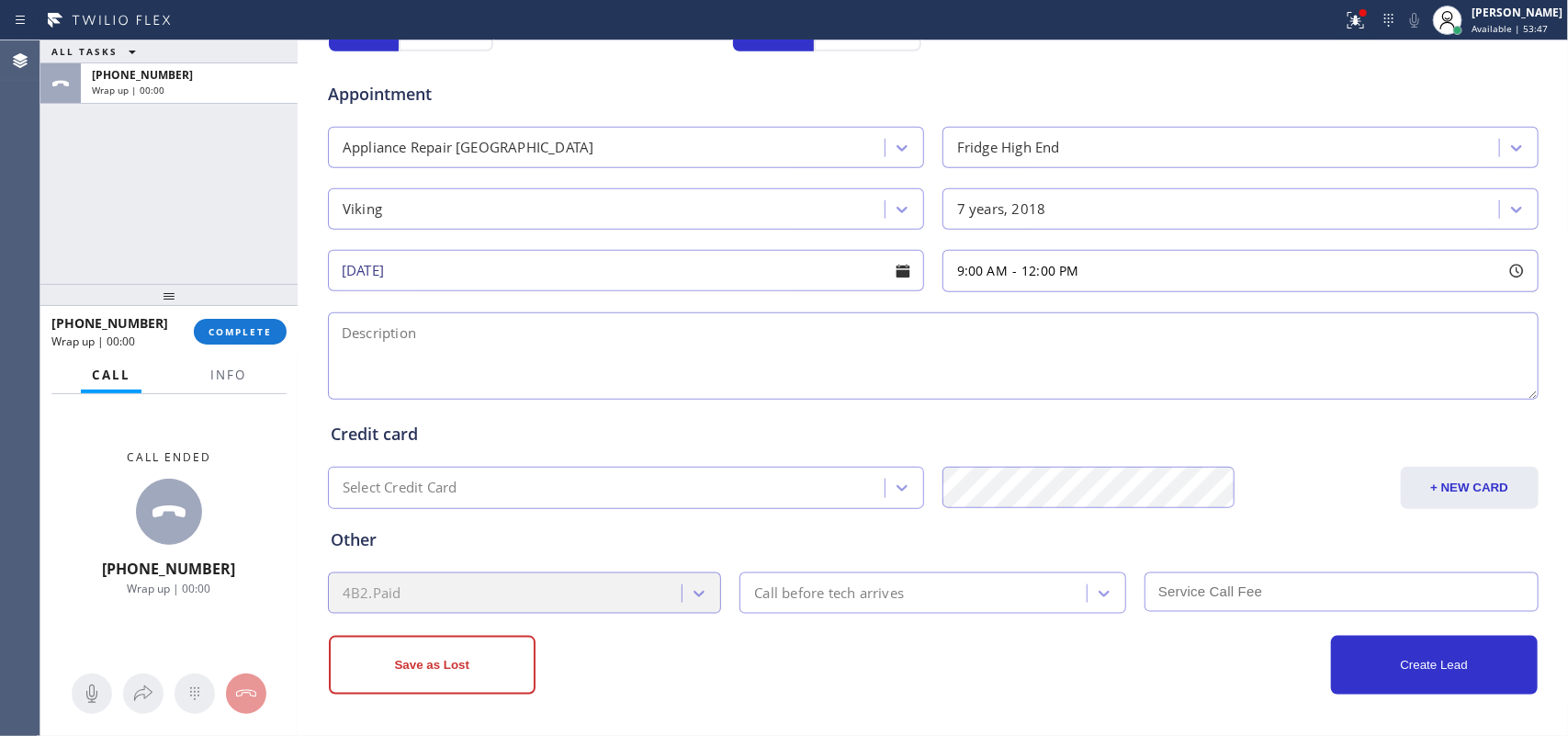
click at [728, 350] on textarea at bounding box center [932, 356] width 1211 height 87
click at [55, 520] on div "Call ended [PHONE_NUMBER] Wrap up | 02:00" at bounding box center [169, 523] width 258 height 259
click at [466, 356] on textarea at bounding box center [932, 356] width 1211 height 87
paste textarea "9-12 / $80/ Vking Fridge BI SBS/ more than 5 years/ no longer under warranty/ h…"
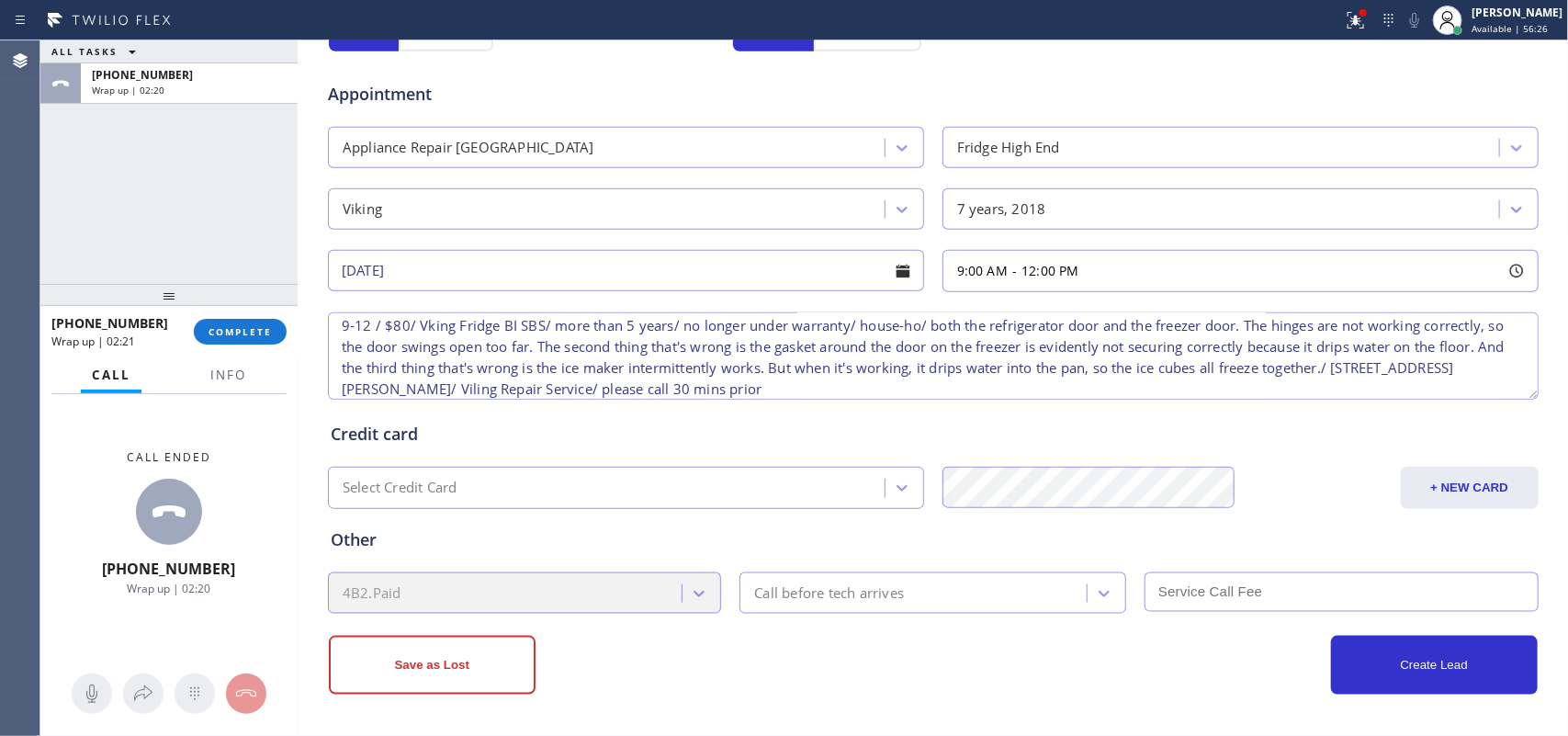
scroll to position [0, 0]
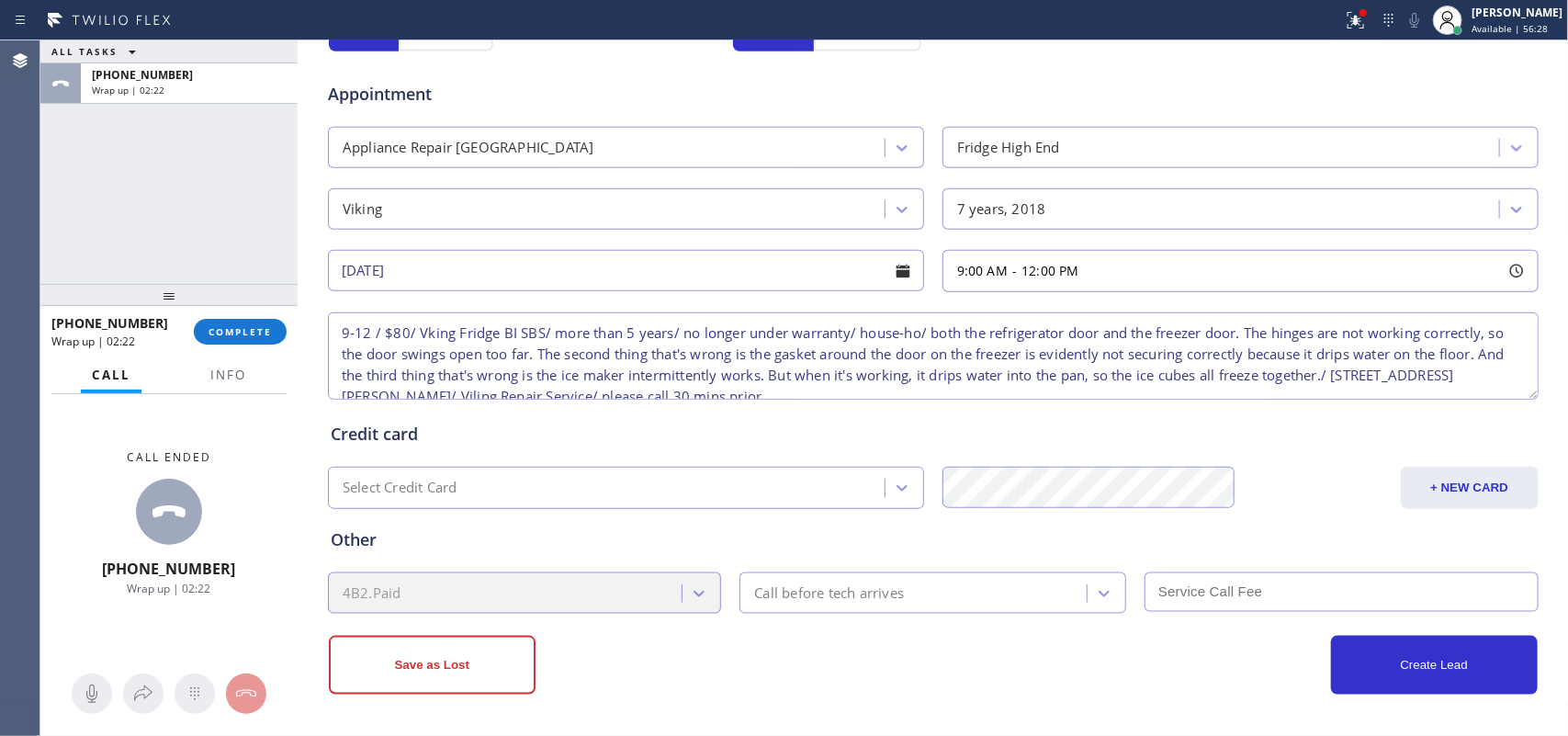
click at [416, 333] on textarea "9-12 / $80/ Vking Fridge BI SBS/ more than 5 years/ no longer under warranty/ h…" at bounding box center [932, 356] width 1211 height 87
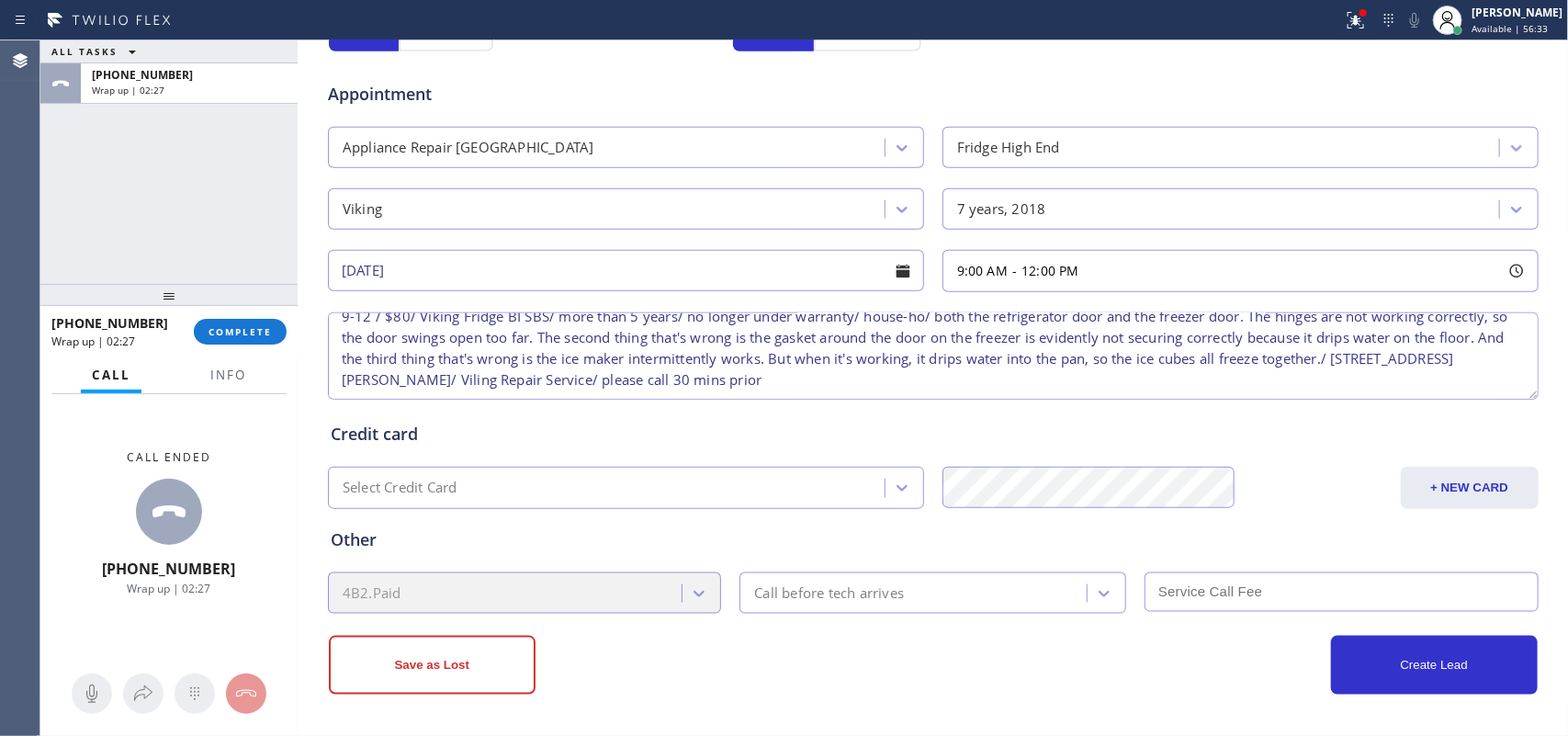
drag, startPoint x: 569, startPoint y: 382, endPoint x: 538, endPoint y: 382, distance: 31.0
click at [538, 382] on textarea "9-12 / $80/ Viking Fridge BI SBS/ more than 5 years/ no longer under warranty/ …" at bounding box center [932, 356] width 1211 height 87
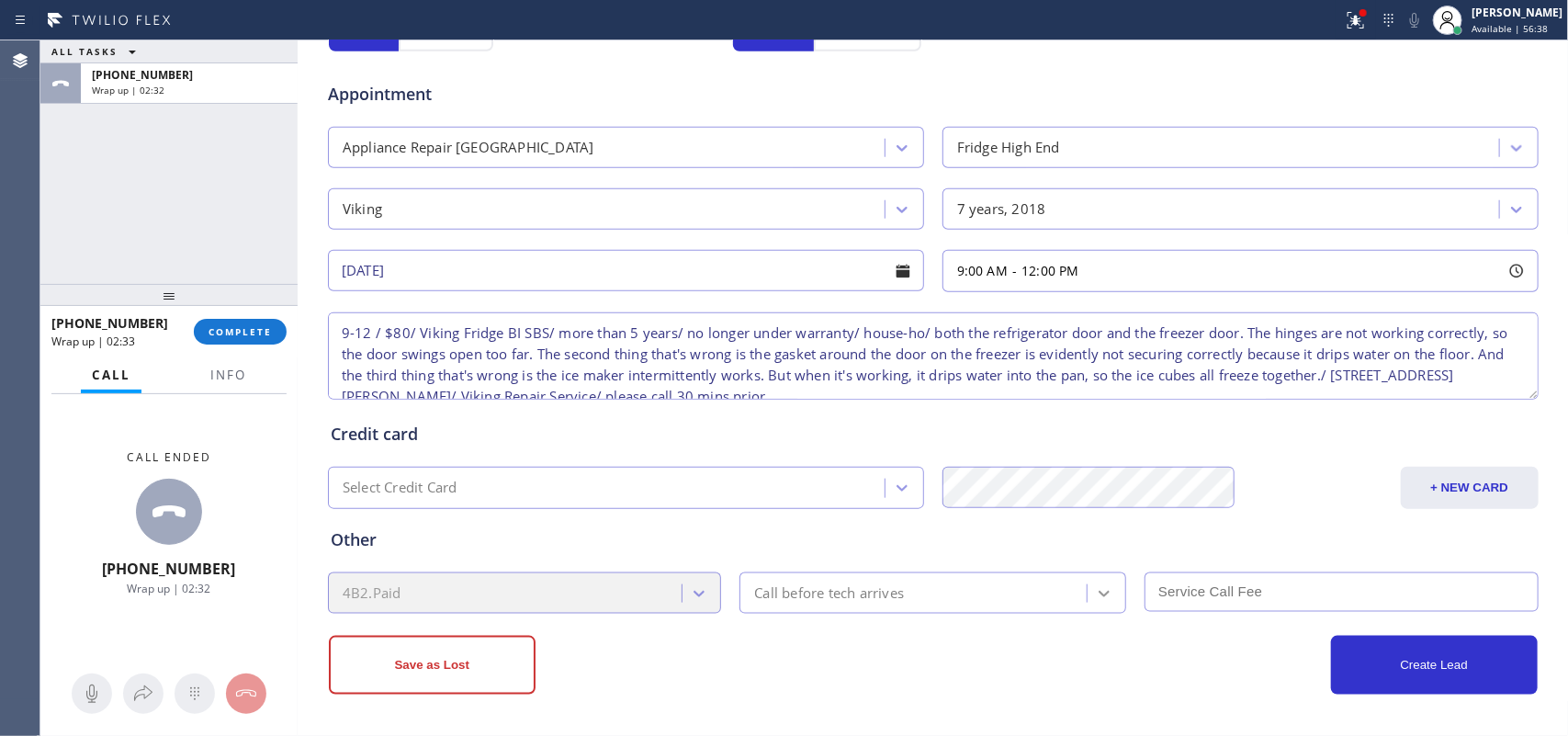
type textarea "9-12 / $80/ Viking Fridge BI SBS/ more than 5 years/ no longer under warranty/ …"
click at [1098, 594] on icon at bounding box center [1103, 594] width 11 height 6
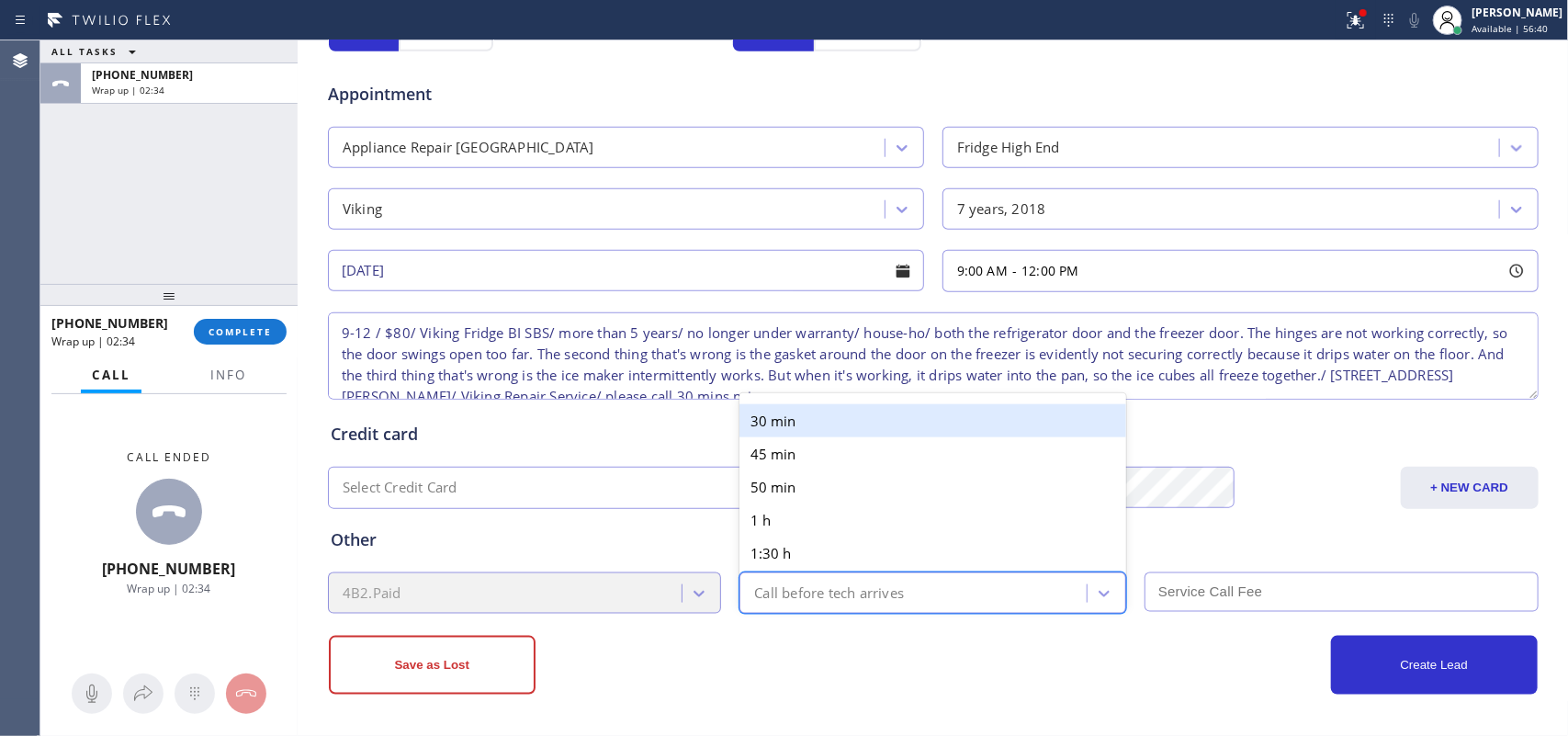
click at [1016, 410] on div "30 min" at bounding box center [932, 420] width 386 height 33
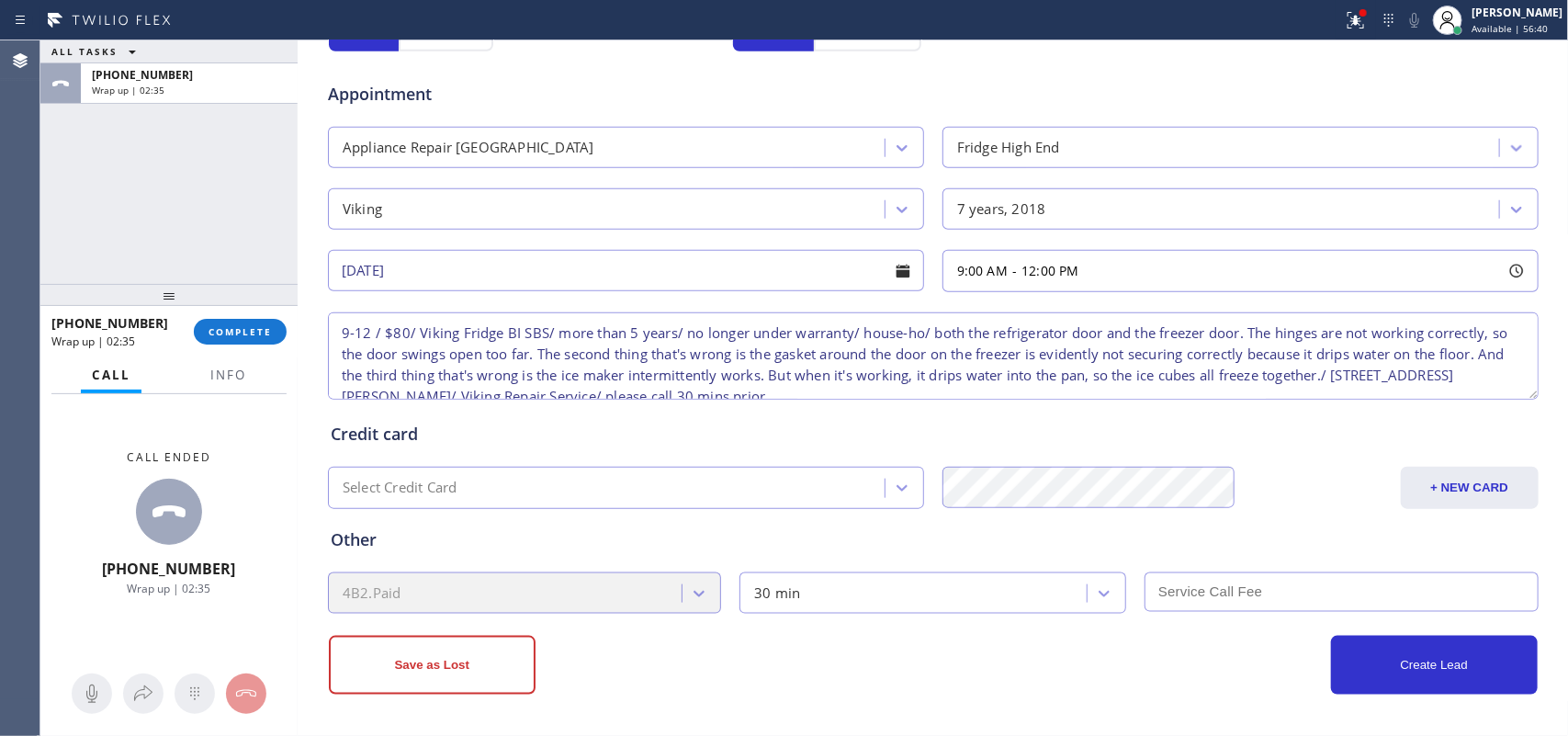
click at [1210, 604] on input "text" at bounding box center [1340, 592] width 394 height 40
type input "80"
click at [1485, 652] on button "Create Lead" at bounding box center [1433, 665] width 207 height 59
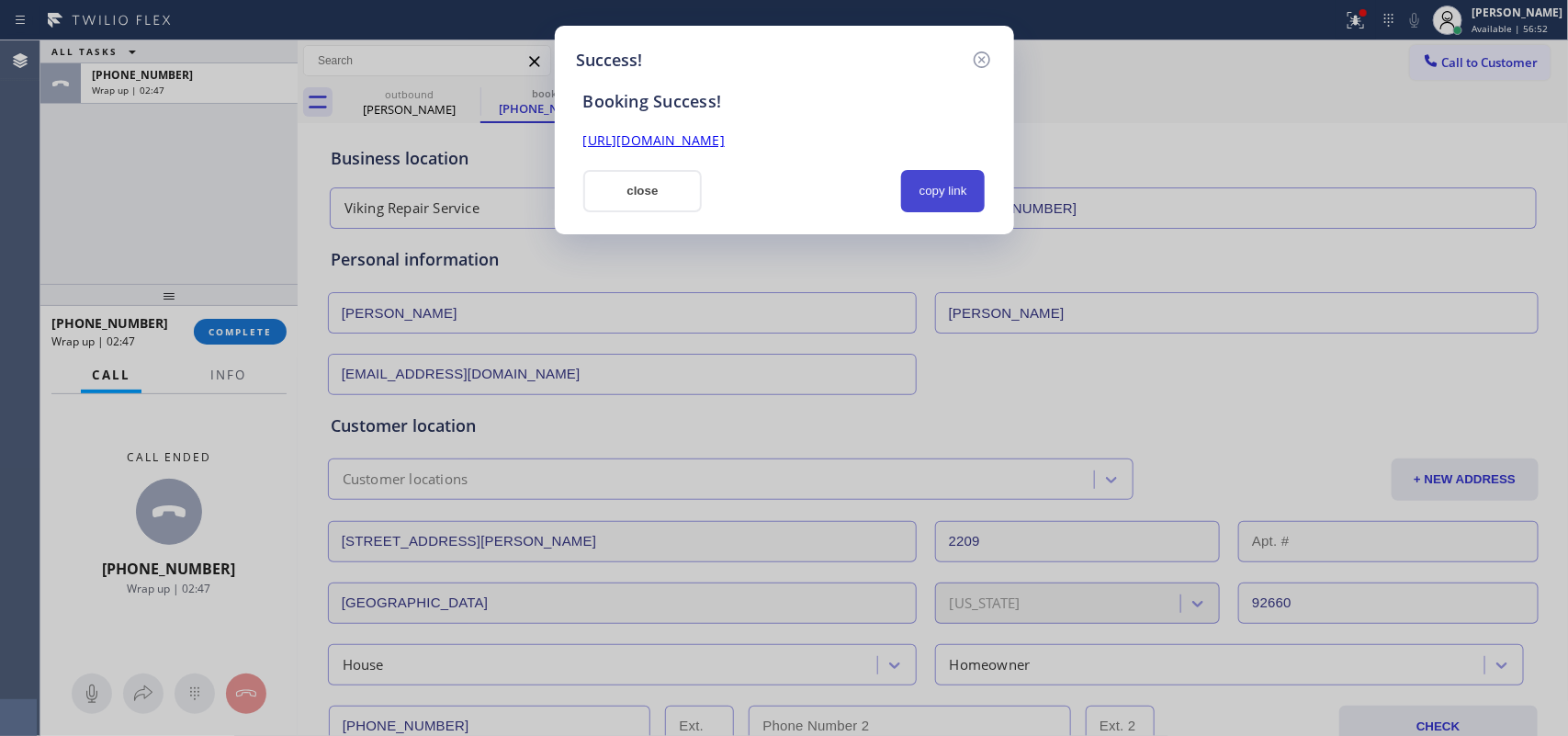
click at [955, 198] on button "copy link" at bounding box center [943, 191] width 85 height 42
click at [725, 143] on link "[URL][DOMAIN_NAME]" at bounding box center [654, 140] width 142 height 17
click at [680, 202] on button "close" at bounding box center [643, 191] width 120 height 42
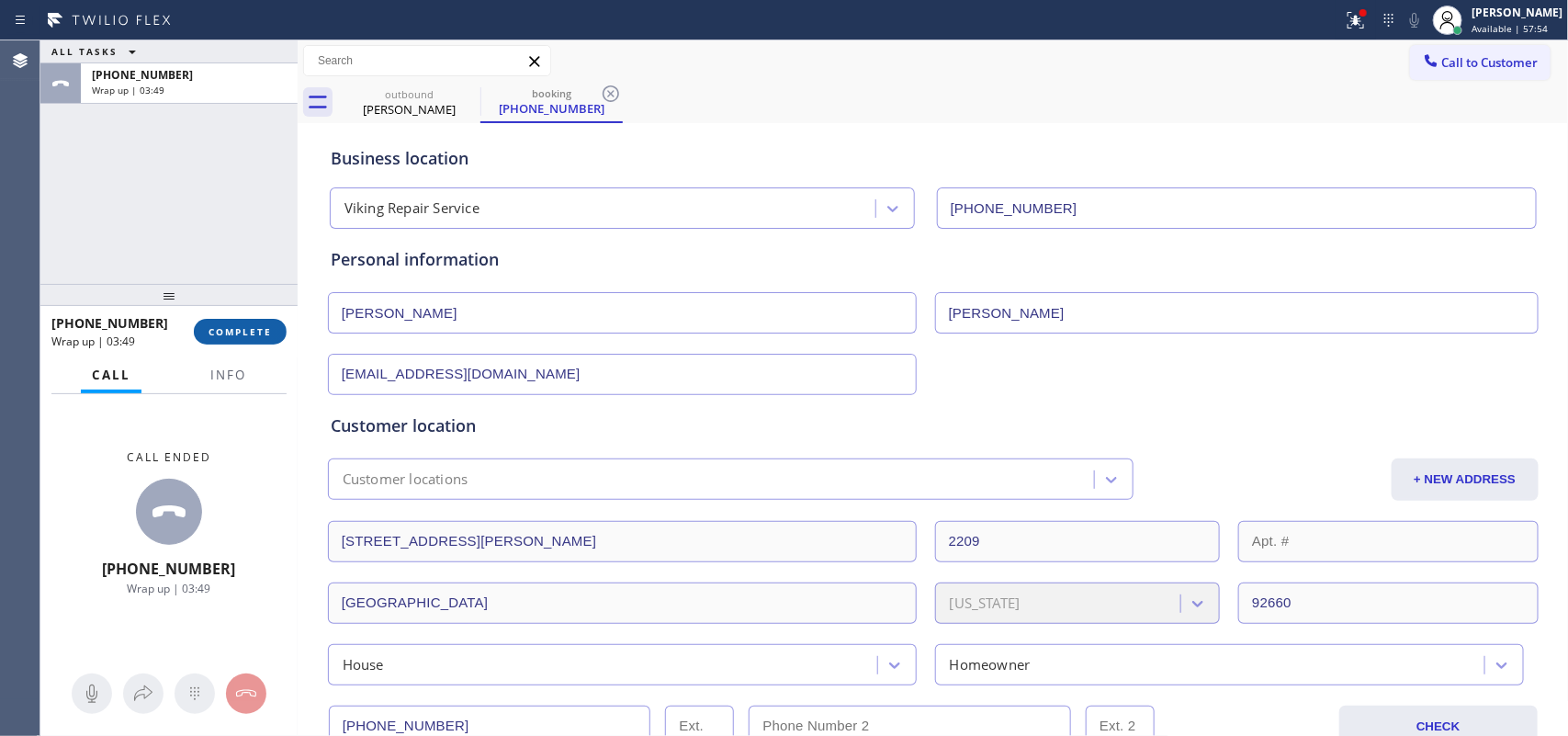
click at [241, 329] on span "COMPLETE" at bounding box center [240, 332] width 63 height 13
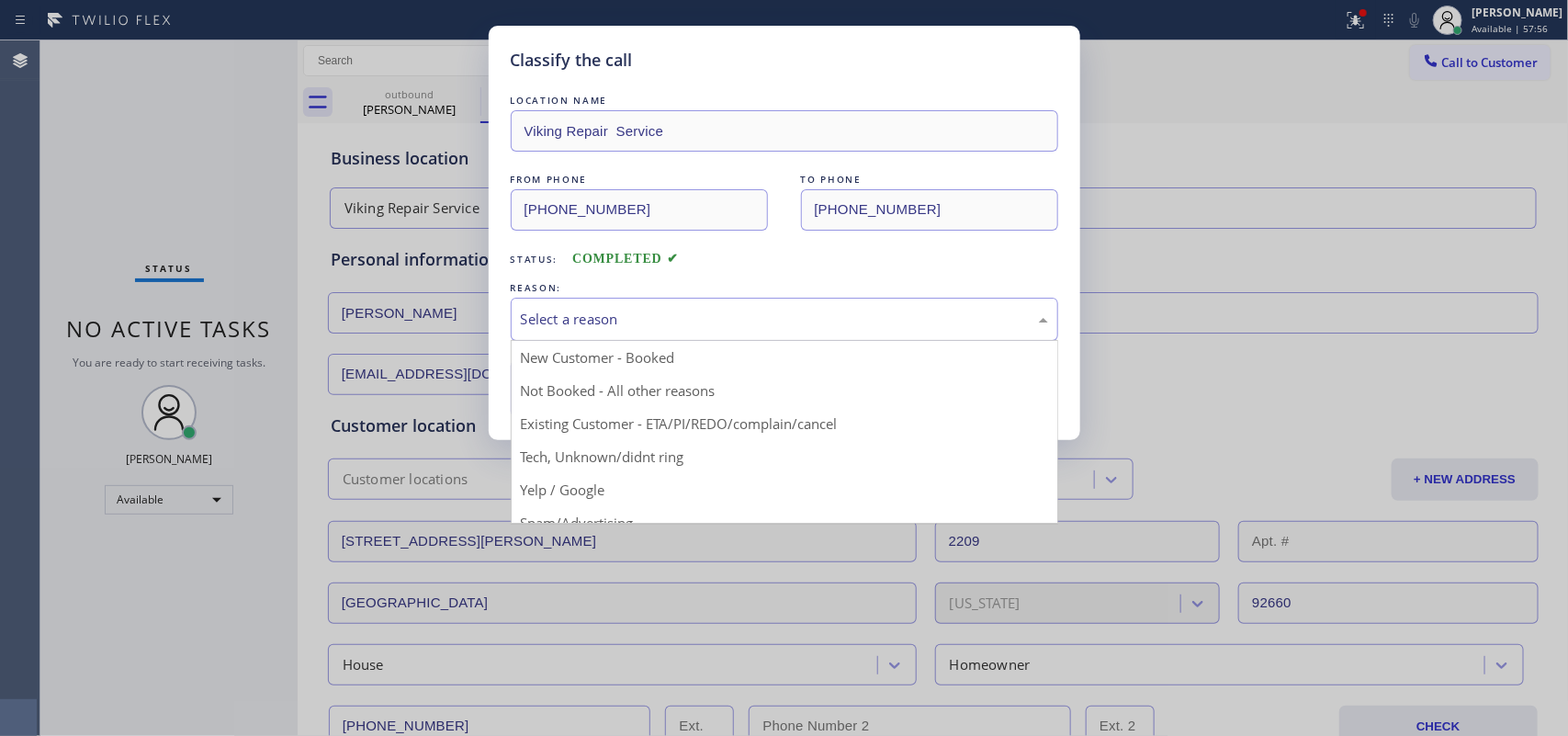
click at [806, 314] on div "Select a reason" at bounding box center [784, 319] width 527 height 21
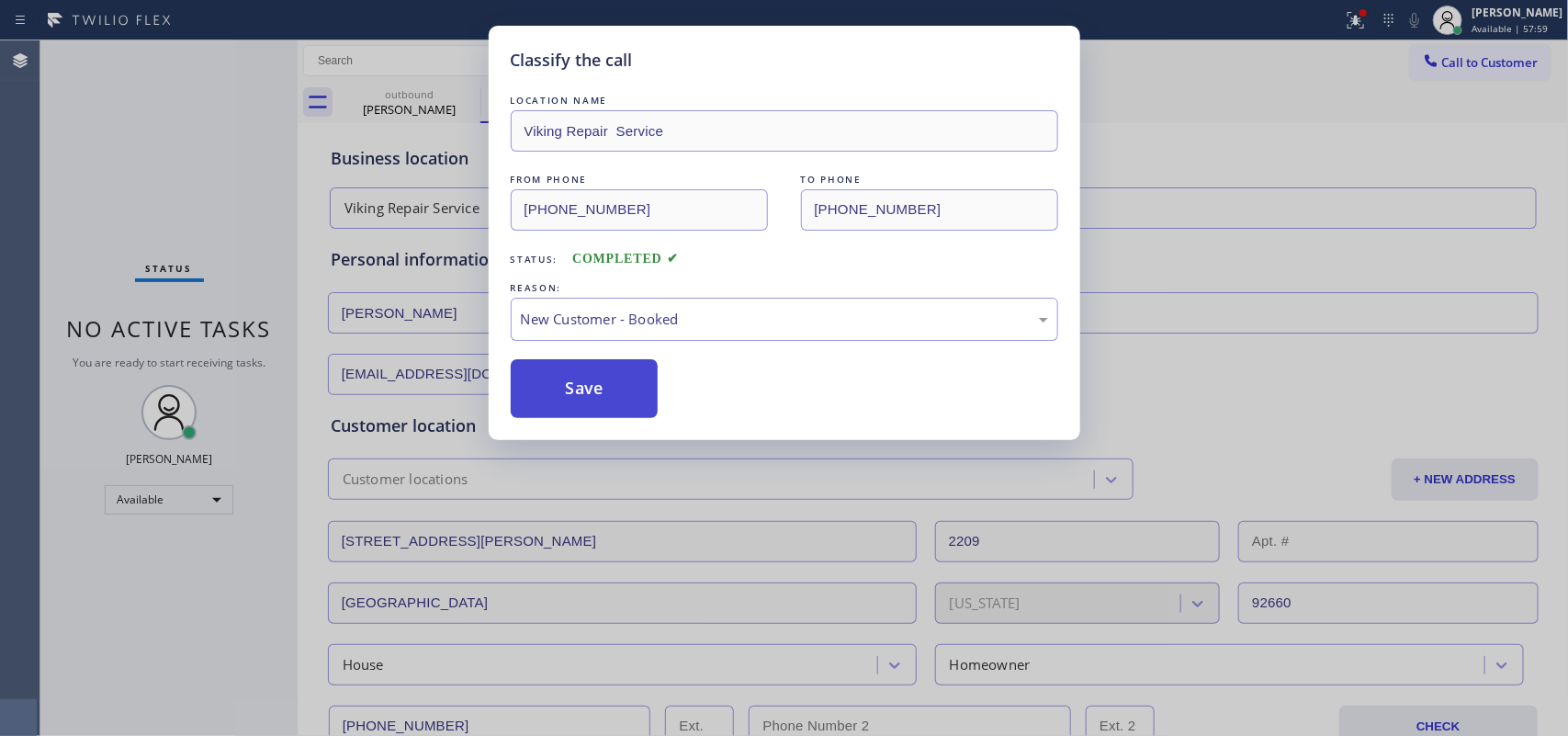
click at [621, 399] on button "Save" at bounding box center [585, 388] width 148 height 59
type input "[PHONE_NUMBER]"
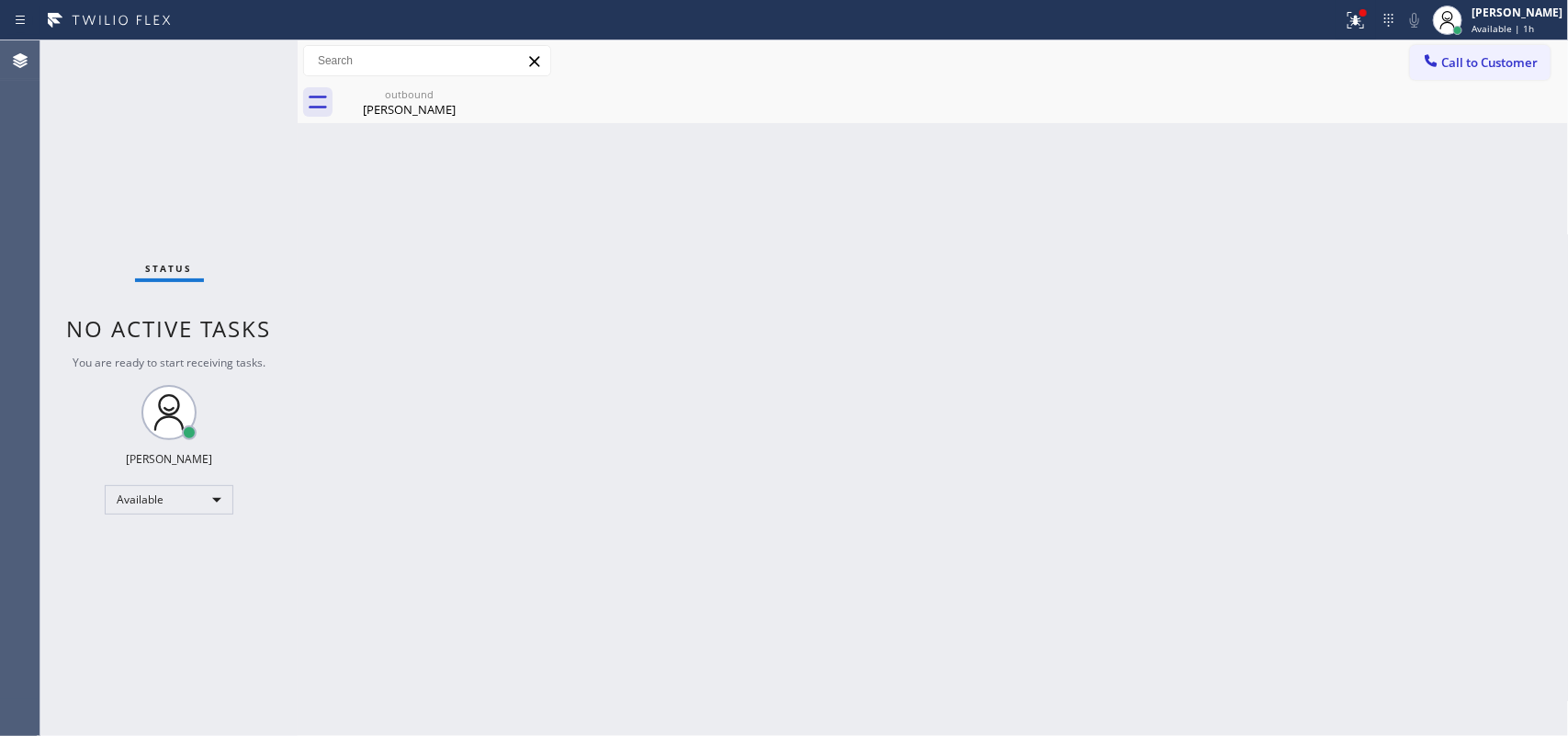
click at [196, 72] on div "Status No active tasks You are ready to start receiving tasks. [PERSON_NAME] Av…" at bounding box center [169, 387] width 258 height 696
drag, startPoint x: 432, startPoint y: 310, endPoint x: 409, endPoint y: 305, distance: 23.5
click at [428, 309] on div "Back to Dashboard Change Sender ID Customers Technicians Select a contact Outbo…" at bounding box center [932, 387] width 1271 height 696
click at [1492, 19] on div "[PERSON_NAME]" at bounding box center [1515, 13] width 93 height 16
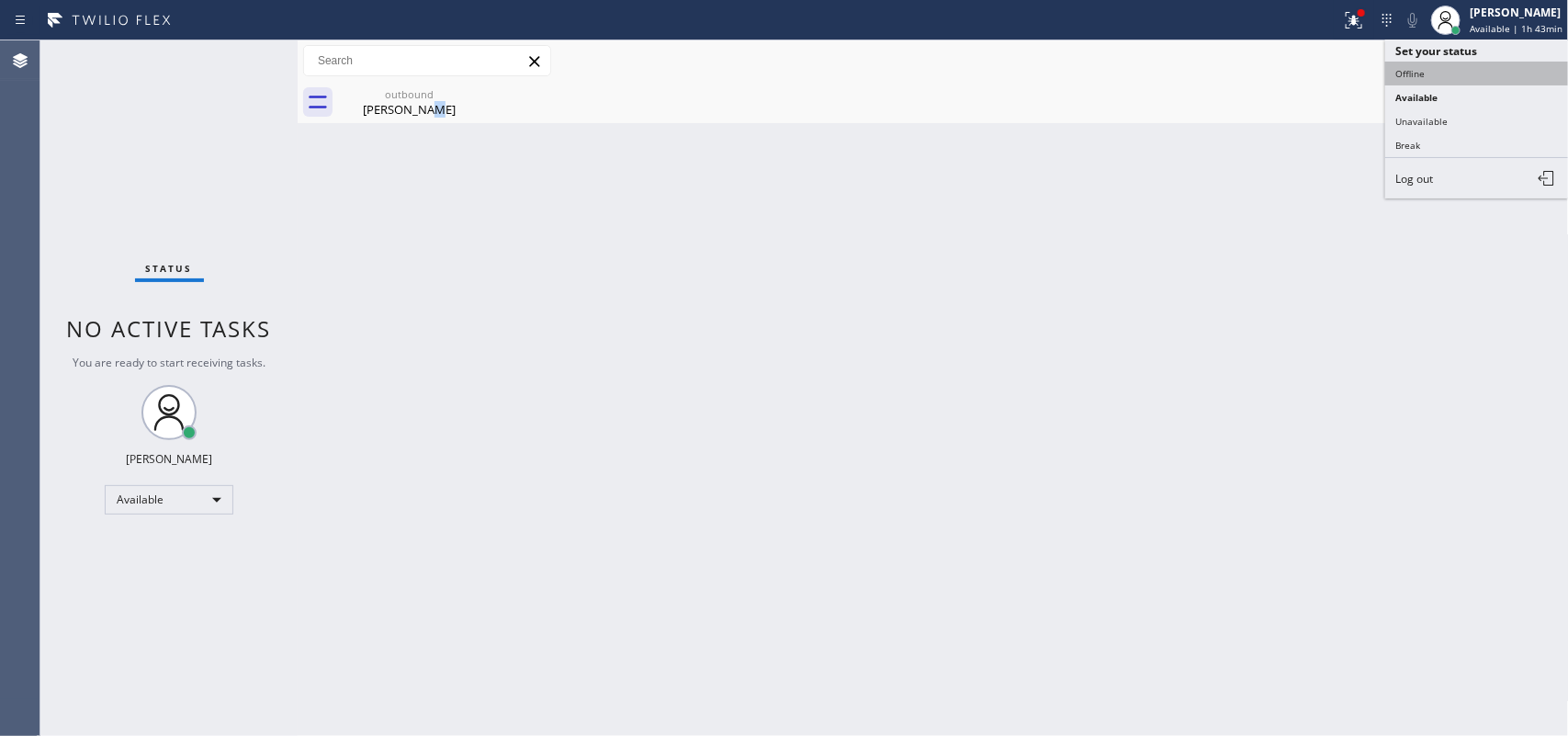
click at [1446, 67] on button "Offline" at bounding box center [1477, 74] width 184 height 24
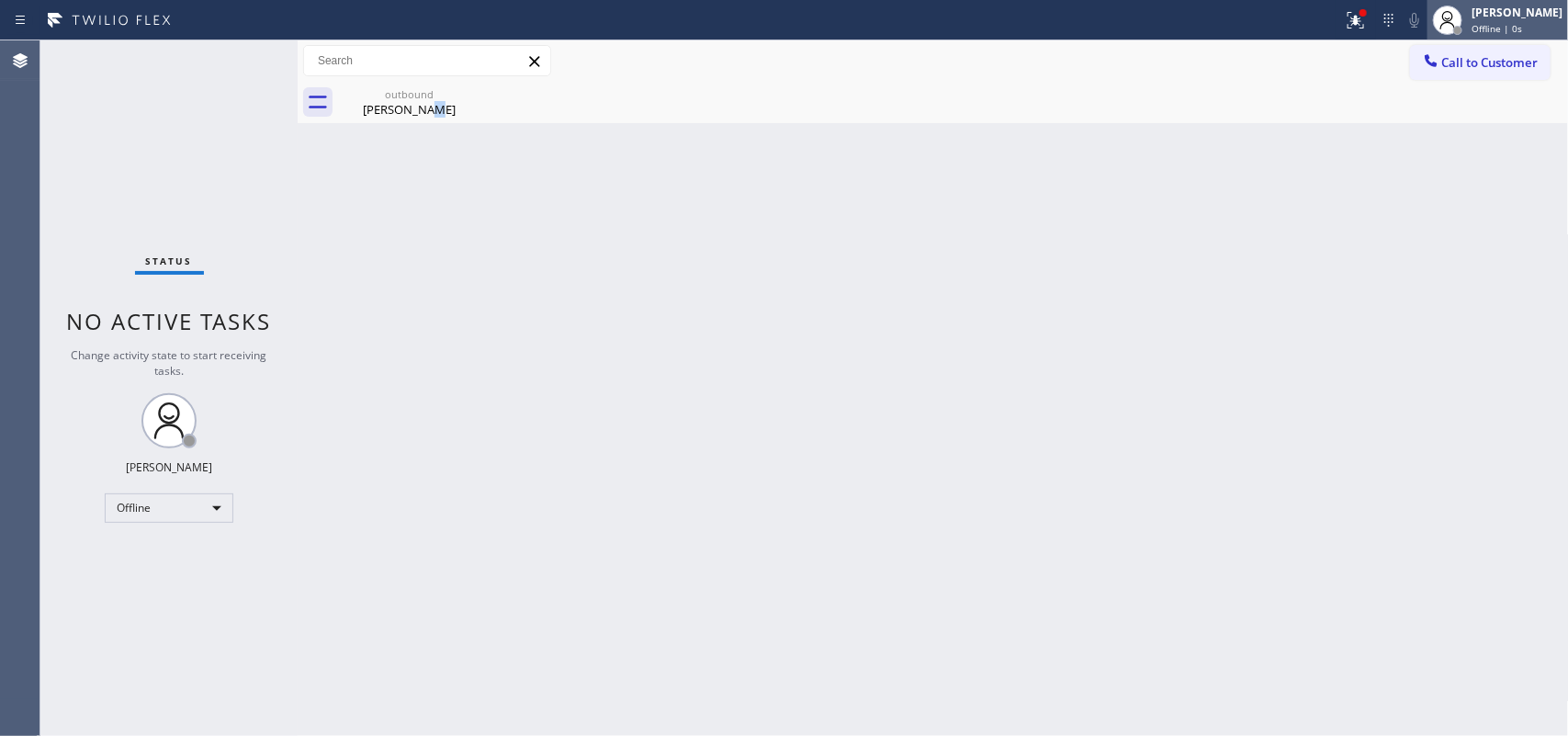
click at [1464, 25] on div at bounding box center [1457, 30] width 13 height 13
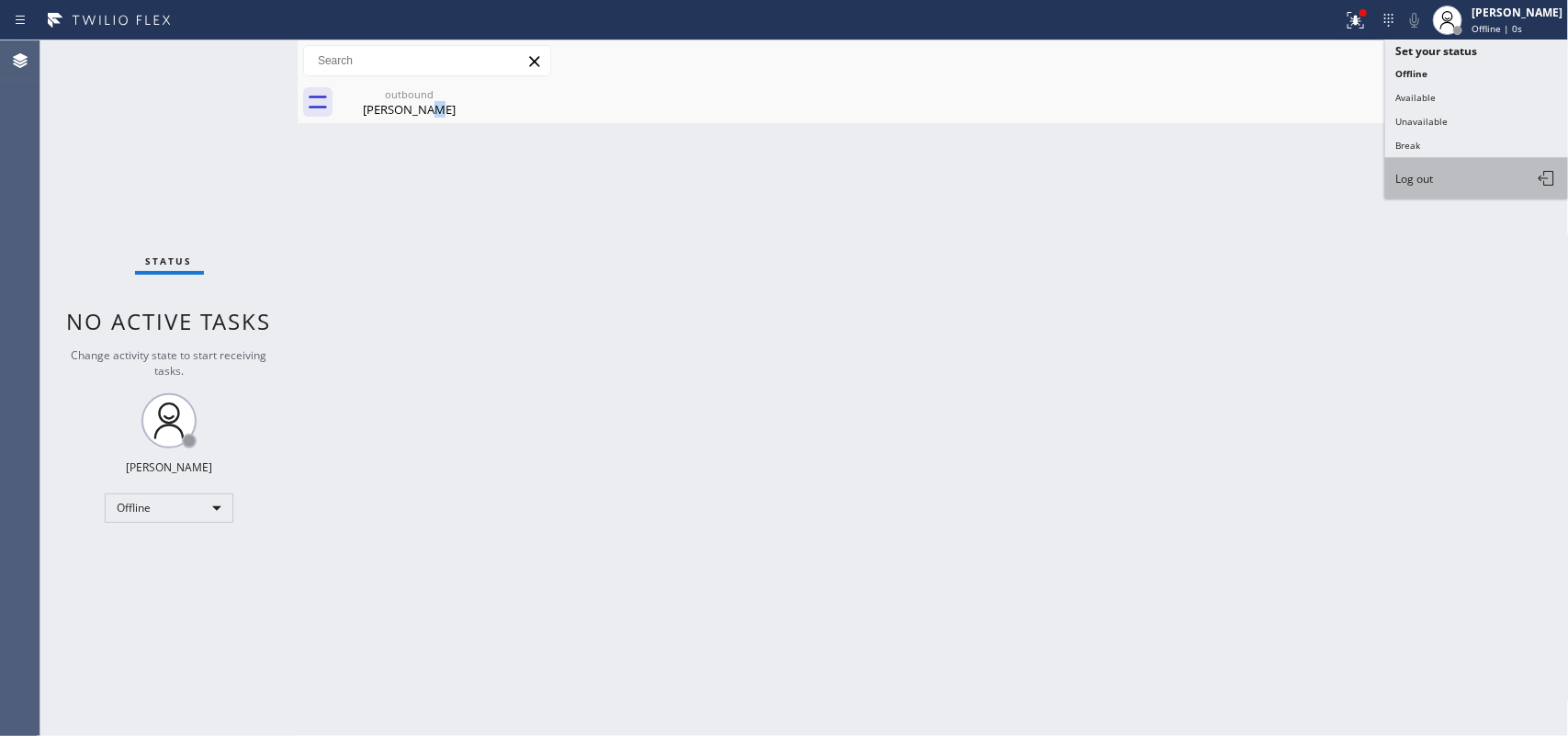
click at [1448, 172] on button "Log out" at bounding box center [1477, 178] width 184 height 40
